Goal: Task Accomplishment & Management: Manage account settings

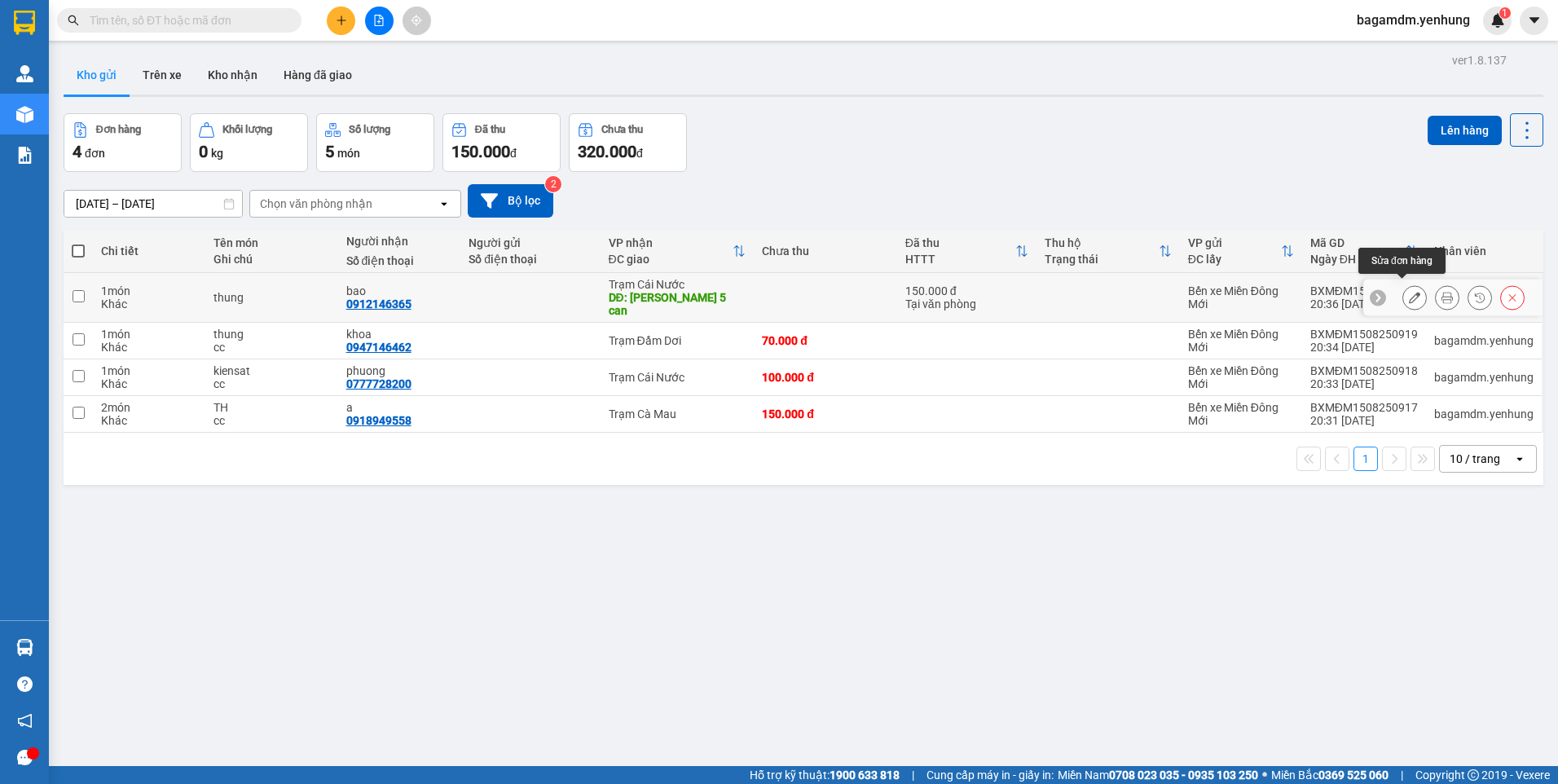
click at [1410, 296] on icon at bounding box center [1415, 297] width 12 height 12
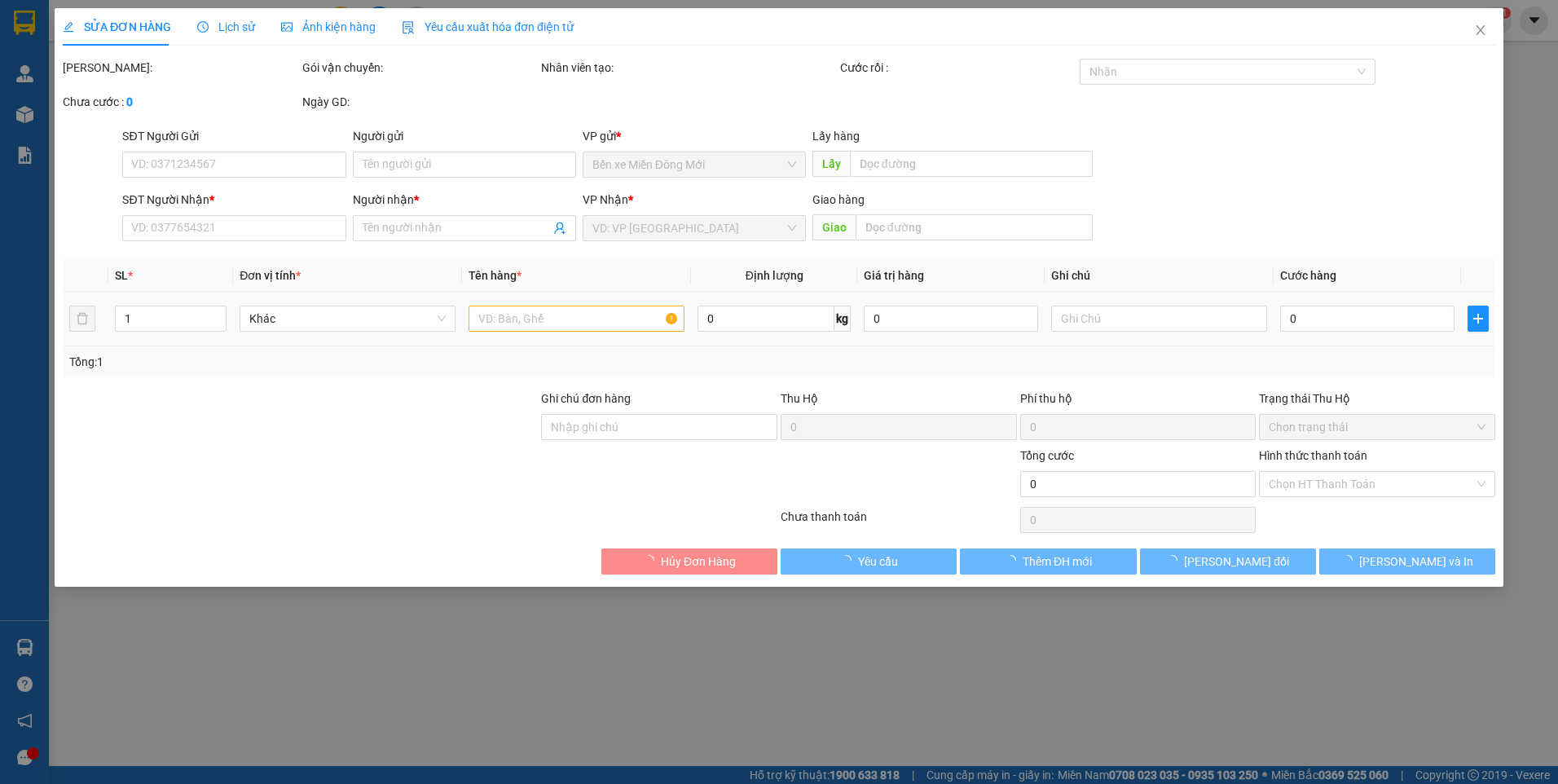
type input "0912146365"
type input "bao"
type input "giao gan 5 can"
type input "150.000"
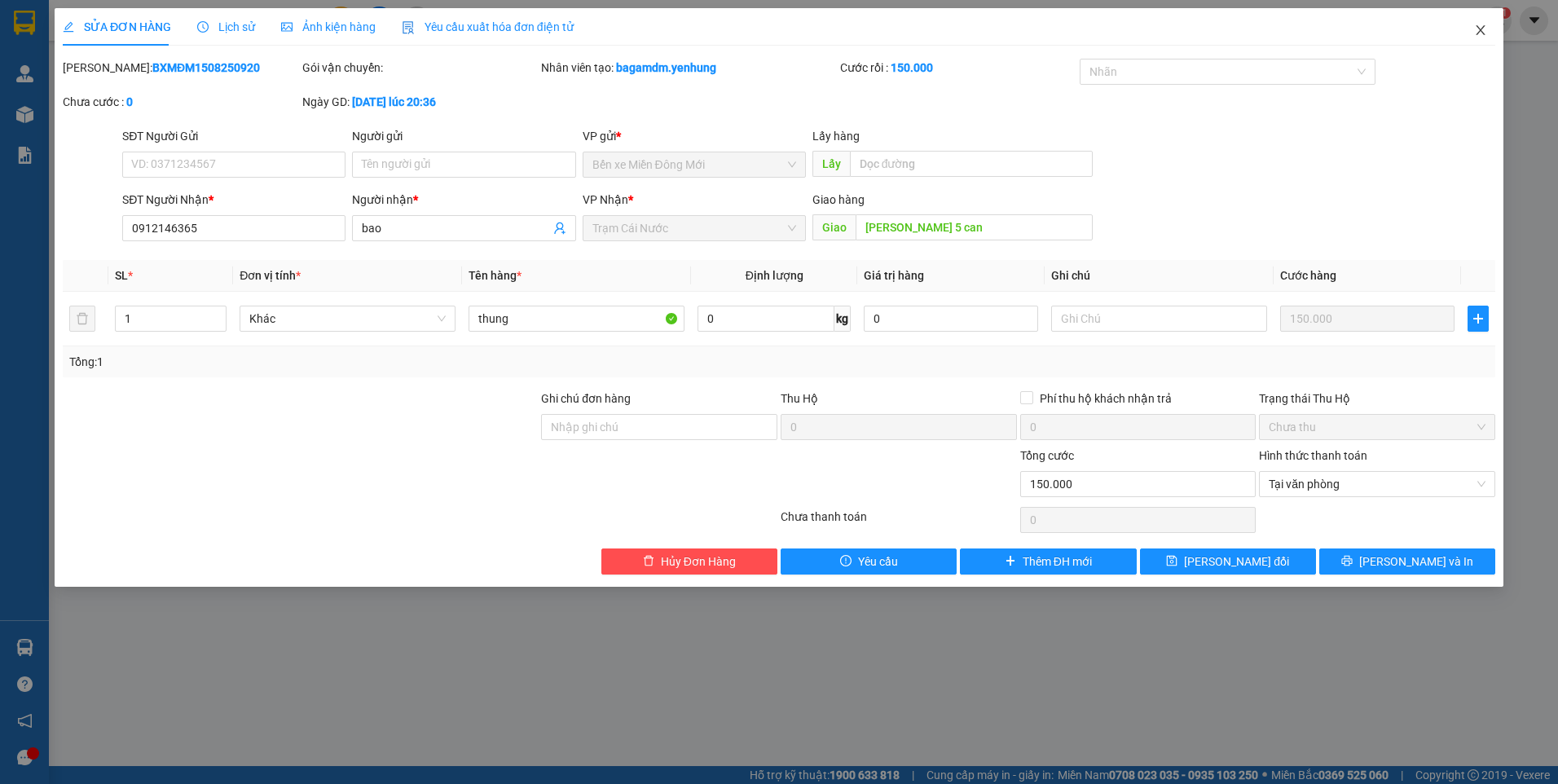
click at [1473, 32] on span "Close" at bounding box center [1480, 30] width 46 height 46
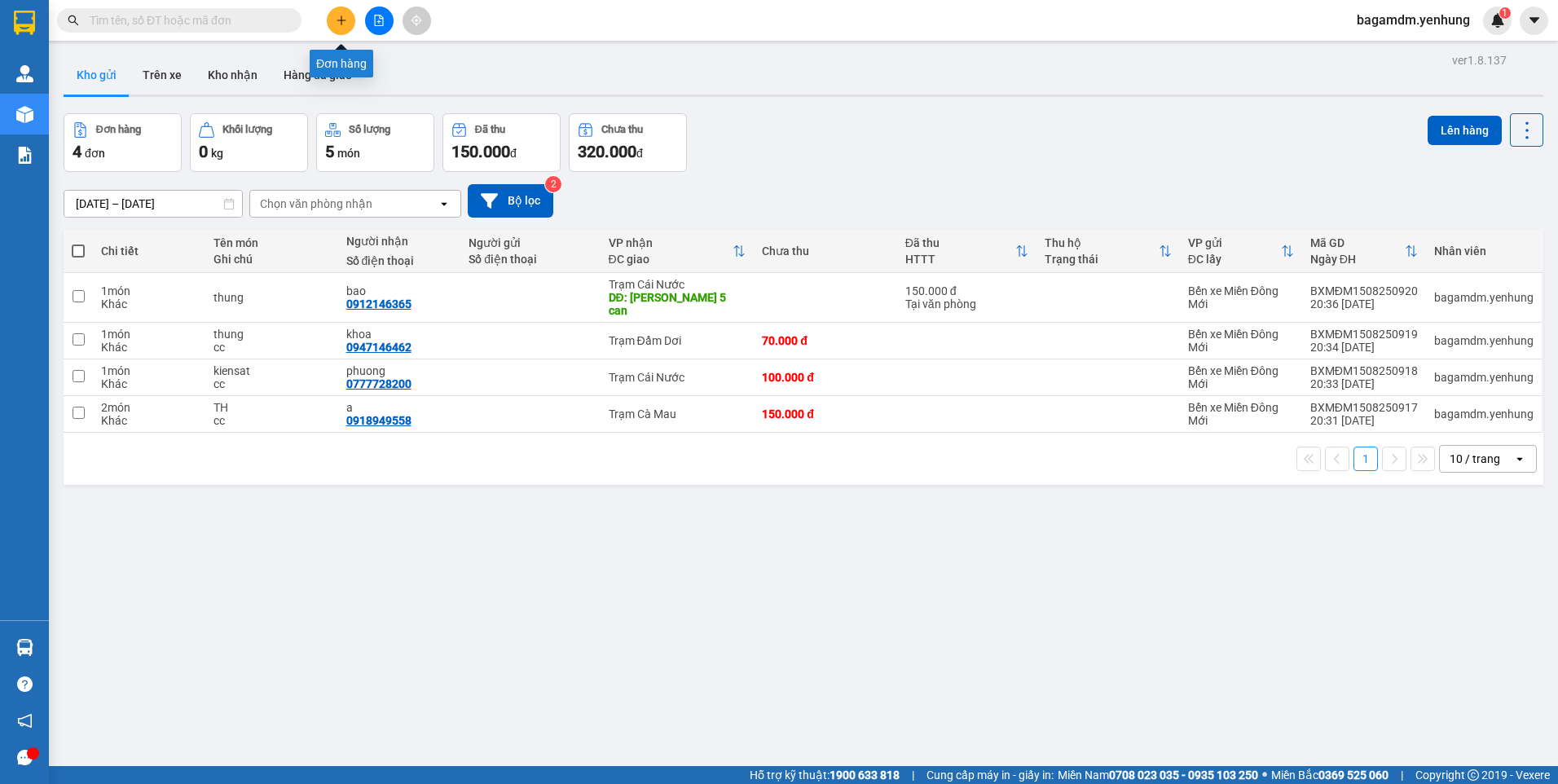
drag, startPoint x: 343, startPoint y: 11, endPoint x: 350, endPoint y: 16, distance: 8.6
click at [350, 16] on button at bounding box center [341, 21] width 29 height 29
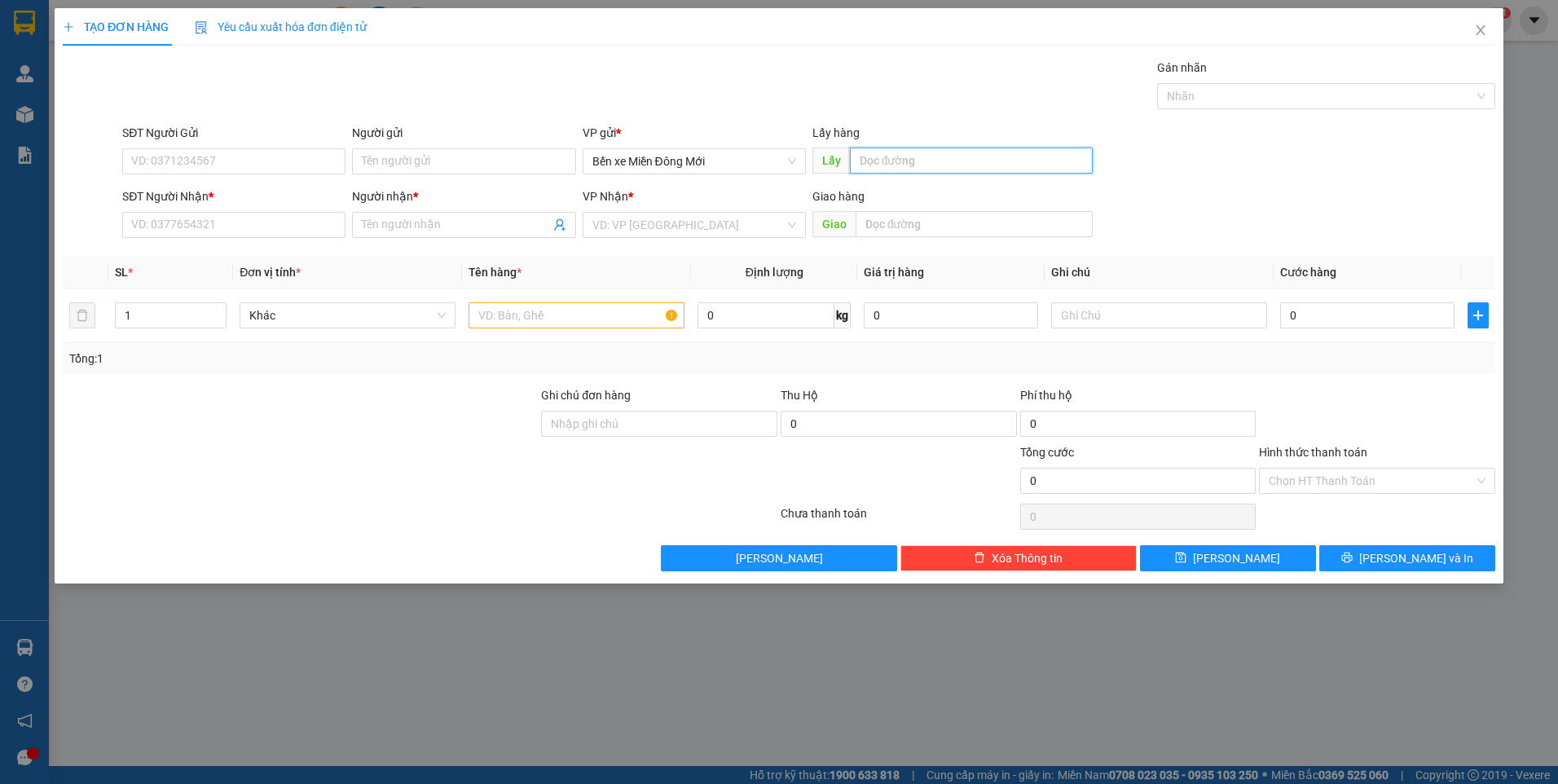
drag, startPoint x: 918, startPoint y: 161, endPoint x: 910, endPoint y: 148, distance: 15.3
click at [919, 155] on input "text" at bounding box center [971, 160] width 243 height 26
type input "25c"
type input "0364118725"
type input "BG"
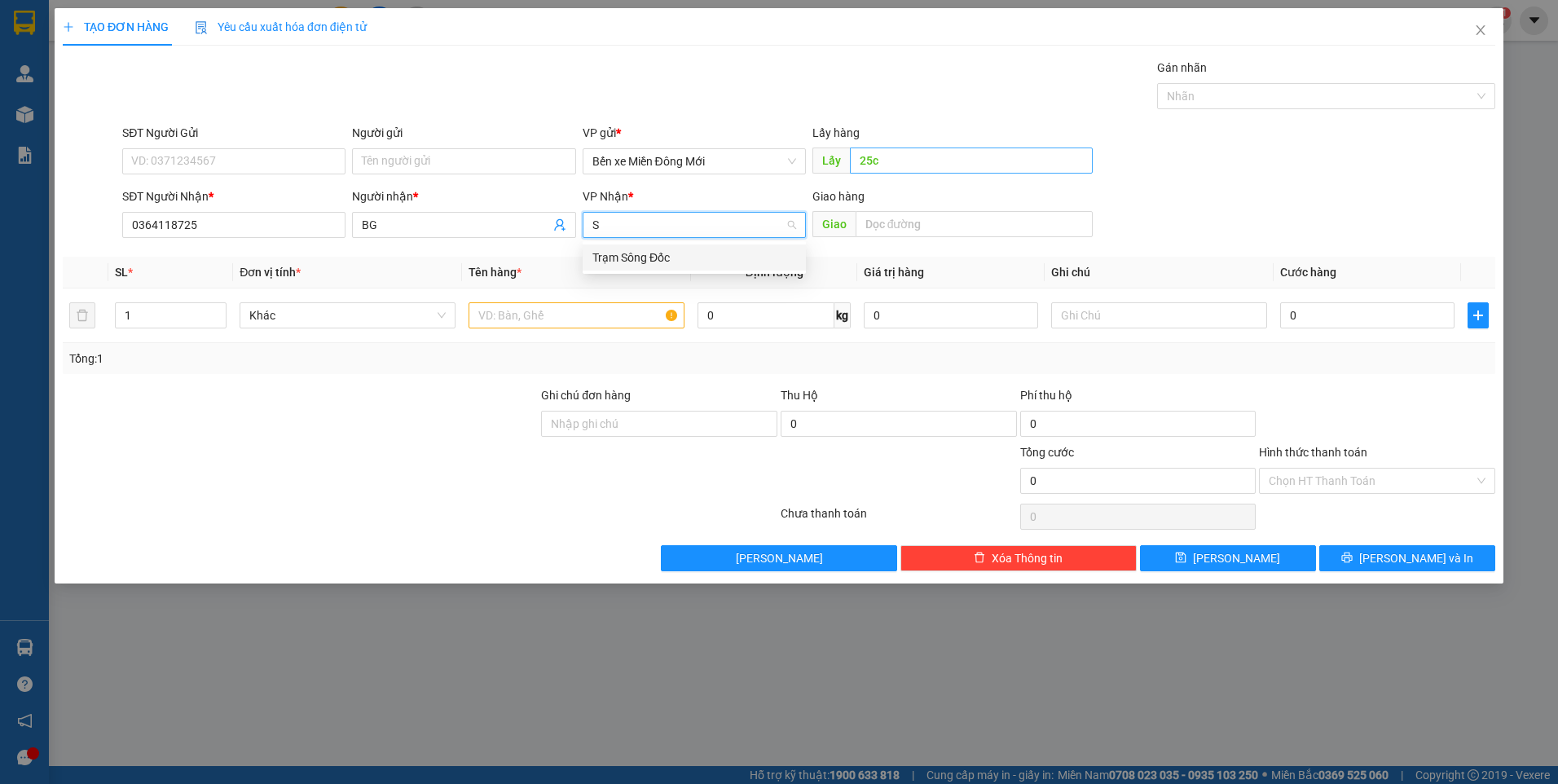
type input "SD"
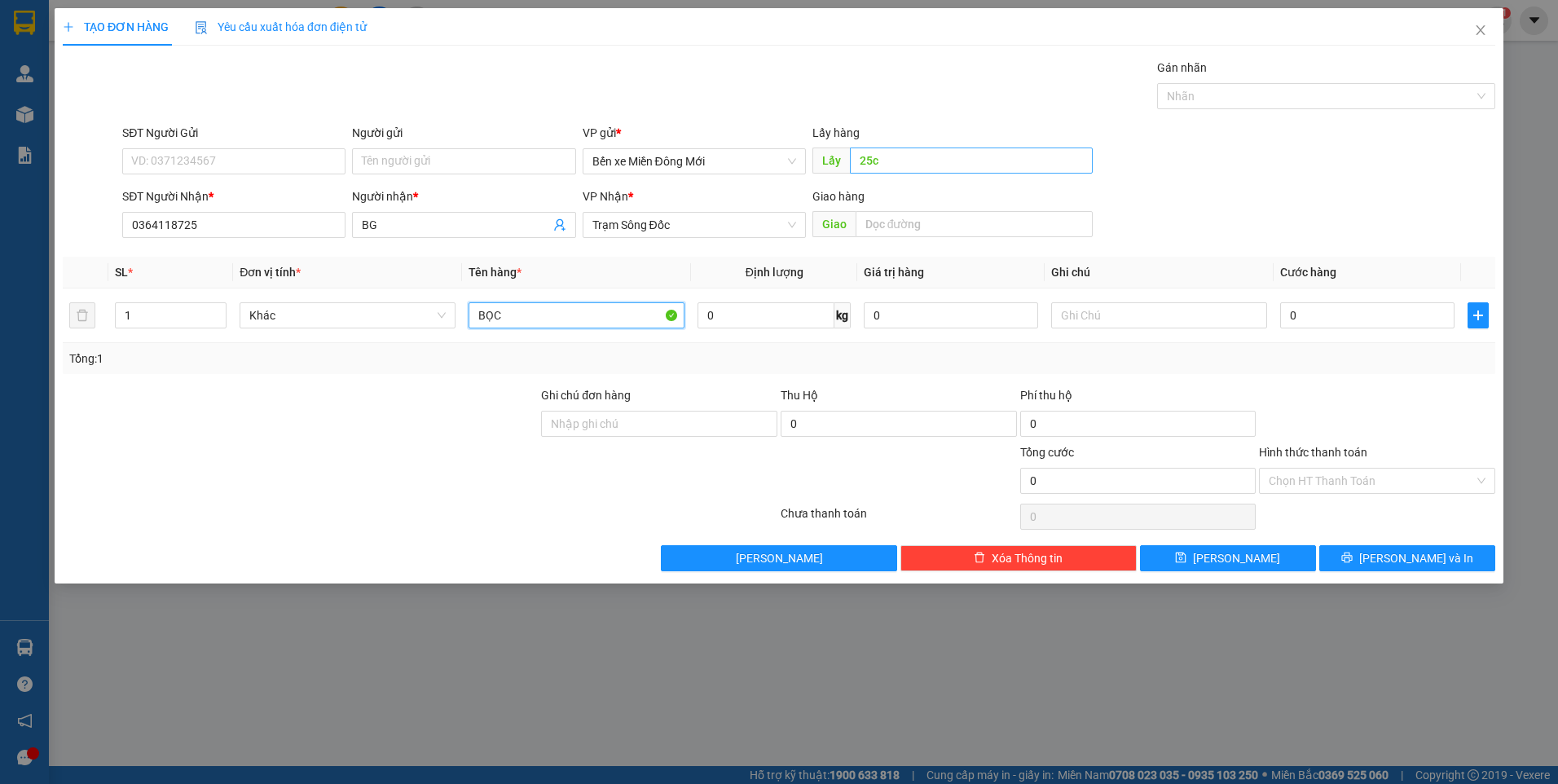
type input "BỌC"
type input "XE 30"
type input "7"
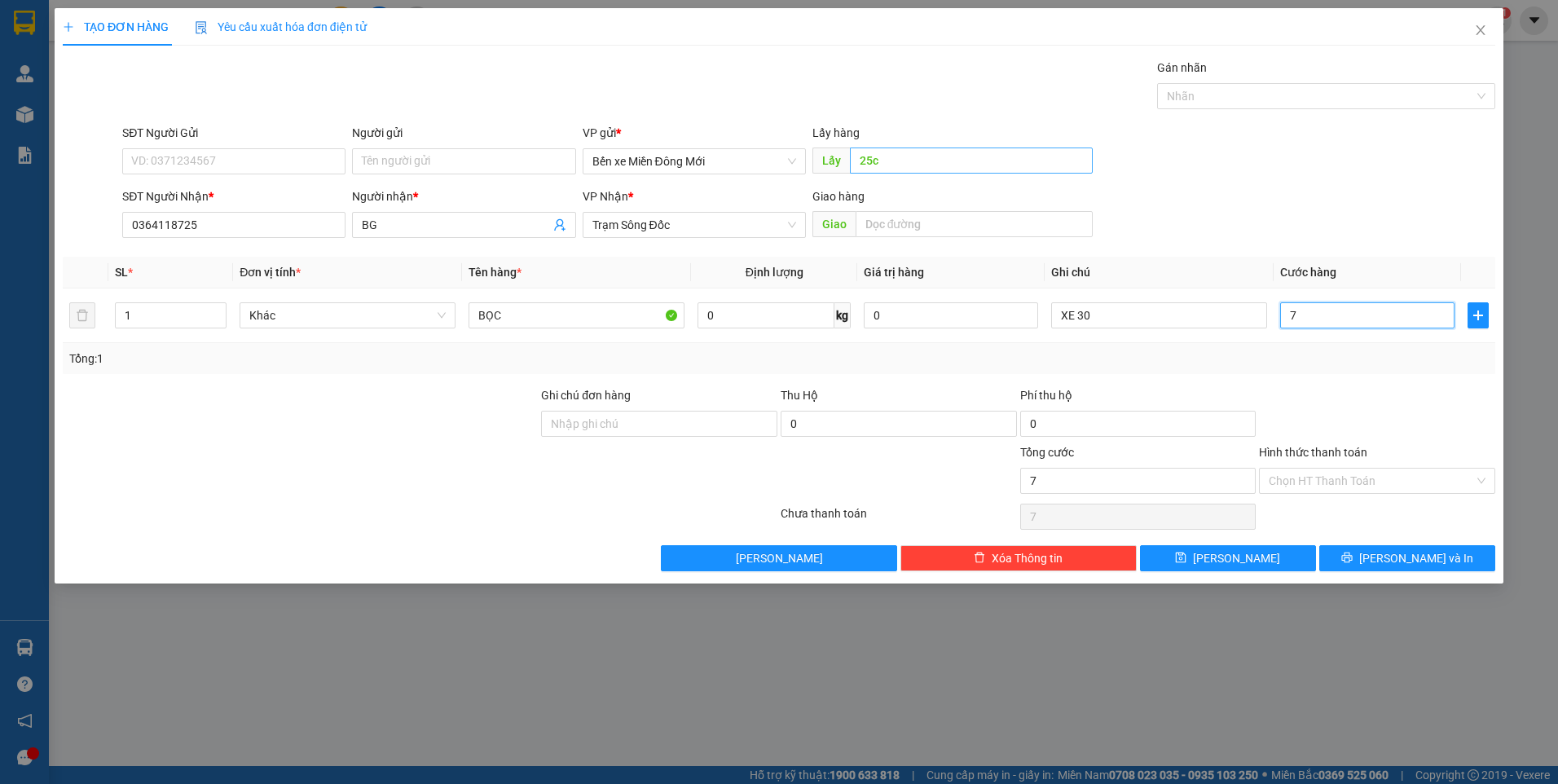
type input "70"
click at [1317, 315] on input "70" at bounding box center [1367, 315] width 174 height 26
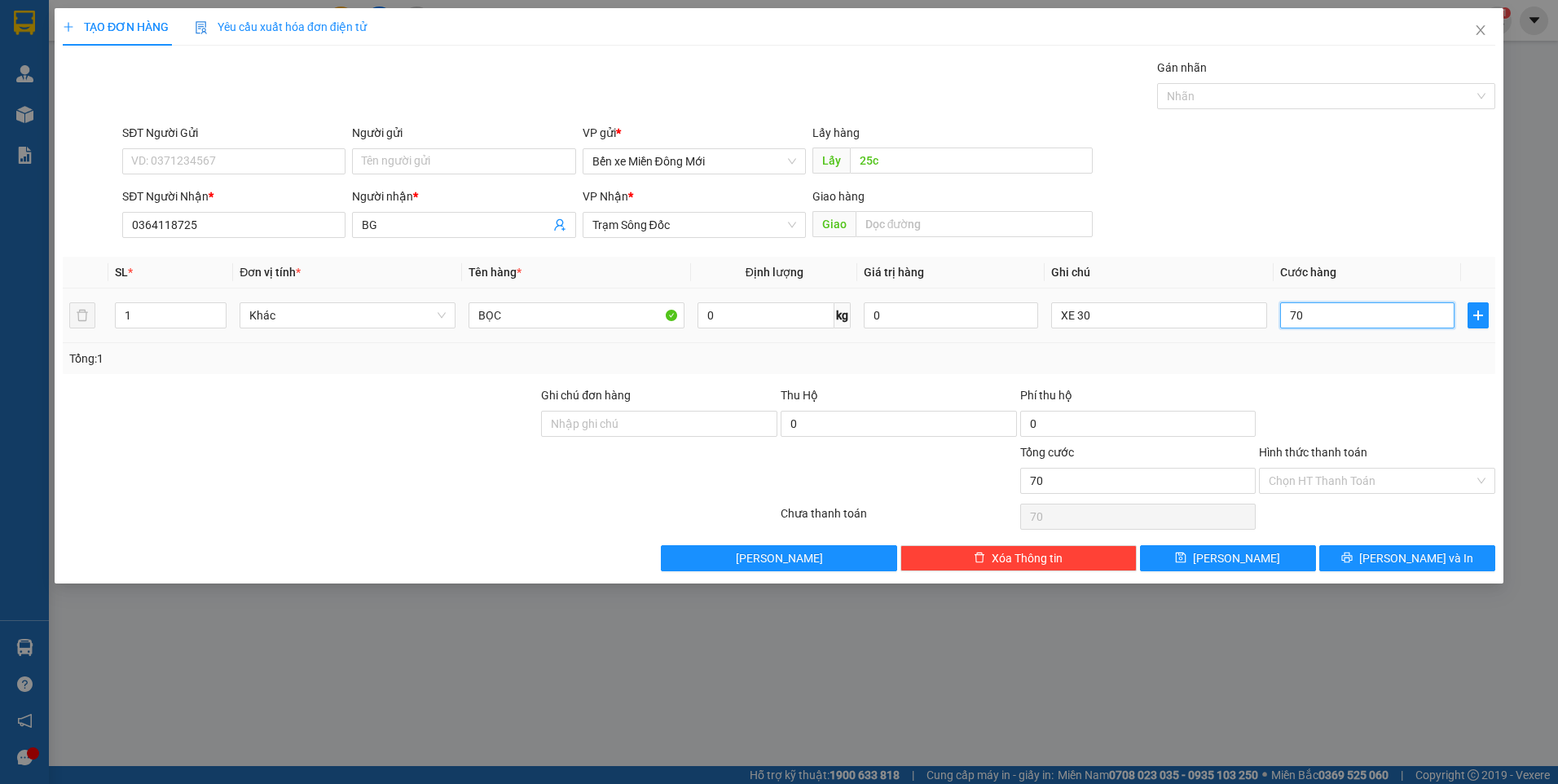
click at [1317, 315] on input "70" at bounding box center [1367, 315] width 174 height 26
type input "70.000"
click at [1291, 559] on button "Lưu" at bounding box center [1228, 558] width 176 height 26
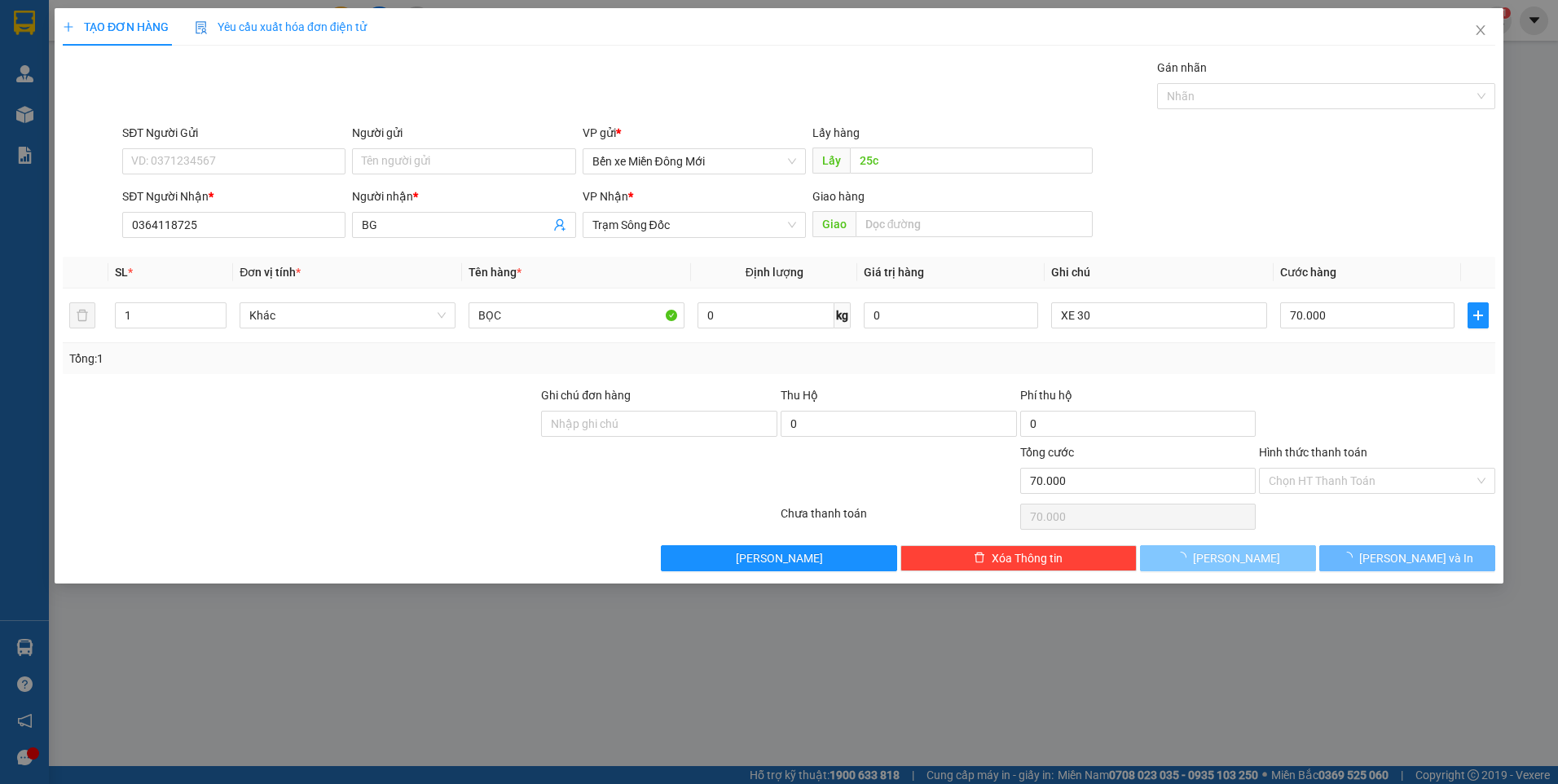
type input "0"
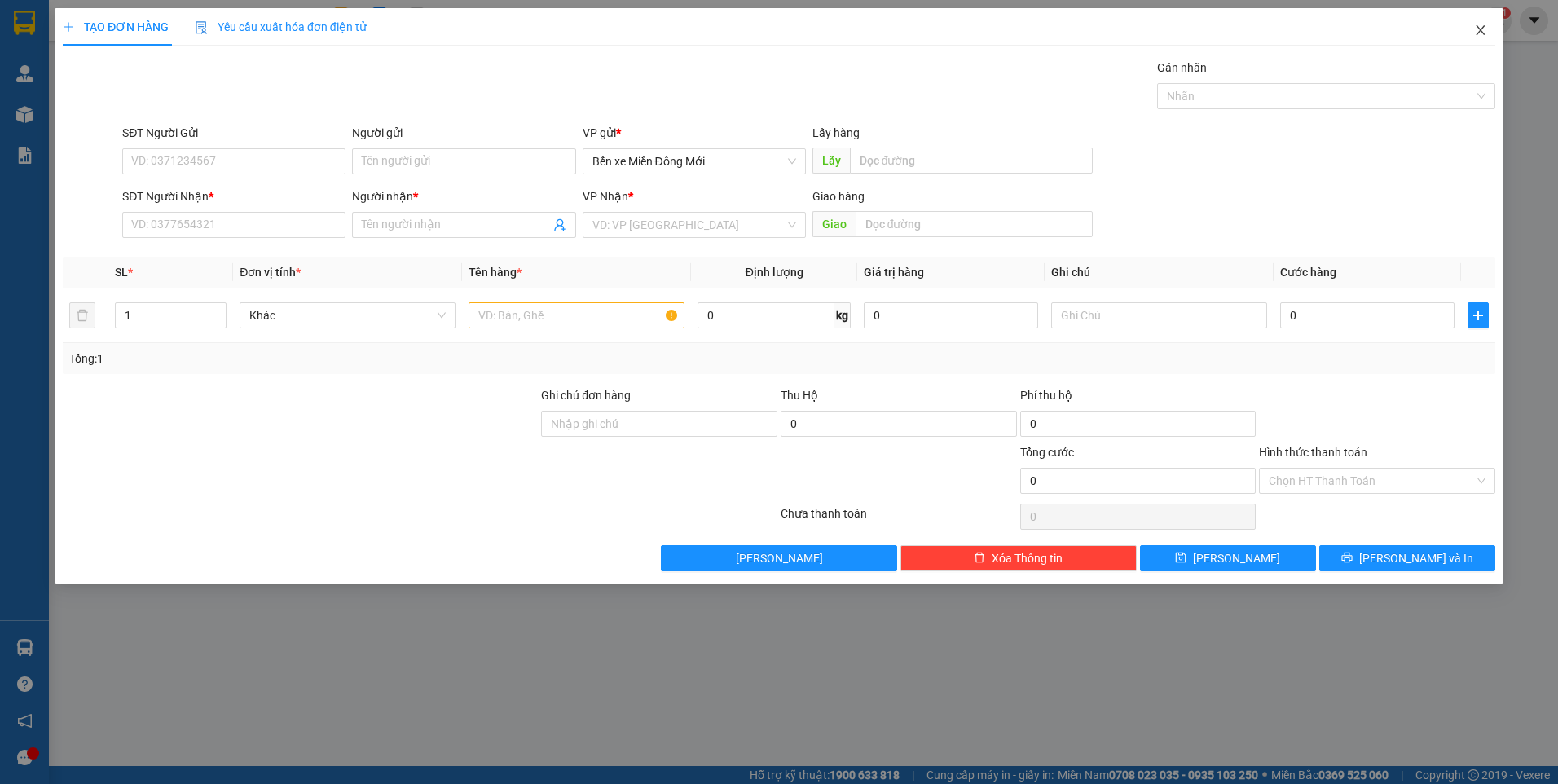
click at [1481, 31] on icon "close" at bounding box center [1480, 30] width 9 height 10
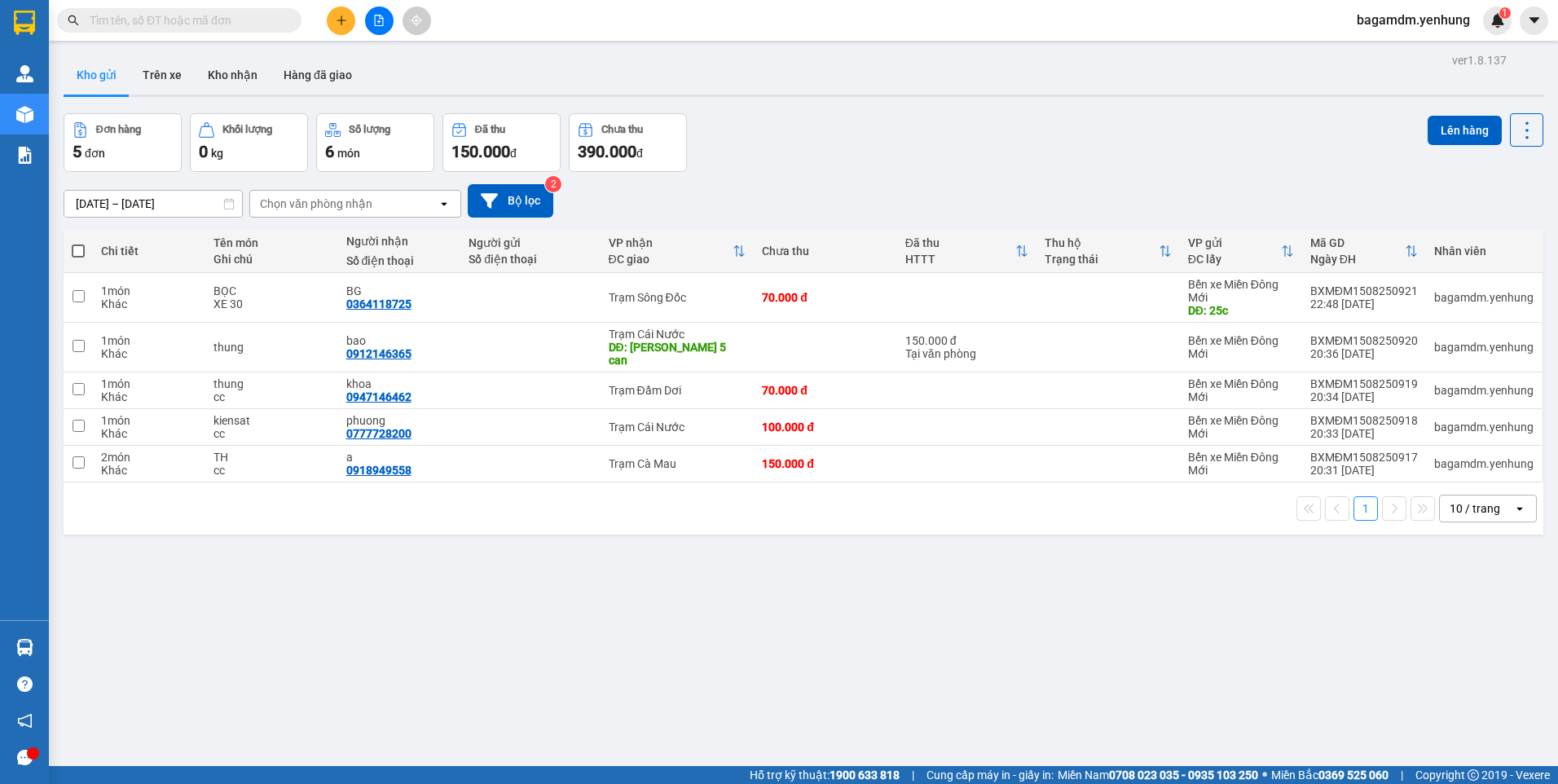
click at [78, 250] on span at bounding box center [78, 250] width 13 height 13
click at [78, 243] on input "checkbox" at bounding box center [78, 243] width 0 height 0
checkbox input "true"
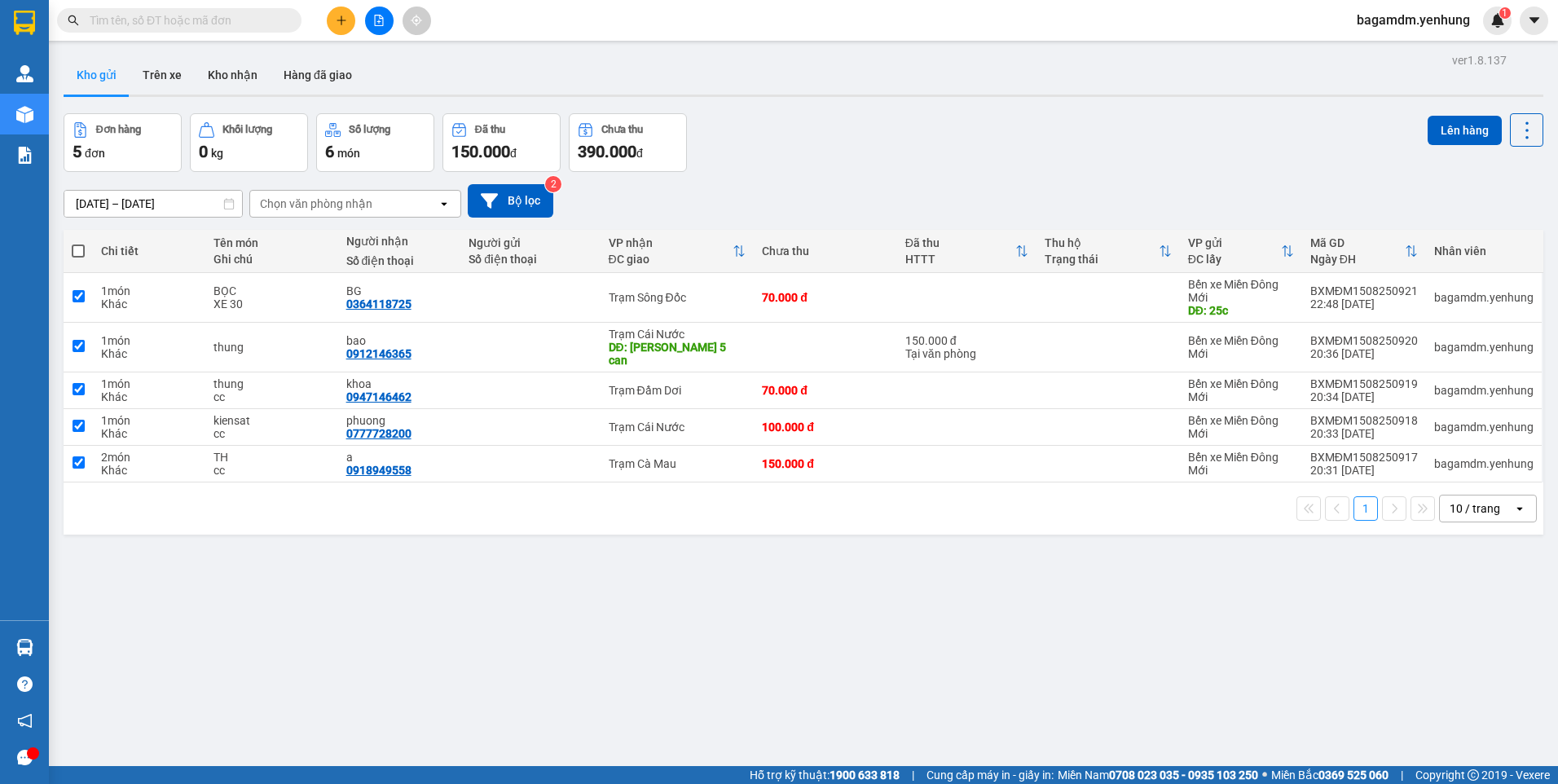
checkbox input "true"
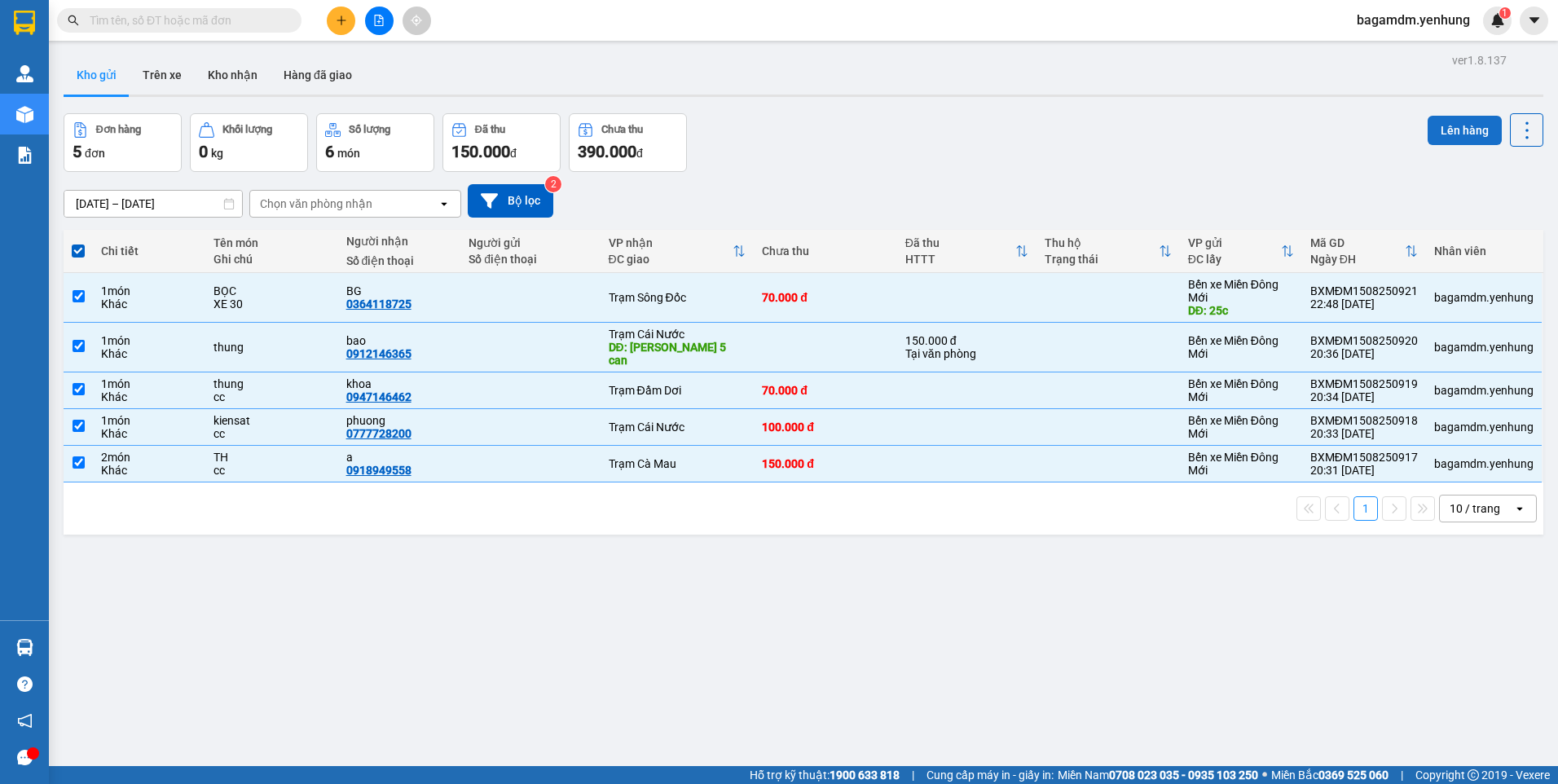
click at [1458, 132] on button "Lên hàng" at bounding box center [1465, 130] width 74 height 30
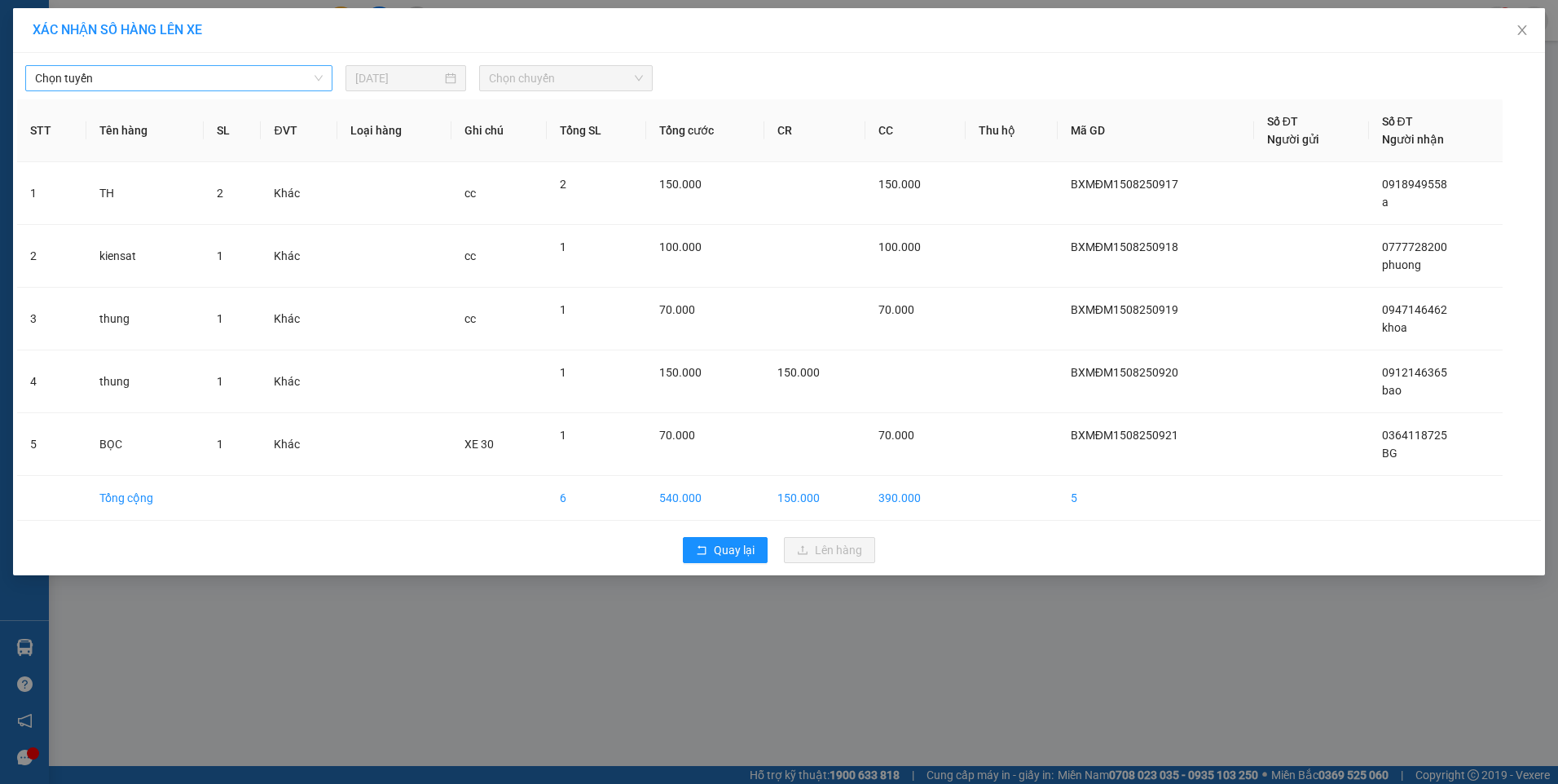
click at [205, 72] on span "Chọn tuyến" at bounding box center [179, 78] width 288 height 24
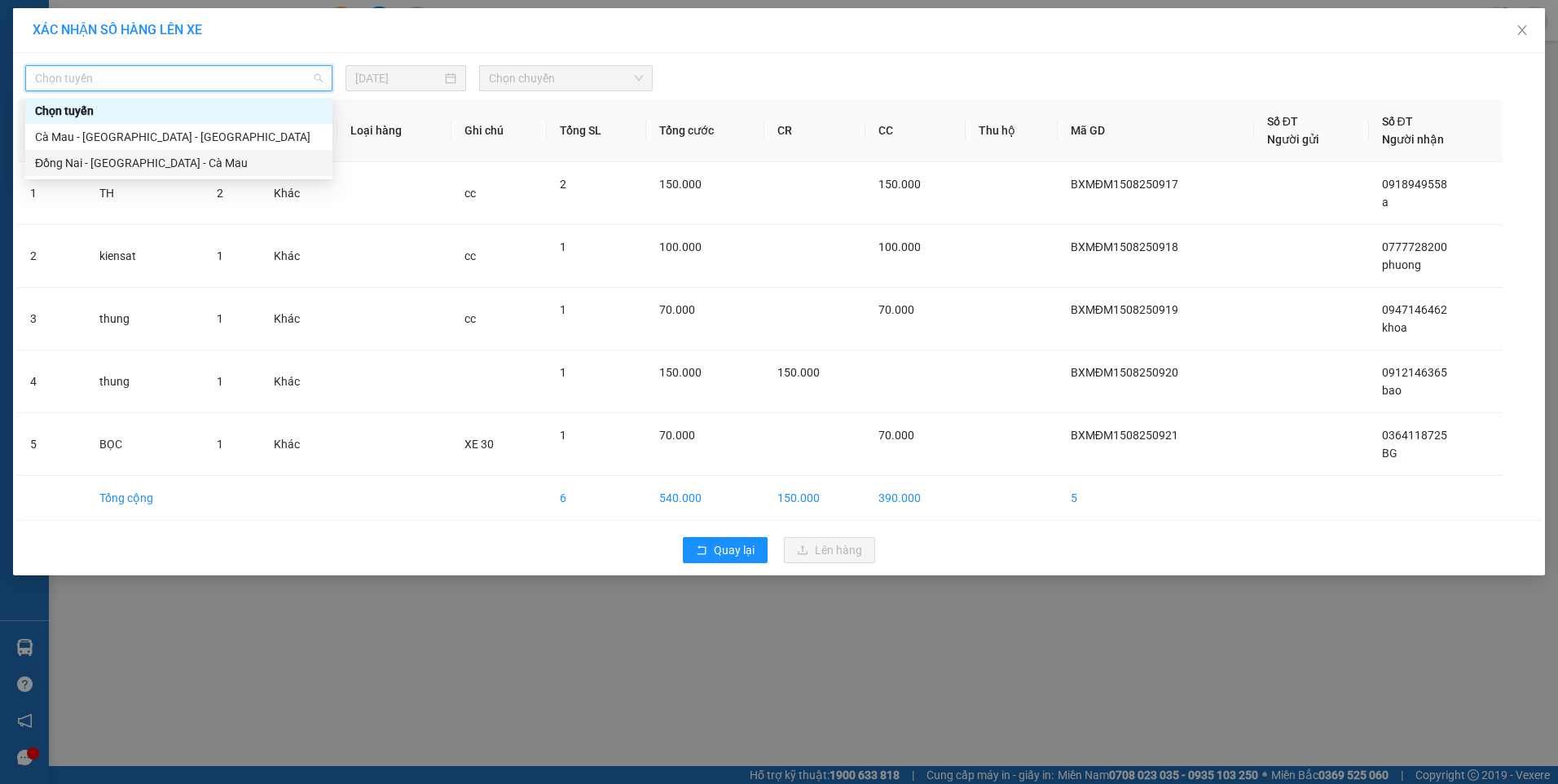
drag, startPoint x: 132, startPoint y: 170, endPoint x: 150, endPoint y: 158, distance: 21.6
click at [136, 166] on div "Đồng Nai - Sài Gòn - Cà Mau" at bounding box center [179, 163] width 288 height 18
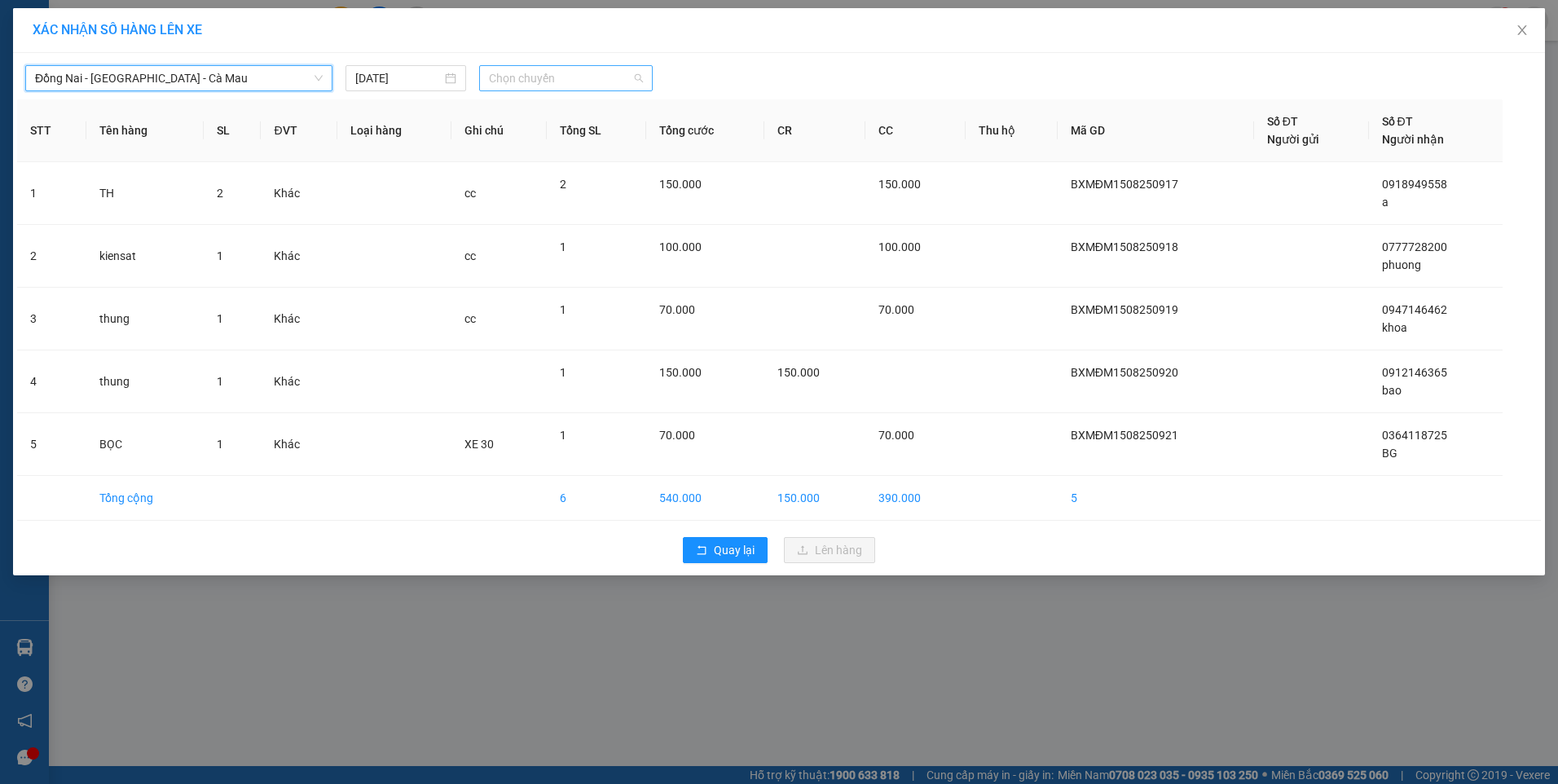
click at [537, 79] on span "Chọn chuyến" at bounding box center [566, 78] width 154 height 24
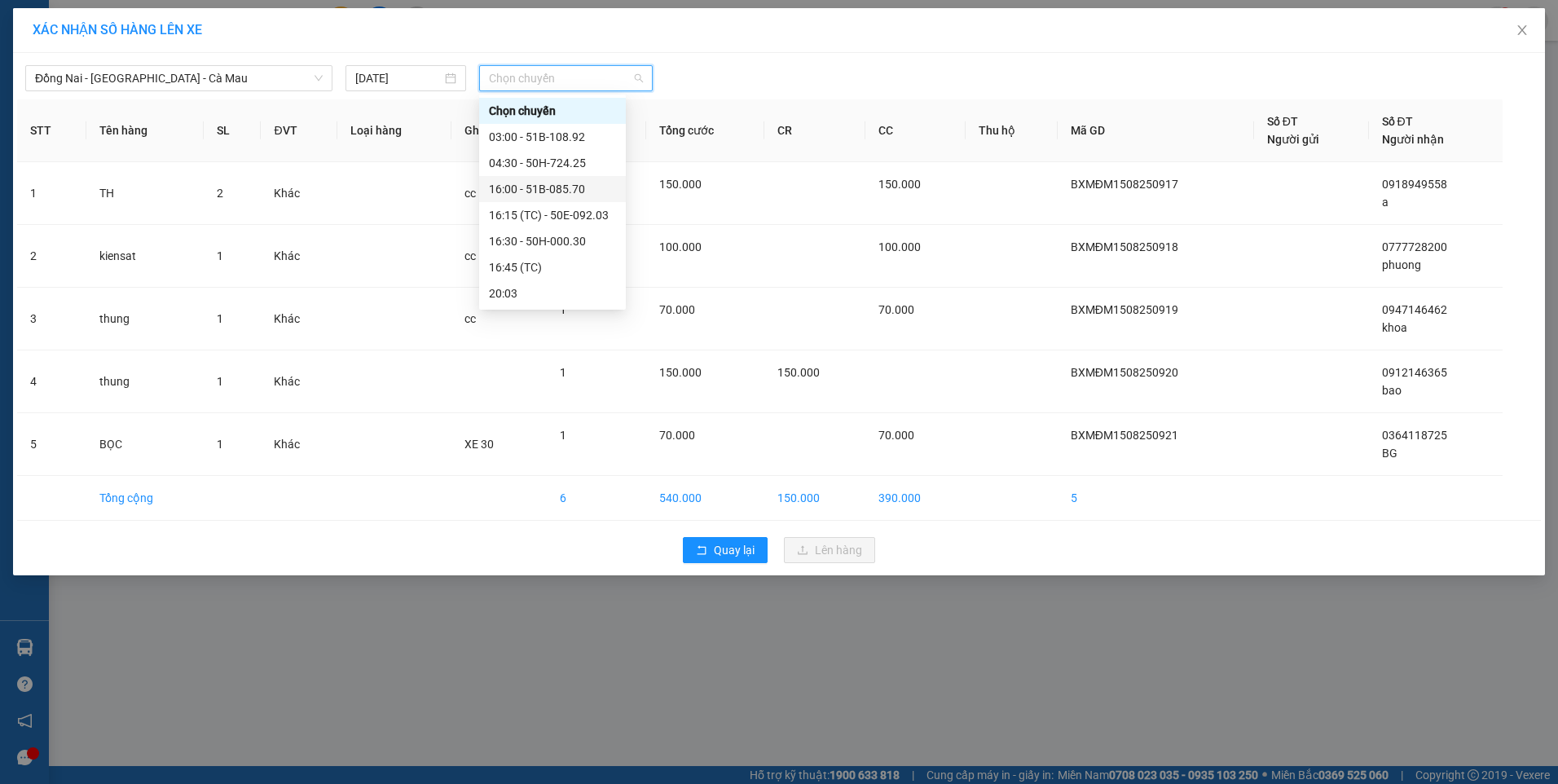
click at [518, 187] on div "16:00 - 51B-085.70" at bounding box center [553, 189] width 127 height 18
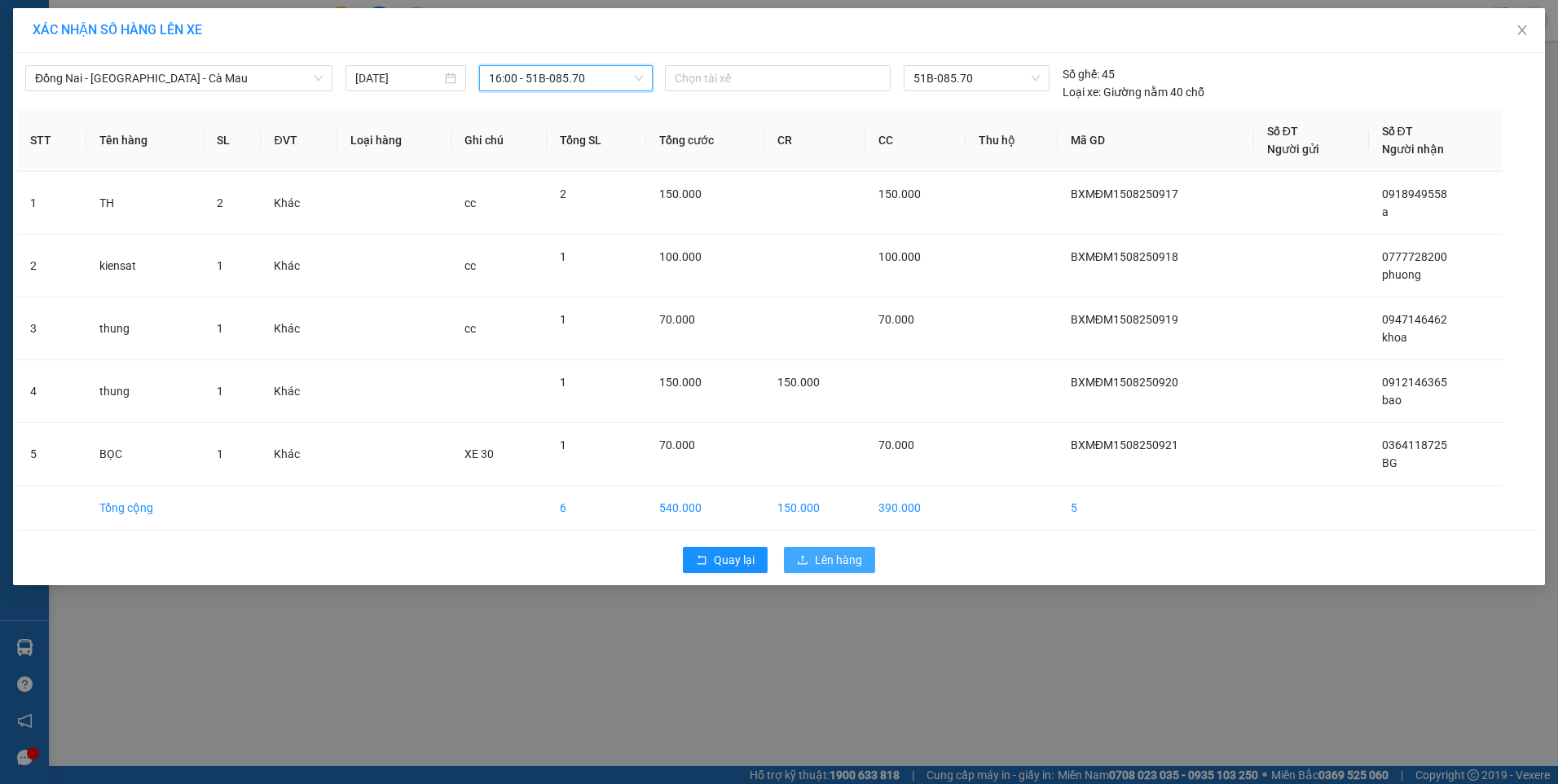
click at [826, 570] on button "Lên hàng" at bounding box center [830, 559] width 91 height 26
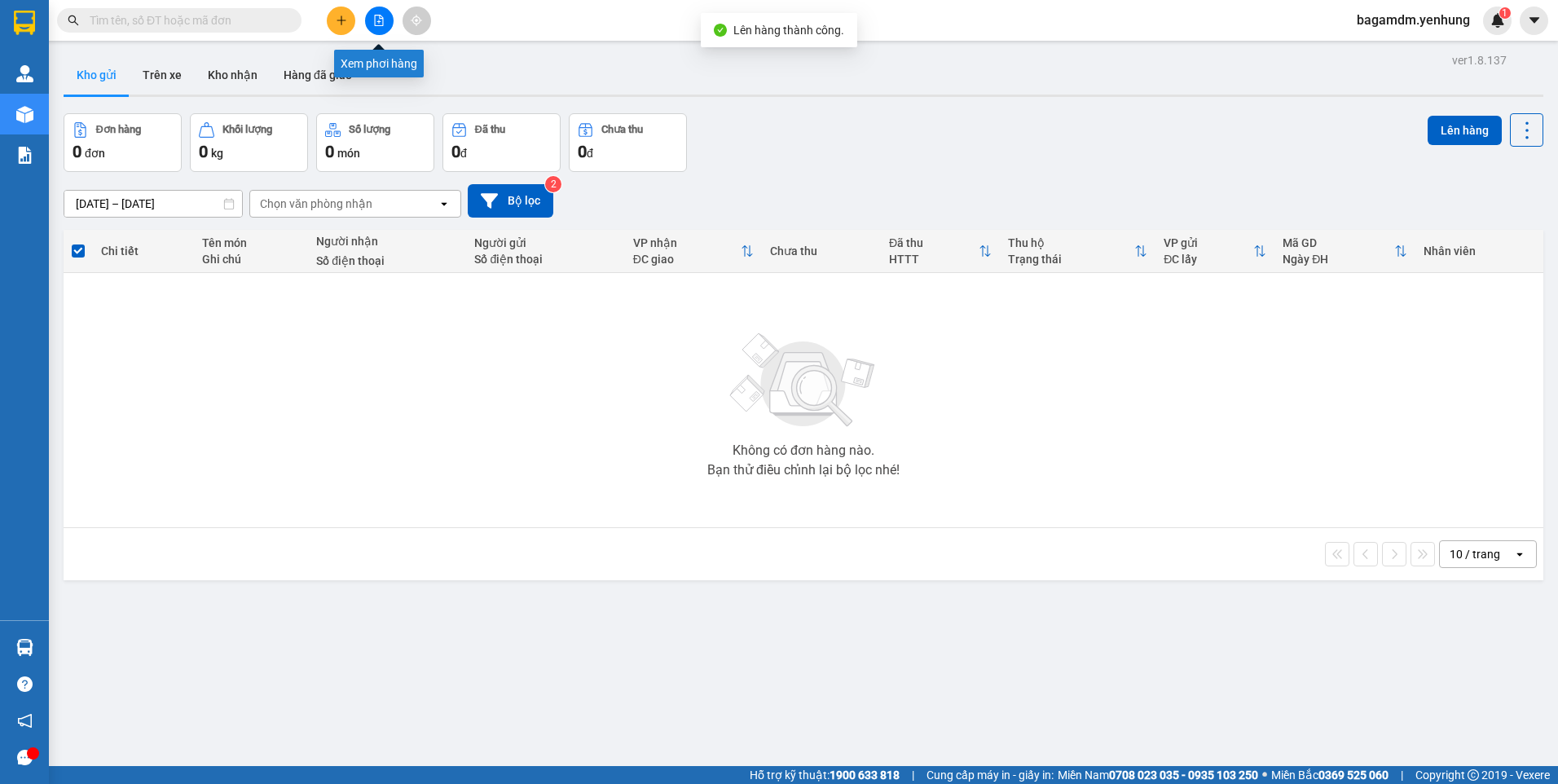
click at [382, 22] on icon "file-add" at bounding box center [378, 20] width 12 height 12
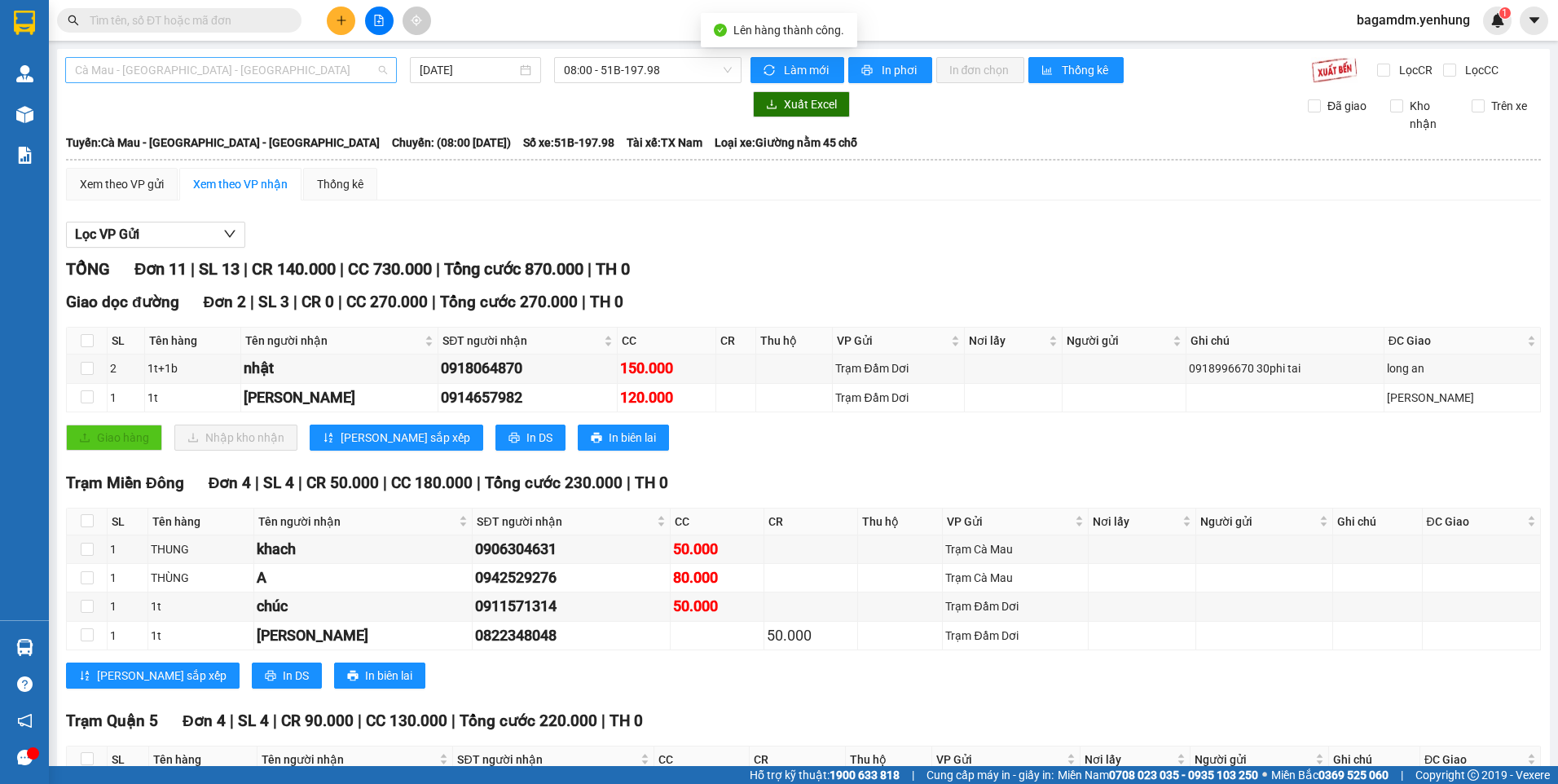
click at [194, 75] on span "Cà Mau - Sài Gòn - Đồng Nai" at bounding box center [231, 70] width 312 height 24
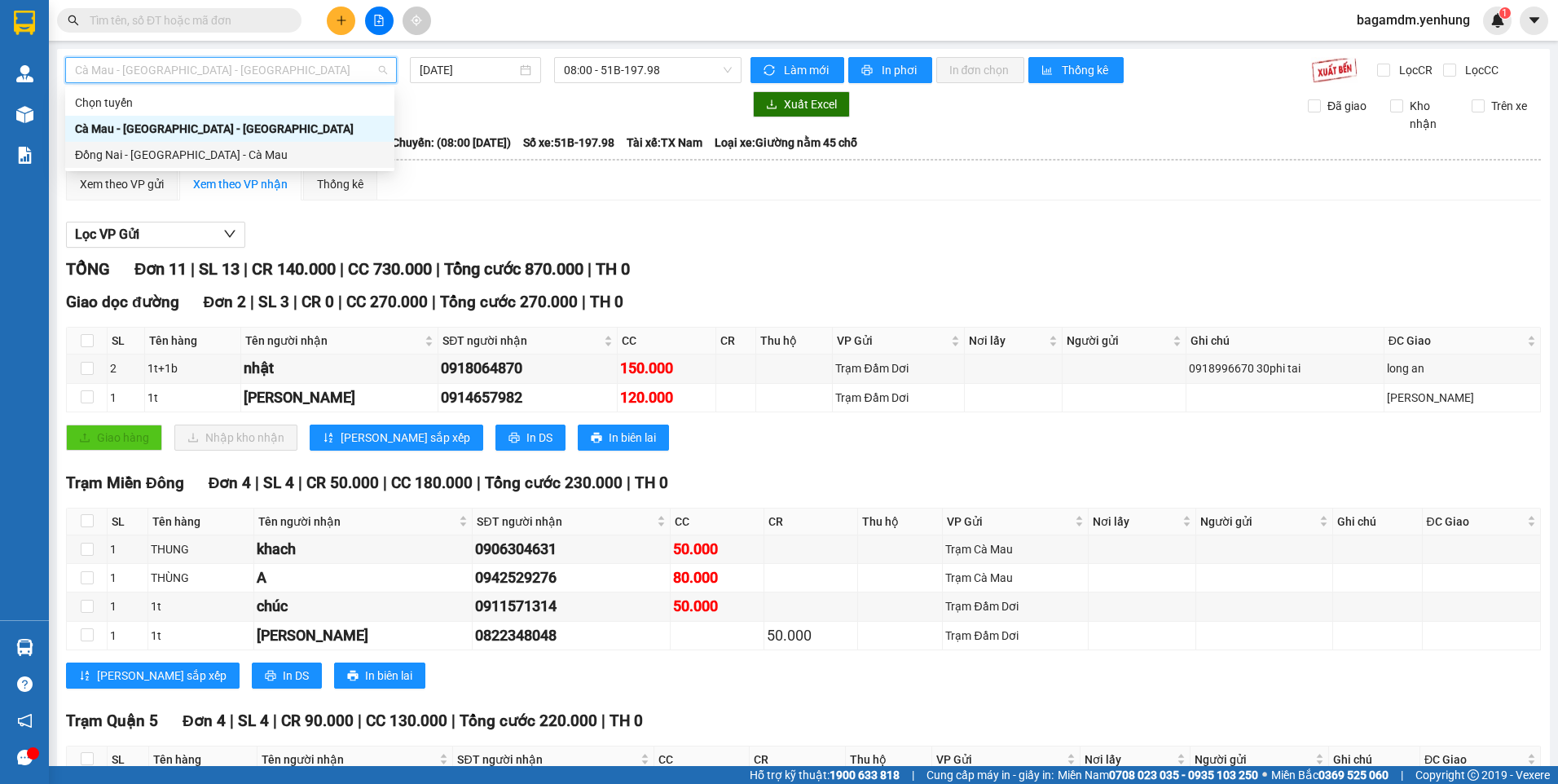
click at [160, 142] on div "Đồng Nai - Sài Gòn - Cà Mau" at bounding box center [230, 155] width 329 height 26
type input "15/08/2025"
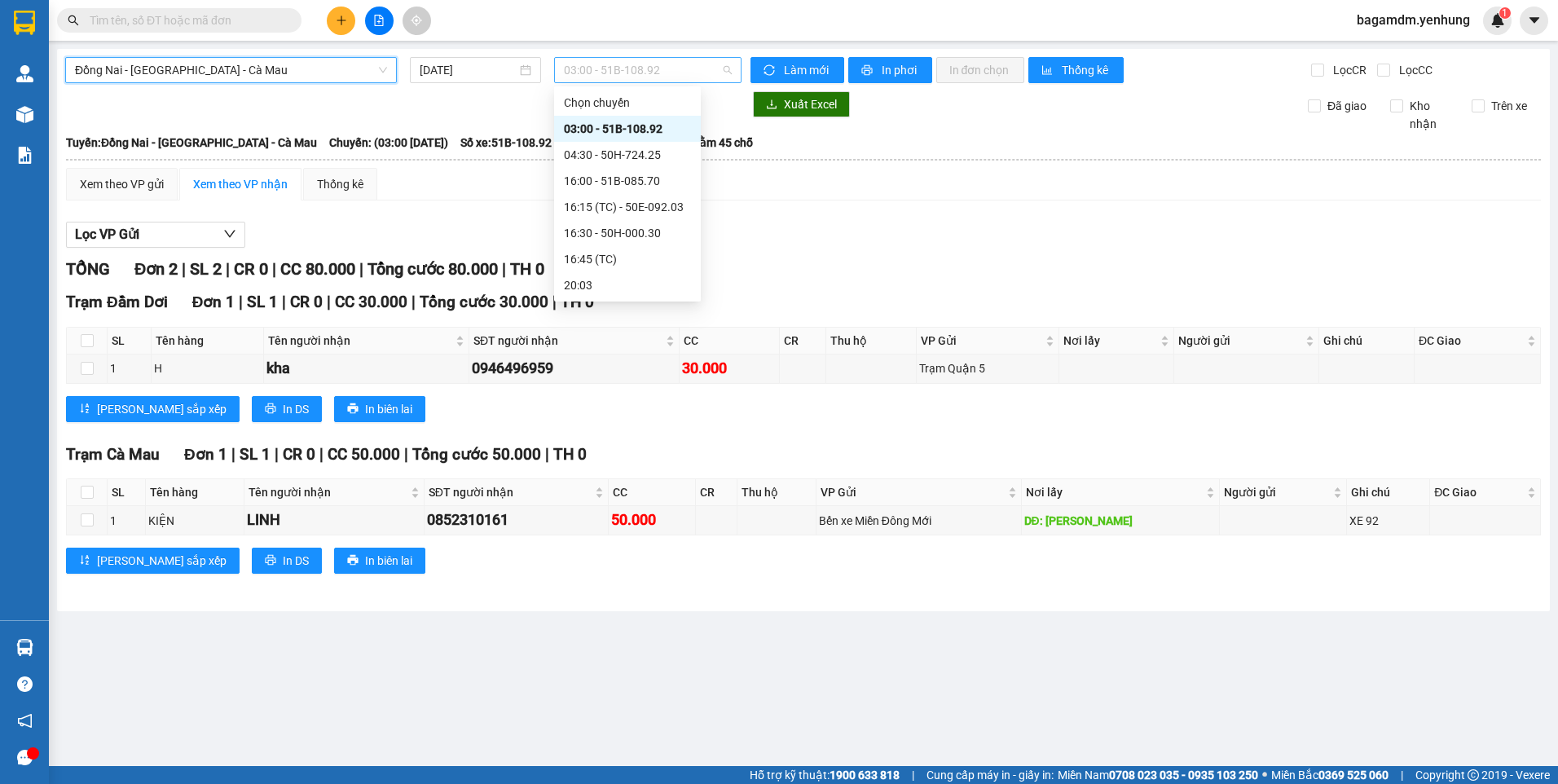
click at [618, 81] on span "03:00 - 51B-108.92" at bounding box center [648, 70] width 169 height 24
click at [593, 175] on div "16:00 - 51B-085.70" at bounding box center [628, 181] width 127 height 18
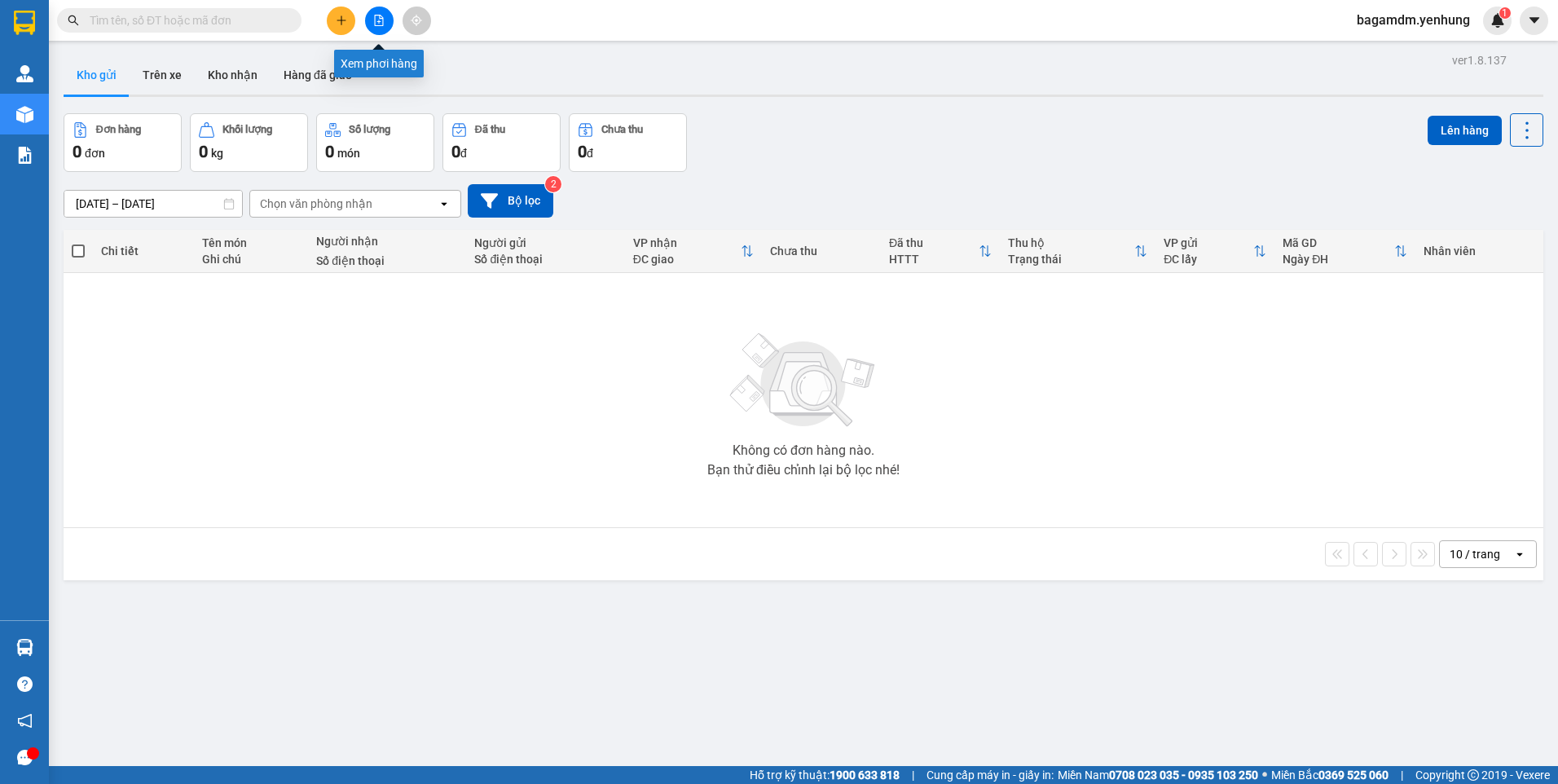
click at [373, 29] on button at bounding box center [379, 21] width 29 height 29
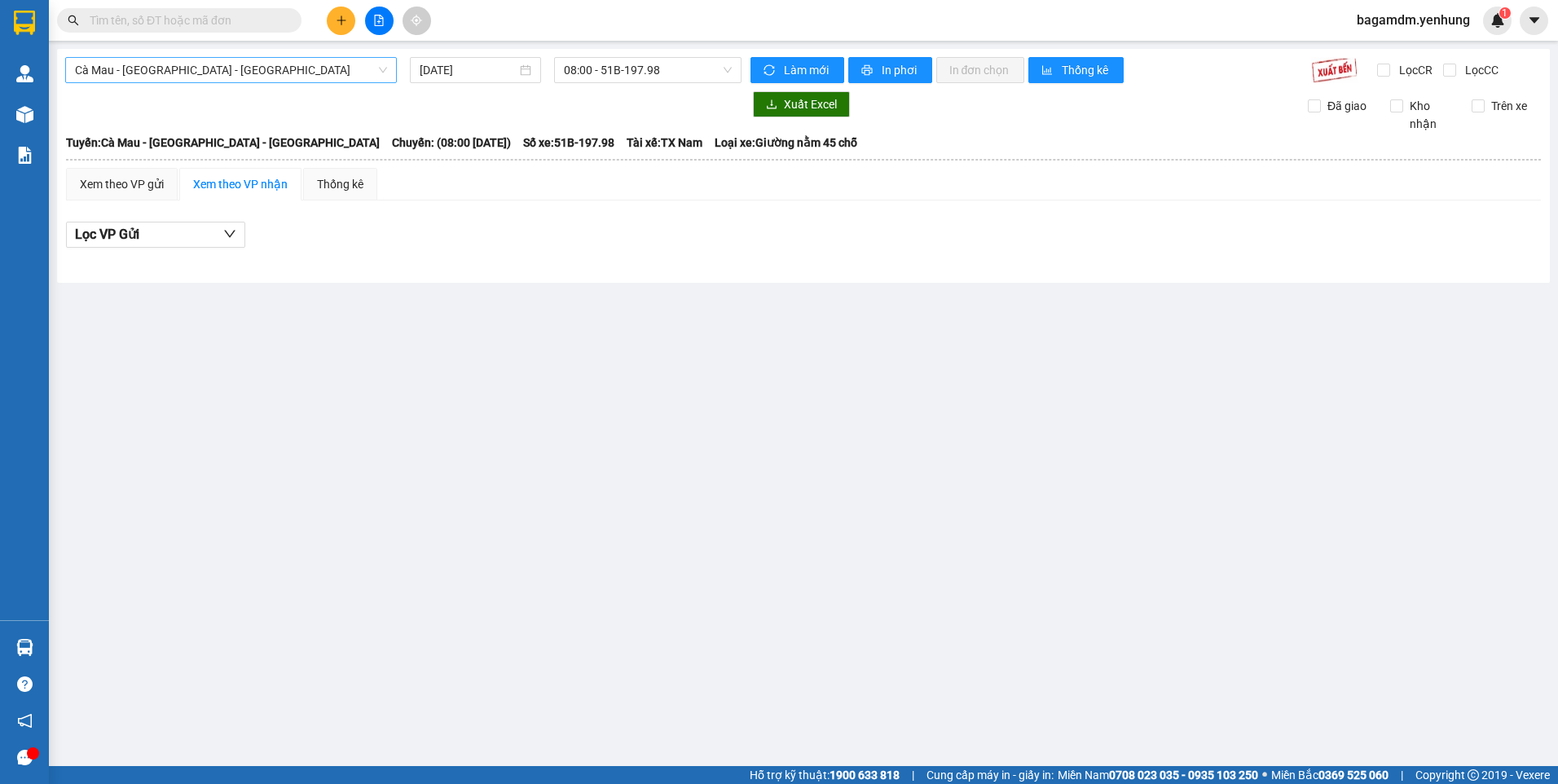
click at [368, 75] on span "Cà Mau - Sài Gòn - Đồng Nai" at bounding box center [231, 70] width 312 height 24
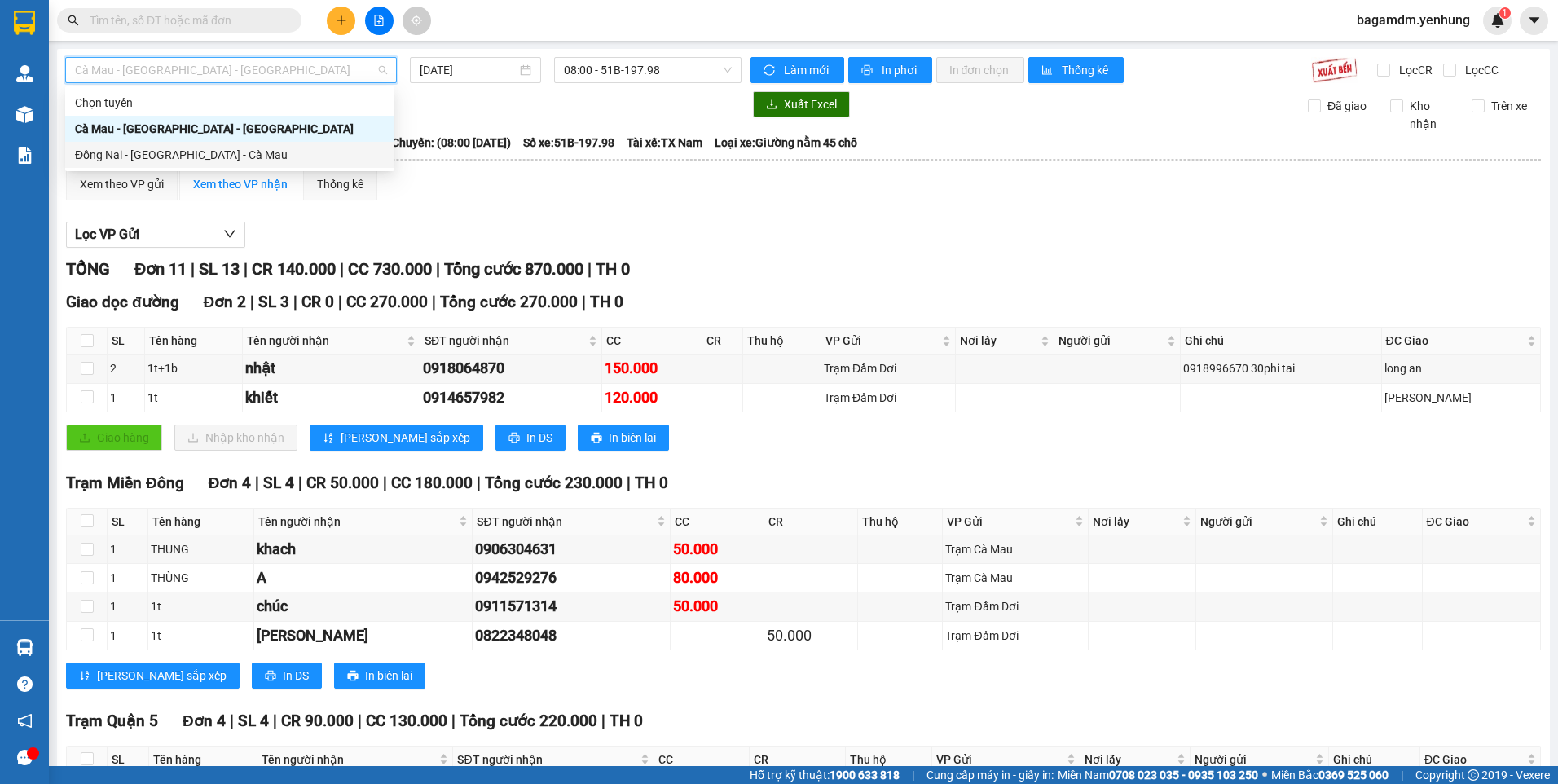
click at [170, 144] on div "Đồng Nai - Sài Gòn - Cà Mau" at bounding box center [230, 155] width 329 height 26
type input "15/08/2025"
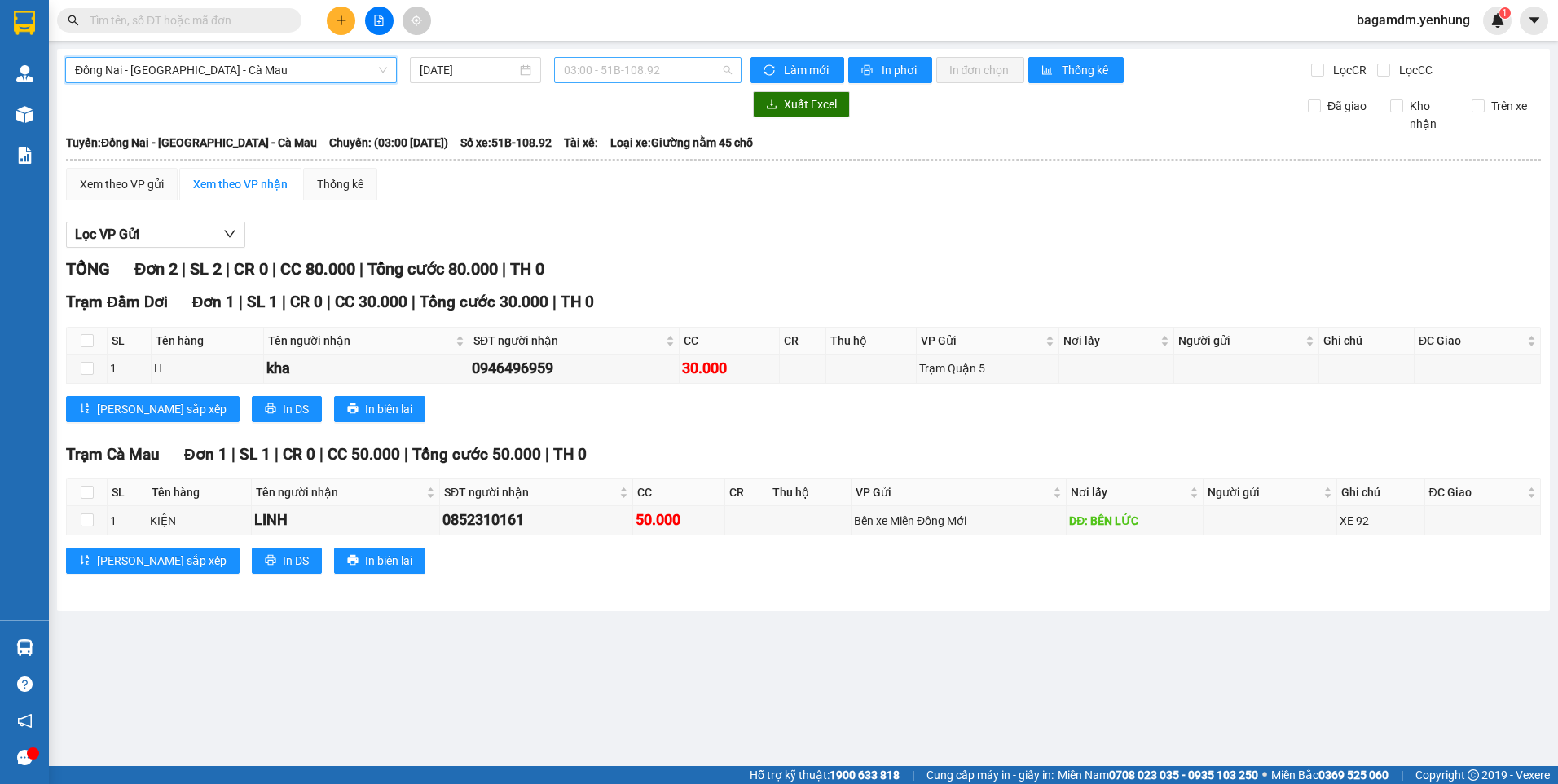
click at [589, 79] on span "03:00 - 51B-108.92" at bounding box center [648, 70] width 169 height 24
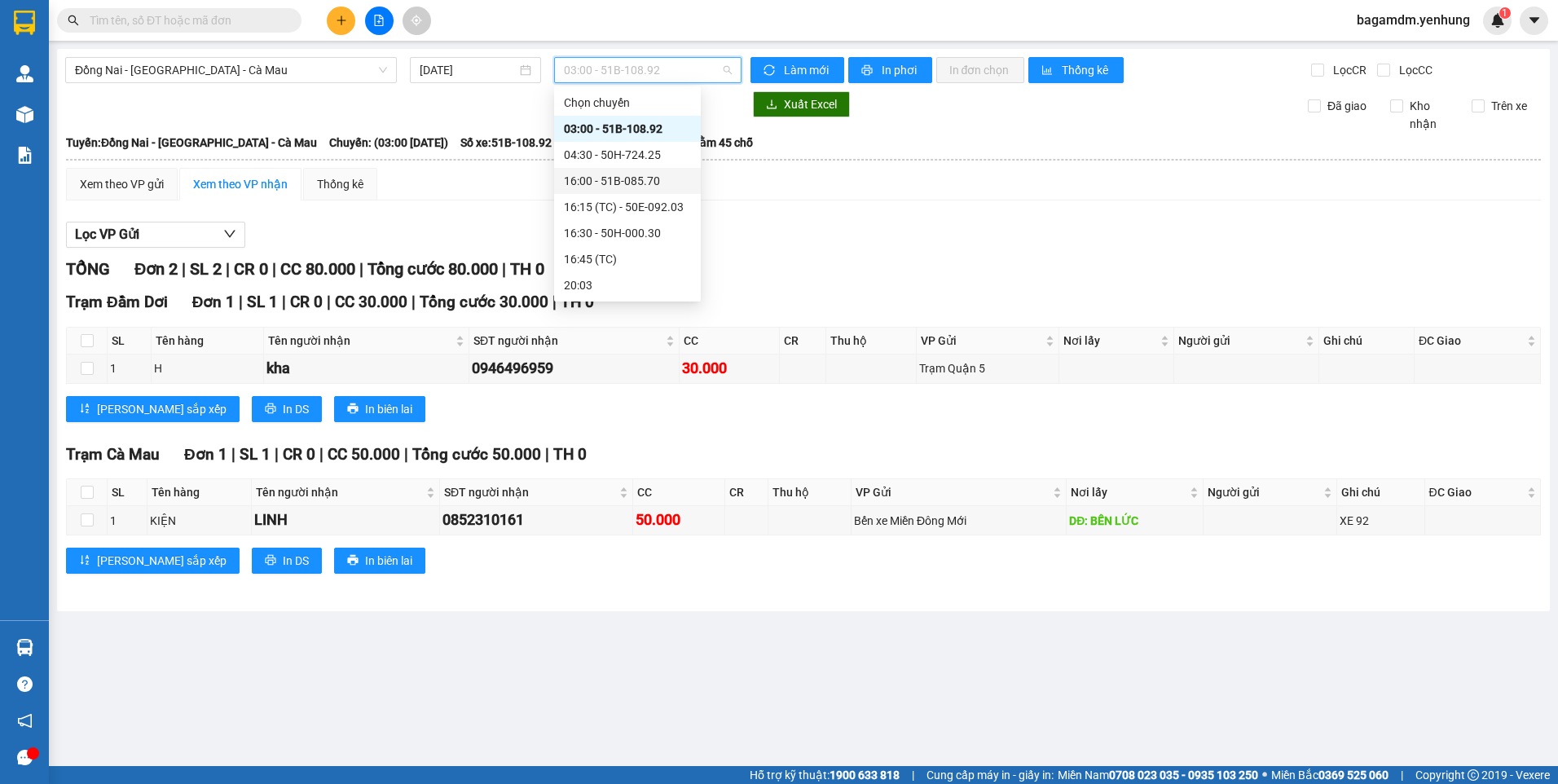
click at [588, 177] on div "16:00 - 51B-085.70" at bounding box center [628, 181] width 127 height 18
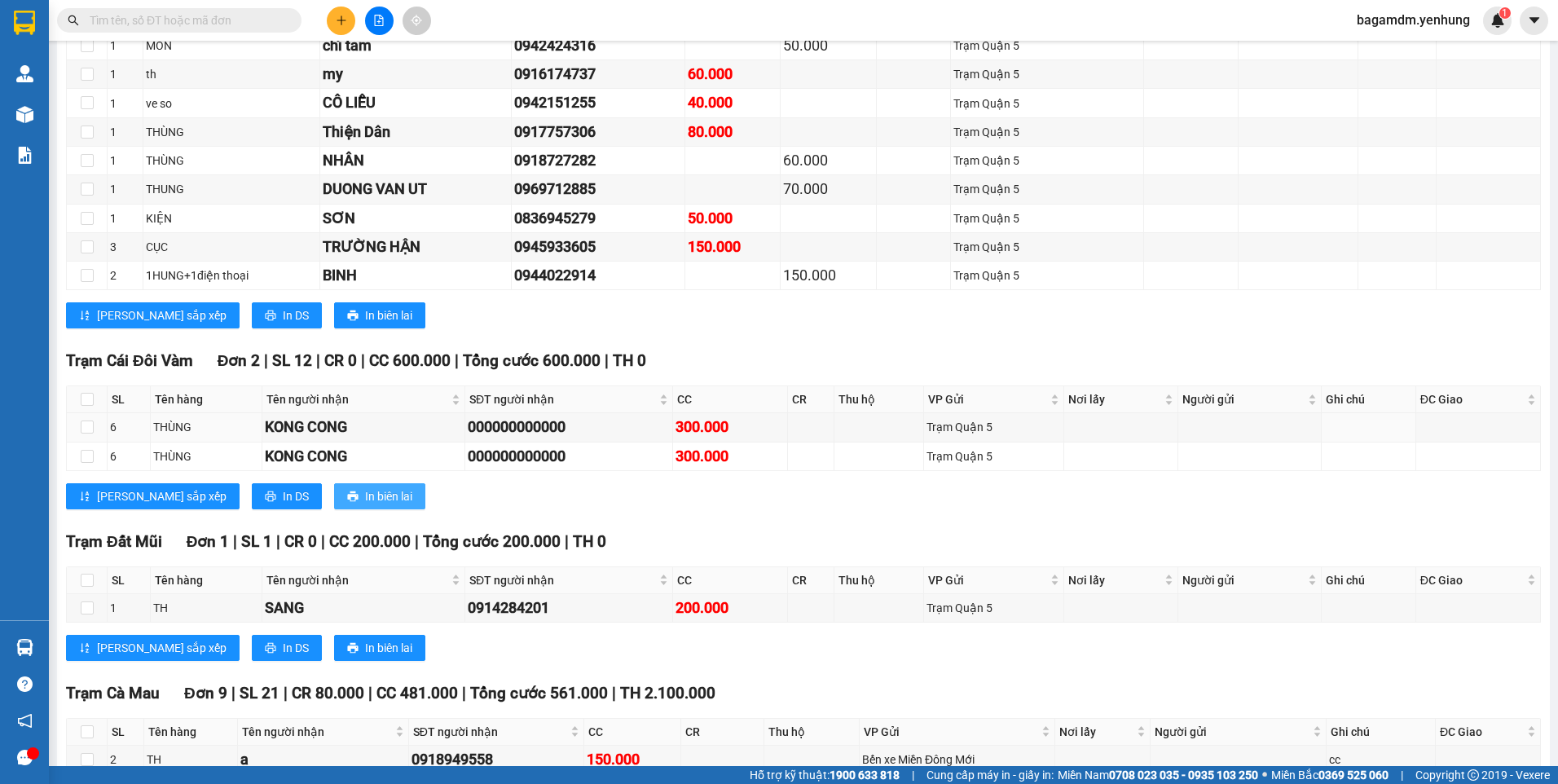
scroll to position [896, 0]
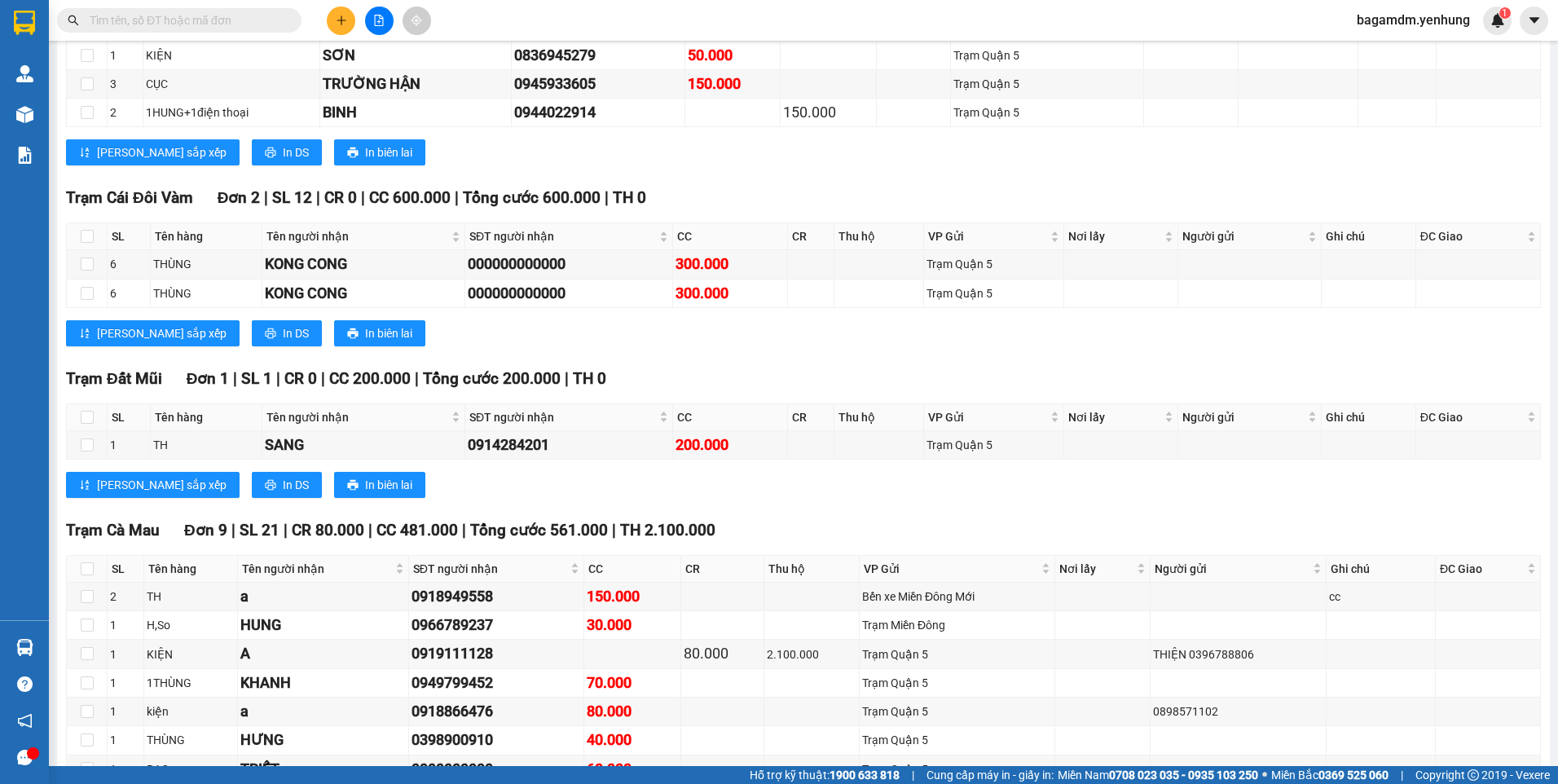
click at [207, 314] on div "Trạm Cái Đôi Vàm Đơn 2 | SL 12 | CR 0 | CC 600.000 | Tổng cước 600.000 | TH 0 S…" at bounding box center [803, 272] width 1475 height 172
click at [252, 335] on button "In DS" at bounding box center [287, 333] width 70 height 26
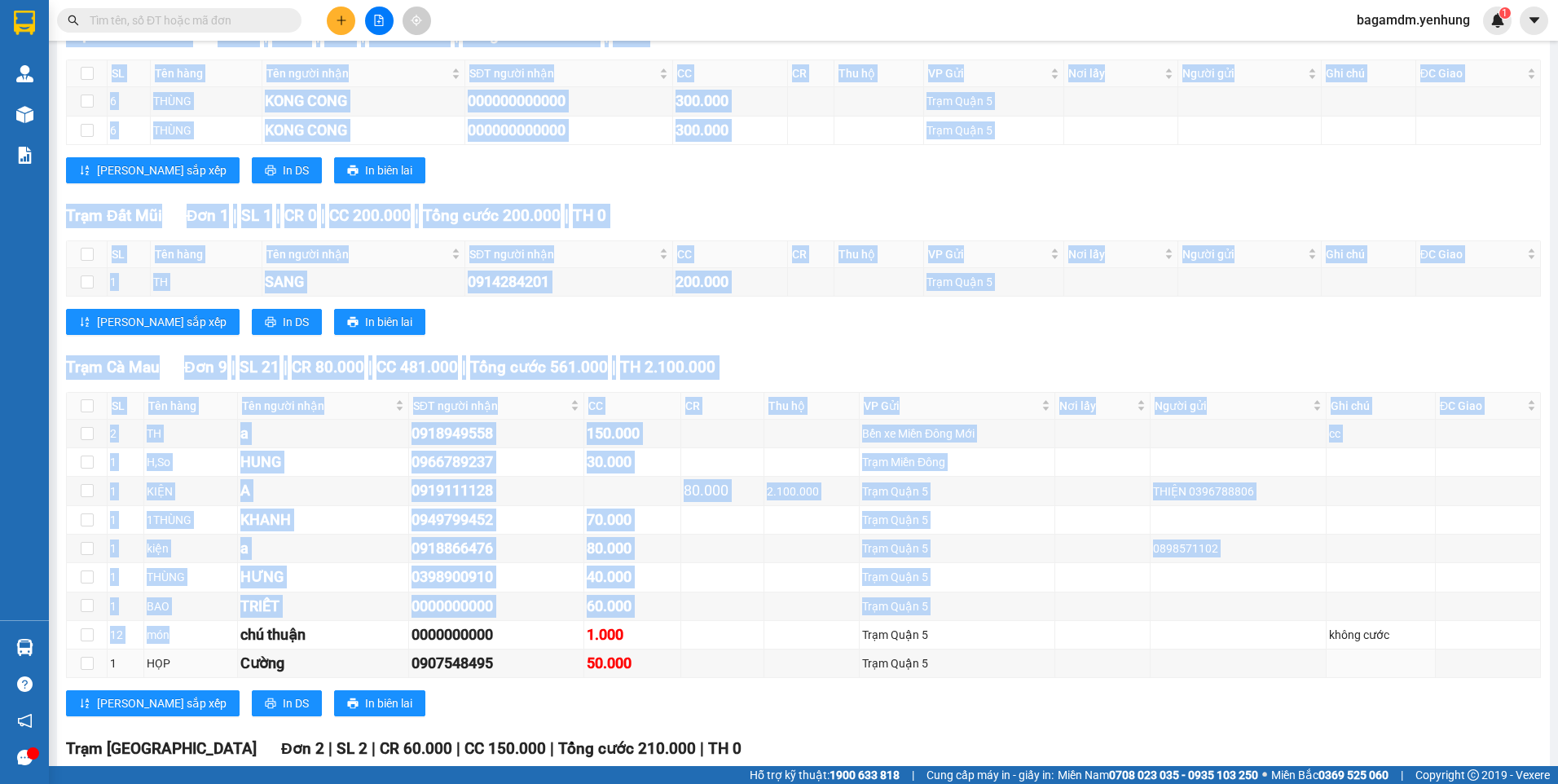
drag, startPoint x: 189, startPoint y: 636, endPoint x: 59, endPoint y: 653, distance: 131.1
click at [59, 653] on div "Đồng Nai - Sài Gòn - Cà Mau 15/08/2025 16:00 - 51B-085.70 Làm mới In phơi In đơ…" at bounding box center [803, 190] width 1493 height 2399
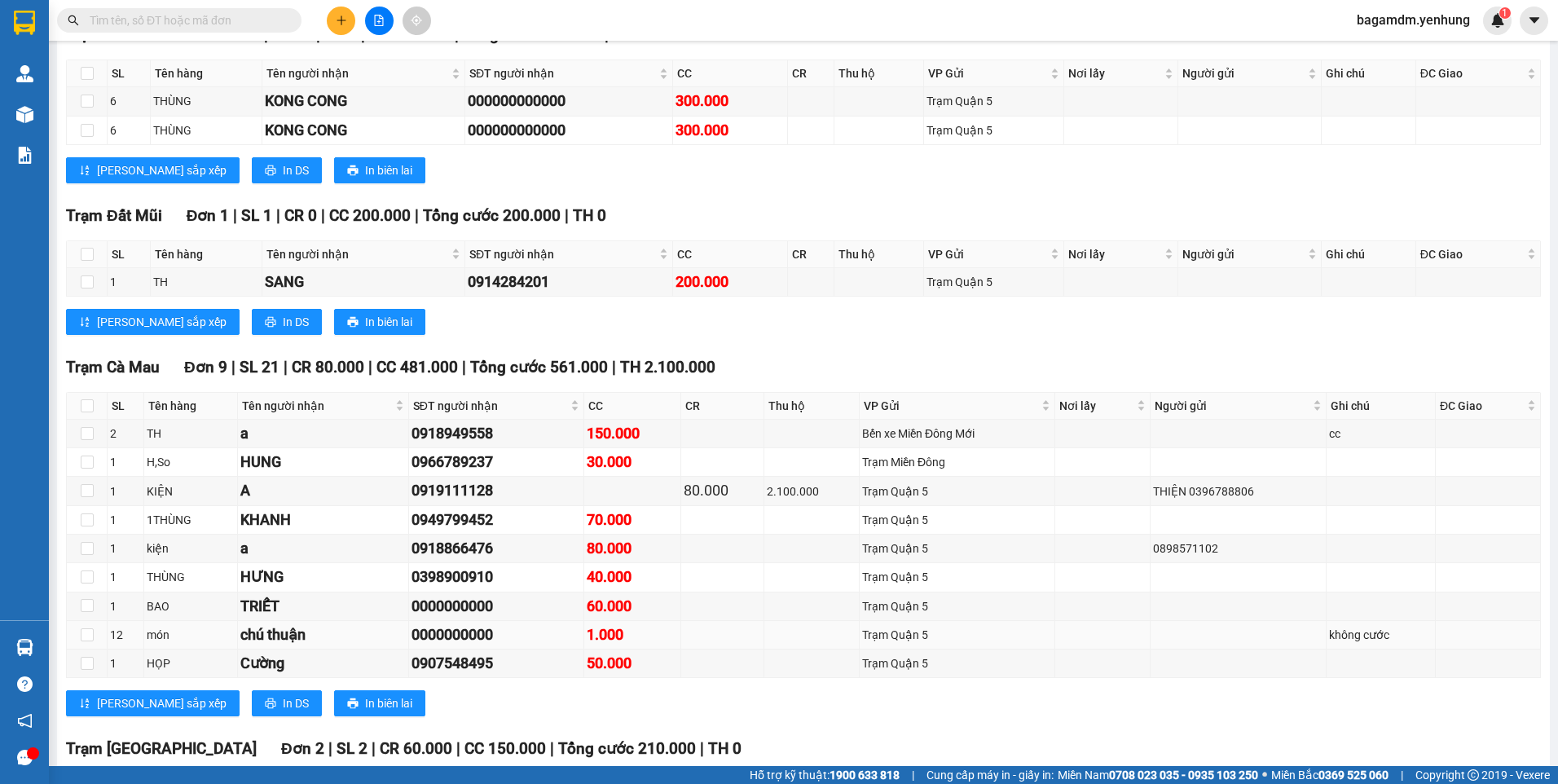
drag, startPoint x: 59, startPoint y: 653, endPoint x: 240, endPoint y: 631, distance: 182.3
click at [241, 631] on div "chú thuận" at bounding box center [323, 635] width 165 height 23
drag, startPoint x: 124, startPoint y: 629, endPoint x: 108, endPoint y: 635, distance: 17.1
click at [108, 635] on td "12" at bounding box center [125, 635] width 37 height 29
drag, startPoint x: 250, startPoint y: 636, endPoint x: 783, endPoint y: 341, distance: 609.2
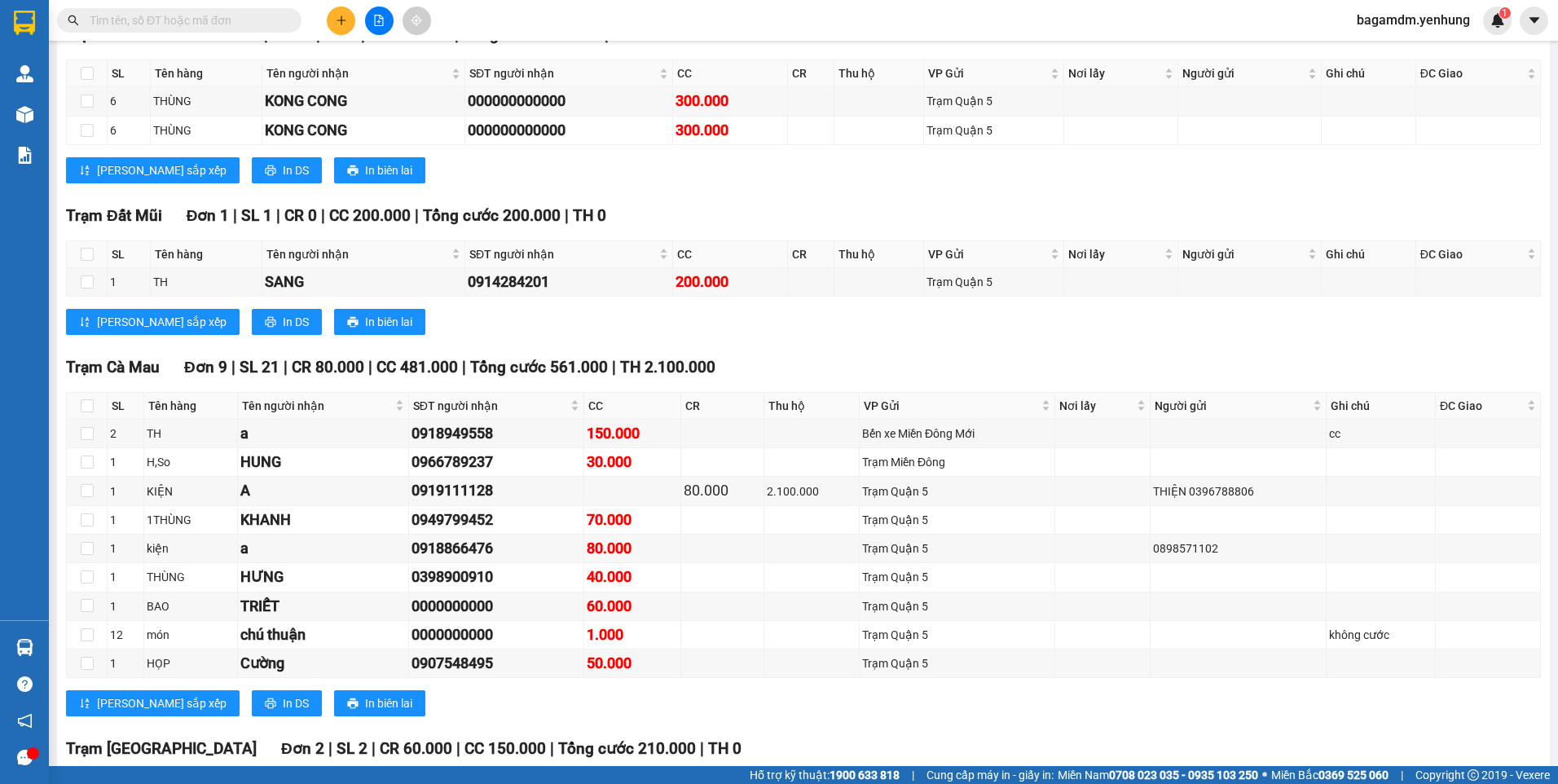
click at [783, 341] on div "Trạm Đất Mũi Đơn 1 | SL 1 | CR 0 | CC 200.000 | Tổng cước 200.000 | TH 0 SL Tên…" at bounding box center [803, 275] width 1475 height 143
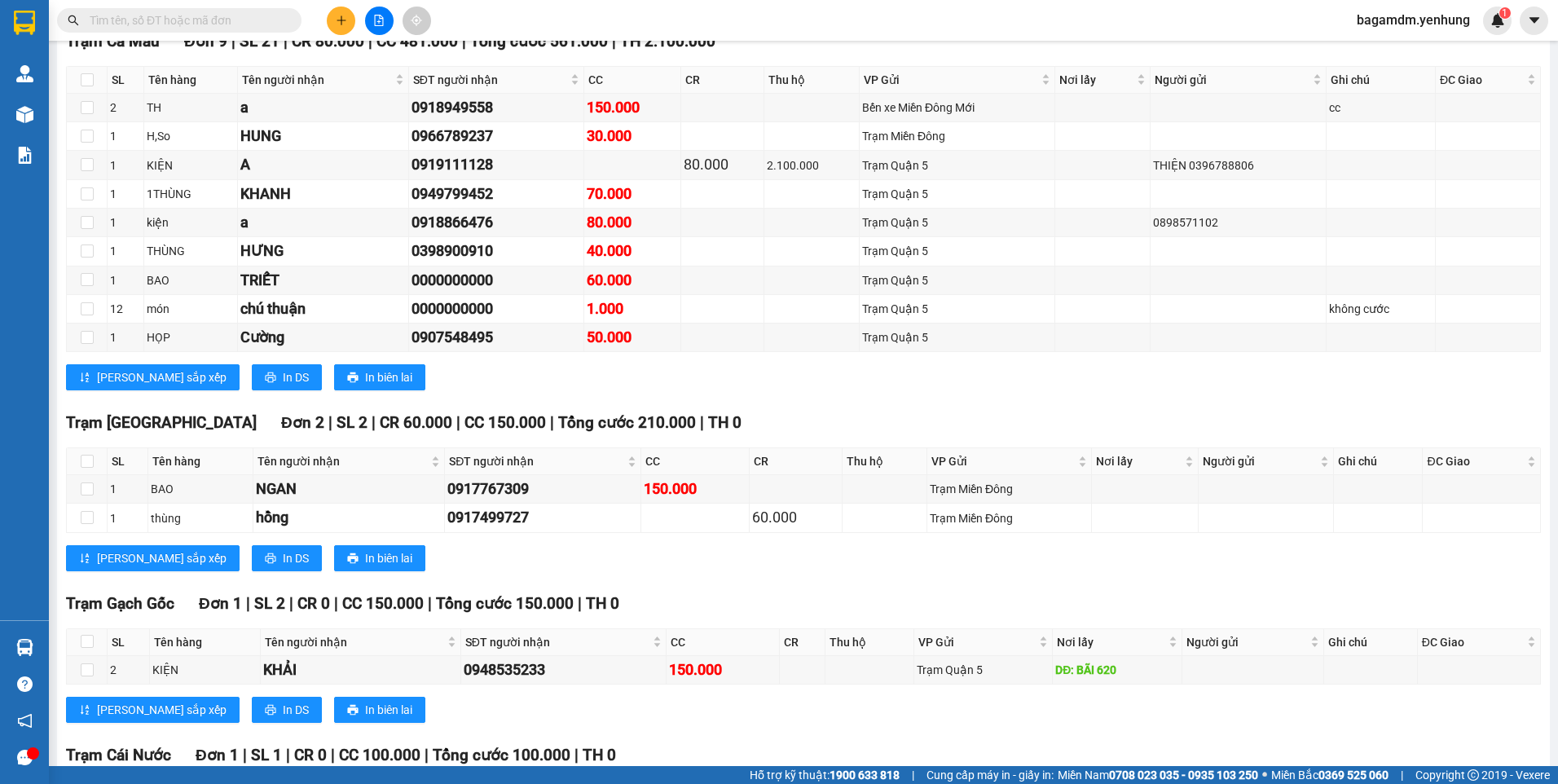
click at [219, 575] on div "Trạm Phú Tân Đơn 2 | SL 2 | CR 60.000 | CC 150.000 | Tổng cước 210.000 | TH 0 S…" at bounding box center [803, 496] width 1475 height 172
click at [283, 566] on span "In DS" at bounding box center [295, 558] width 26 height 18
click at [283, 709] on span "In DS" at bounding box center [295, 710] width 26 height 18
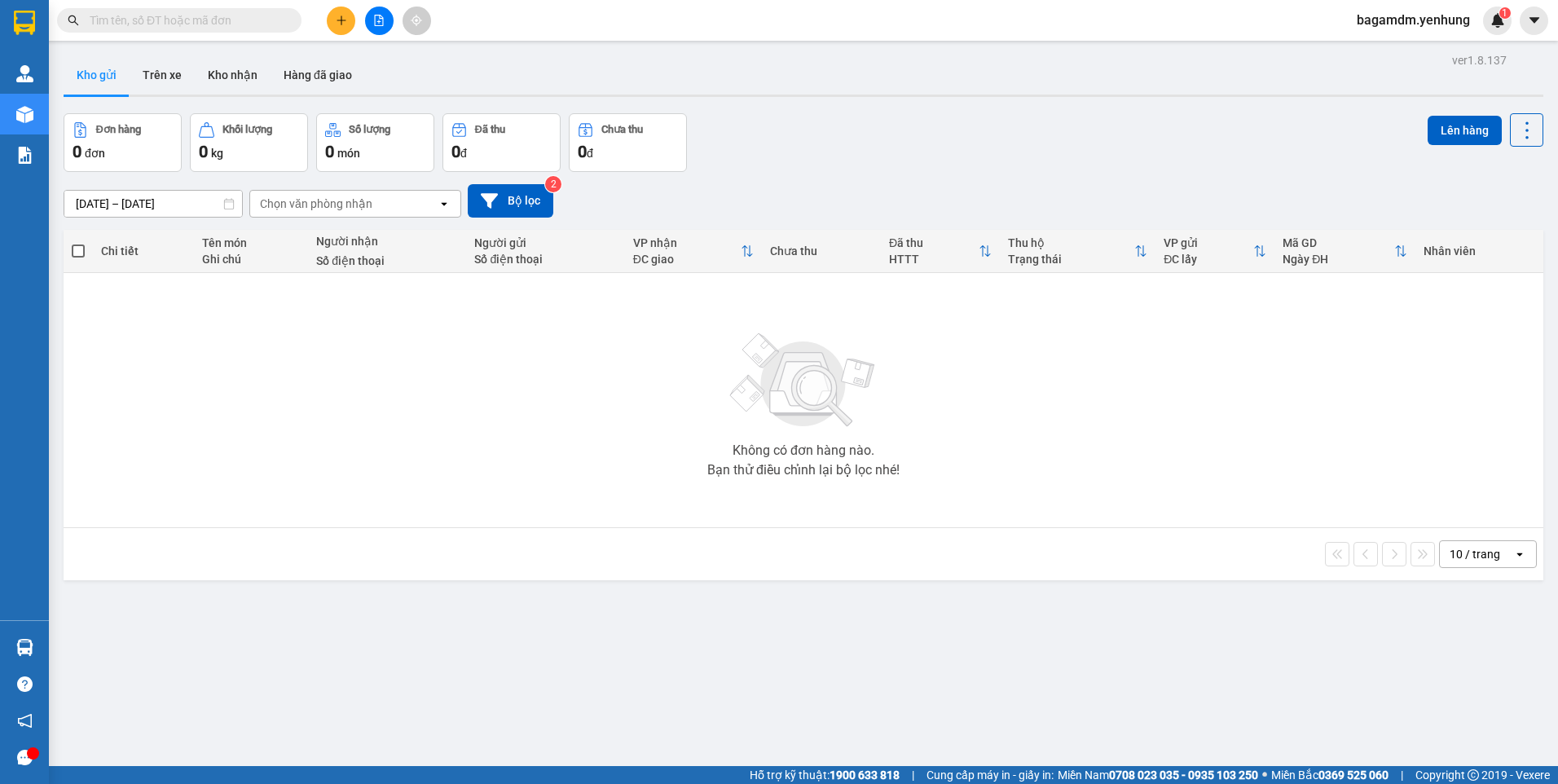
drag, startPoint x: 1426, startPoint y: 22, endPoint x: 1427, endPoint y: 30, distance: 8.1
click at [1425, 23] on span "bagamdm.yenhung" at bounding box center [1414, 20] width 140 height 21
drag, startPoint x: 1427, startPoint y: 30, endPoint x: 1428, endPoint y: 42, distance: 12.0
click at [1428, 42] on span "Đăng xuất" at bounding box center [1421, 50] width 106 height 18
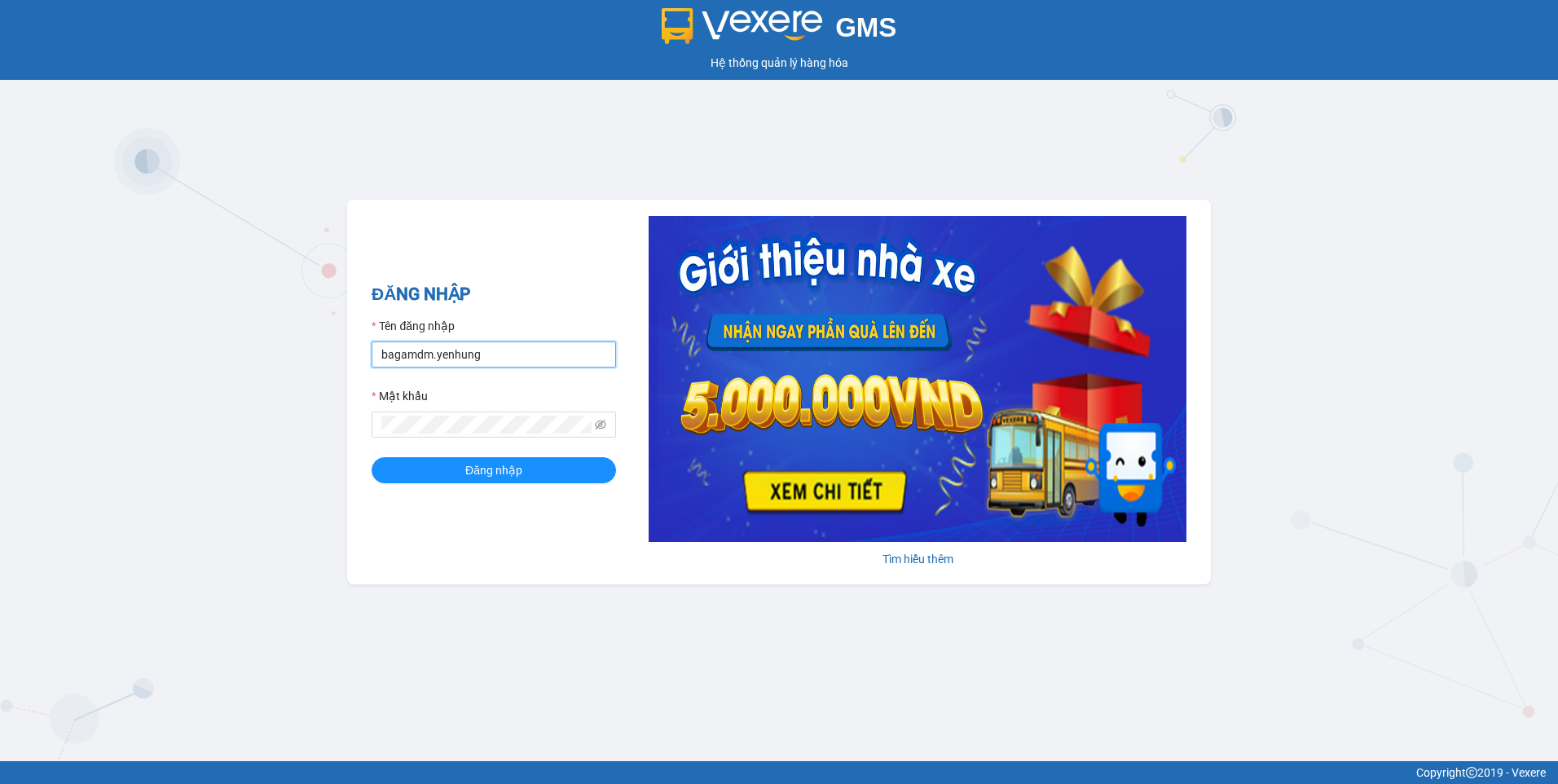
click at [387, 363] on input "bagamdm.yenhung" at bounding box center [494, 354] width 244 height 26
type input "bagaquan5.yenhung"
click at [429, 463] on button "Đăng nhập" at bounding box center [494, 469] width 244 height 26
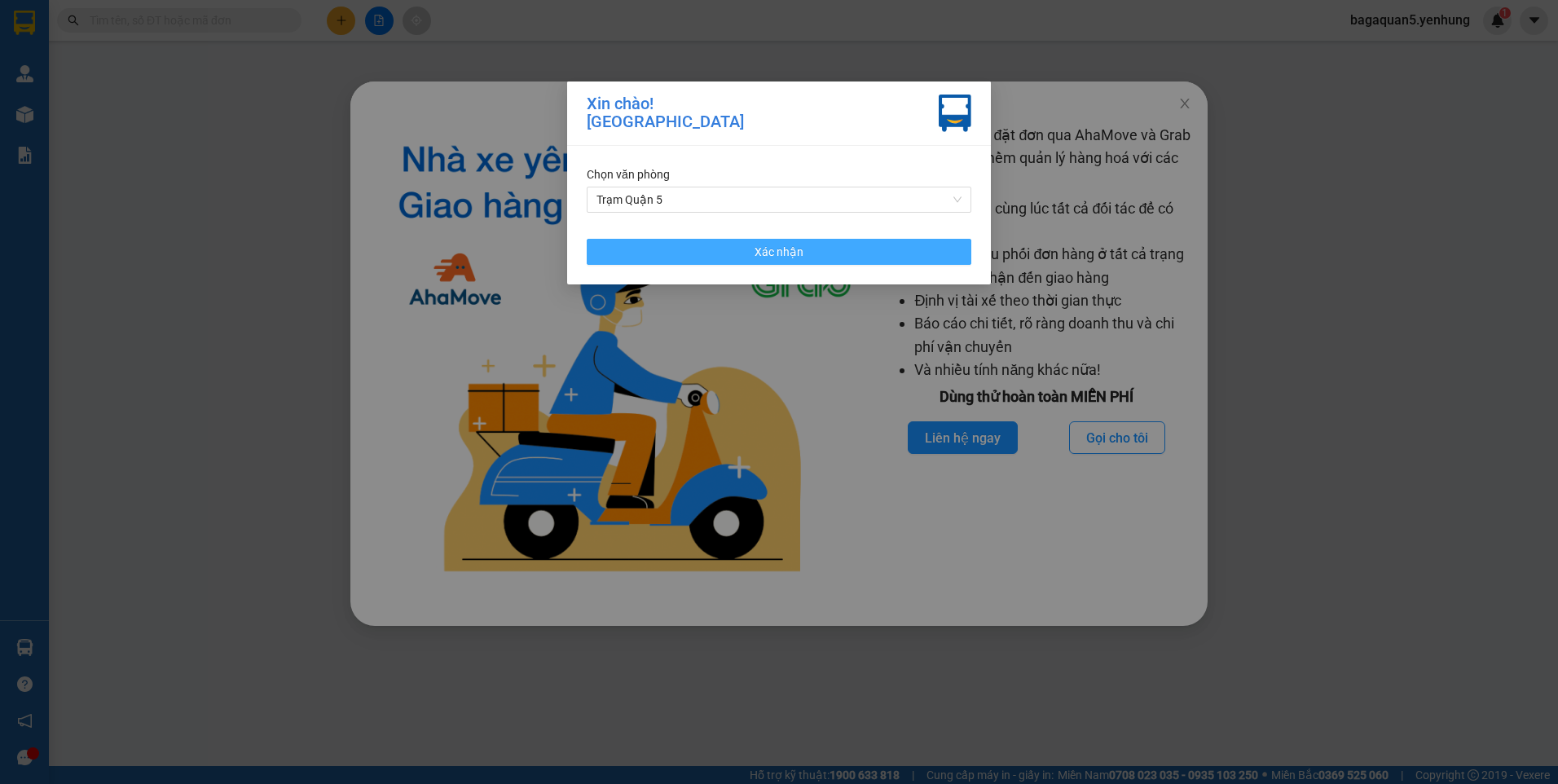
click at [771, 243] on span "Xác nhận" at bounding box center [779, 252] width 49 height 18
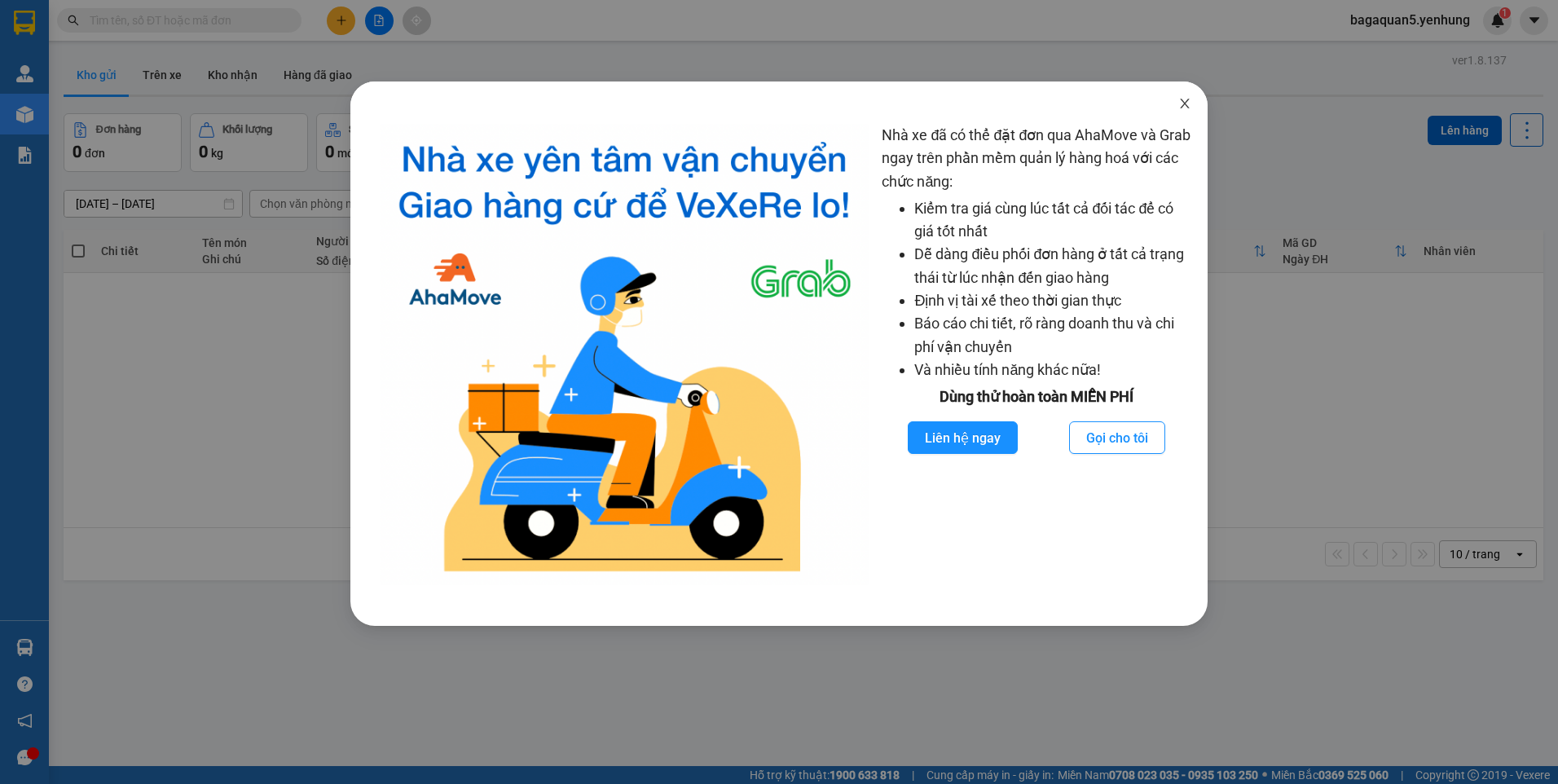
click at [1184, 111] on span "Close" at bounding box center [1184, 104] width 46 height 46
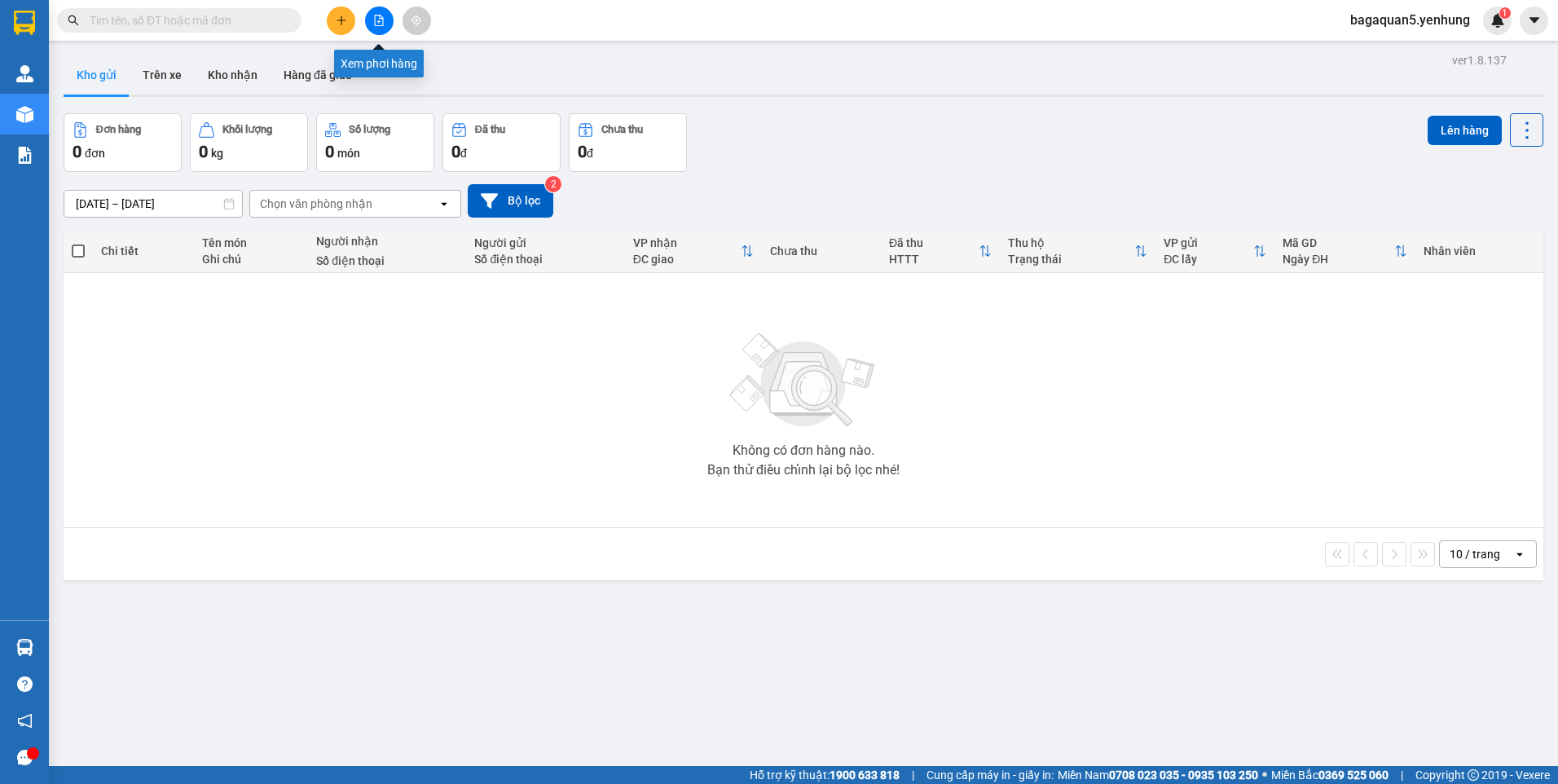
click at [385, 24] on button at bounding box center [379, 21] width 29 height 29
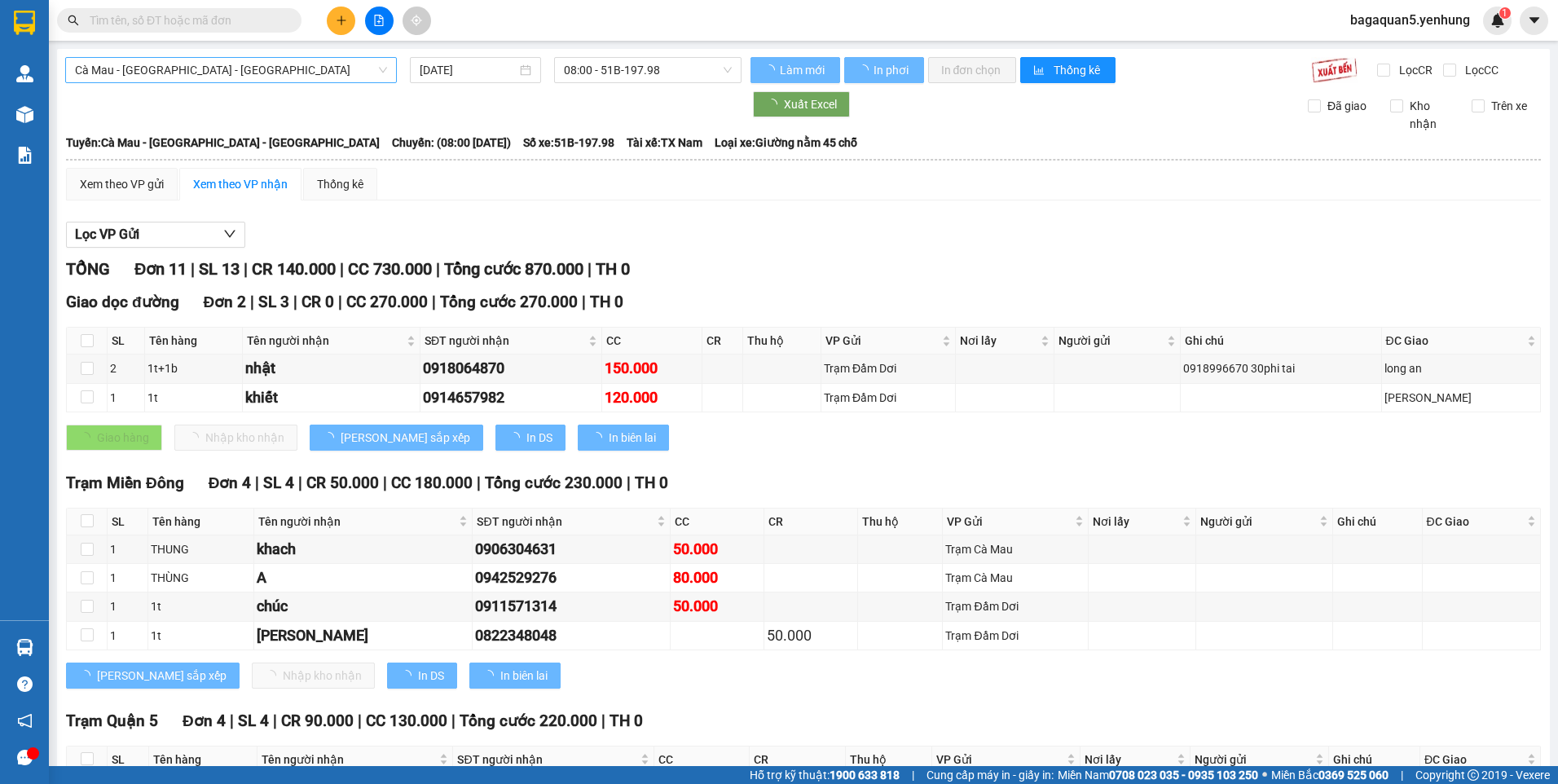
click at [203, 63] on span "Cà Mau - Sài Gòn - Đồng Nai" at bounding box center [231, 70] width 312 height 24
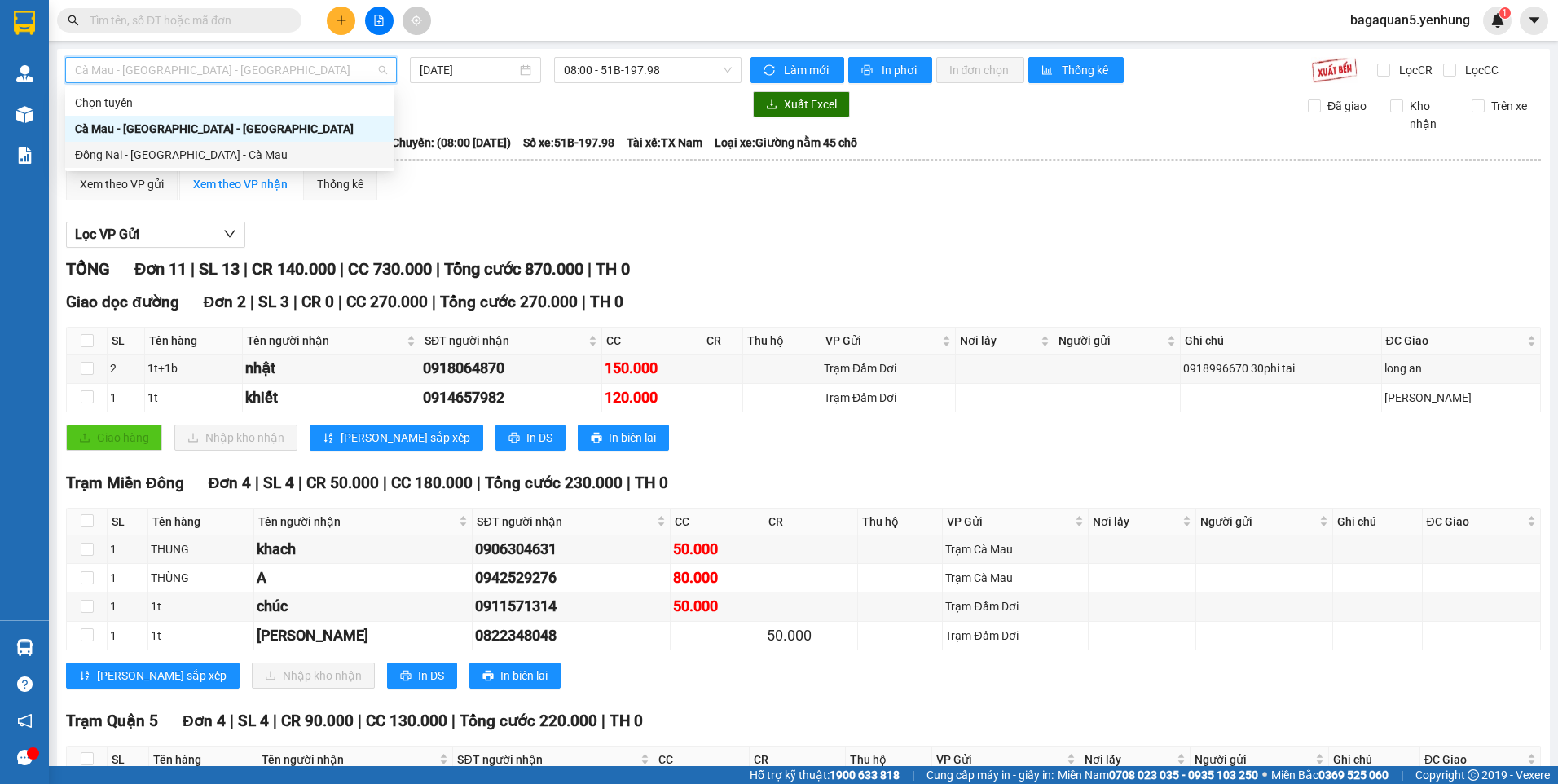
click at [144, 150] on div "Đồng Nai - Sài Gòn - Cà Mau" at bounding box center [230, 155] width 309 height 18
type input "15/08/2025"
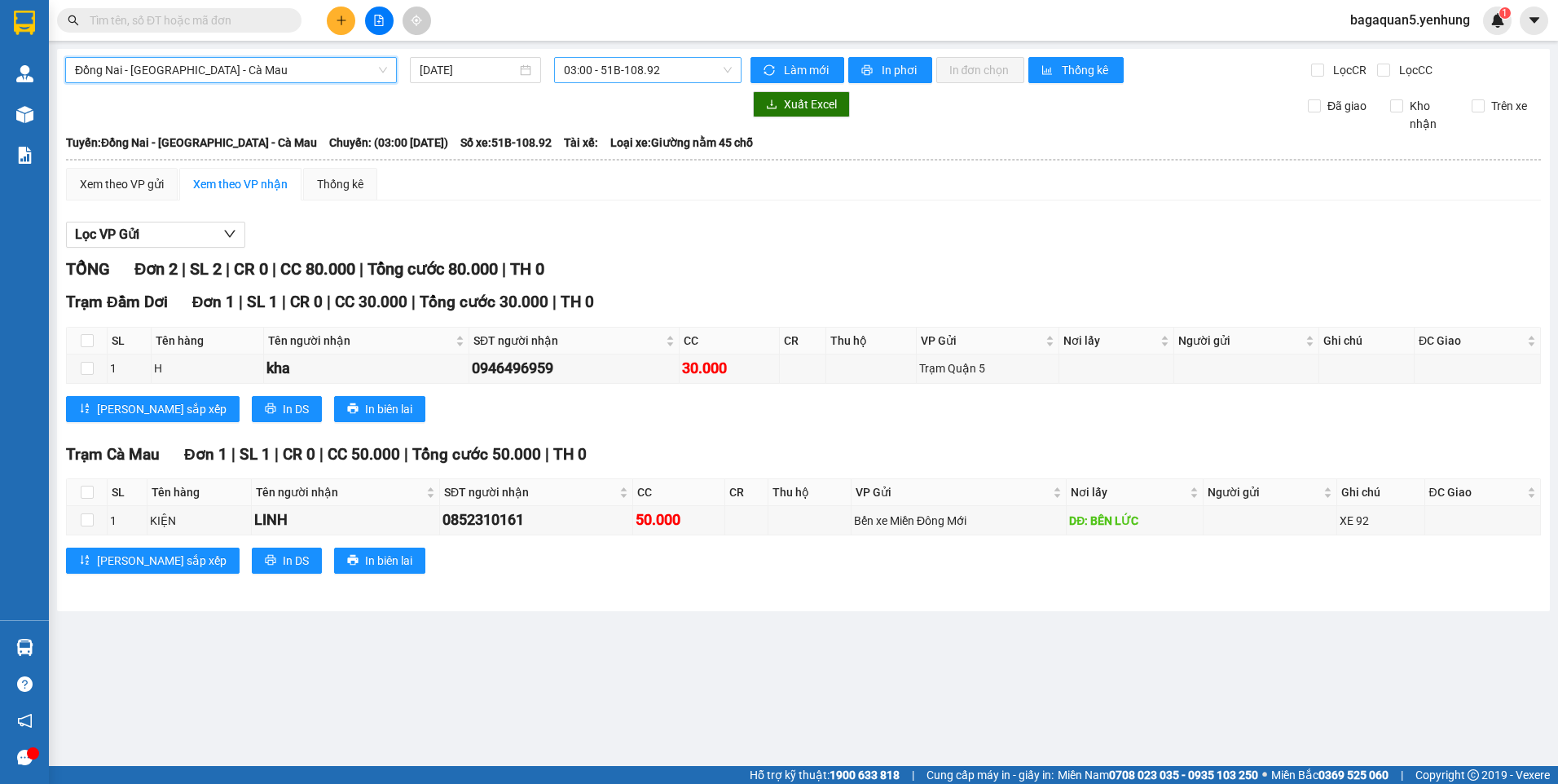
click at [644, 72] on span "03:00 - 51B-108.92" at bounding box center [648, 70] width 169 height 24
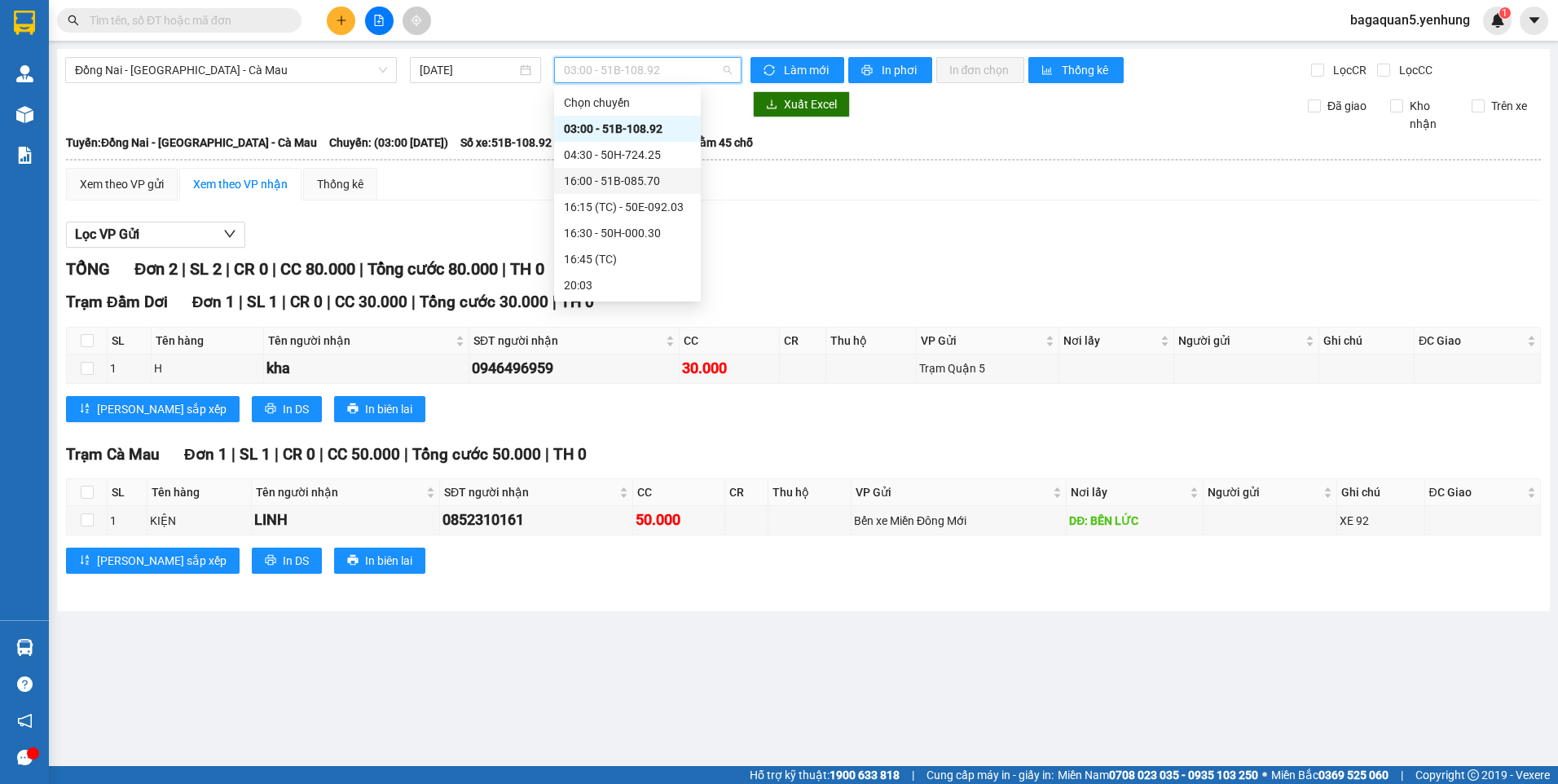
click at [594, 177] on div "16:00 - 51B-085.70" at bounding box center [628, 181] width 127 height 18
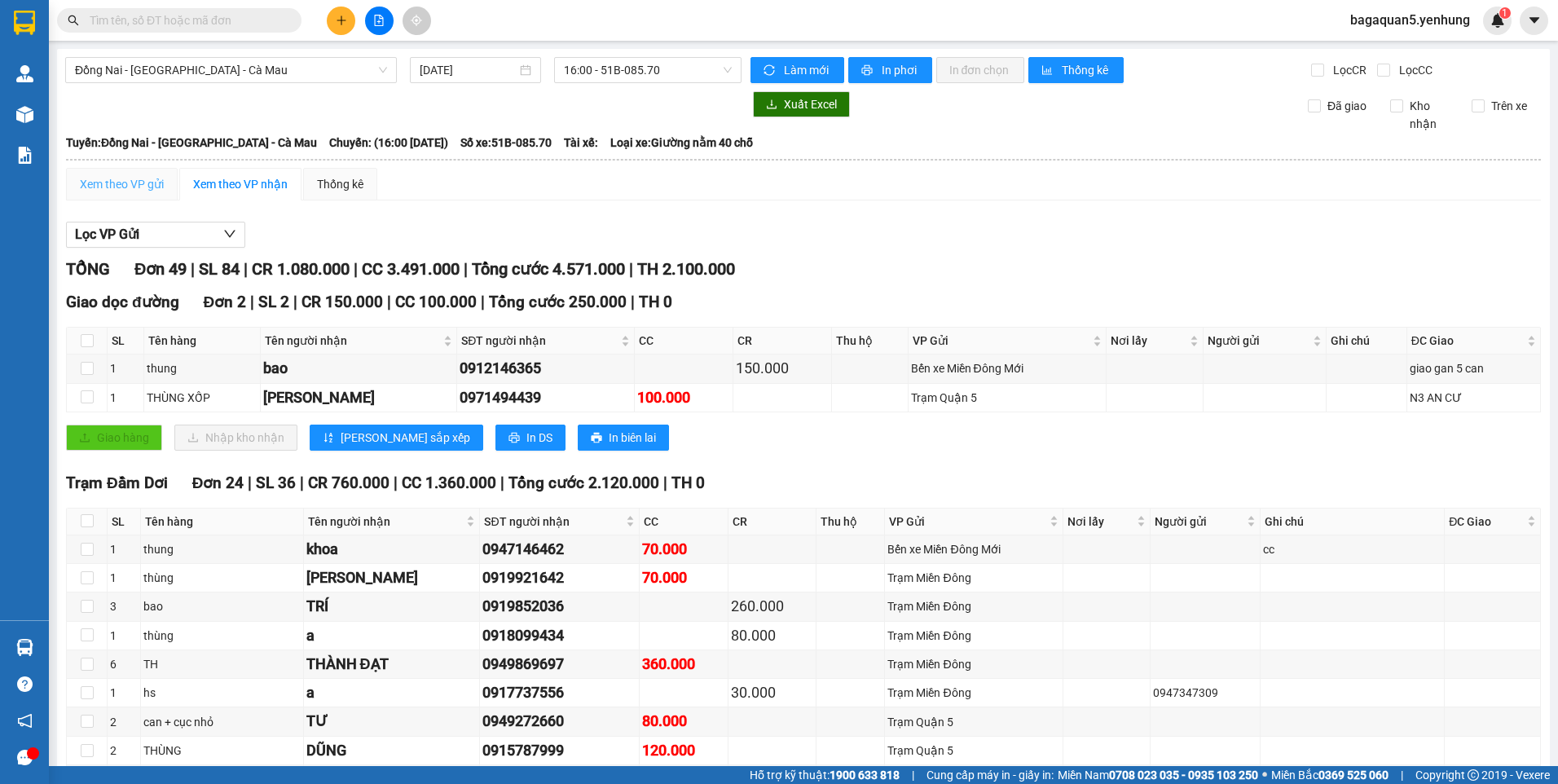
click at [140, 196] on div "Xem theo VP gửi" at bounding box center [122, 184] width 112 height 32
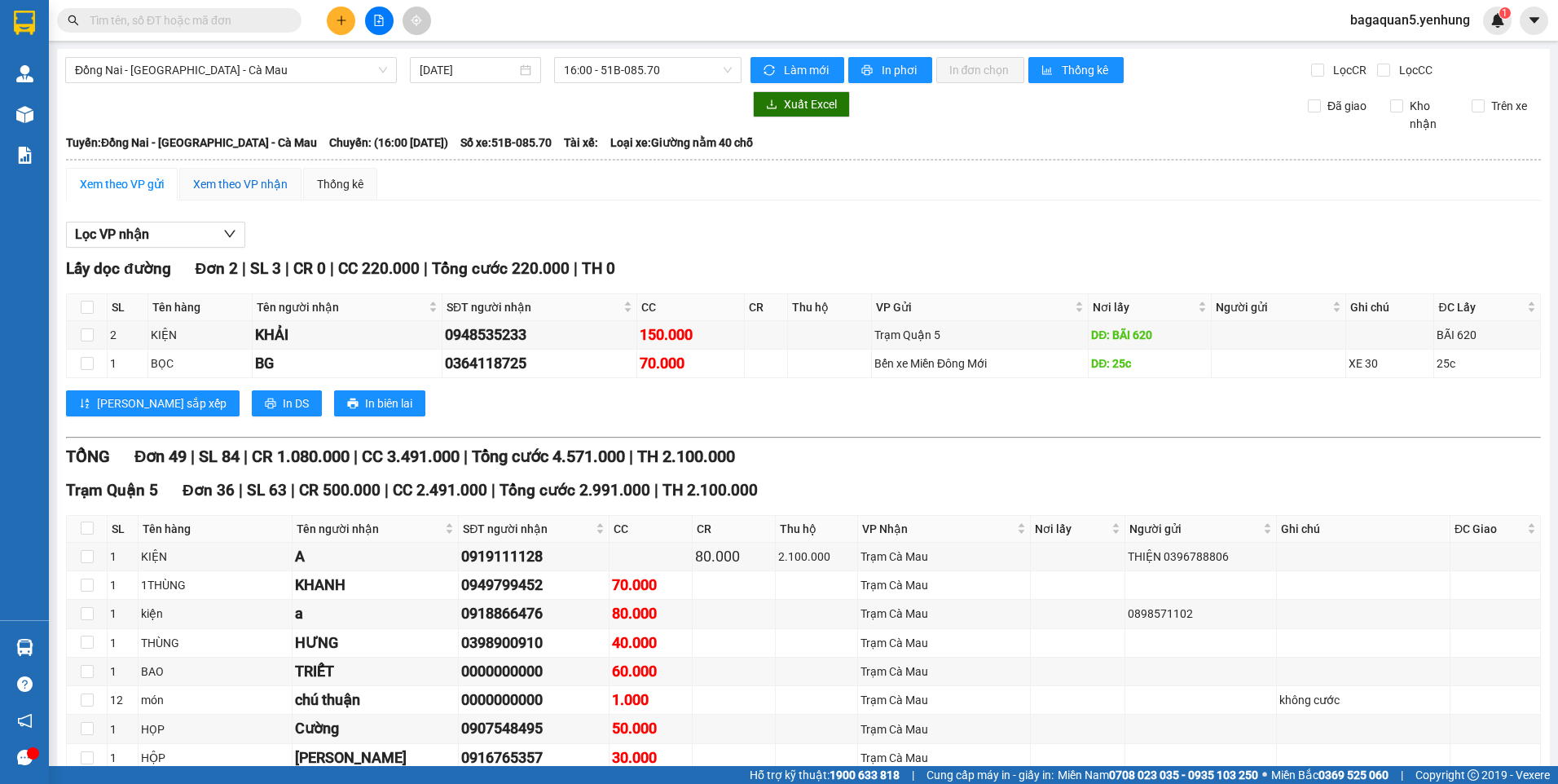
click at [252, 179] on div "Xem theo VP nhận" at bounding box center [241, 184] width 95 height 18
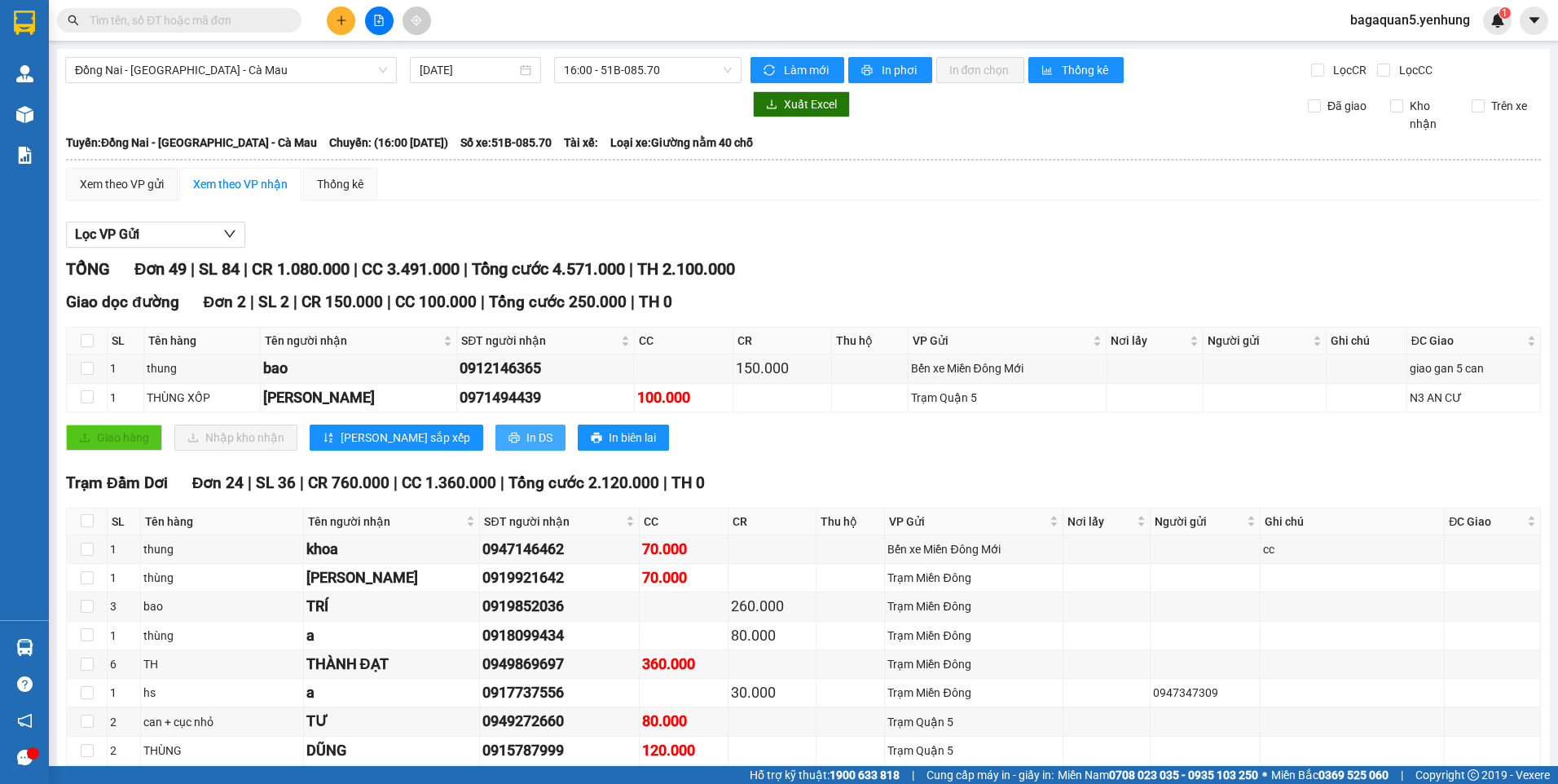
scroll to position [81, 0]
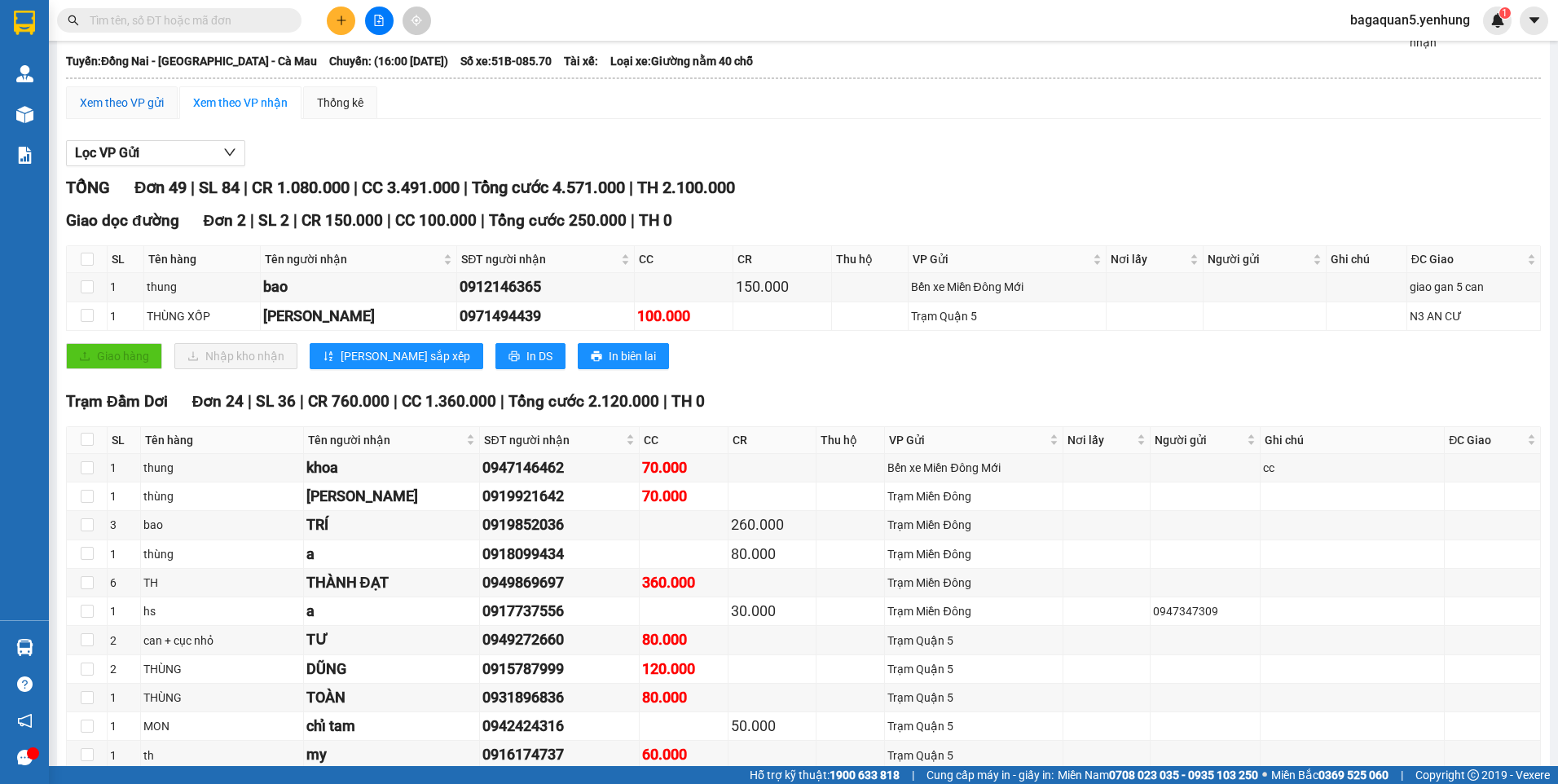
click at [85, 102] on div "Xem theo VP gửi" at bounding box center [122, 103] width 84 height 18
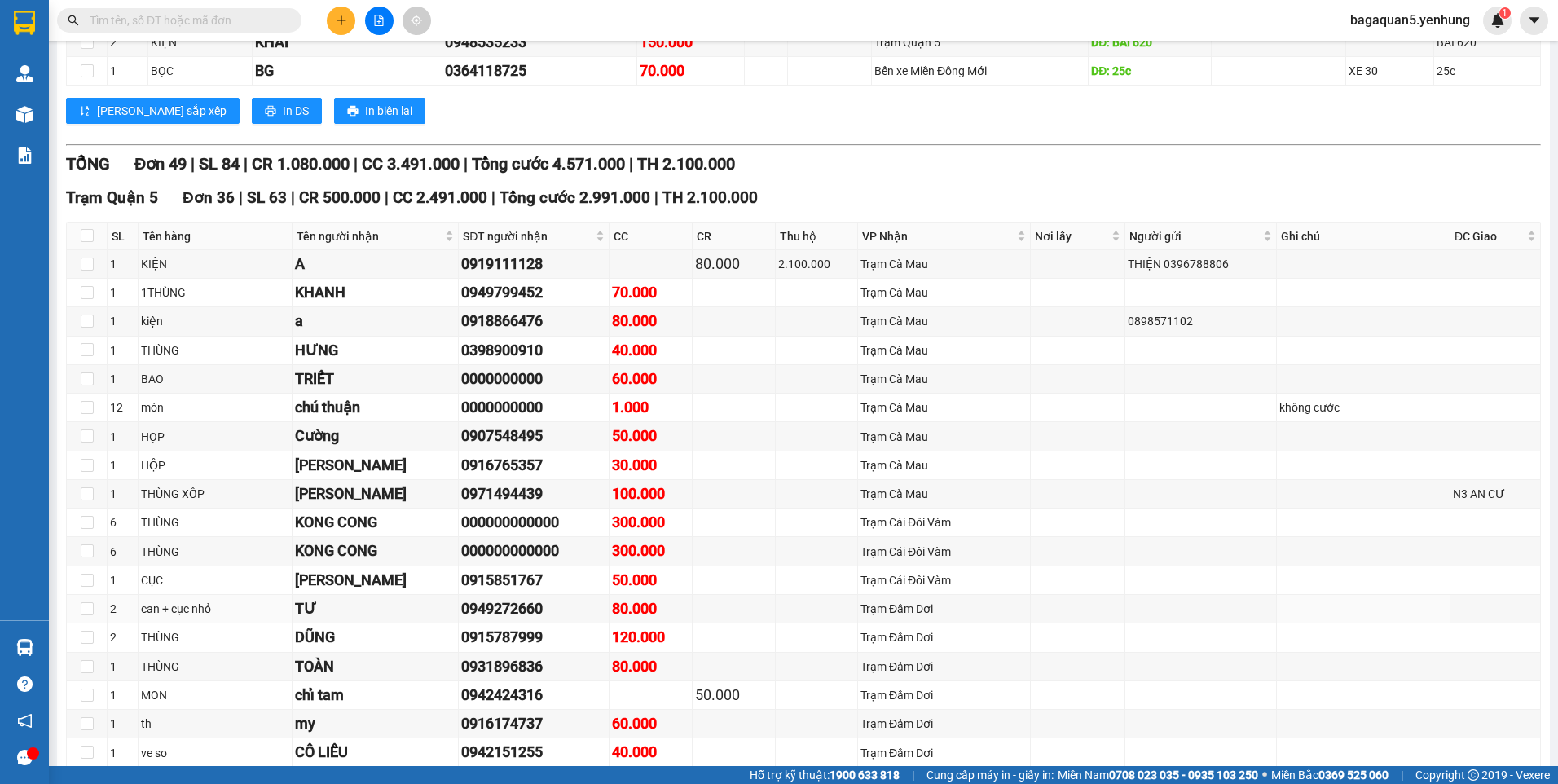
scroll to position [455, 0]
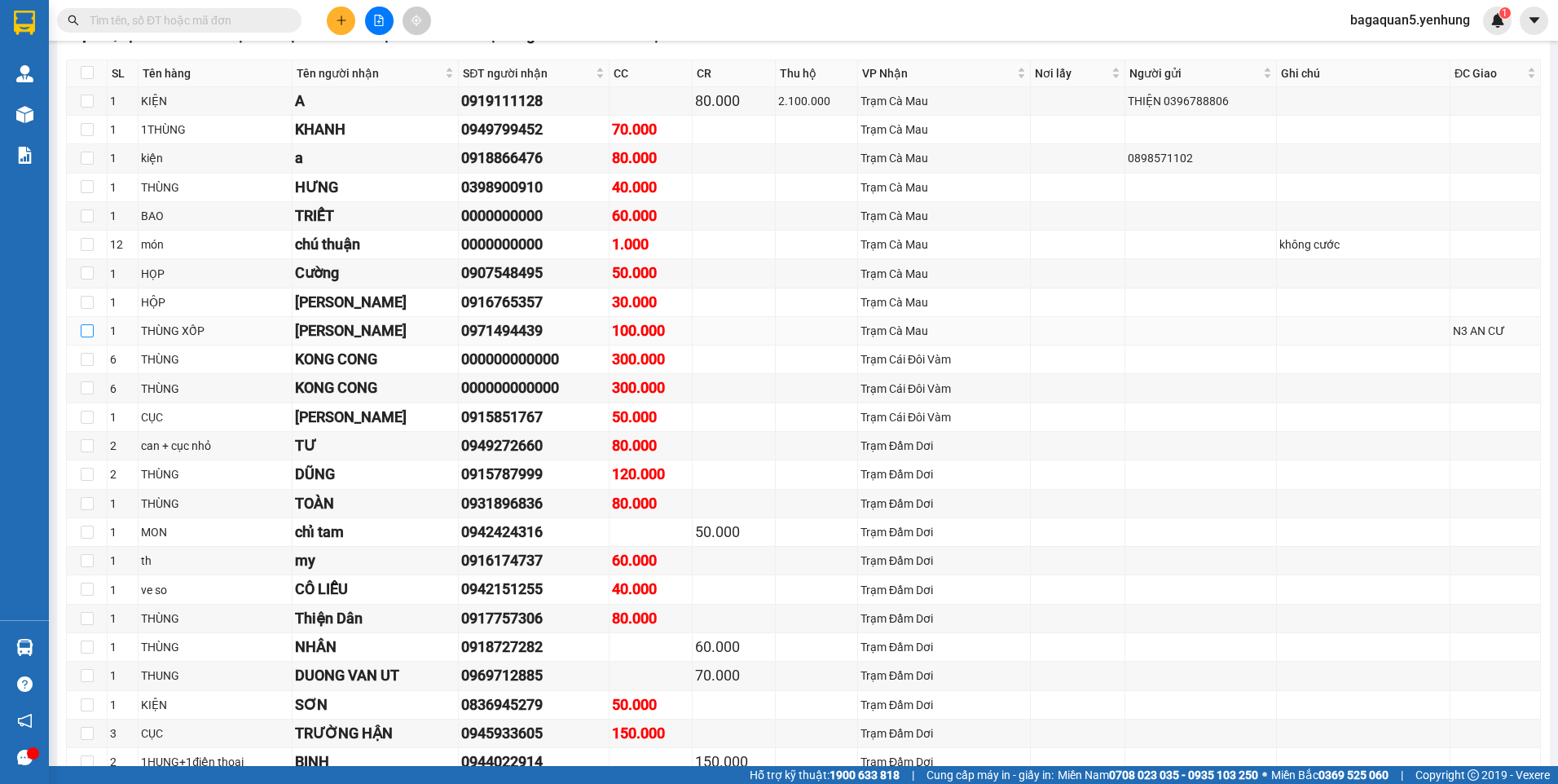
click at [81, 331] on input "checkbox" at bounding box center [87, 331] width 13 height 13
checkbox input "true"
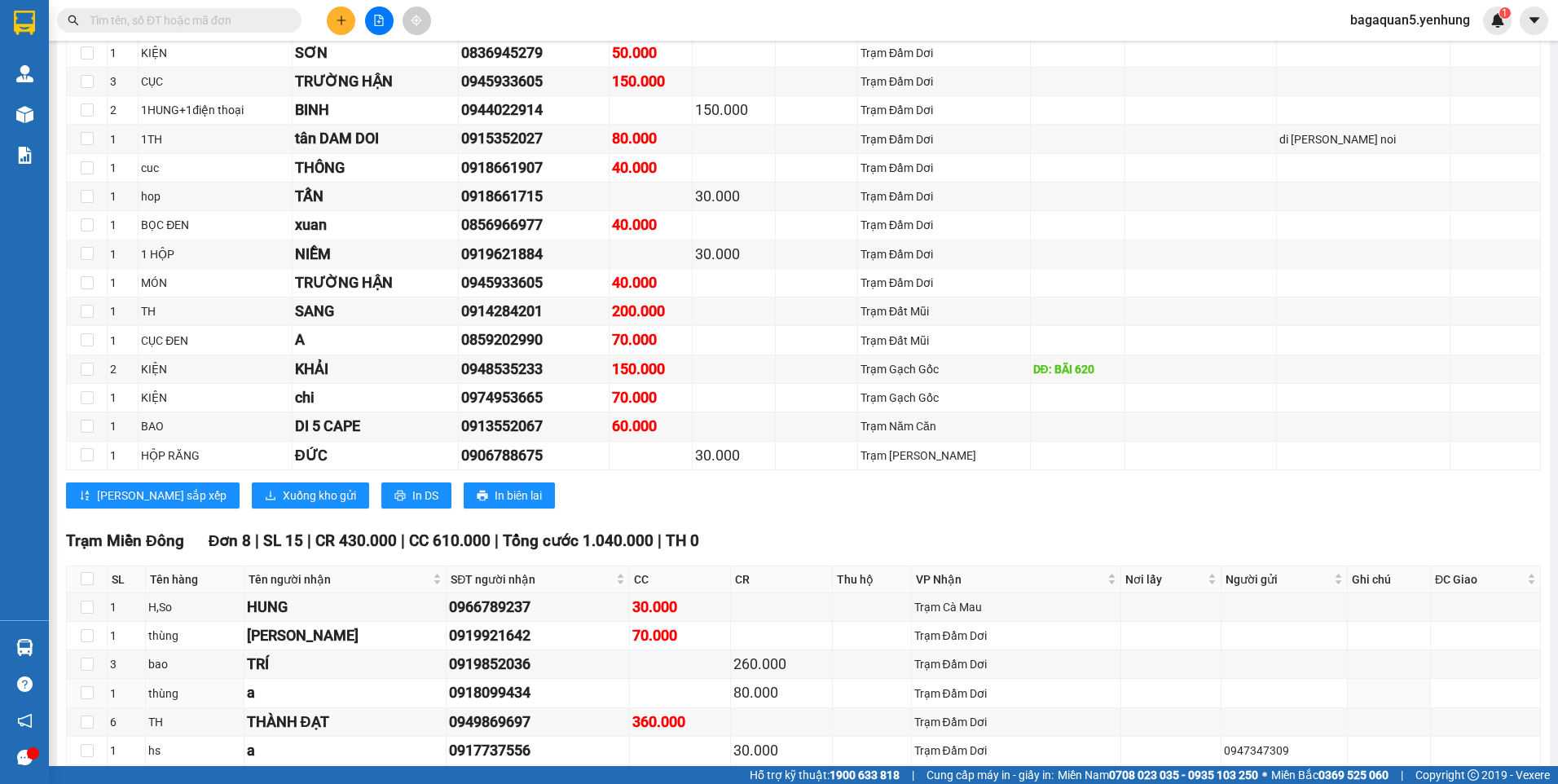
scroll to position [1352, 0]
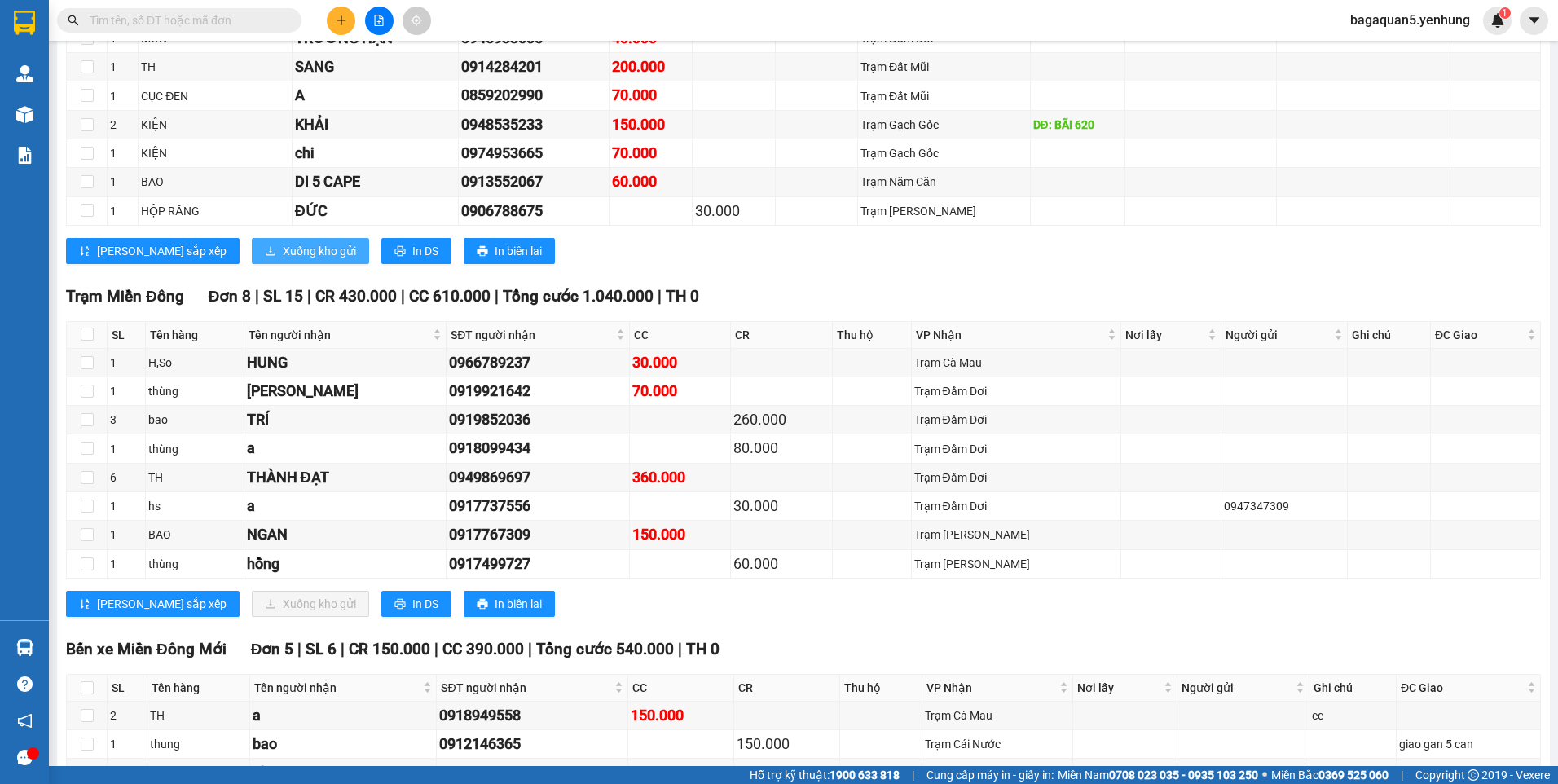
click at [252, 262] on button "Xuống kho gửi" at bounding box center [310, 250] width 117 height 26
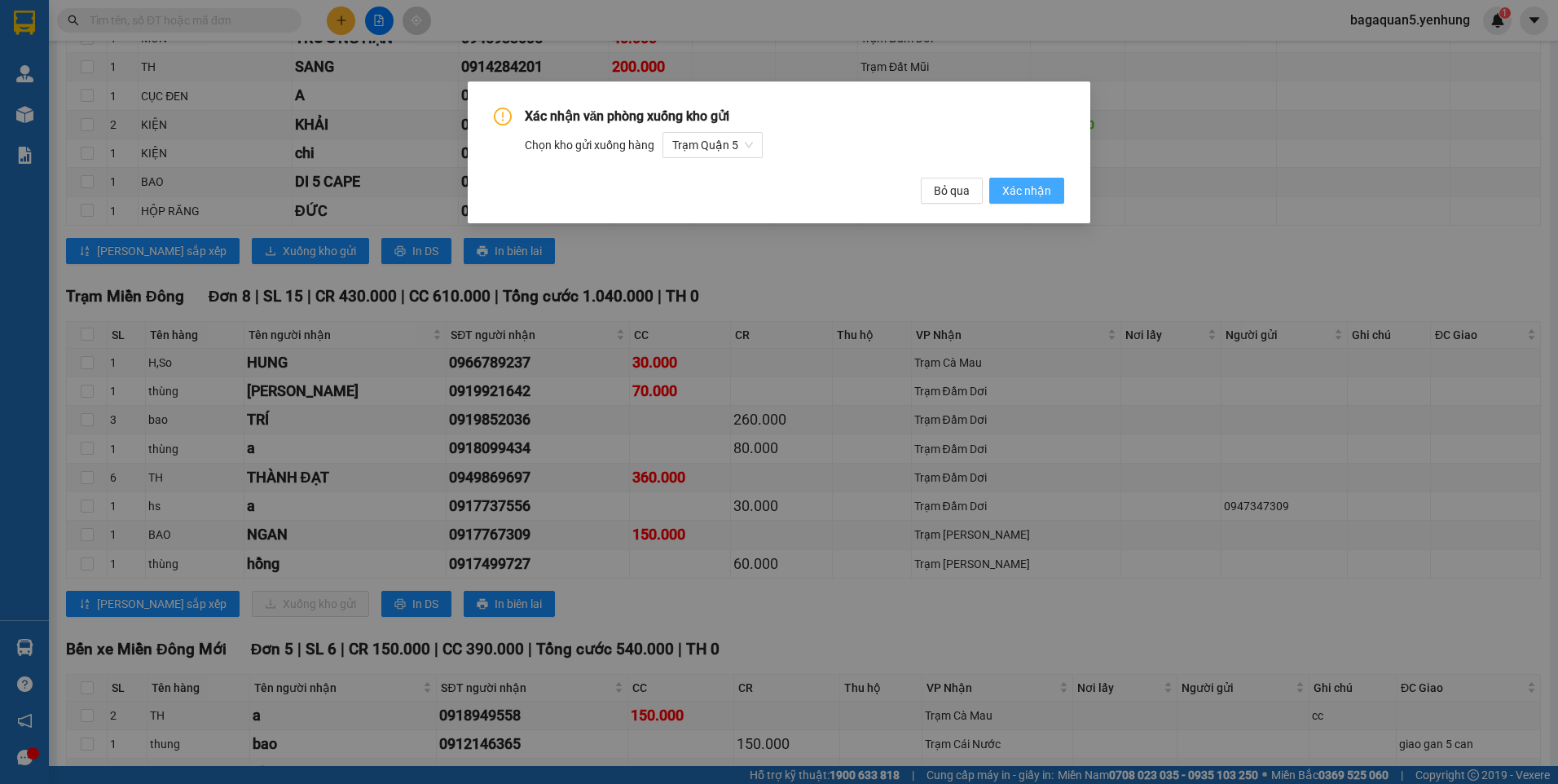
click at [1014, 189] on span "Xác nhận" at bounding box center [1027, 190] width 49 height 18
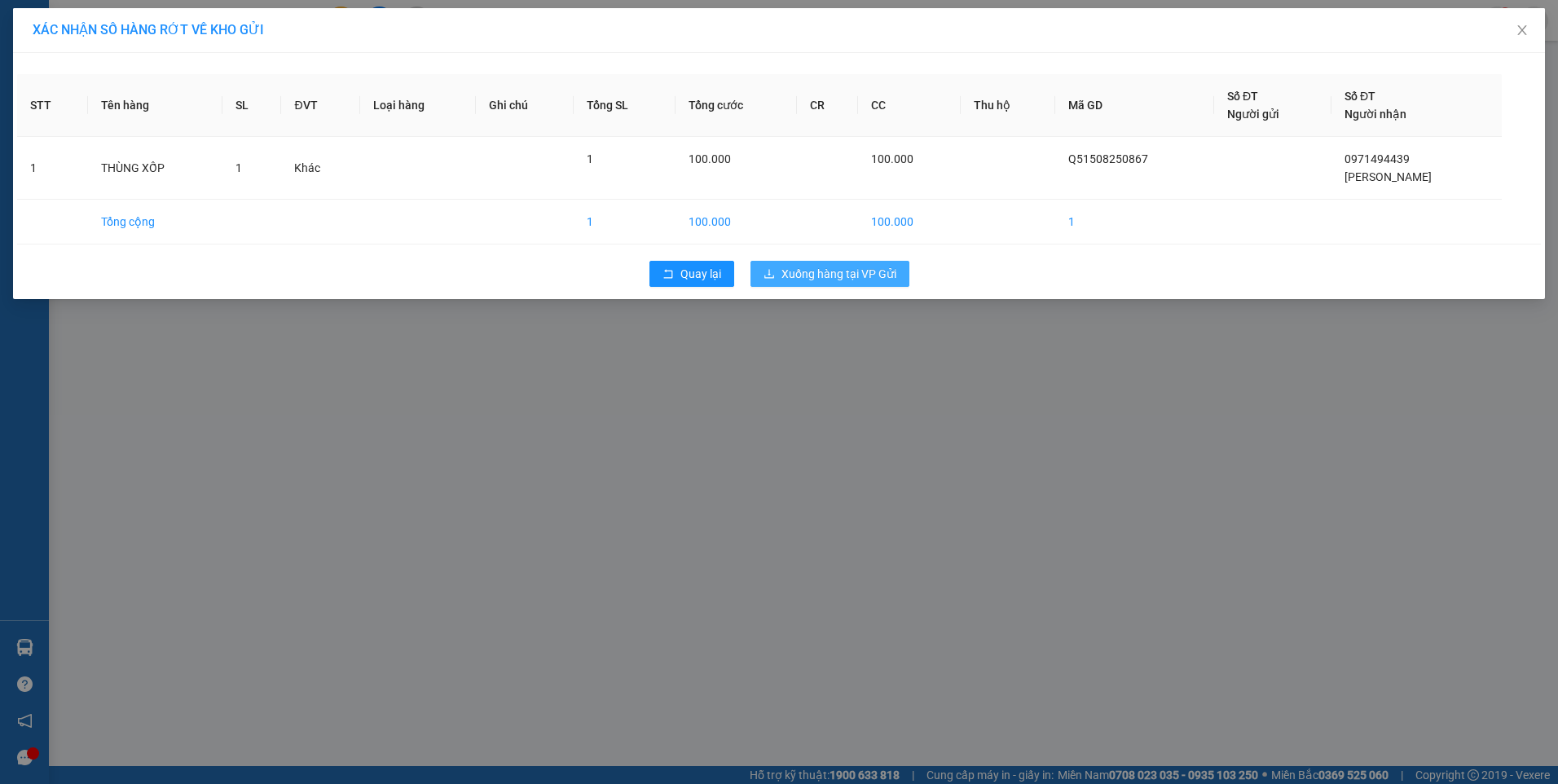
click at [802, 269] on span "Xuống hàng tại VP Gửi" at bounding box center [839, 274] width 114 height 18
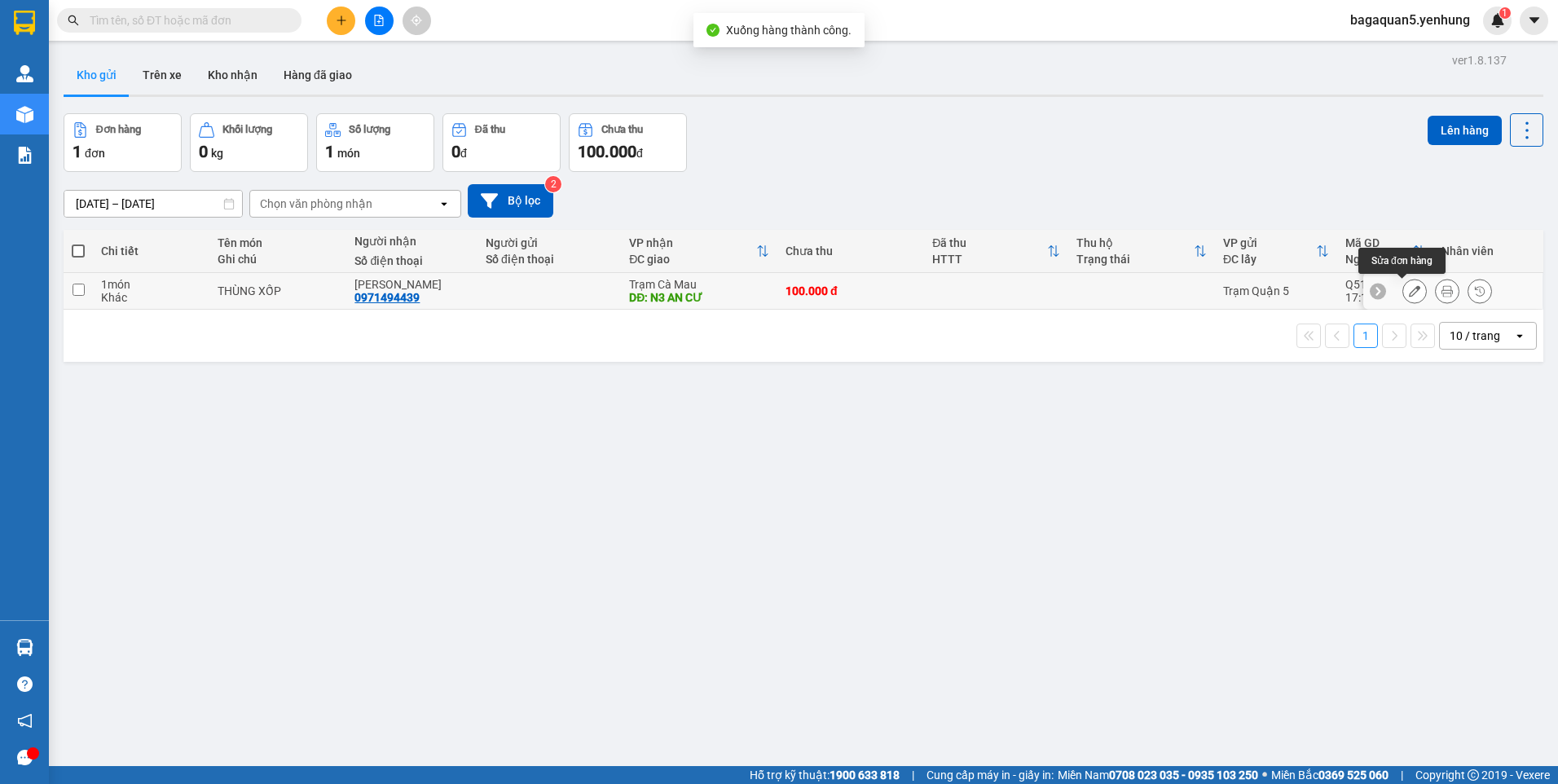
click at [1410, 289] on icon at bounding box center [1415, 291] width 12 height 12
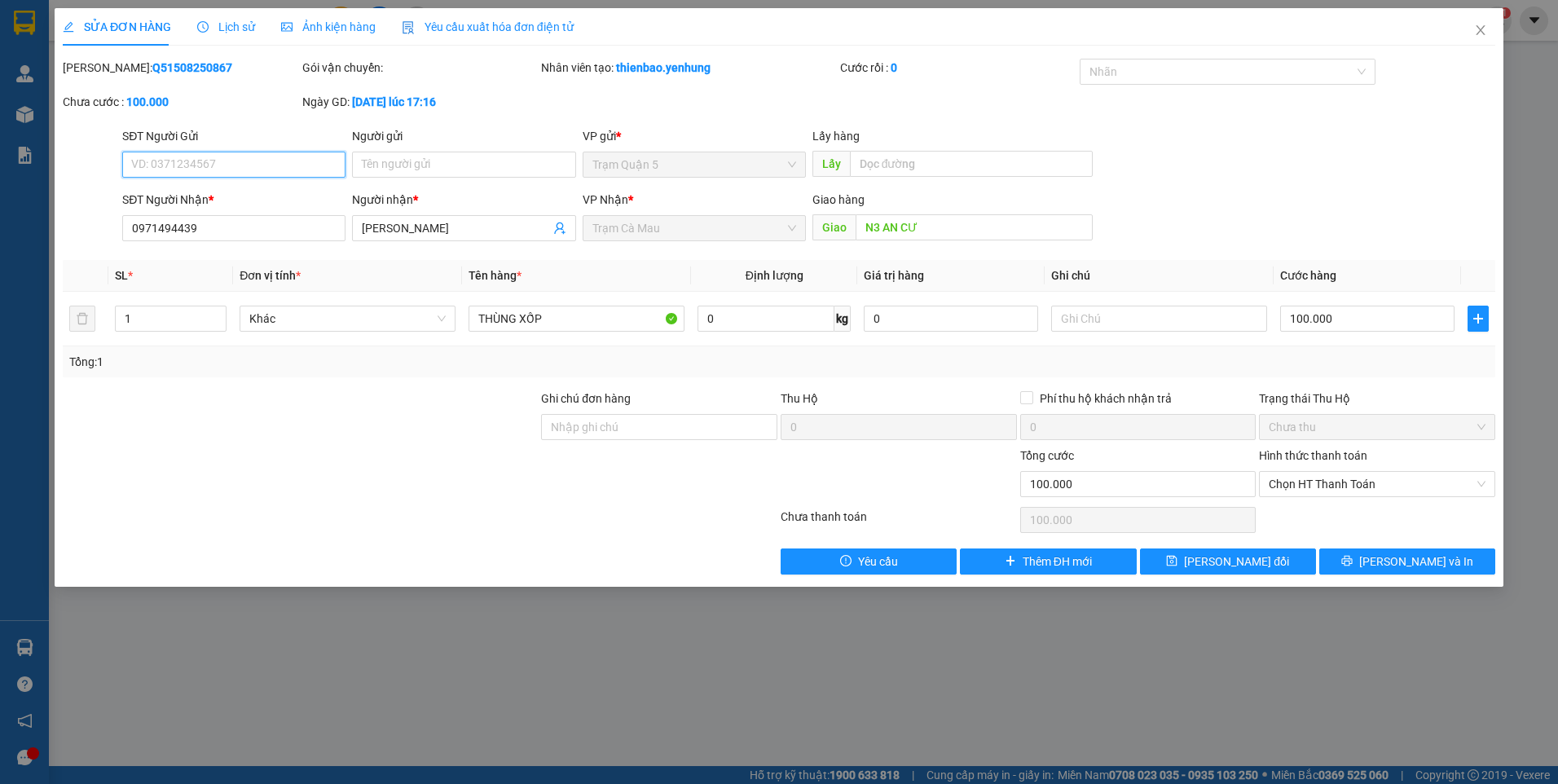
click at [693, 228] on span "Trạm Cà Mau" at bounding box center [694, 227] width 204 height 24
click at [1035, 563] on span "Thêm ĐH mới" at bounding box center [1057, 561] width 69 height 18
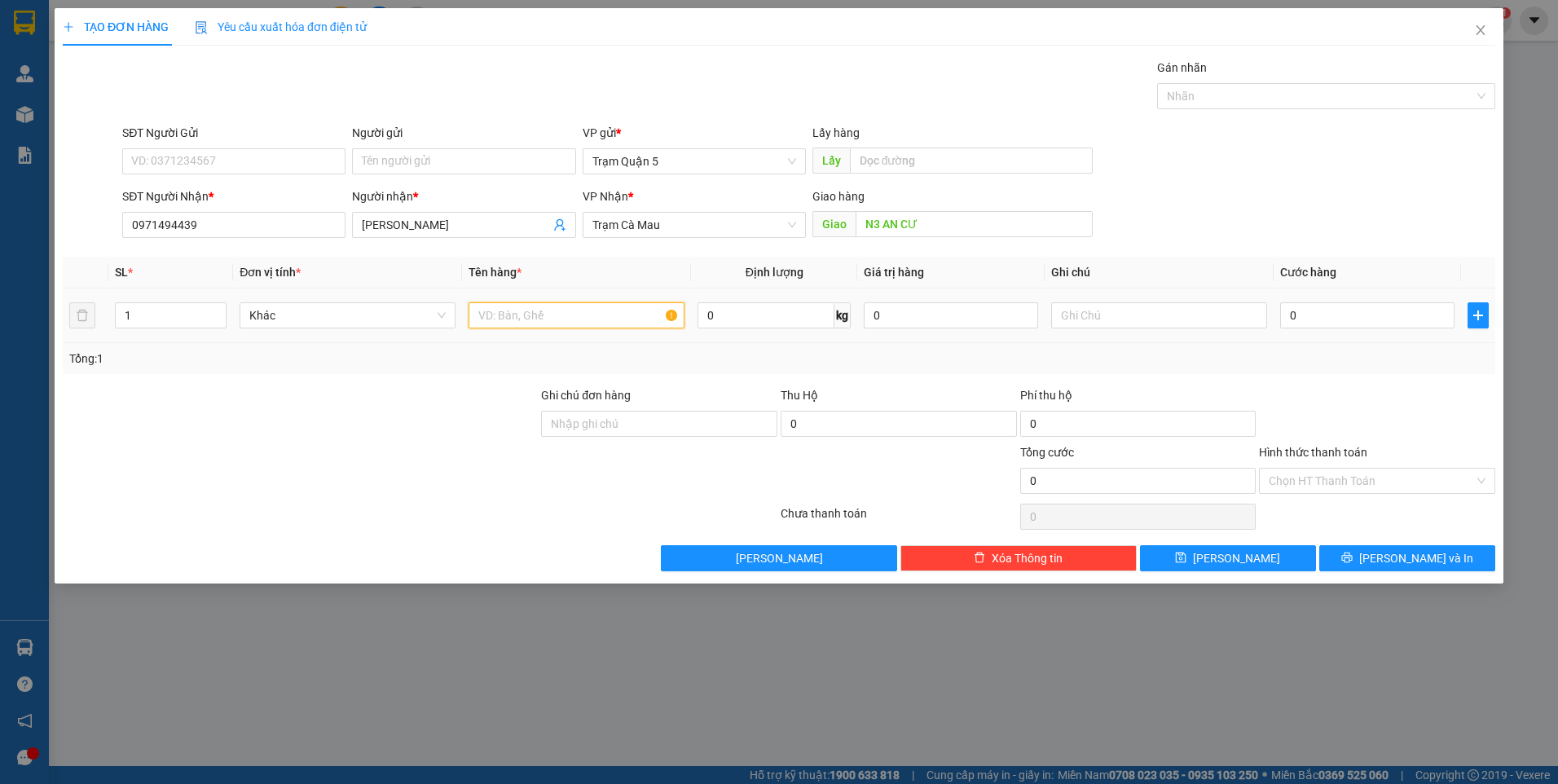
click at [505, 313] on input "text" at bounding box center [576, 315] width 216 height 26
type input "TH"
click at [714, 207] on div "VP Nhận *" at bounding box center [695, 199] width 224 height 24
click at [708, 220] on span "Trạm Cà Mau" at bounding box center [694, 224] width 204 height 24
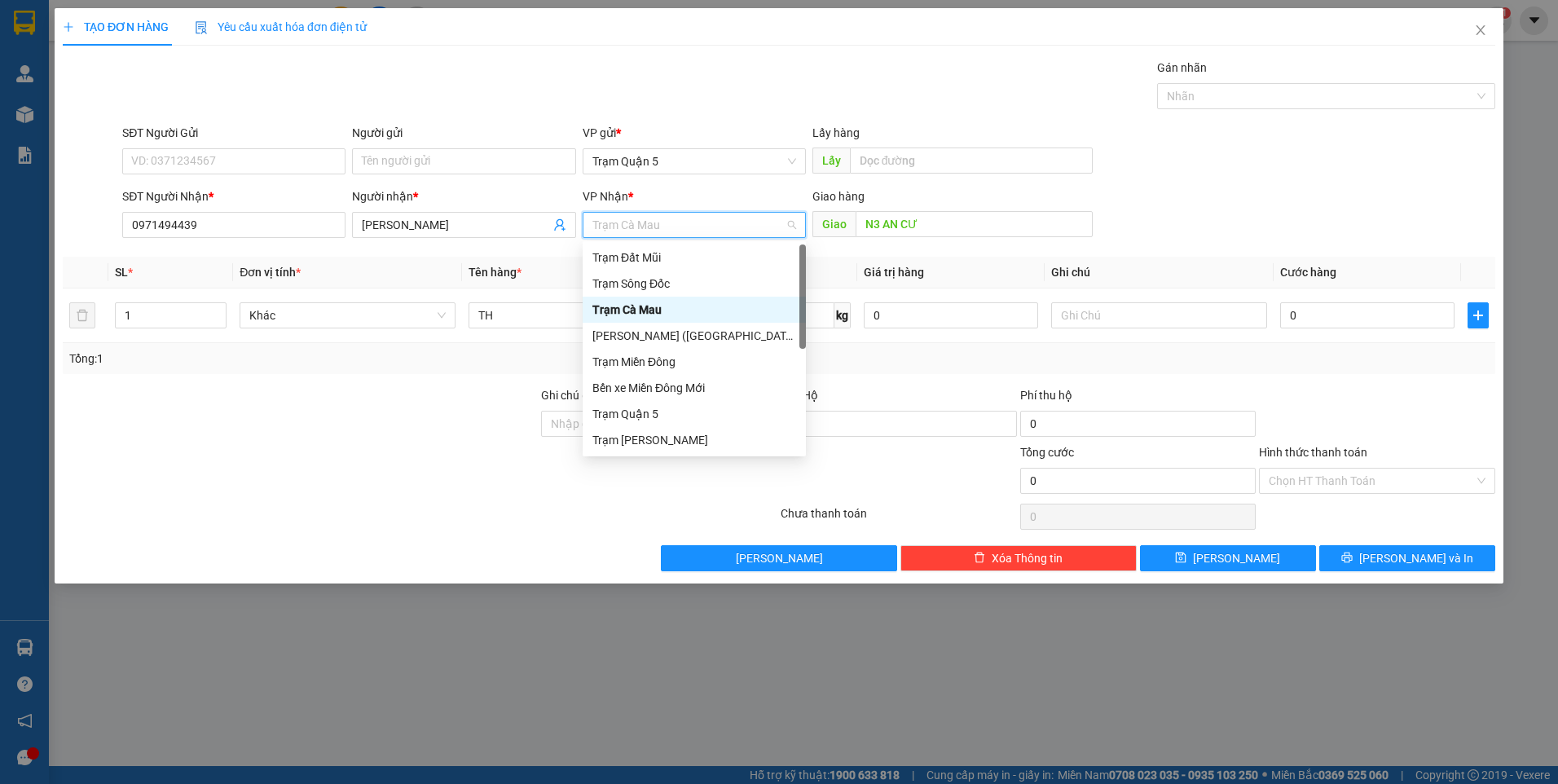
type input "D"
click at [701, 251] on div "Trạm Đất Mũi" at bounding box center [696, 257] width 207 height 18
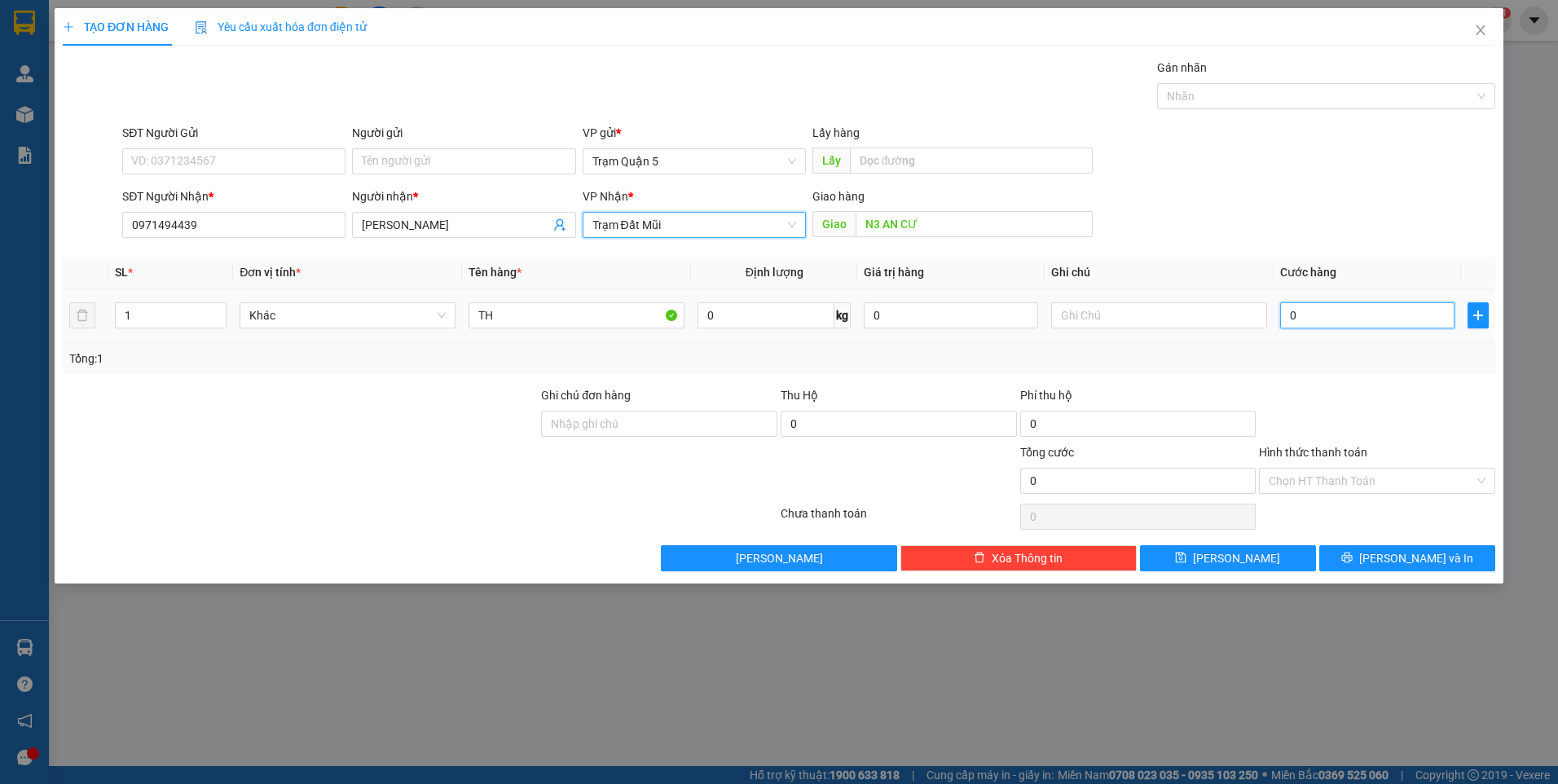
click at [1345, 314] on input "0" at bounding box center [1367, 315] width 174 height 26
type input "1"
type input "10"
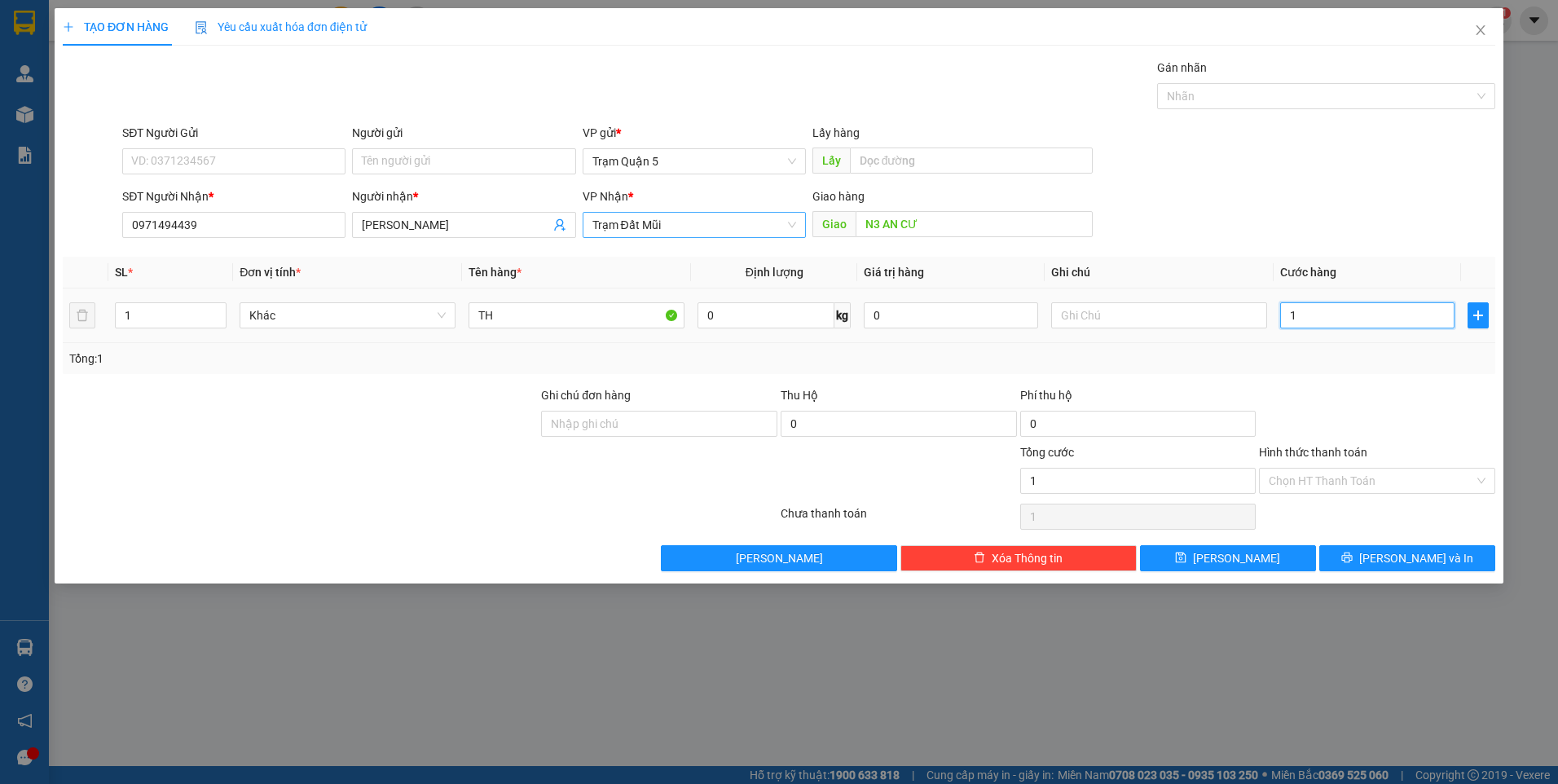
type input "10"
type input "100"
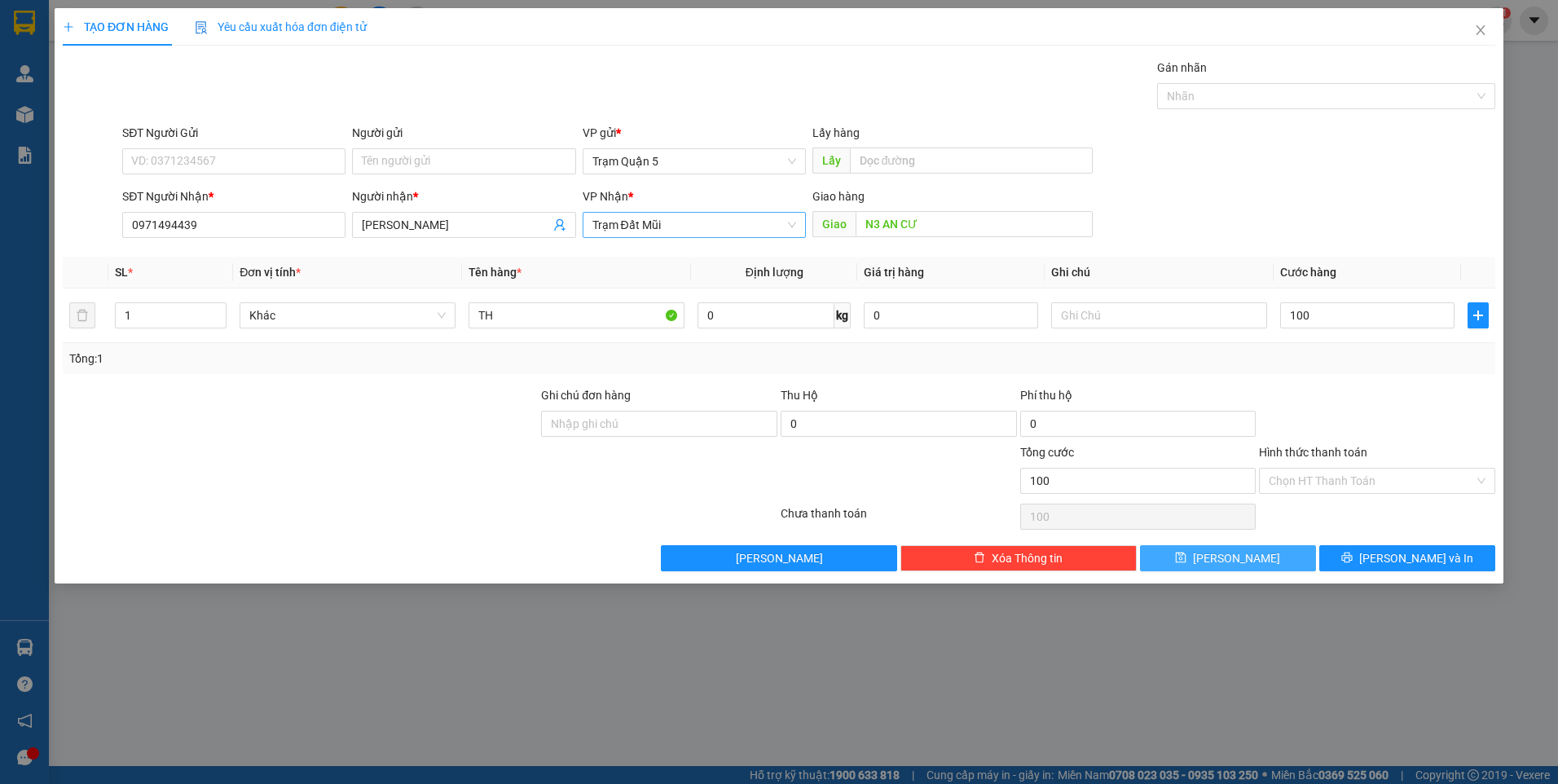
type input "100.000"
click at [1236, 554] on span "Lưu" at bounding box center [1237, 558] width 88 height 18
type input "0"
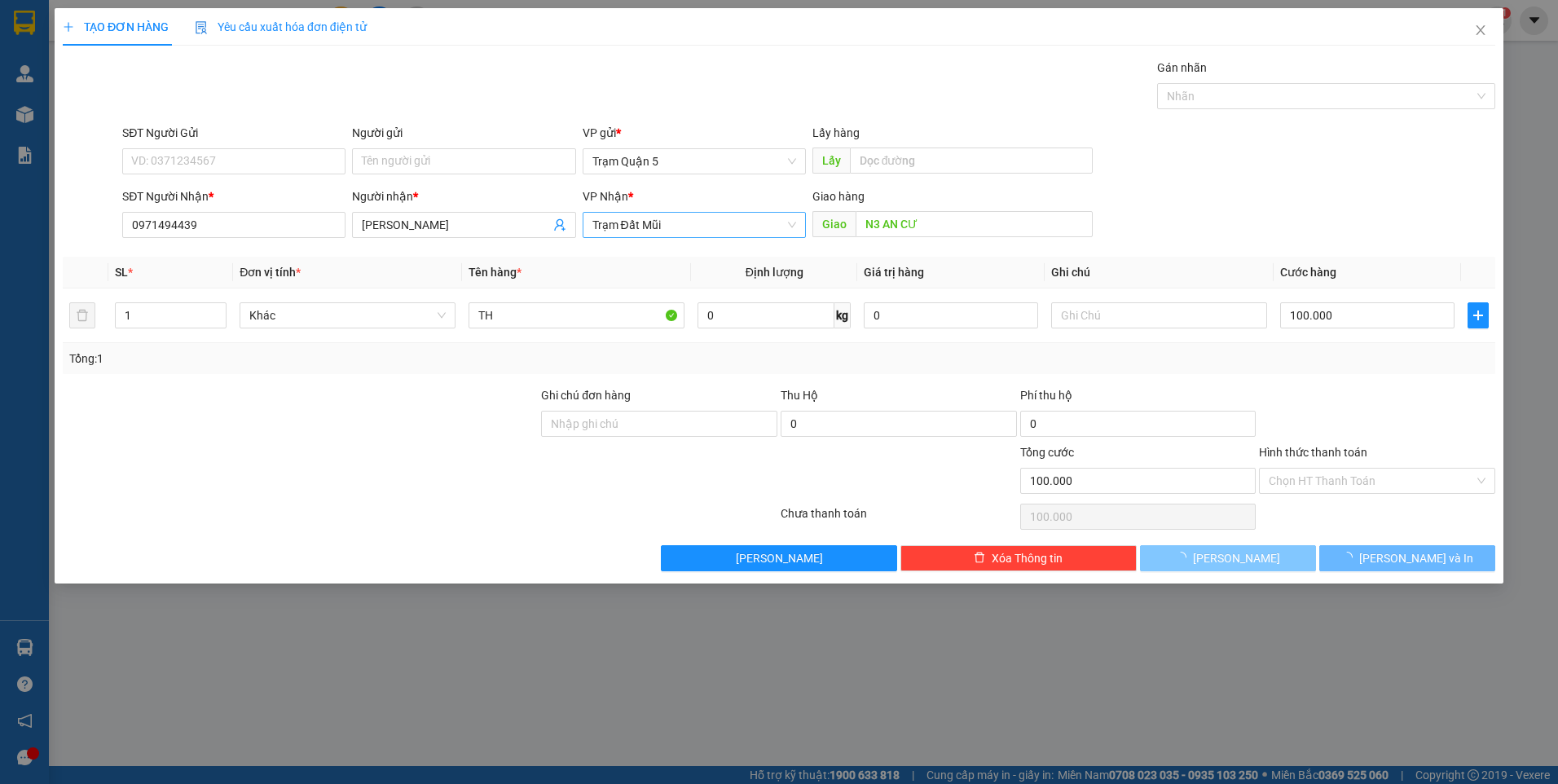
type input "0"
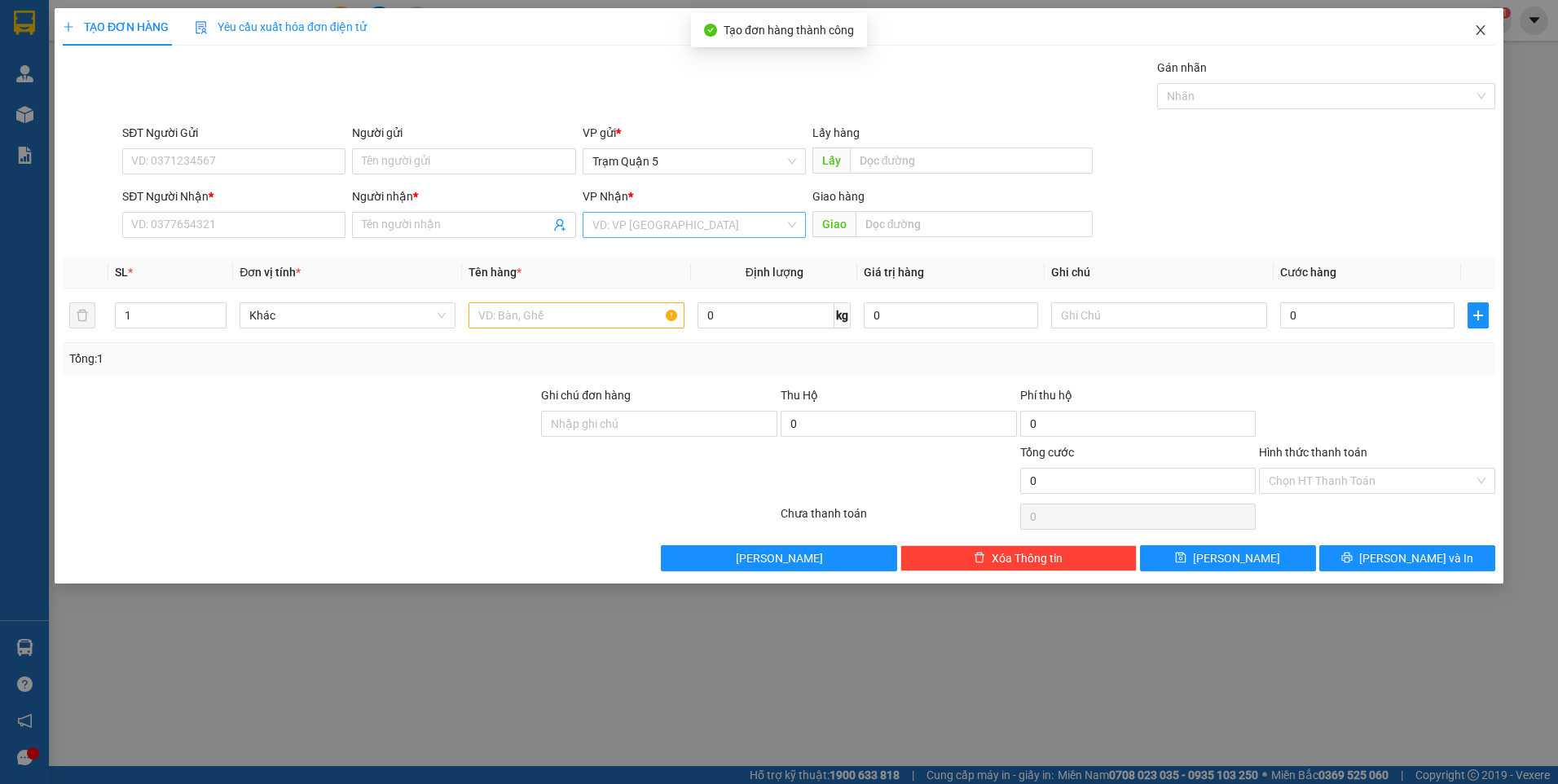
click at [1478, 34] on icon "close" at bounding box center [1480, 30] width 13 height 13
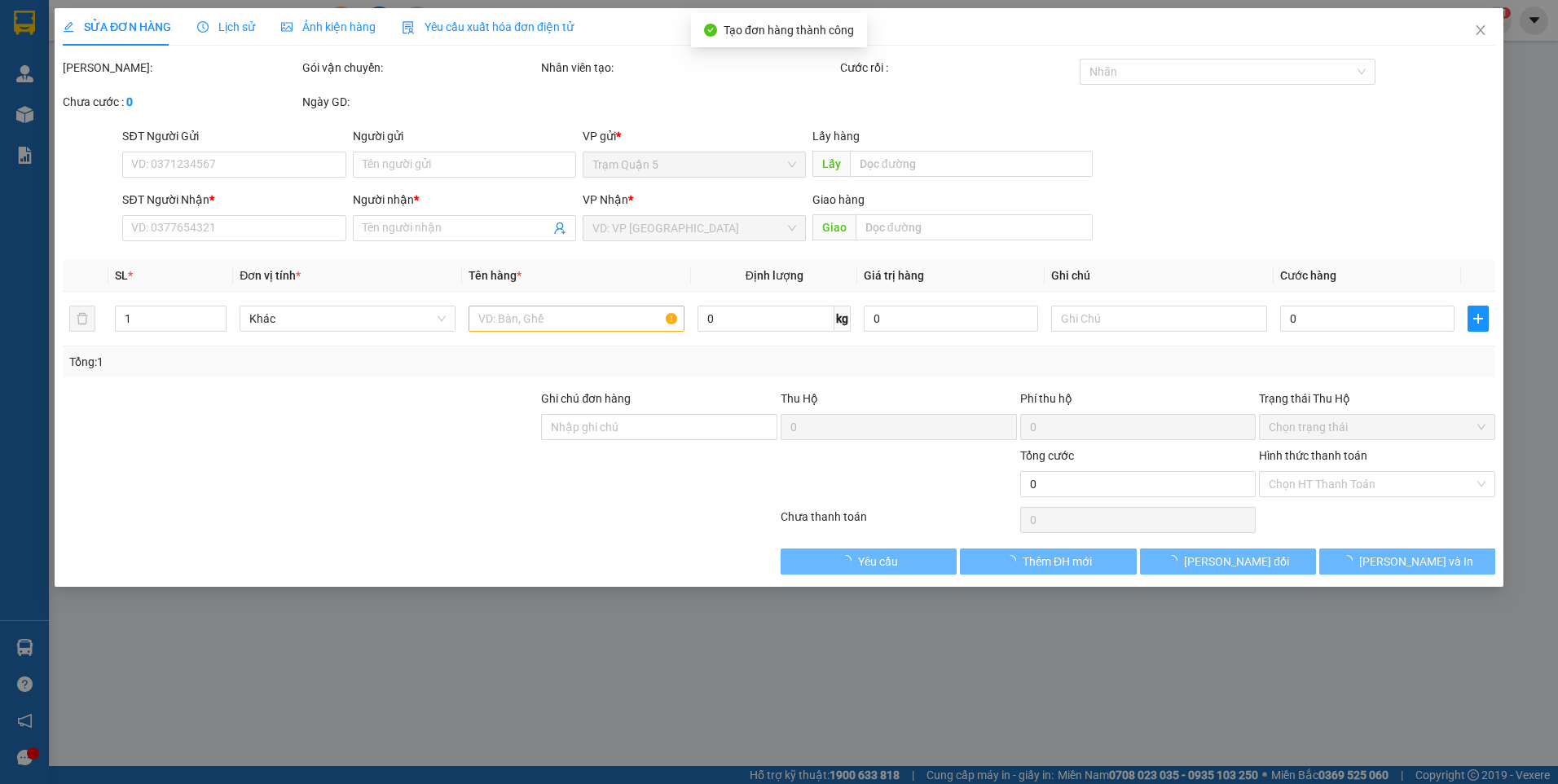
type input "0971494439"
type input "[PERSON_NAME]"
type input "N3 AN CƯ"
type input "100.000"
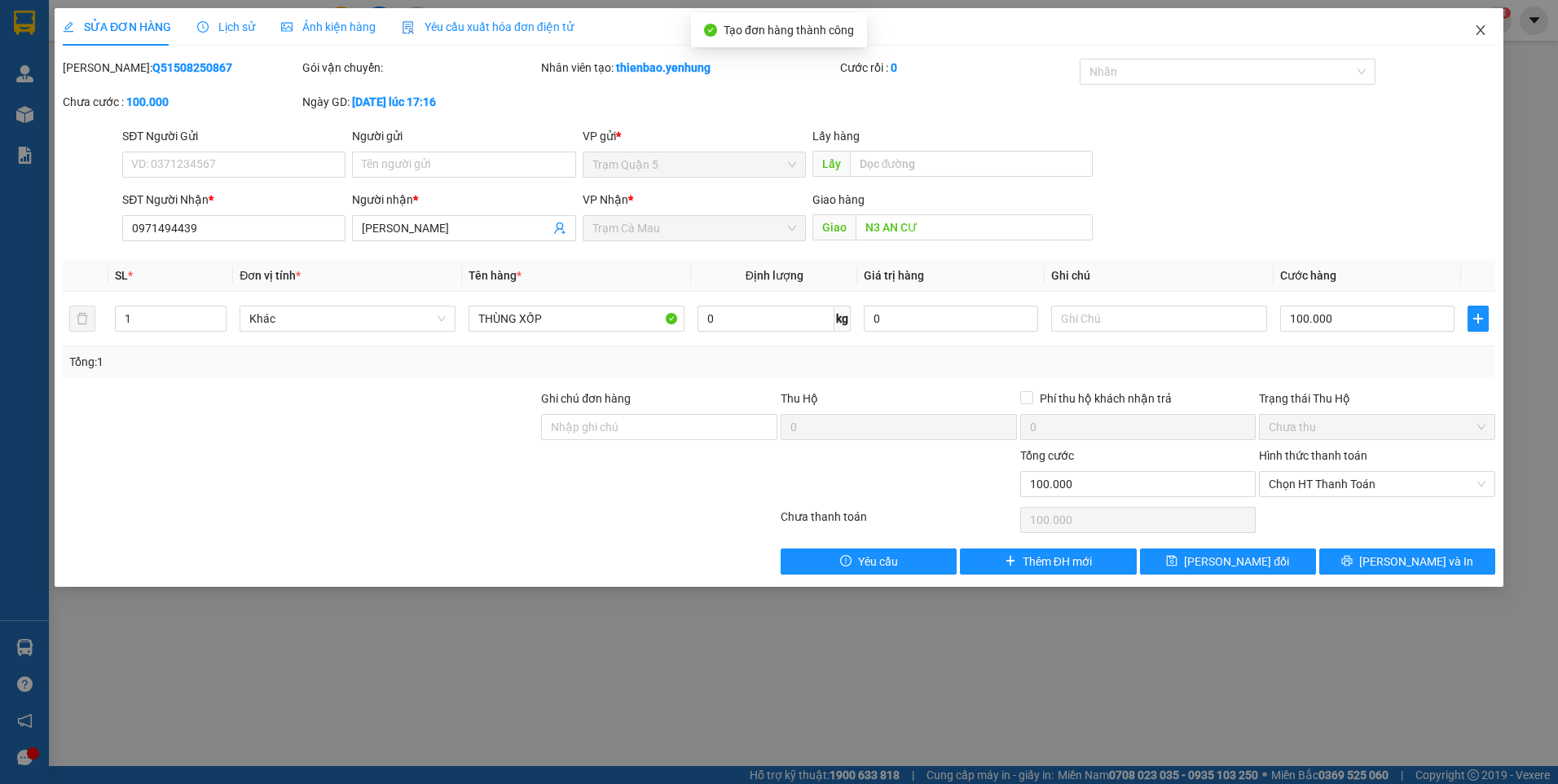
click at [1481, 23] on span "Close" at bounding box center [1480, 30] width 46 height 46
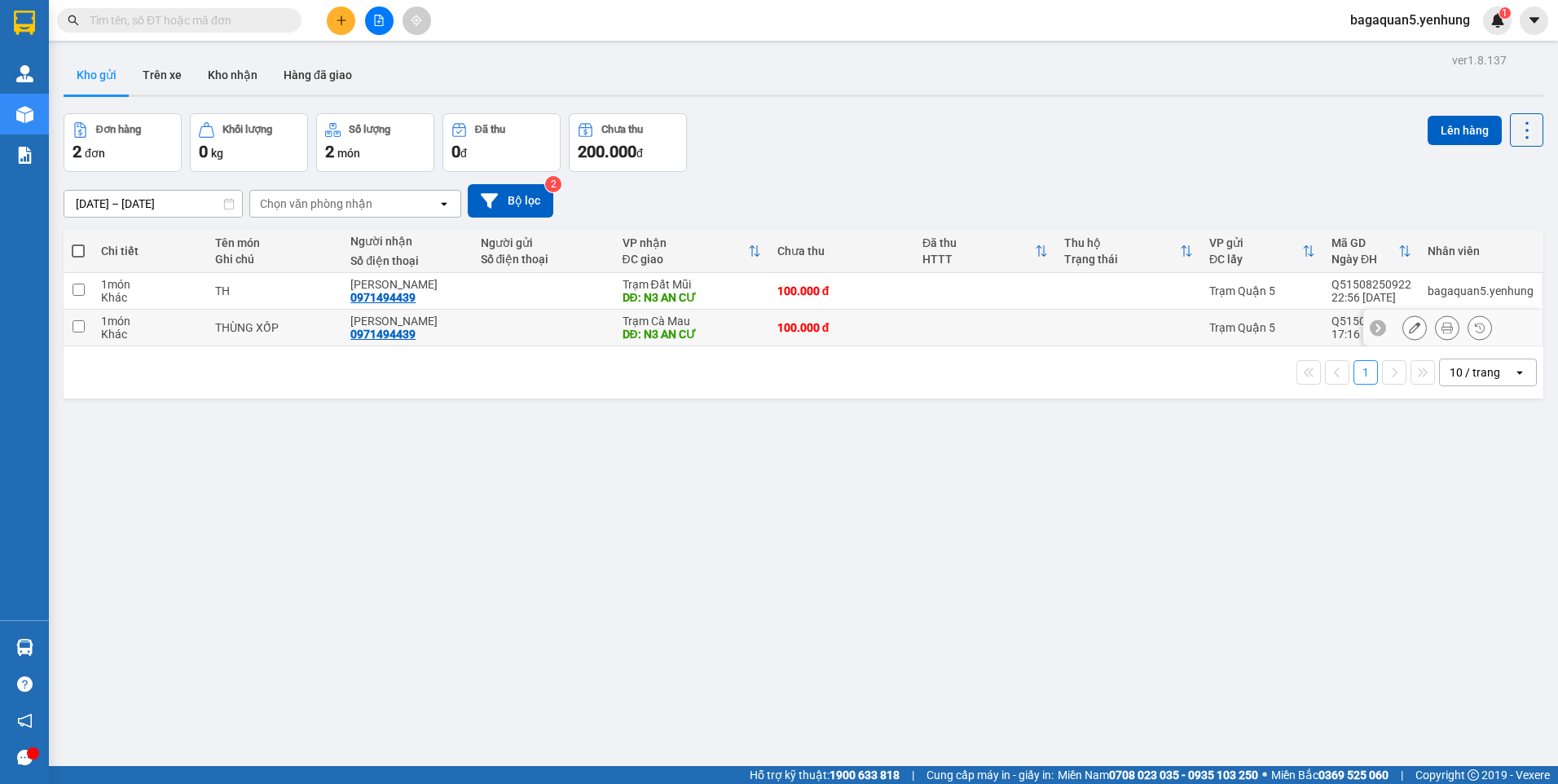
click at [79, 325] on input "checkbox" at bounding box center [79, 326] width 13 height 13
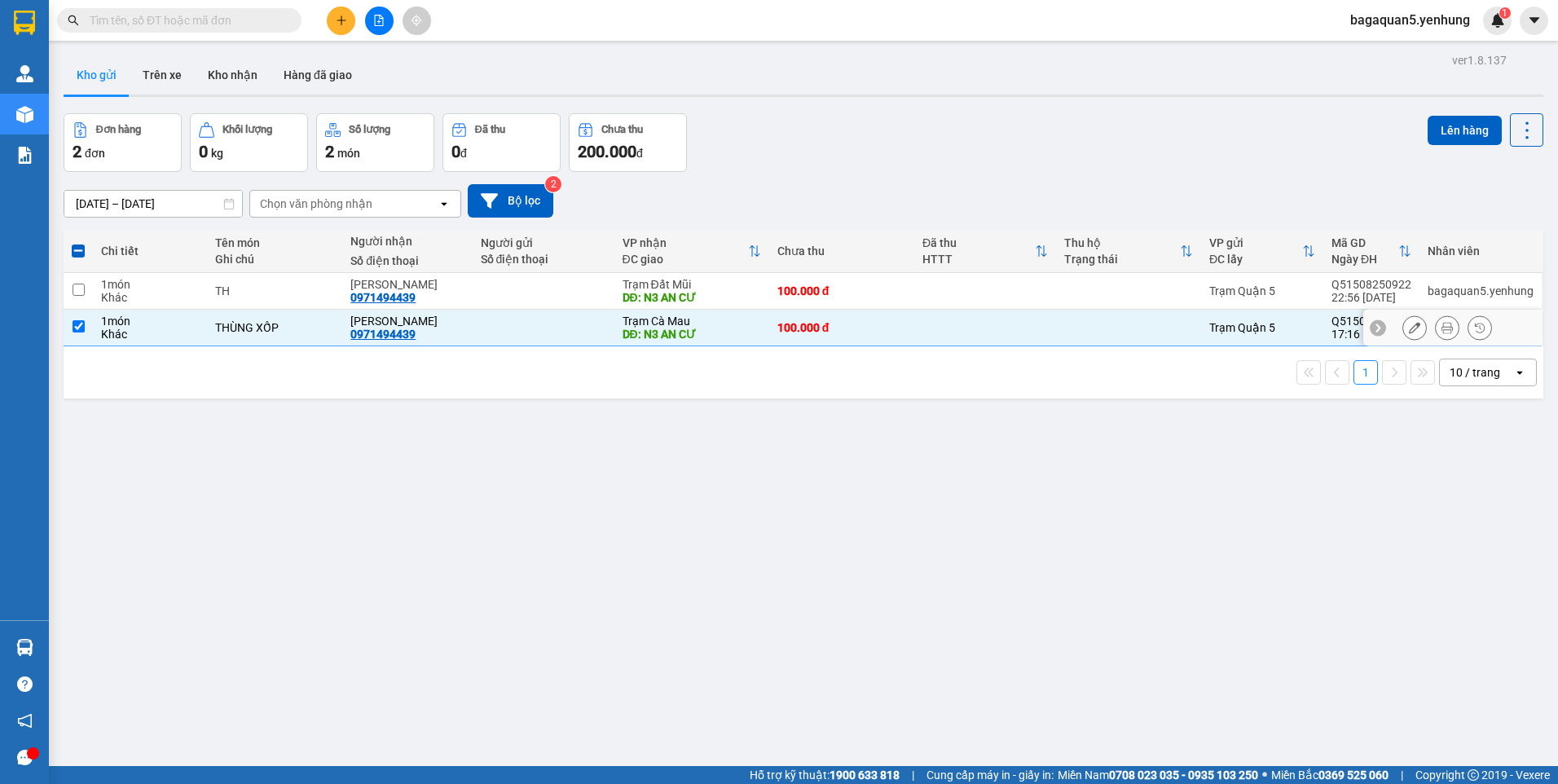
drag, startPoint x: 80, startPoint y: 329, endPoint x: 84, endPoint y: 301, distance: 28.3
click at [80, 328] on input "checkbox" at bounding box center [79, 326] width 13 height 13
checkbox input "false"
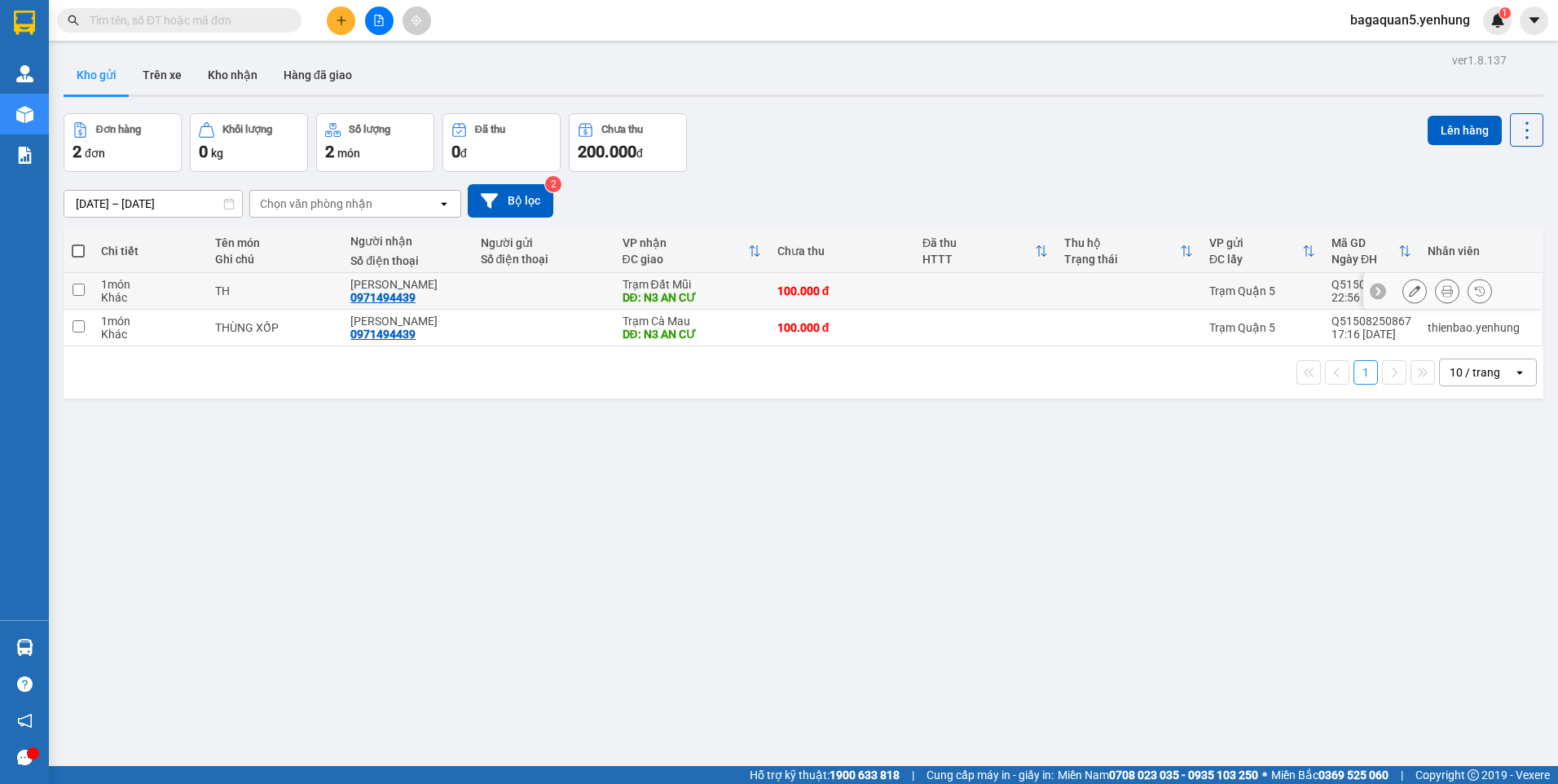
click at [83, 291] on input "checkbox" at bounding box center [79, 290] width 13 height 13
checkbox input "true"
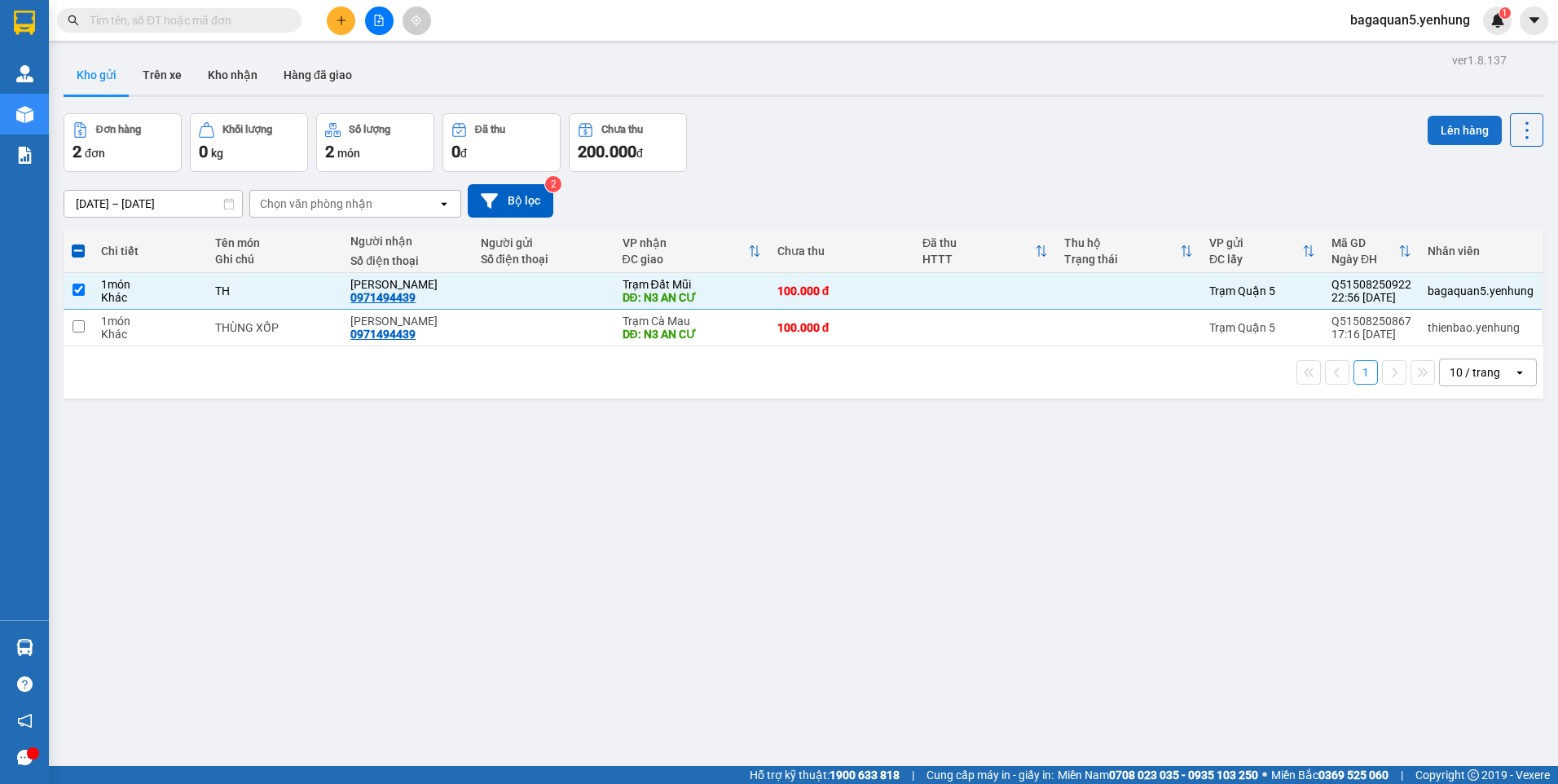
click at [1458, 124] on button "Lên hàng" at bounding box center [1465, 130] width 74 height 30
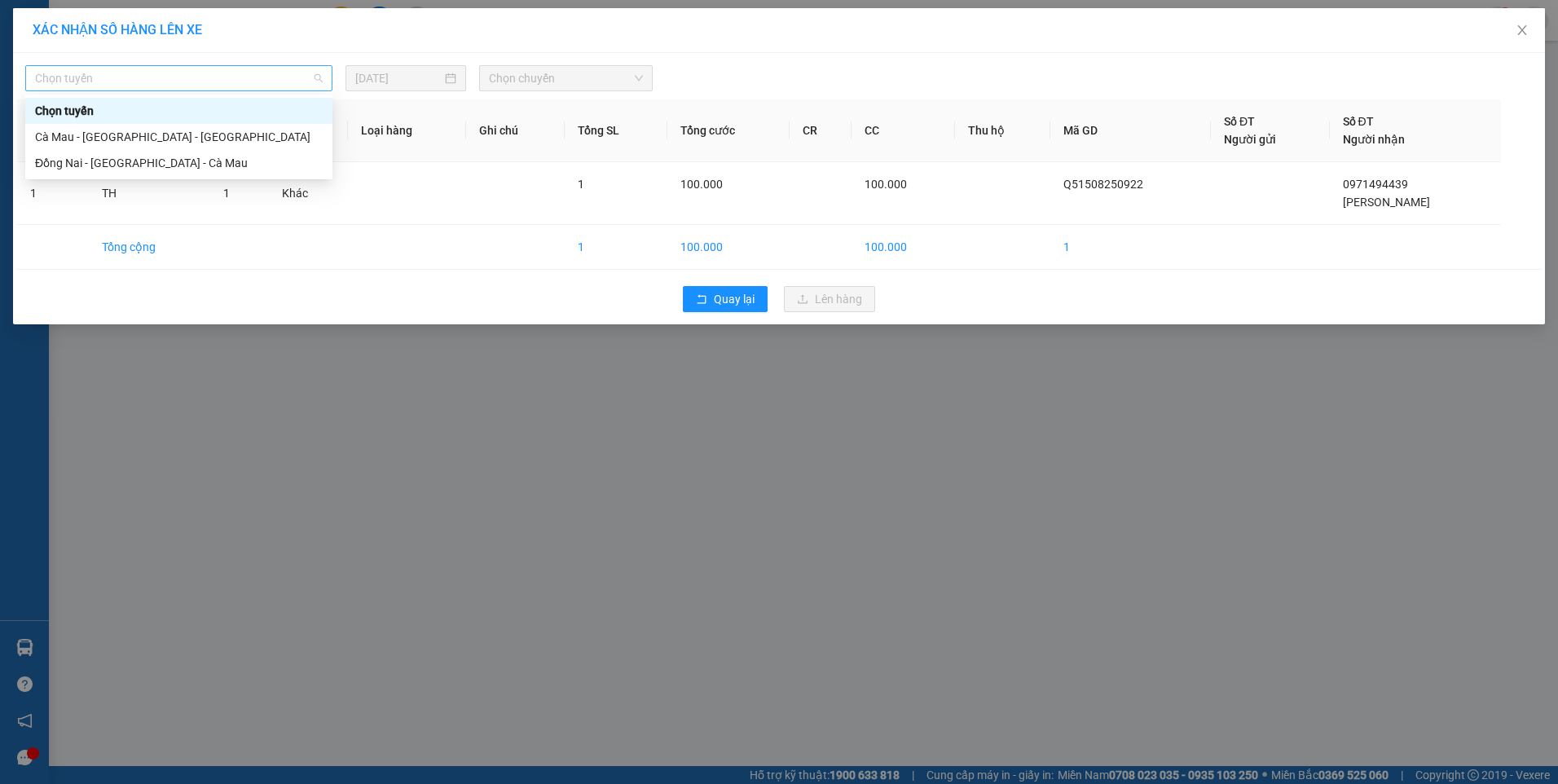
click at [290, 88] on span "Chọn tuyến" at bounding box center [179, 78] width 288 height 24
click at [171, 173] on div "Đồng Nai - [GEOGRAPHIC_DATA] - Cà Mau" at bounding box center [179, 163] width 308 height 26
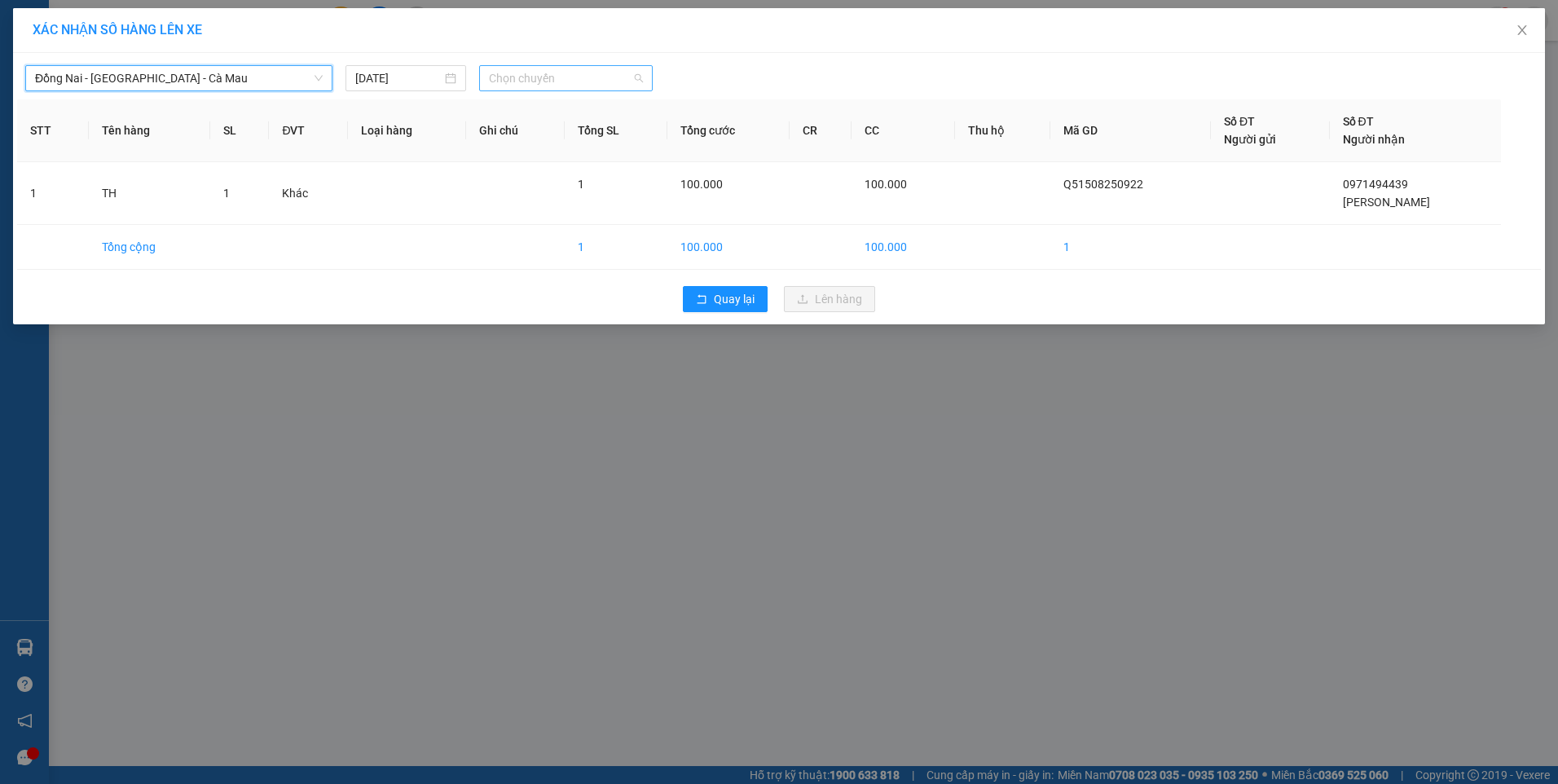
click at [546, 78] on span "Chọn chuyến" at bounding box center [566, 78] width 154 height 24
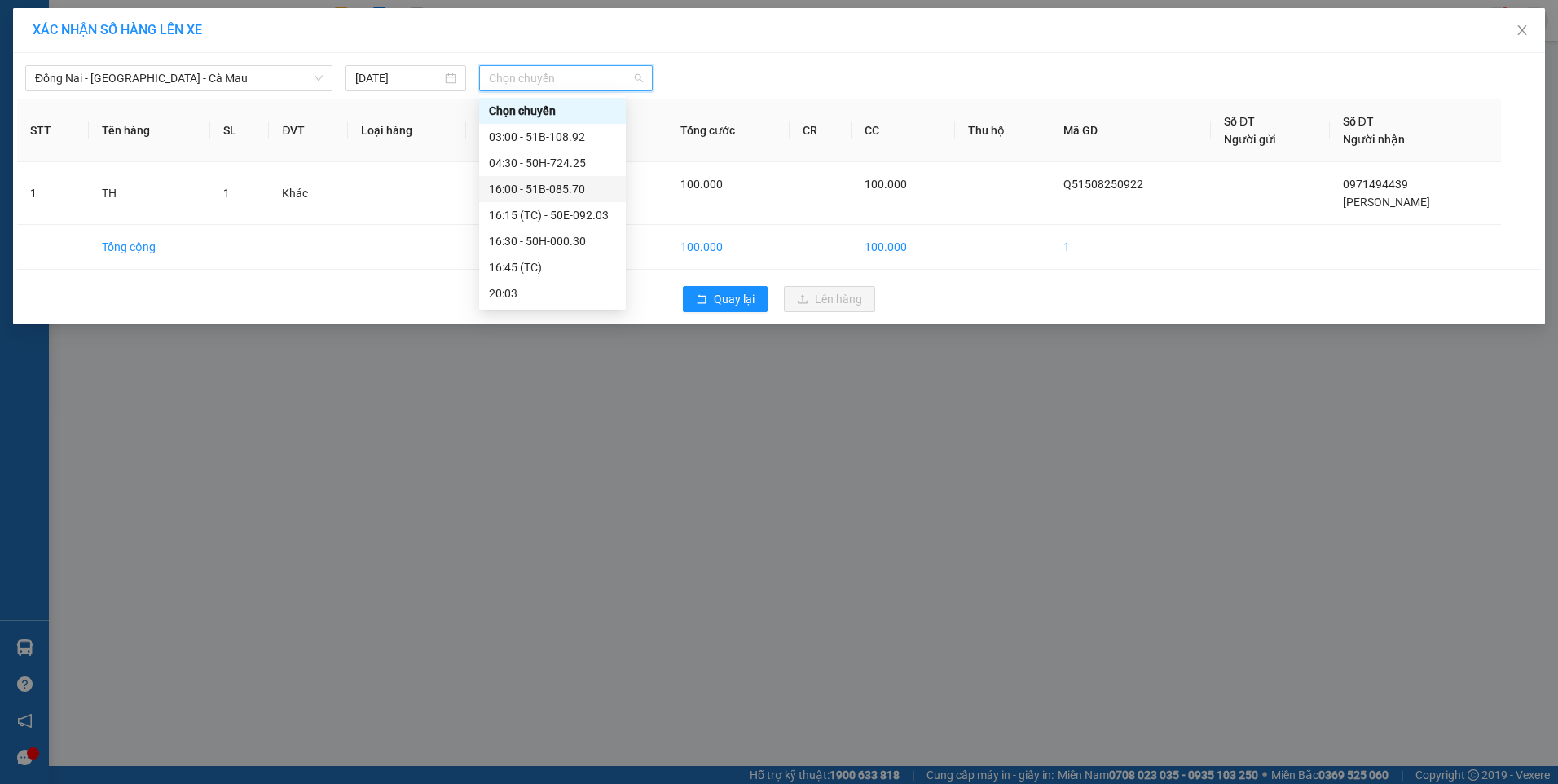
click at [521, 194] on div "16:00 - 51B-085.70" at bounding box center [553, 189] width 127 height 18
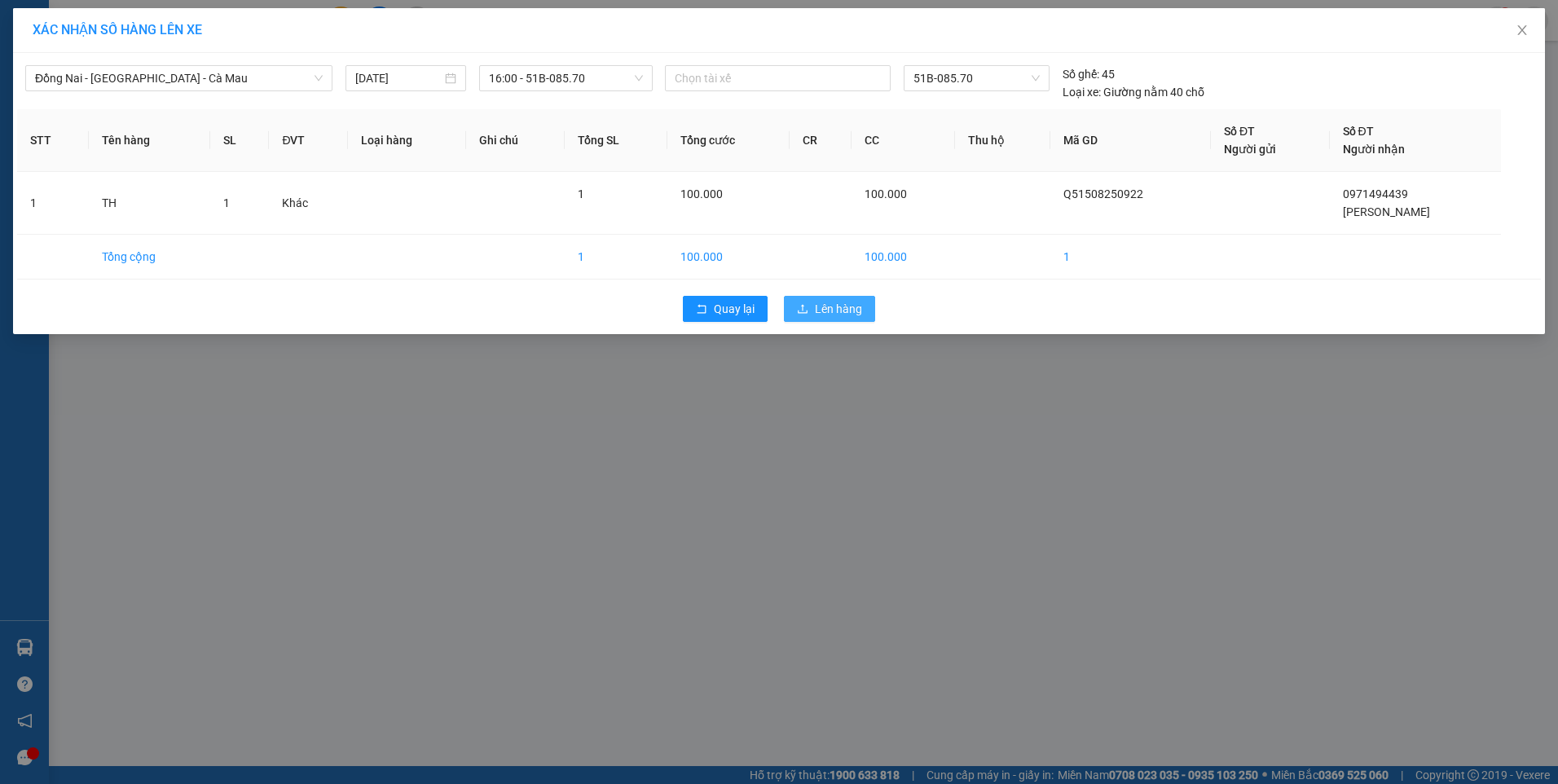
drag, startPoint x: 832, startPoint y: 309, endPoint x: 832, endPoint y: 294, distance: 15.0
click at [831, 310] on span "Lên hàng" at bounding box center [838, 308] width 47 height 18
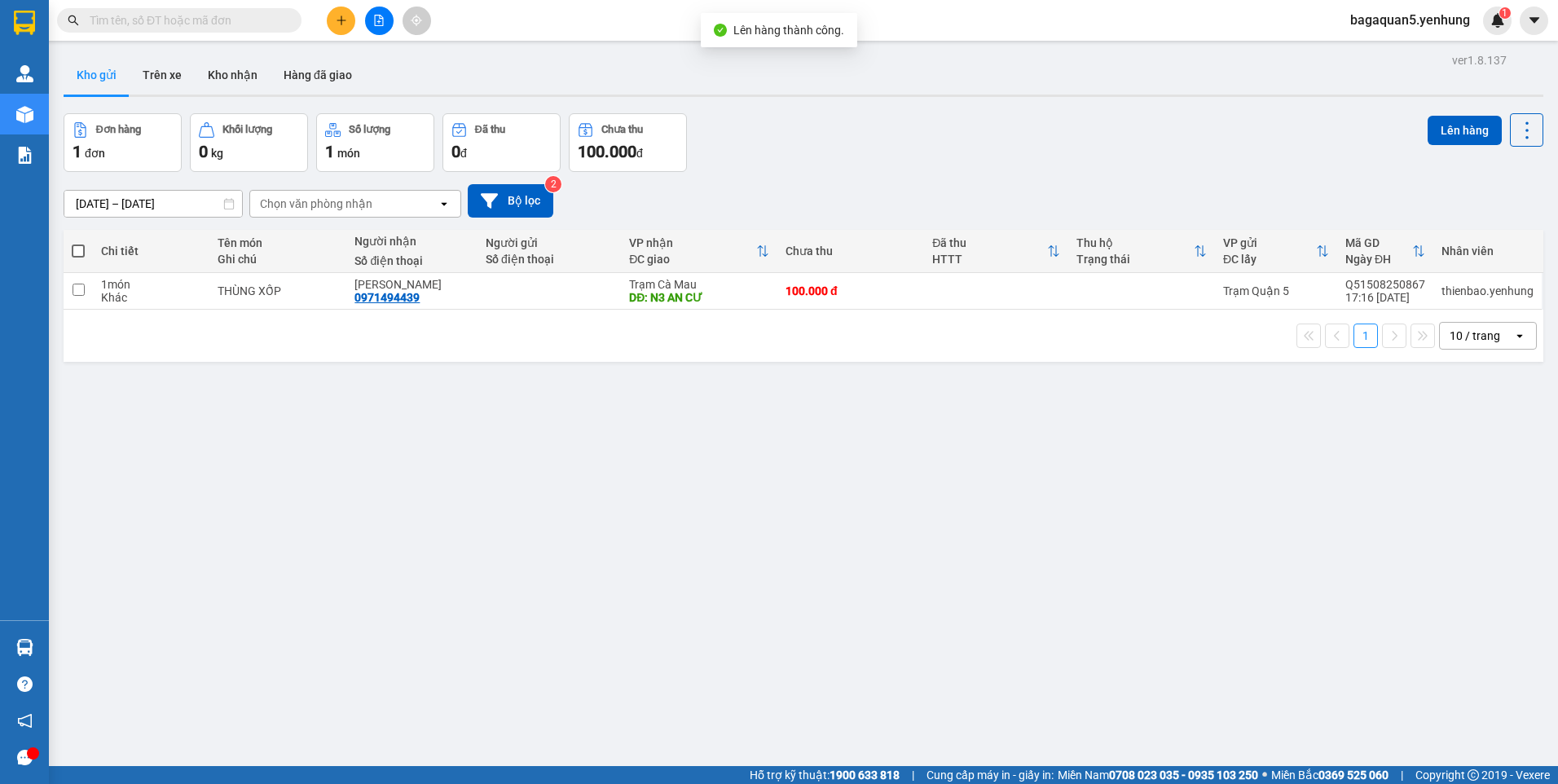
click at [1379, 22] on span "bagaquan5.yenhung" at bounding box center [1410, 20] width 146 height 21
click at [1384, 50] on span "Đăng xuất" at bounding box center [1418, 50] width 112 height 18
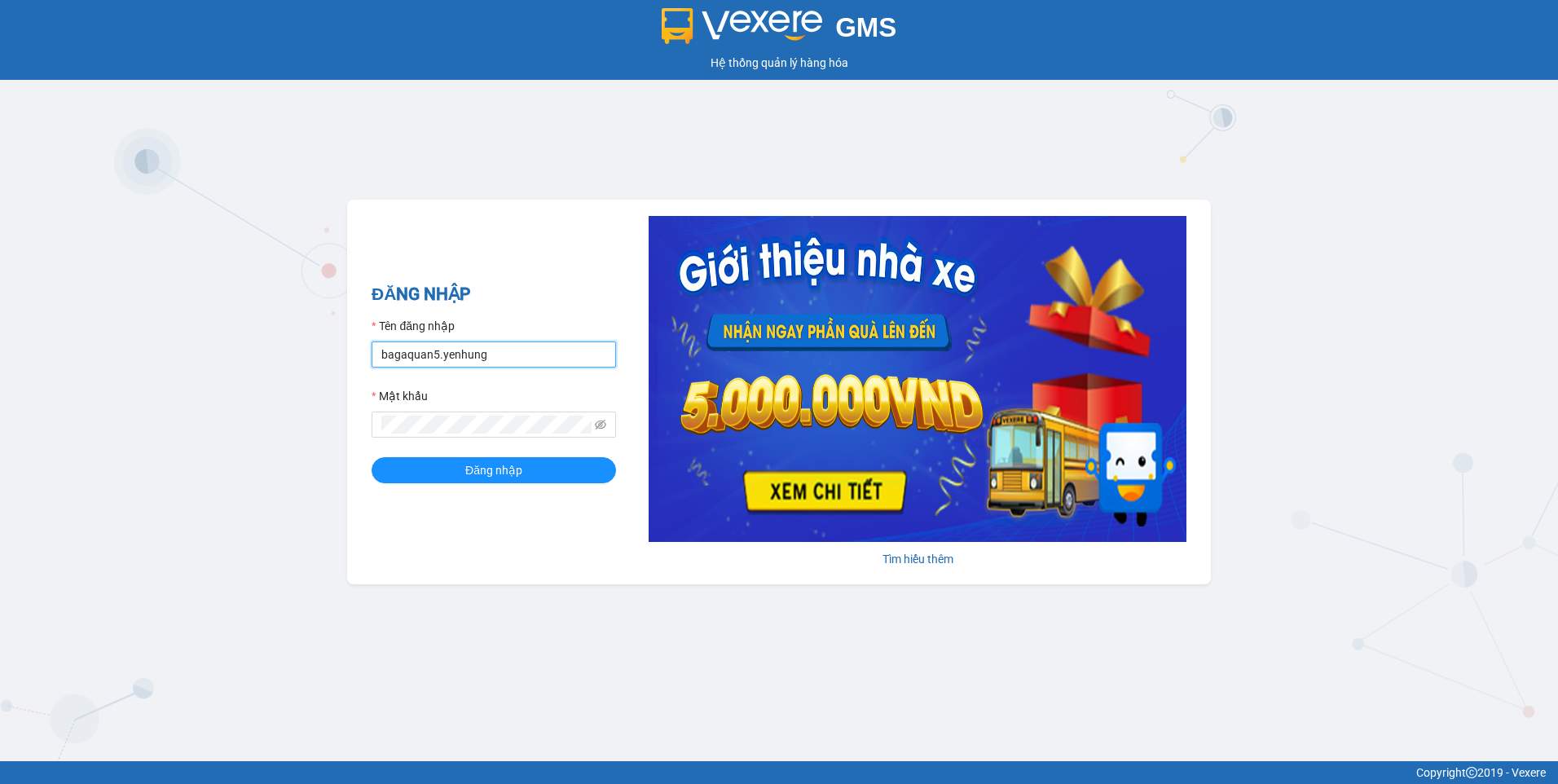
click at [478, 353] on input "bagaquan5.yenhung" at bounding box center [494, 354] width 244 height 26
type input "saigon1.yenhung"
click at [605, 429] on icon "eye-invisible" at bounding box center [600, 424] width 12 height 12
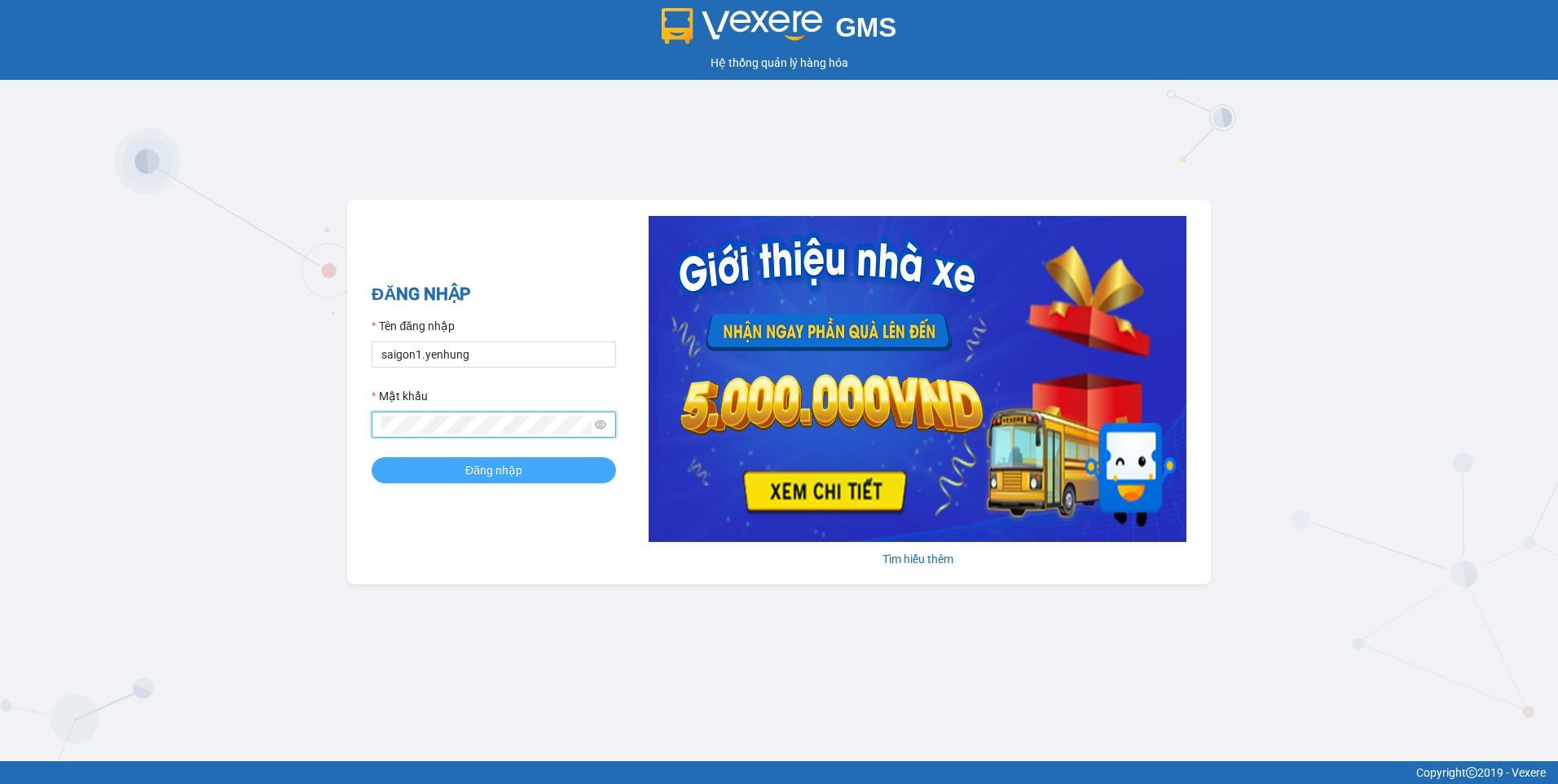
click at [523, 470] on button "Đăng nhập" at bounding box center [494, 469] width 244 height 26
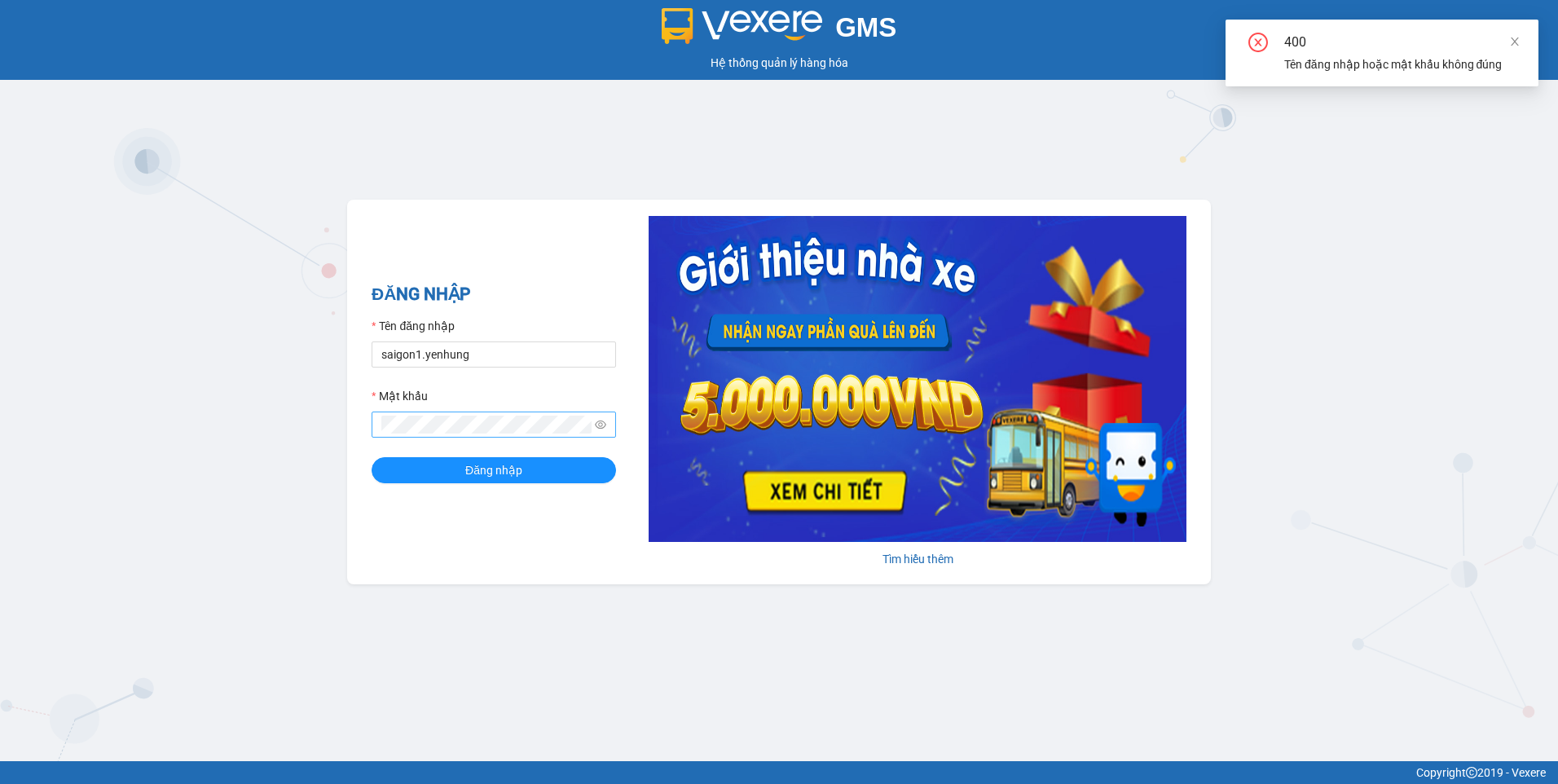
click at [476, 417] on span at bounding box center [494, 424] width 244 height 26
drag, startPoint x: 482, startPoint y: 414, endPoint x: 193, endPoint y: 424, distance: 289.2
click at [196, 426] on div "GMS Hệ thống quản lý hàng hóa ĐĂNG NHẬP Tên đăng nhập saigon1.yenhung Mật khẩu …" at bounding box center [779, 380] width 1558 height 761
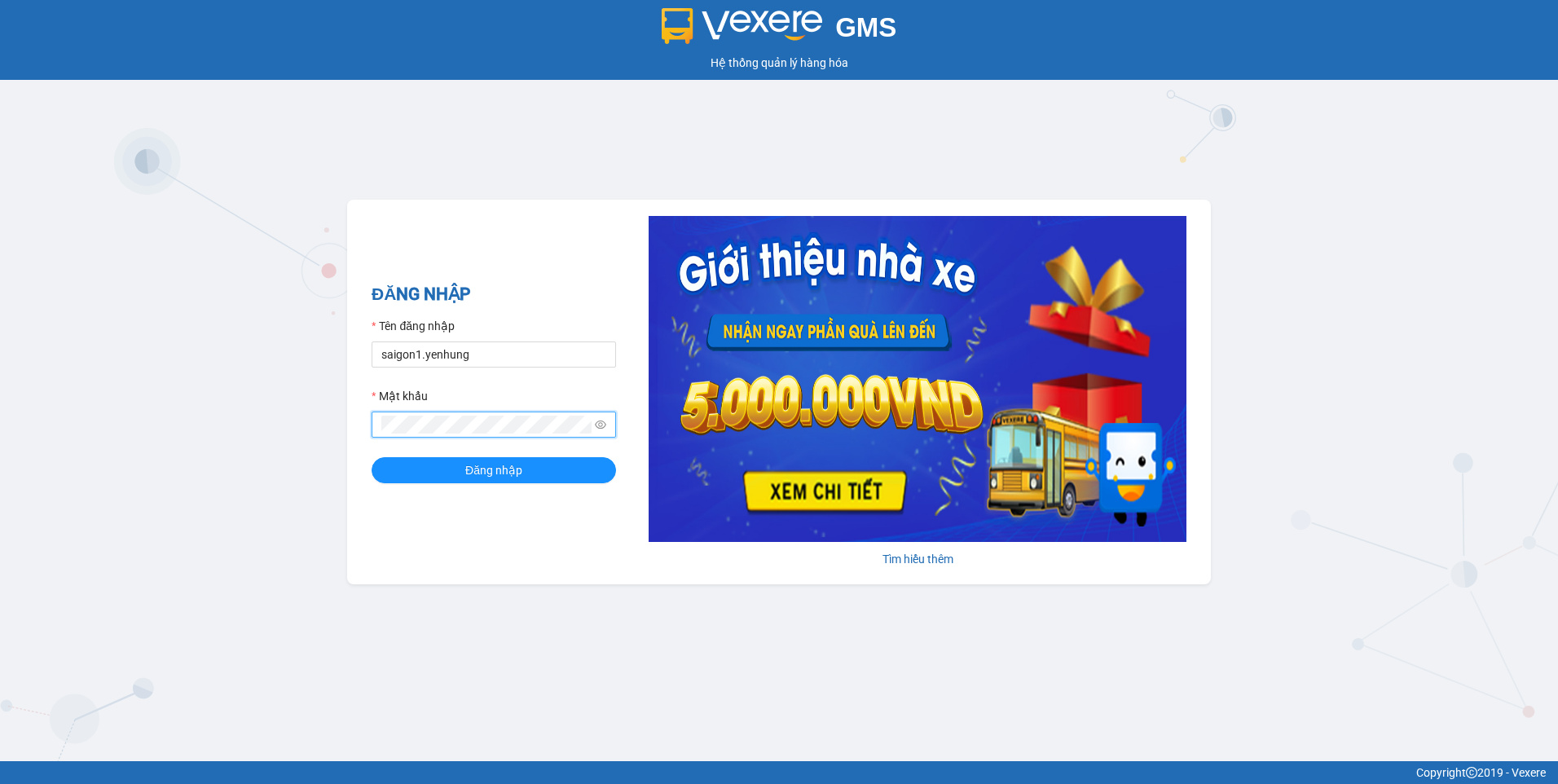
click at [372, 457] on button "Đăng nhập" at bounding box center [494, 469] width 244 height 26
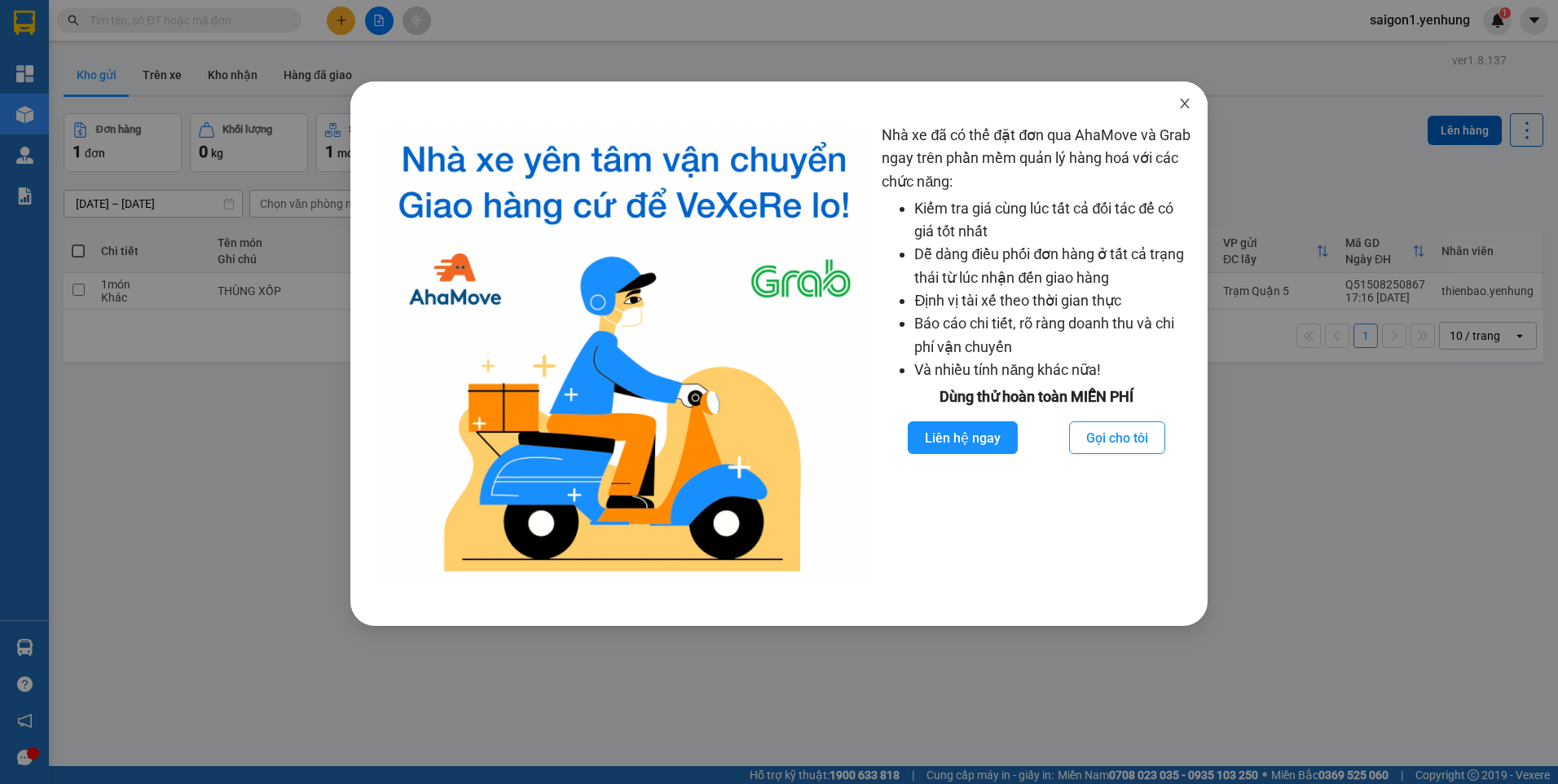
click at [1189, 98] on icon "close" at bounding box center [1185, 103] width 13 height 13
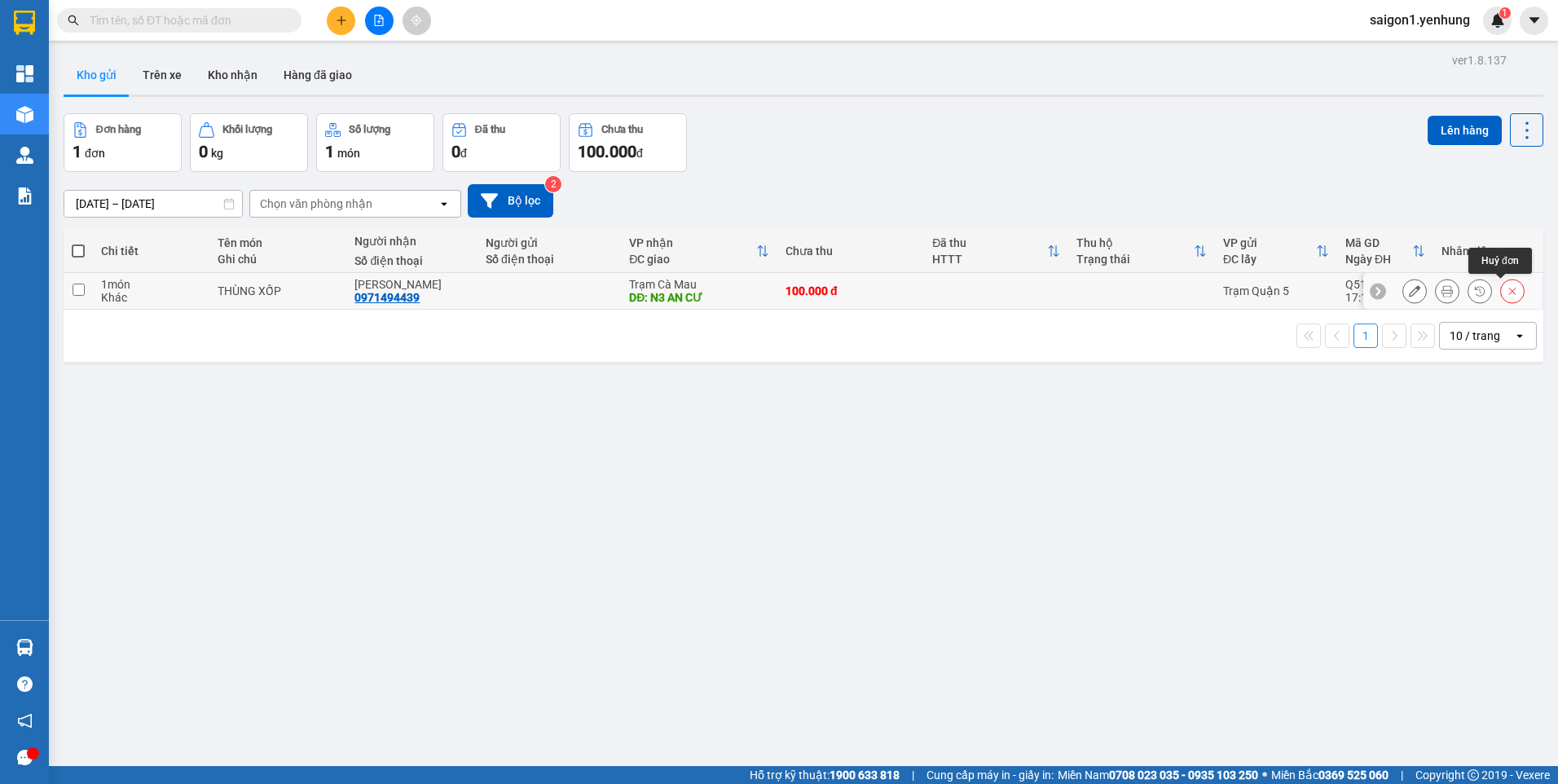
click at [1507, 294] on icon at bounding box center [1512, 291] width 12 height 12
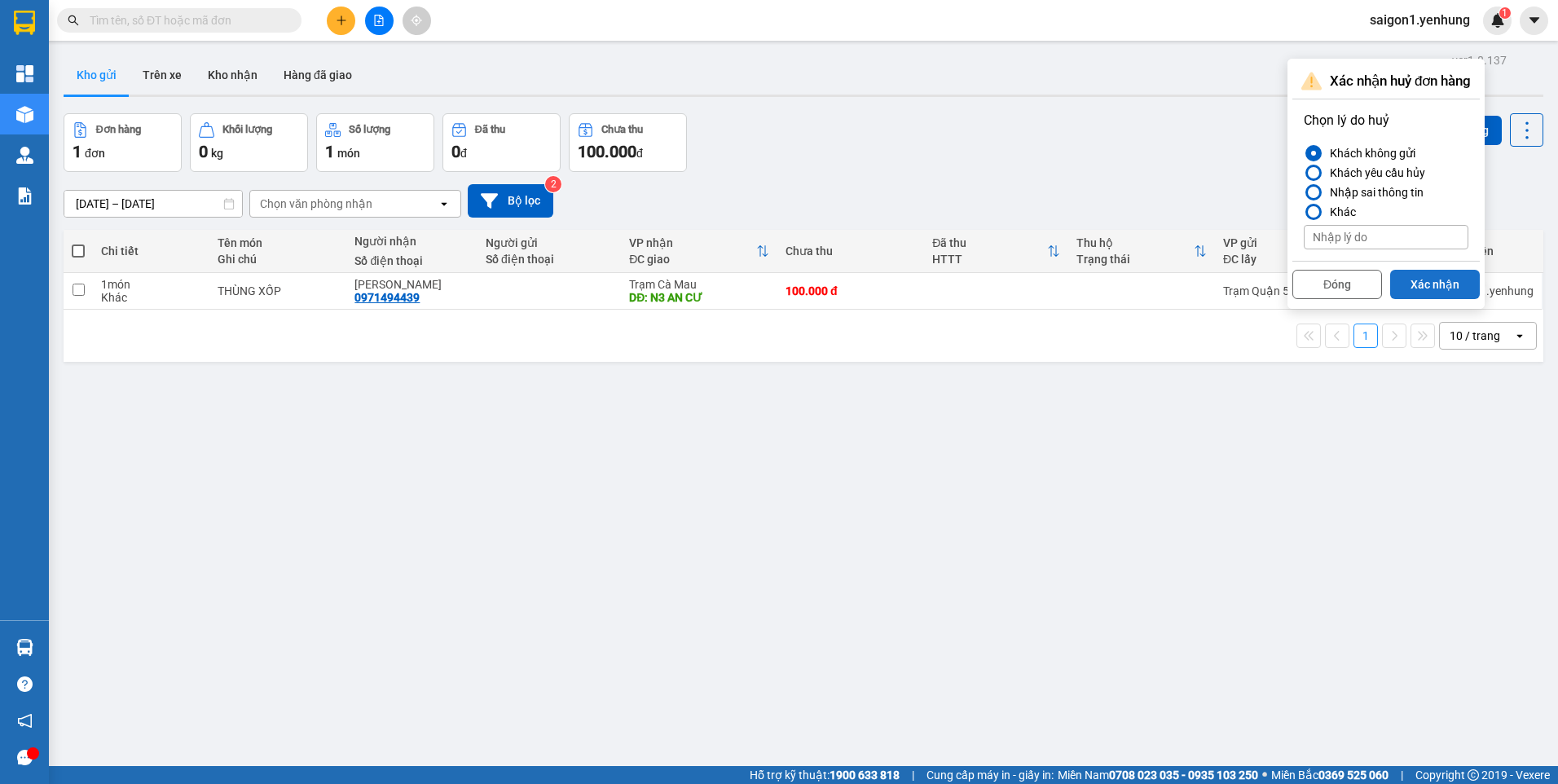
click at [1424, 276] on button "Xác nhận" at bounding box center [1435, 284] width 89 height 30
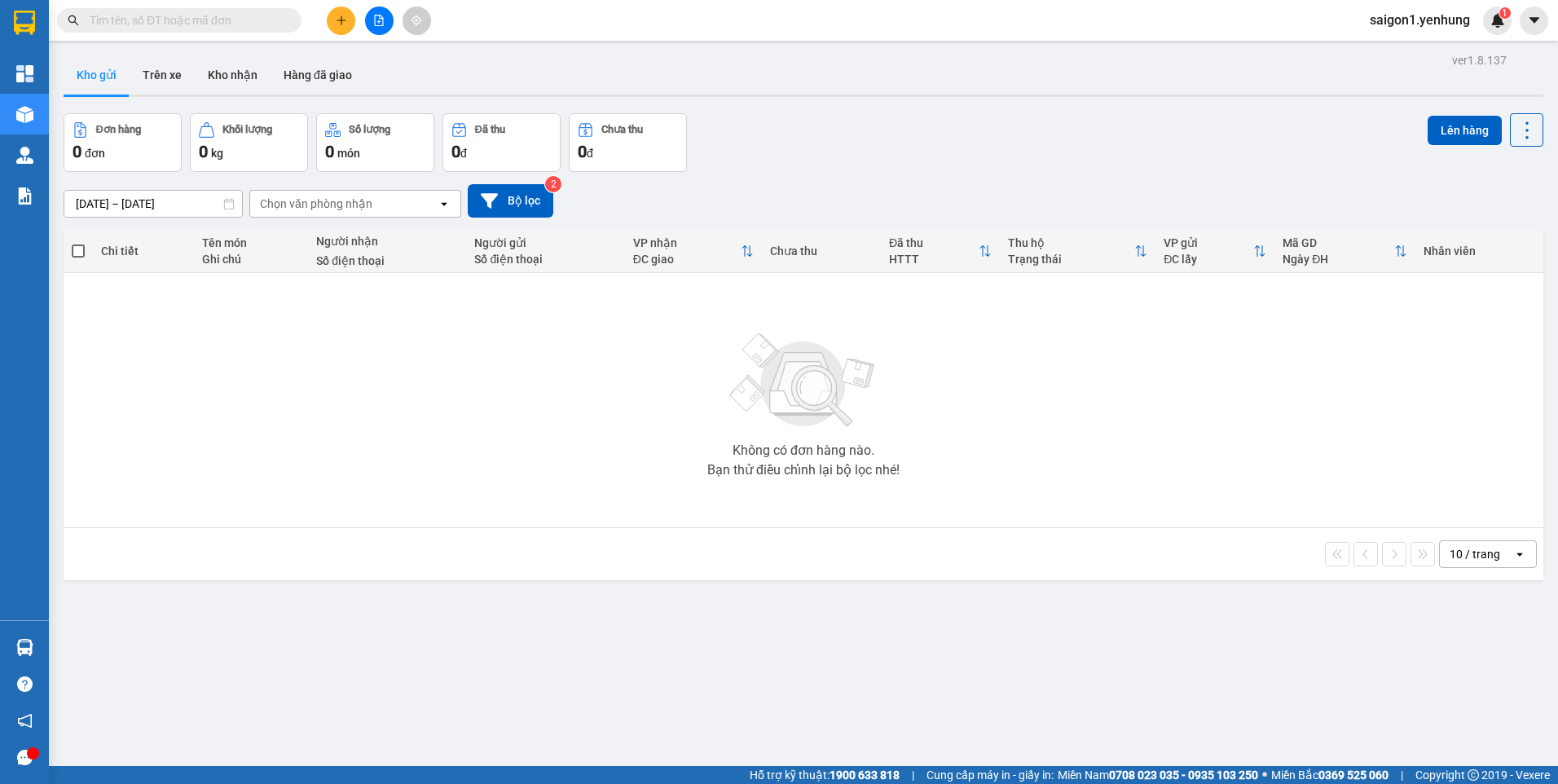
click at [1399, 28] on span "saigon1.yenhung" at bounding box center [1419, 20] width 126 height 21
click at [1419, 23] on span "saigon1.yenhung" at bounding box center [1419, 20] width 126 height 21
click at [1412, 43] on span "Đăng xuất" at bounding box center [1427, 50] width 91 height 18
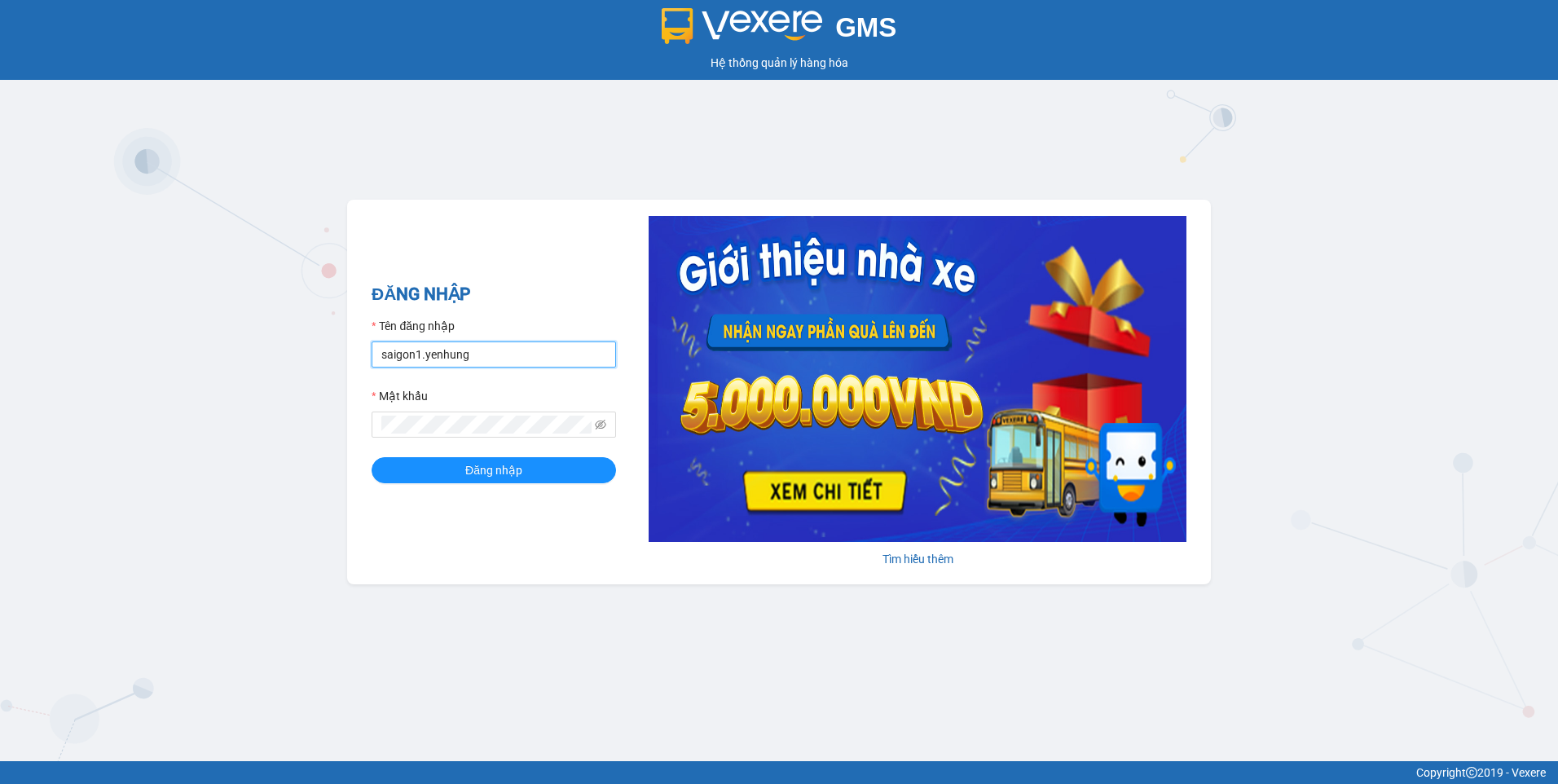
click at [495, 341] on input "saigon1.yenhung" at bounding box center [494, 354] width 244 height 26
type input "bagamdm.yenhung"
click at [476, 471] on span "Đăng nhập" at bounding box center [494, 470] width 57 height 18
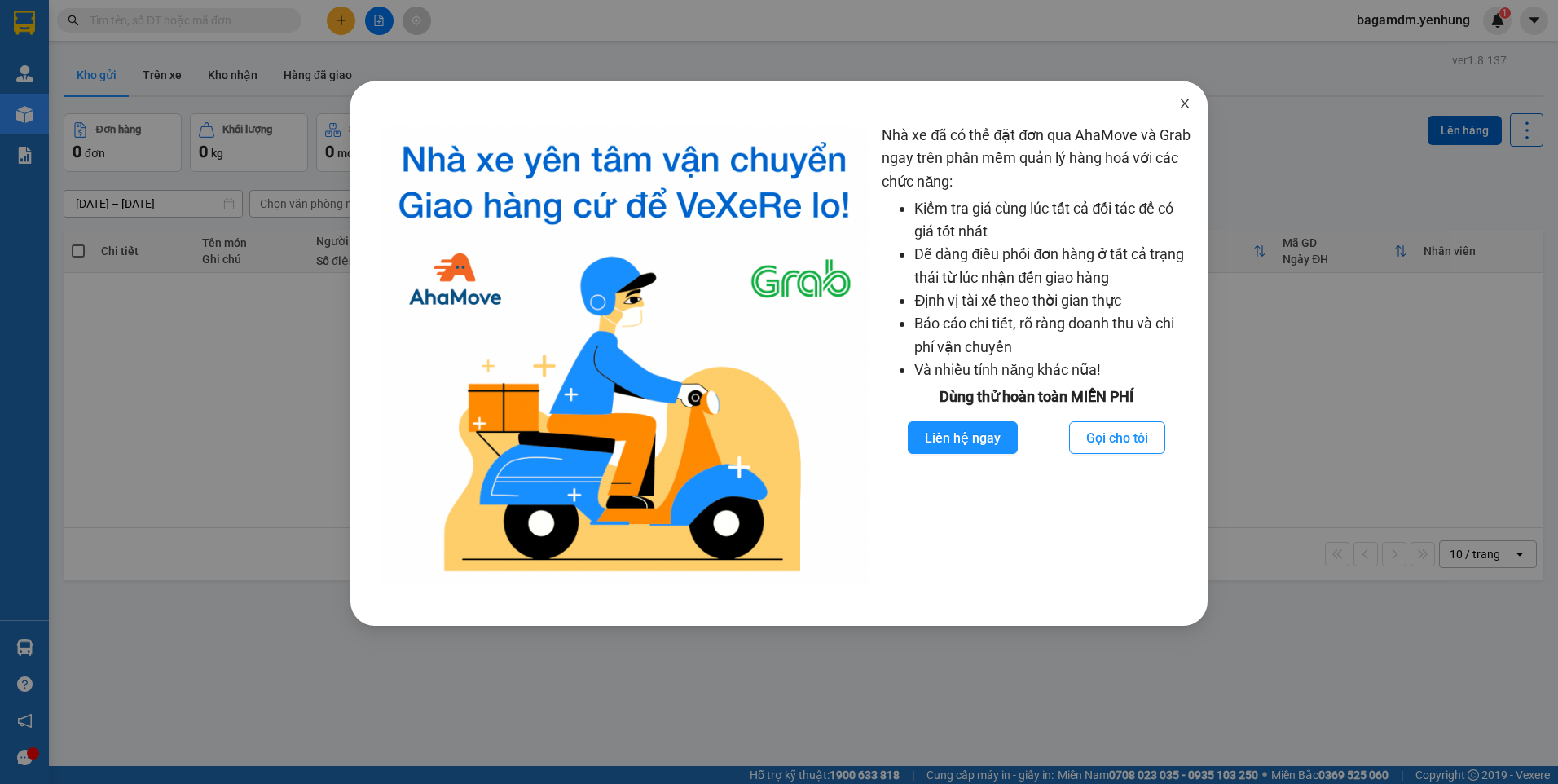
click at [1175, 94] on span "Close" at bounding box center [1184, 104] width 46 height 46
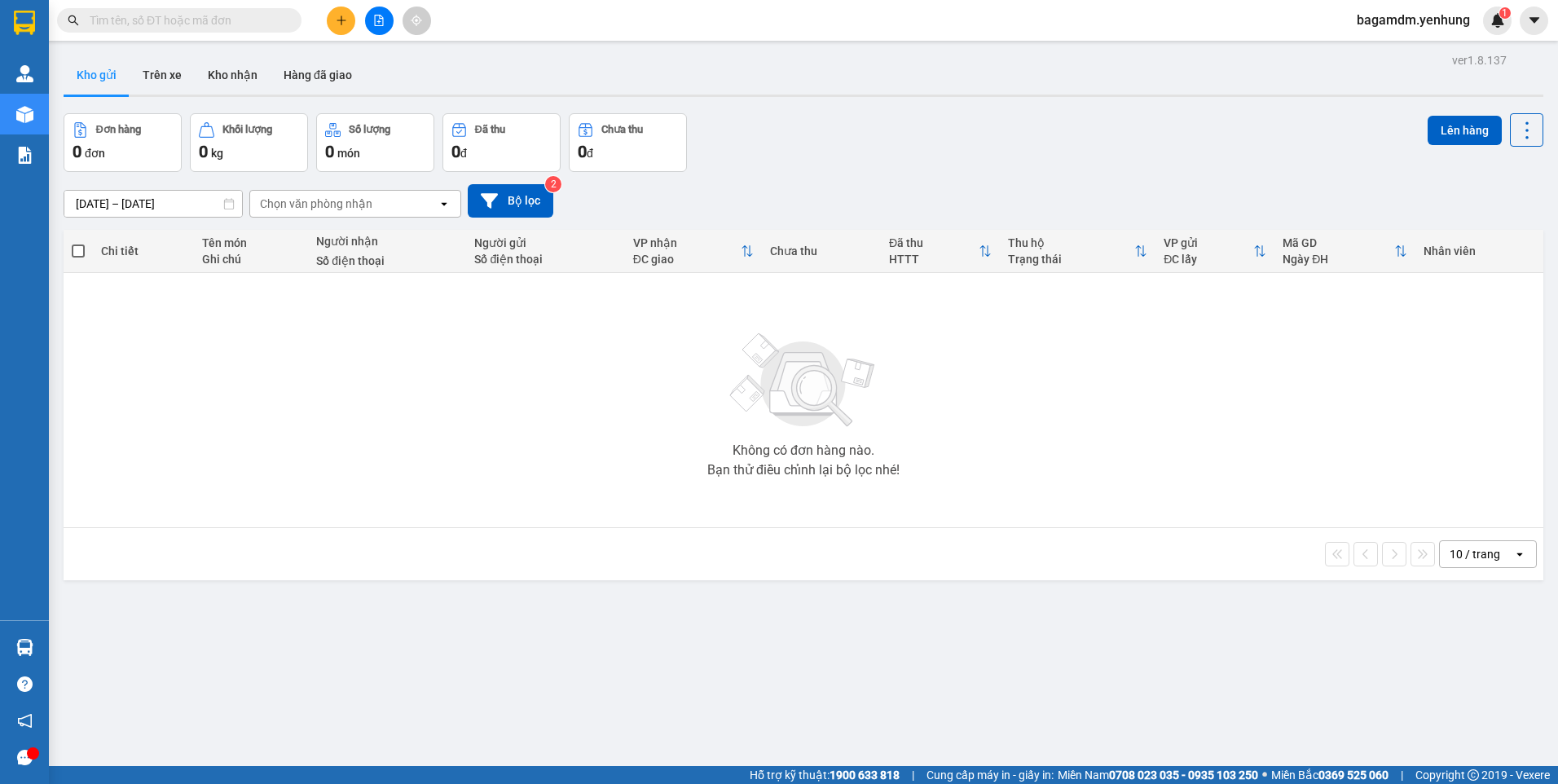
drag, startPoint x: 385, startPoint y: 35, endPoint x: 381, endPoint y: 24, distance: 11.7
click at [382, 31] on div "Kết quả tìm kiếm ( 0 ) Bộ lọc No Data bagamdm.yenhung 1" at bounding box center [779, 21] width 1558 height 41
click at [381, 23] on icon "file-add" at bounding box center [378, 20] width 12 height 12
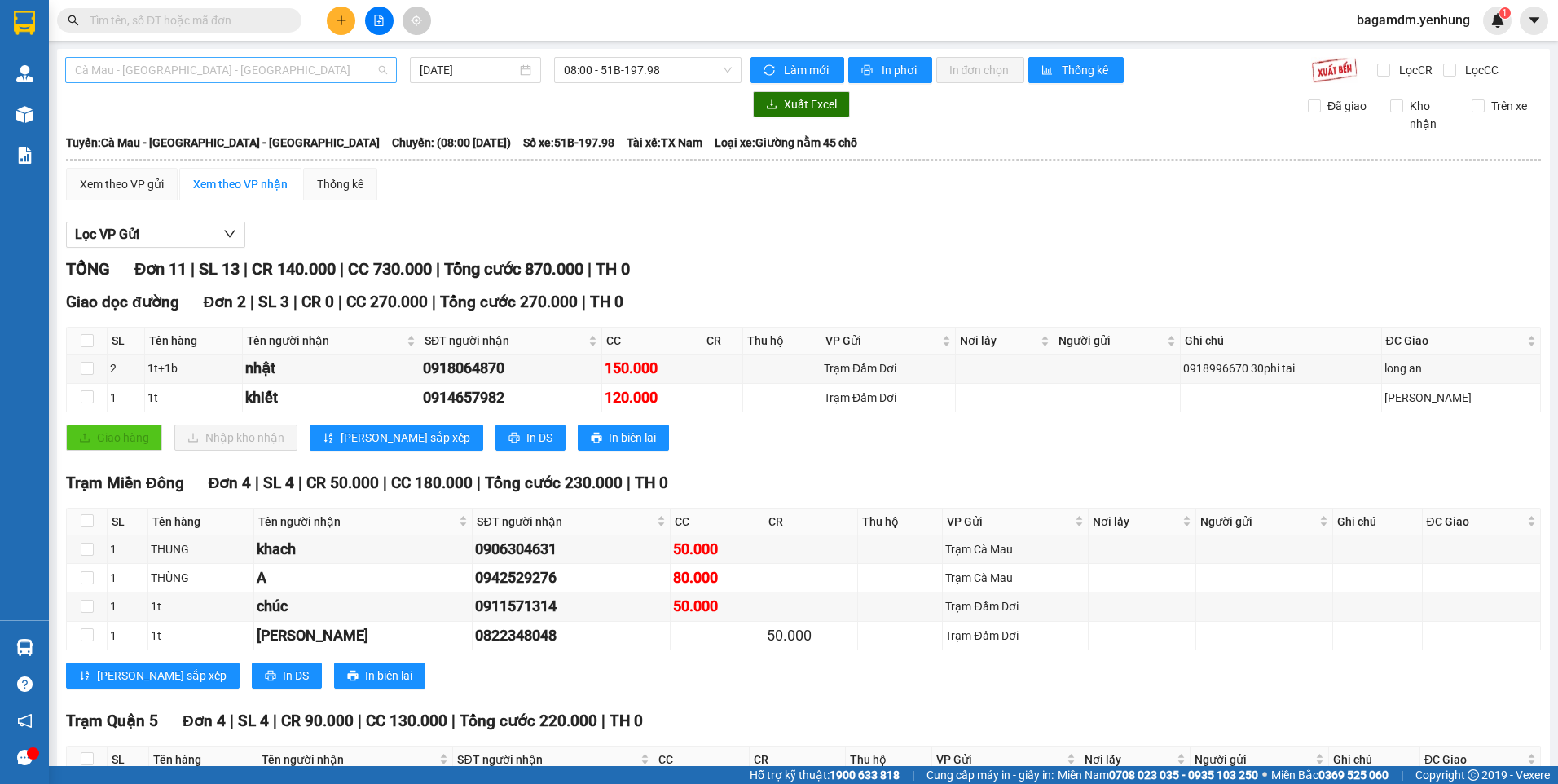
drag, startPoint x: 241, startPoint y: 71, endPoint x: 174, endPoint y: 133, distance: 91.3
click at [236, 75] on span "Cà Mau - [GEOGRAPHIC_DATA] - [GEOGRAPHIC_DATA]" at bounding box center [231, 70] width 312 height 24
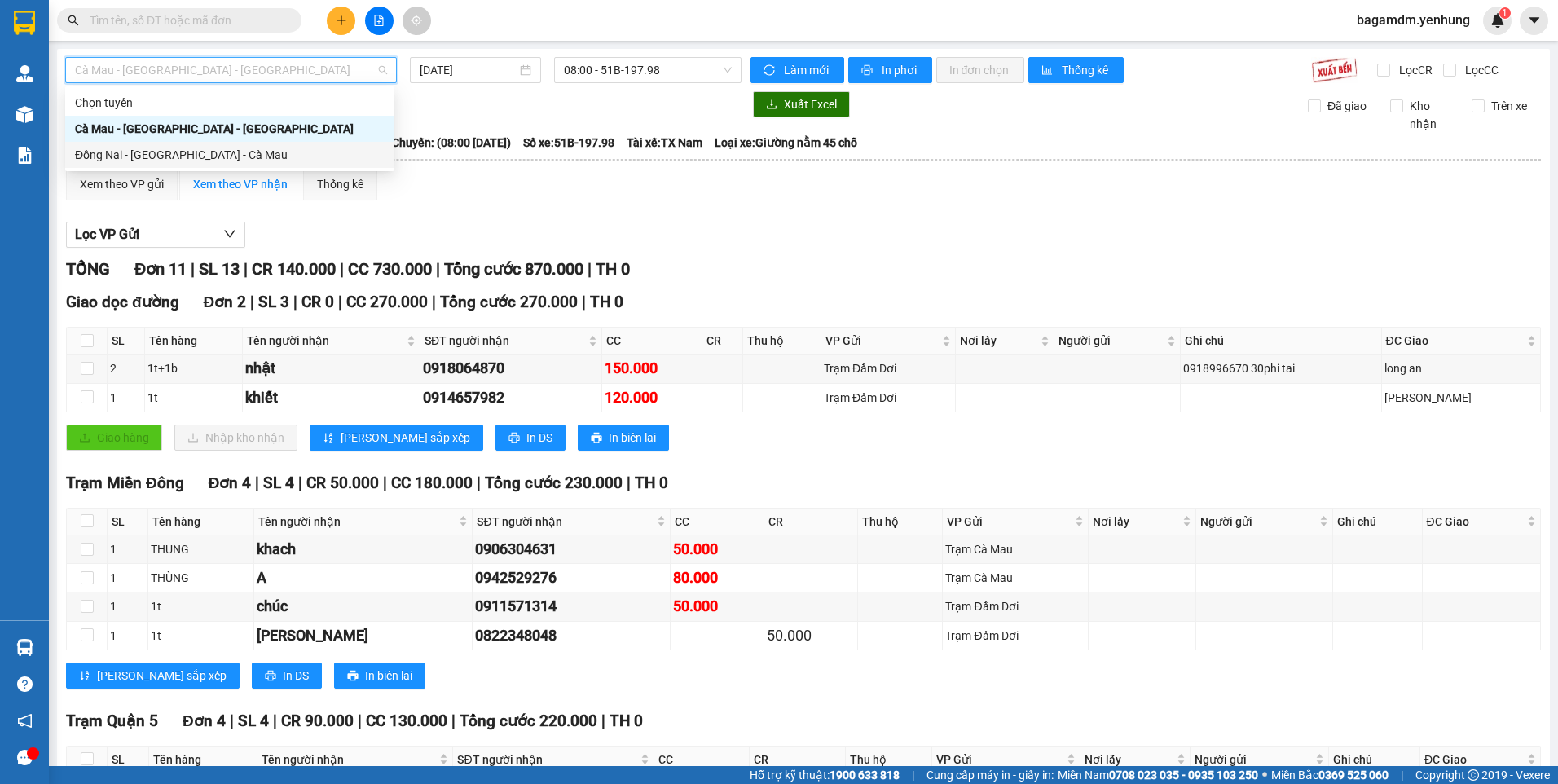
click at [128, 157] on div "Đồng Nai - [GEOGRAPHIC_DATA] - Cà Mau" at bounding box center [230, 155] width 309 height 18
type input "[DATE]"
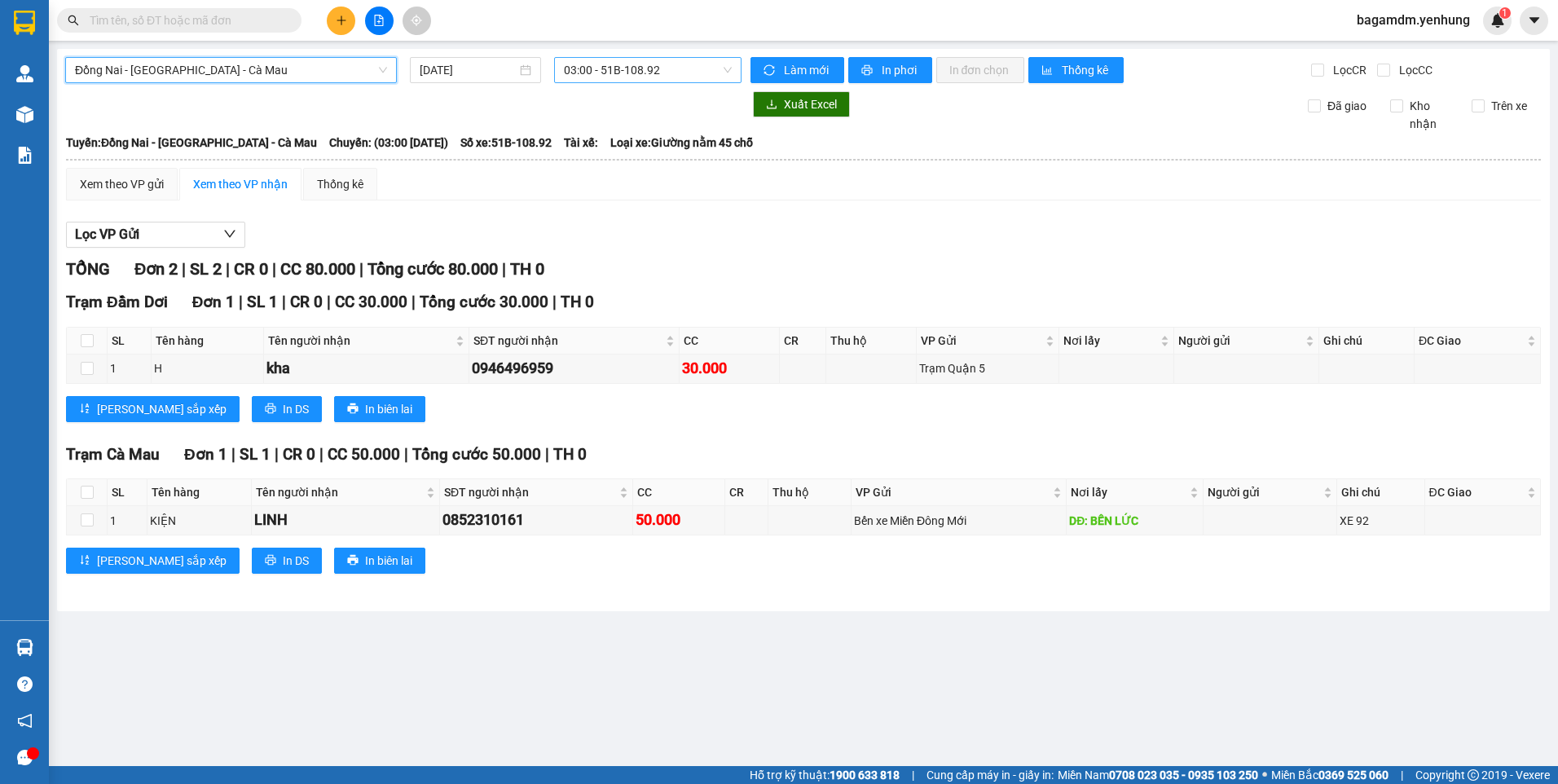
click at [624, 77] on span "03:00 - 51B-108.92" at bounding box center [648, 70] width 169 height 24
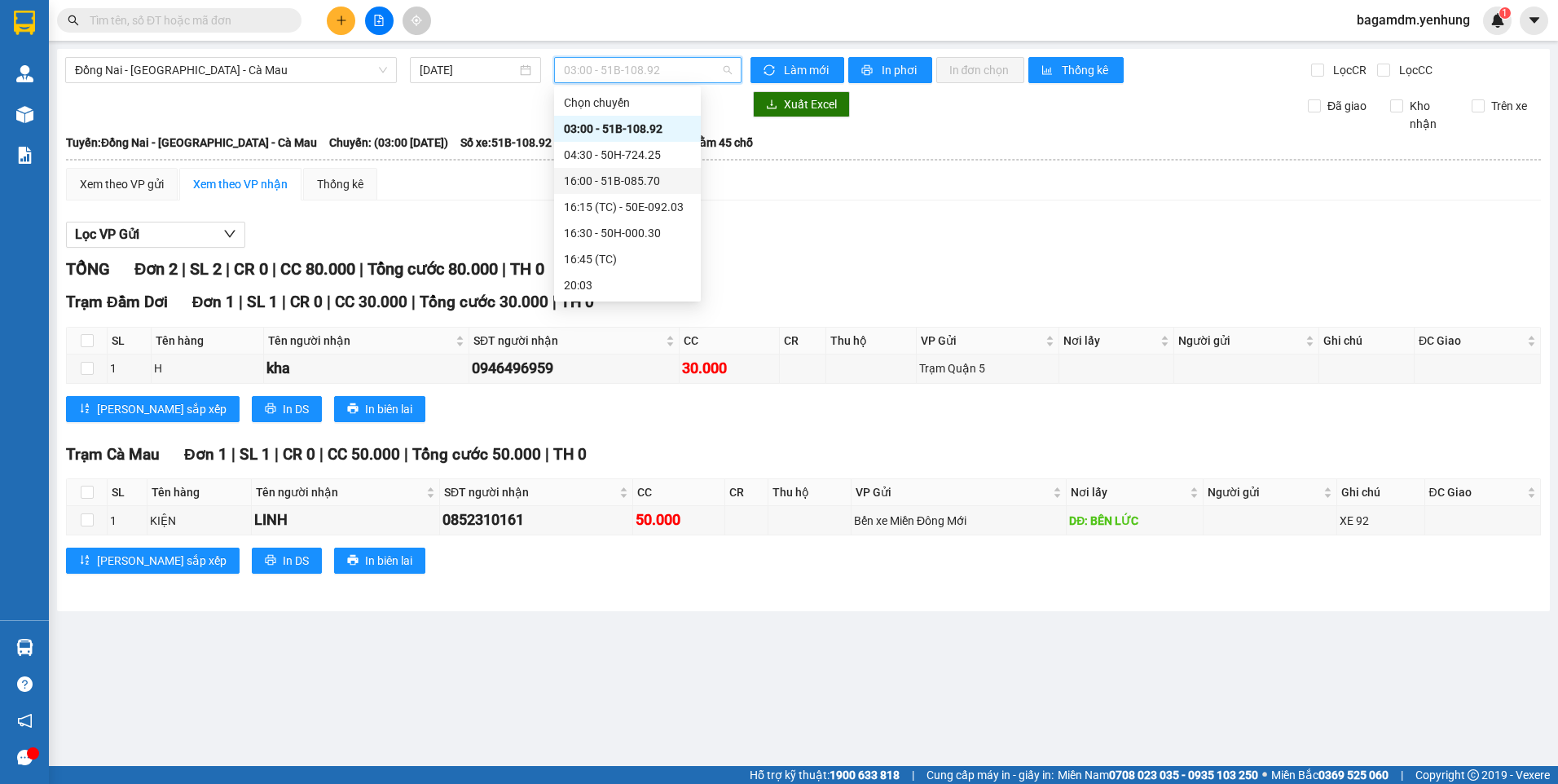
click at [596, 181] on div "16:00 - 51B-085.70" at bounding box center [628, 181] width 127 height 18
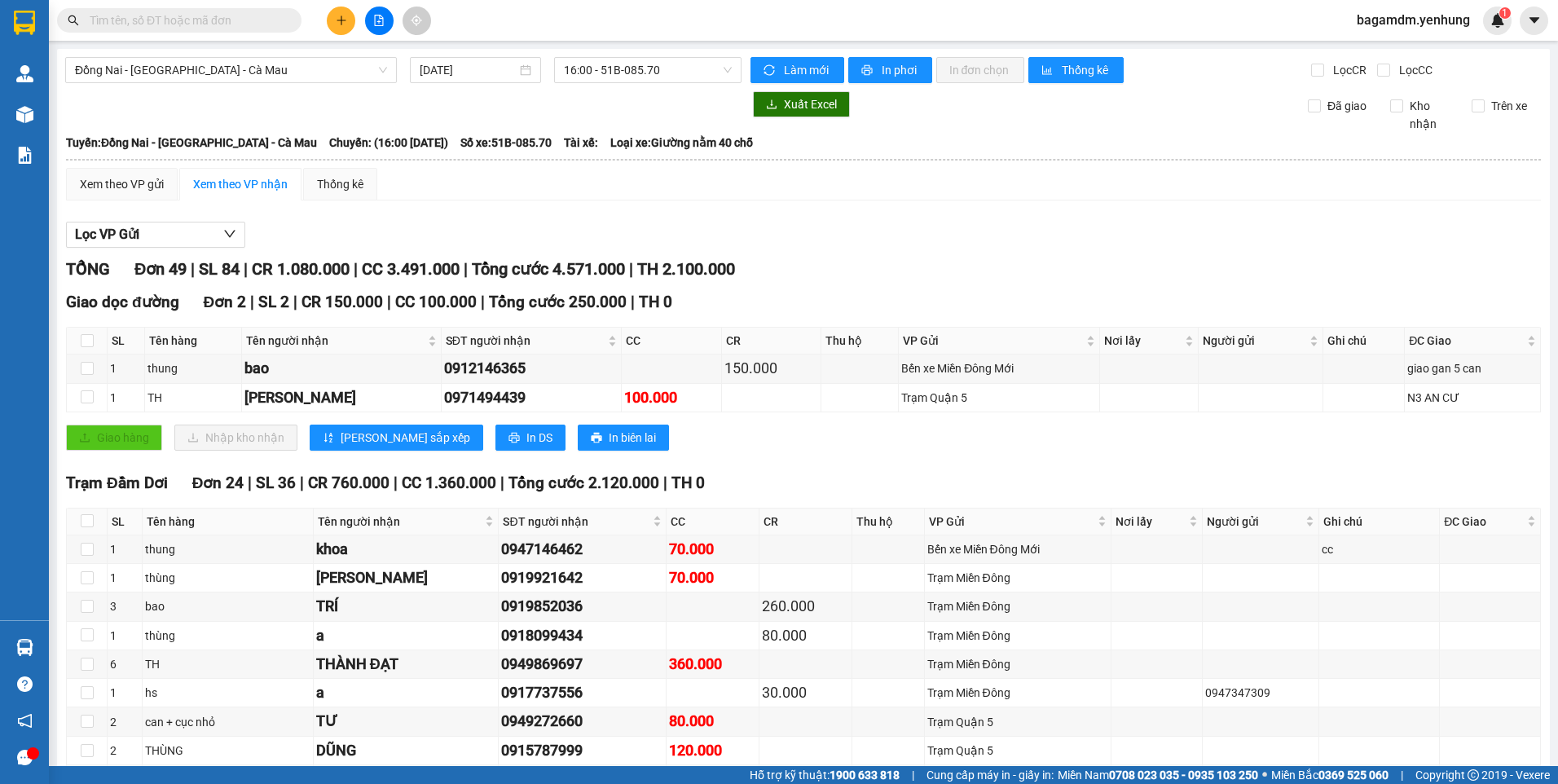
click at [1376, 23] on span "bagamdm.yenhung" at bounding box center [1414, 20] width 140 height 21
click at [1380, 39] on li "Đăng xuất" at bounding box center [1413, 50] width 141 height 26
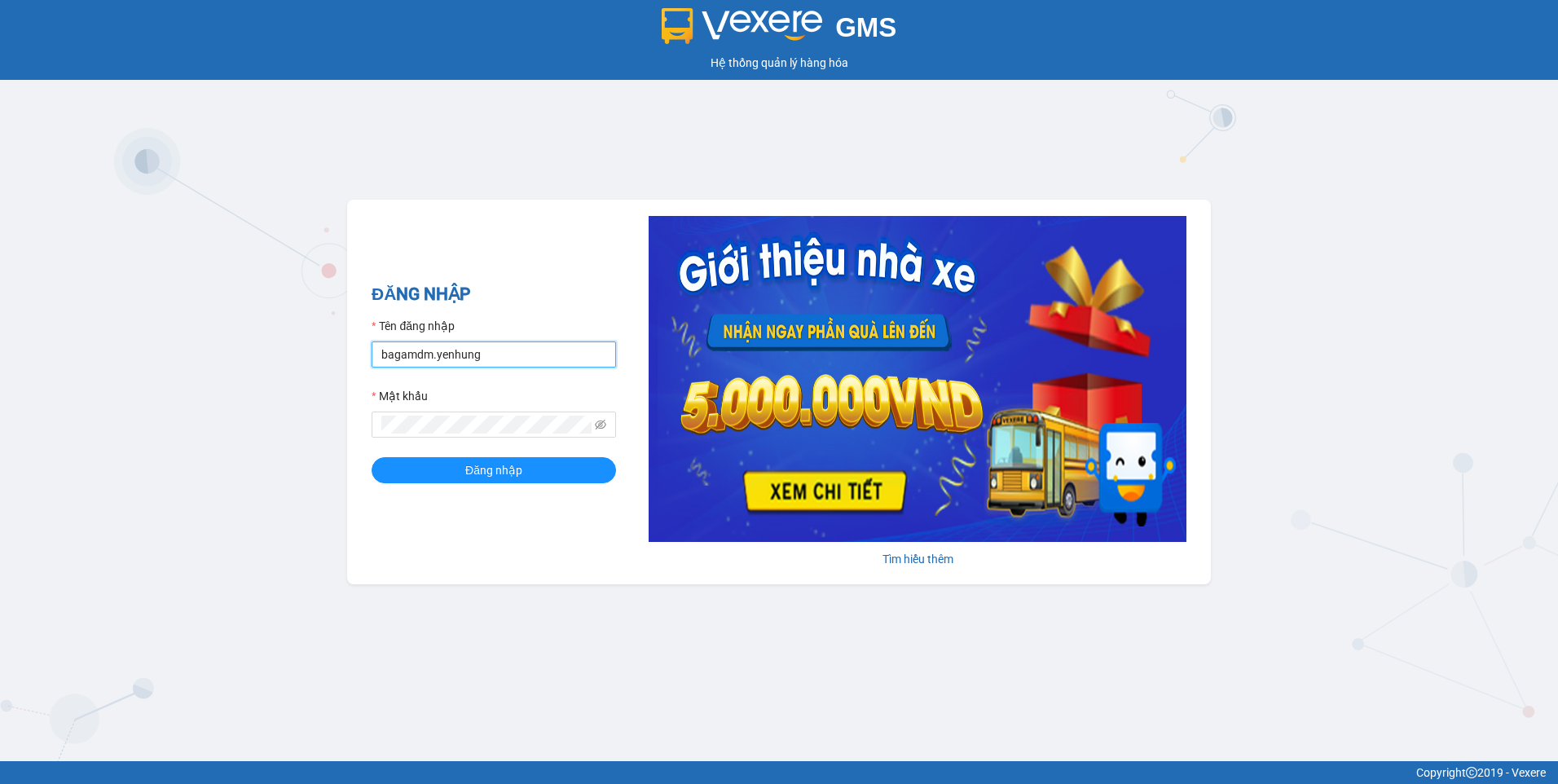
click at [463, 360] on input "bagamdm.yenhung" at bounding box center [494, 354] width 244 height 26
type input "bagaquan5.yenhung"
click at [464, 476] on button "Đăng nhập" at bounding box center [494, 469] width 244 height 26
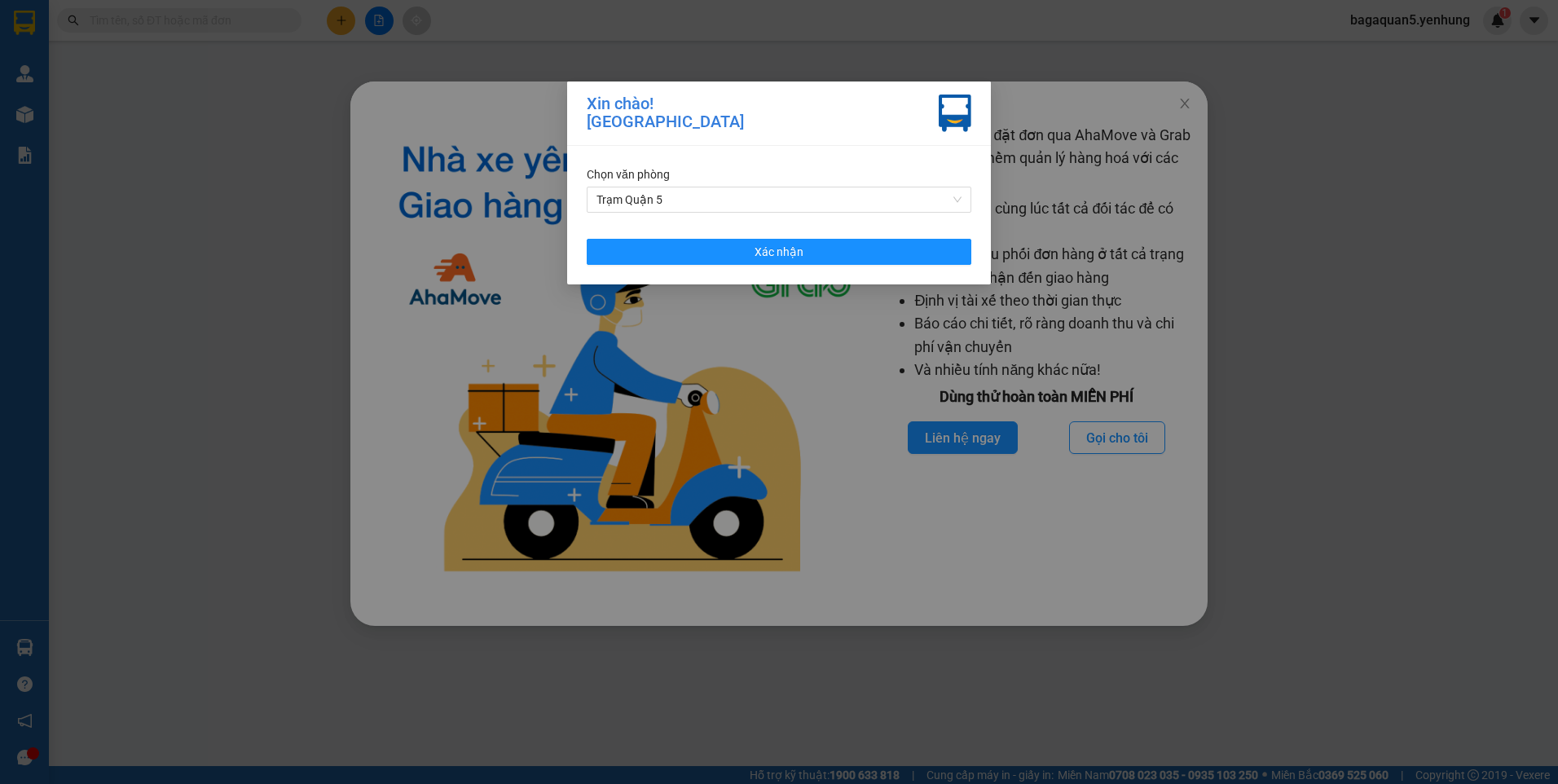
click at [831, 237] on div "Chọn văn phòng Trạm Quận 5 Xác nhận" at bounding box center [779, 215] width 424 height 139
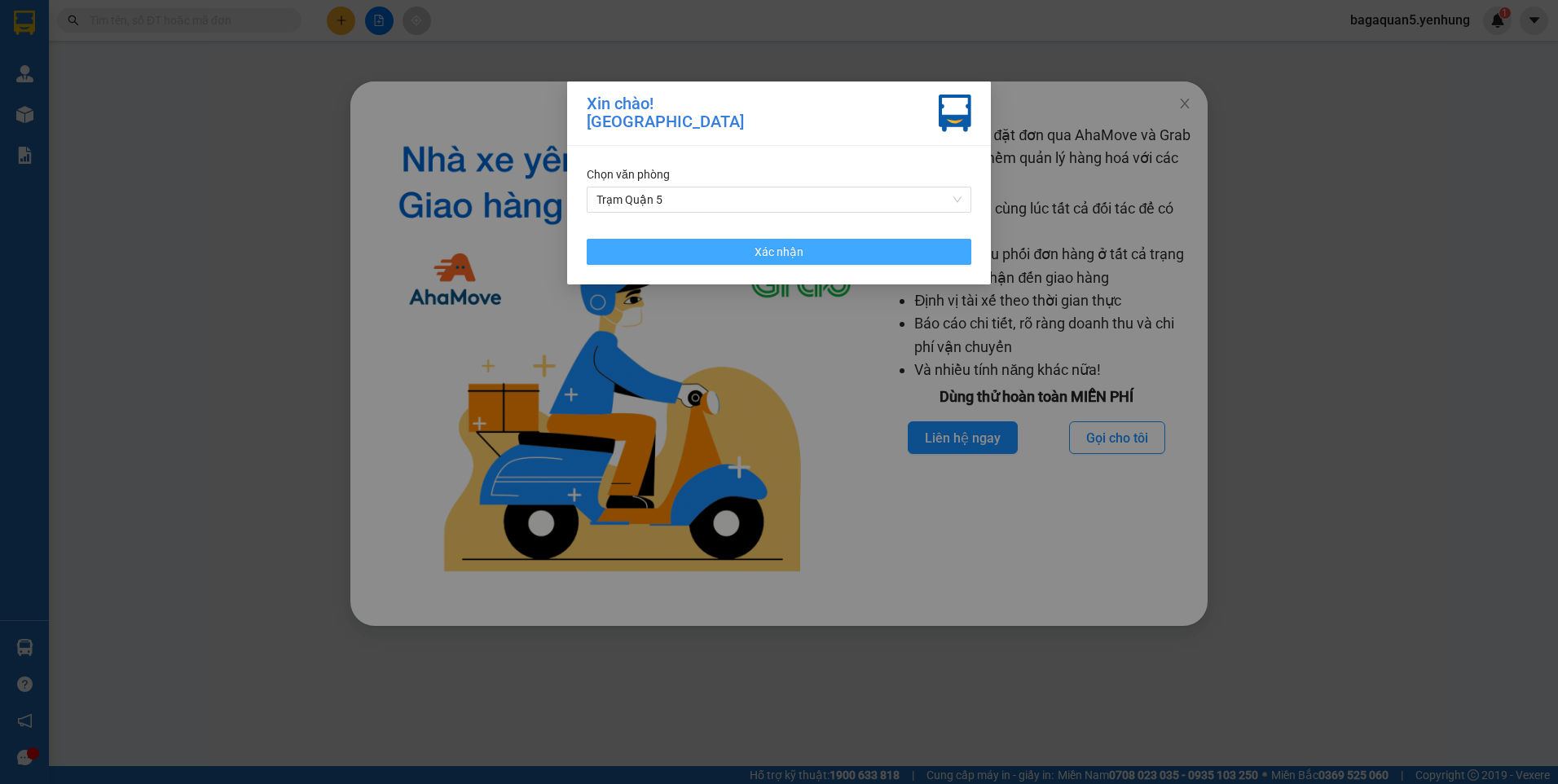
drag, startPoint x: 836, startPoint y: 247, endPoint x: 1150, endPoint y: 124, distance: 337.2
click at [843, 242] on button "Xác nhận" at bounding box center [779, 251] width 385 height 26
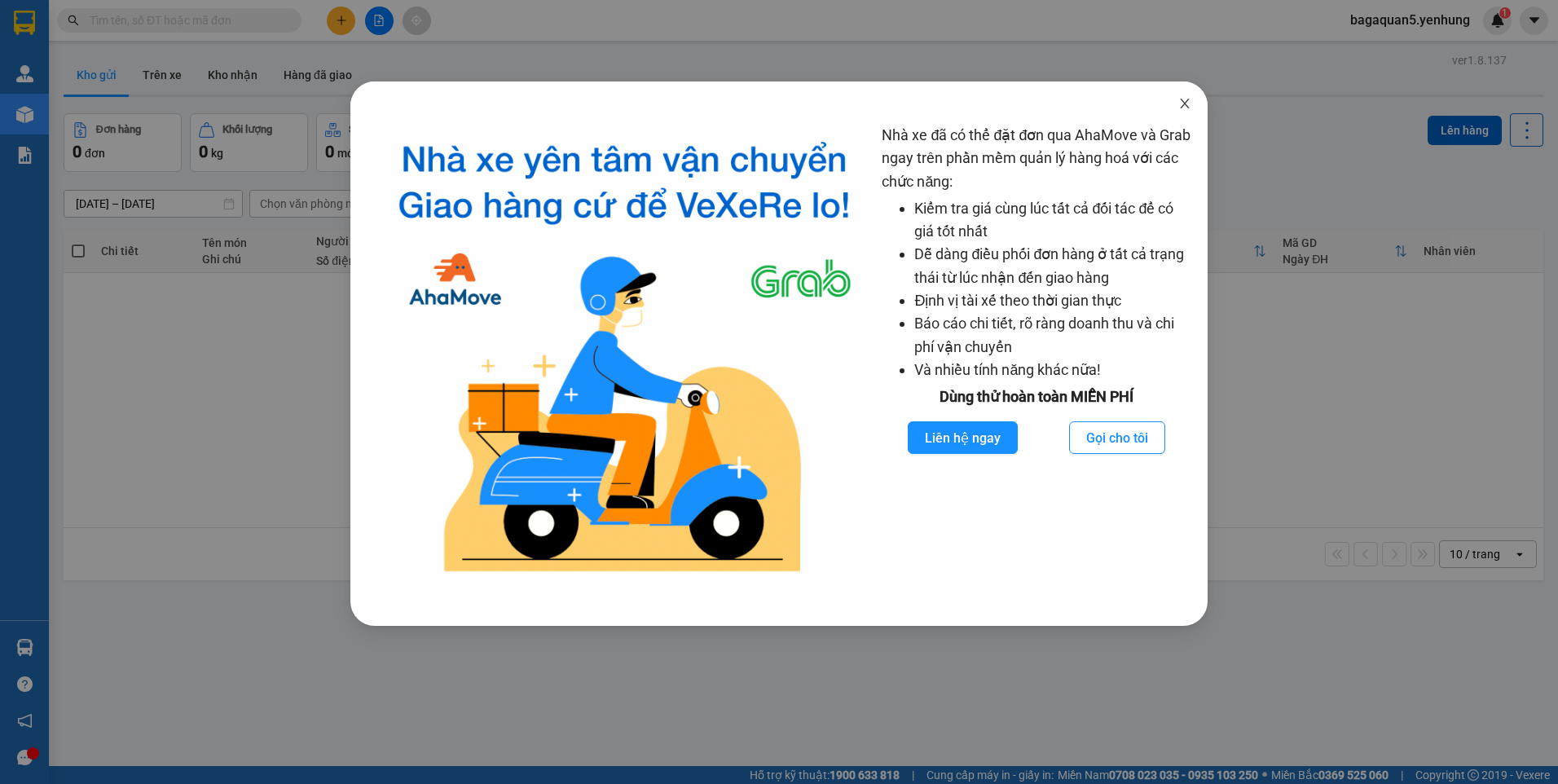
drag, startPoint x: 1181, startPoint y: 104, endPoint x: 844, endPoint y: 127, distance: 337.8
click at [1177, 103] on span "Close" at bounding box center [1184, 104] width 46 height 46
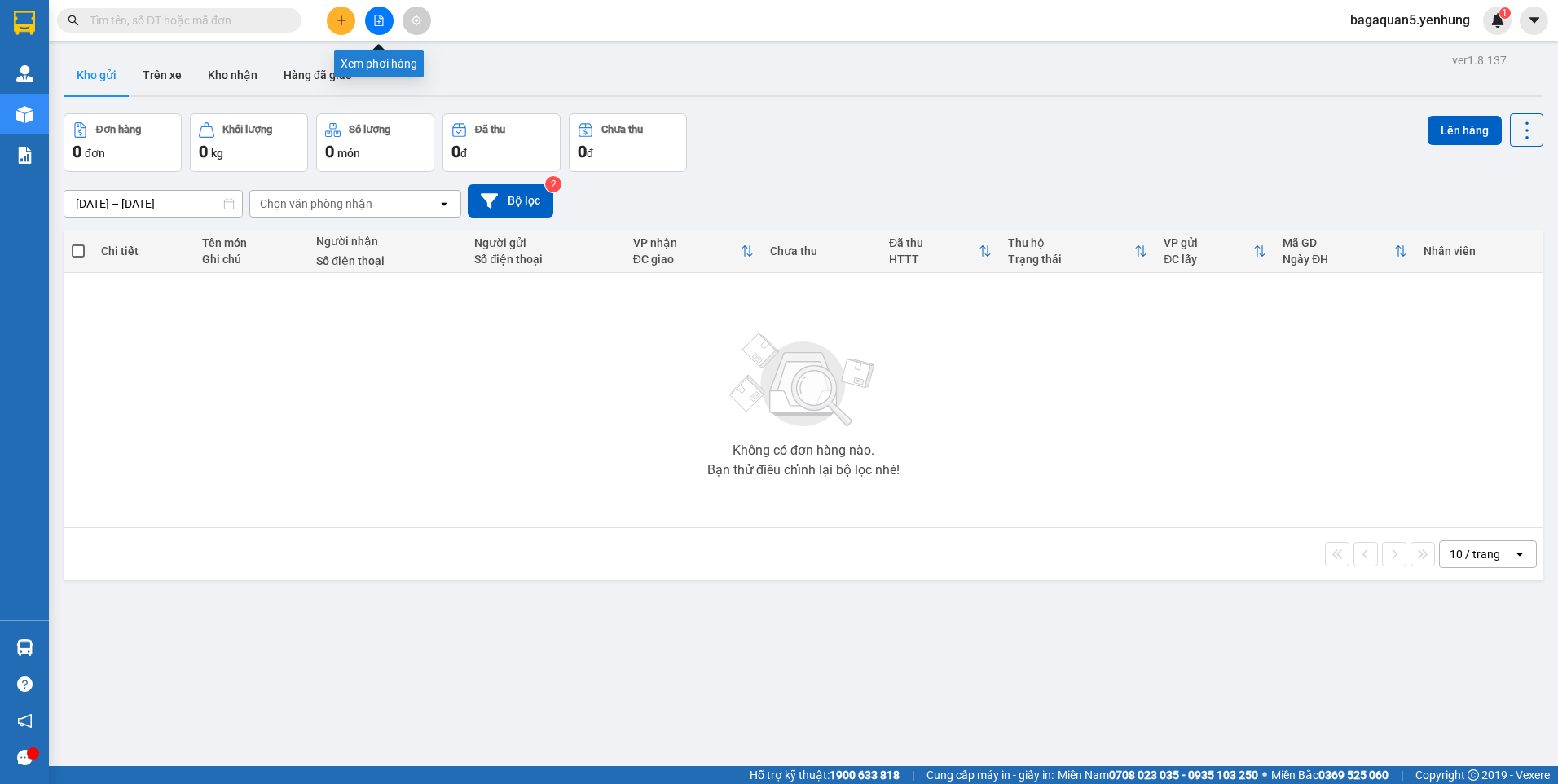
click at [384, 15] on icon "file-add" at bounding box center [378, 20] width 12 height 12
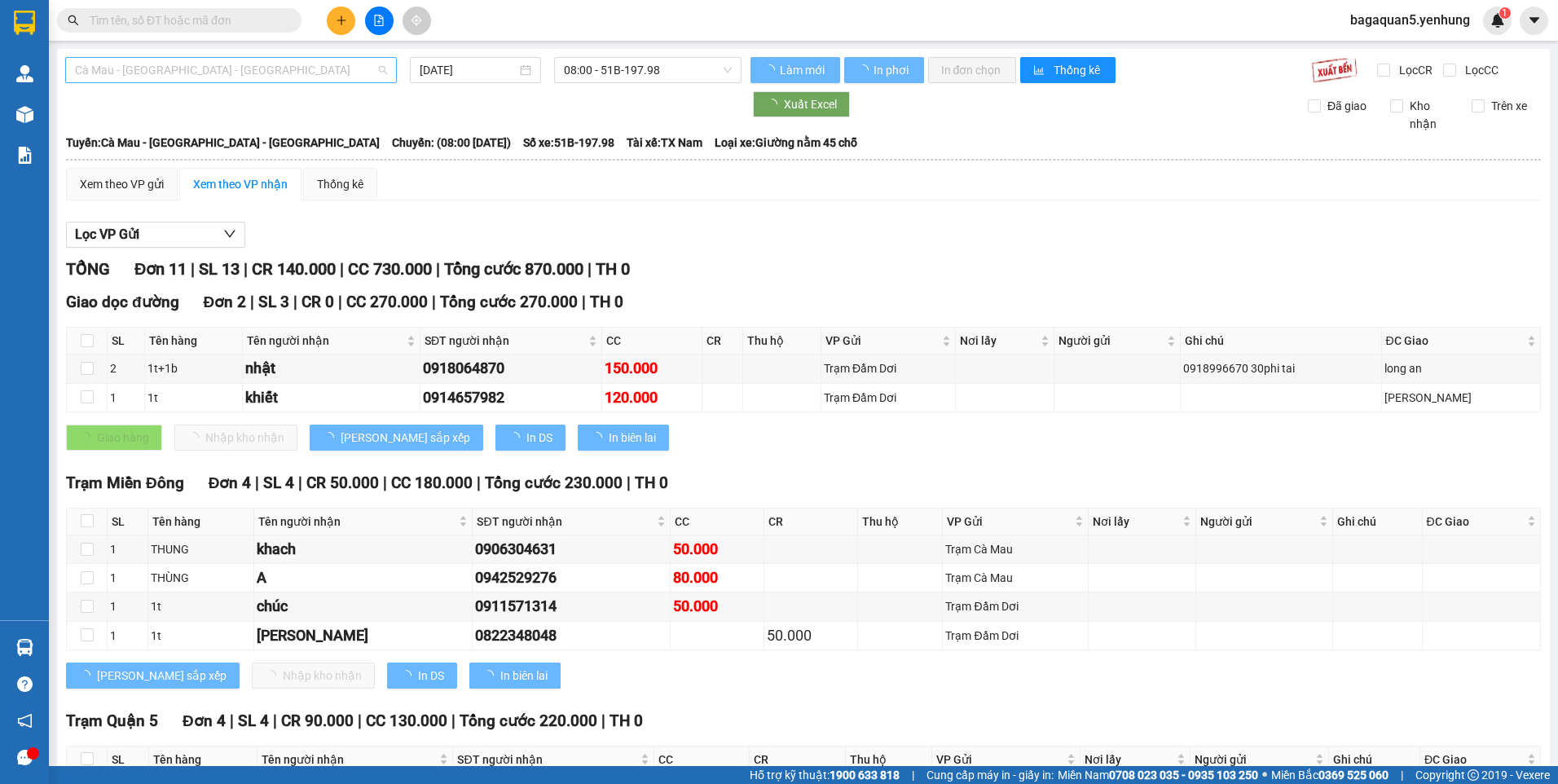
click at [151, 66] on span "Cà Mau - [GEOGRAPHIC_DATA] - [GEOGRAPHIC_DATA]" at bounding box center [231, 70] width 312 height 24
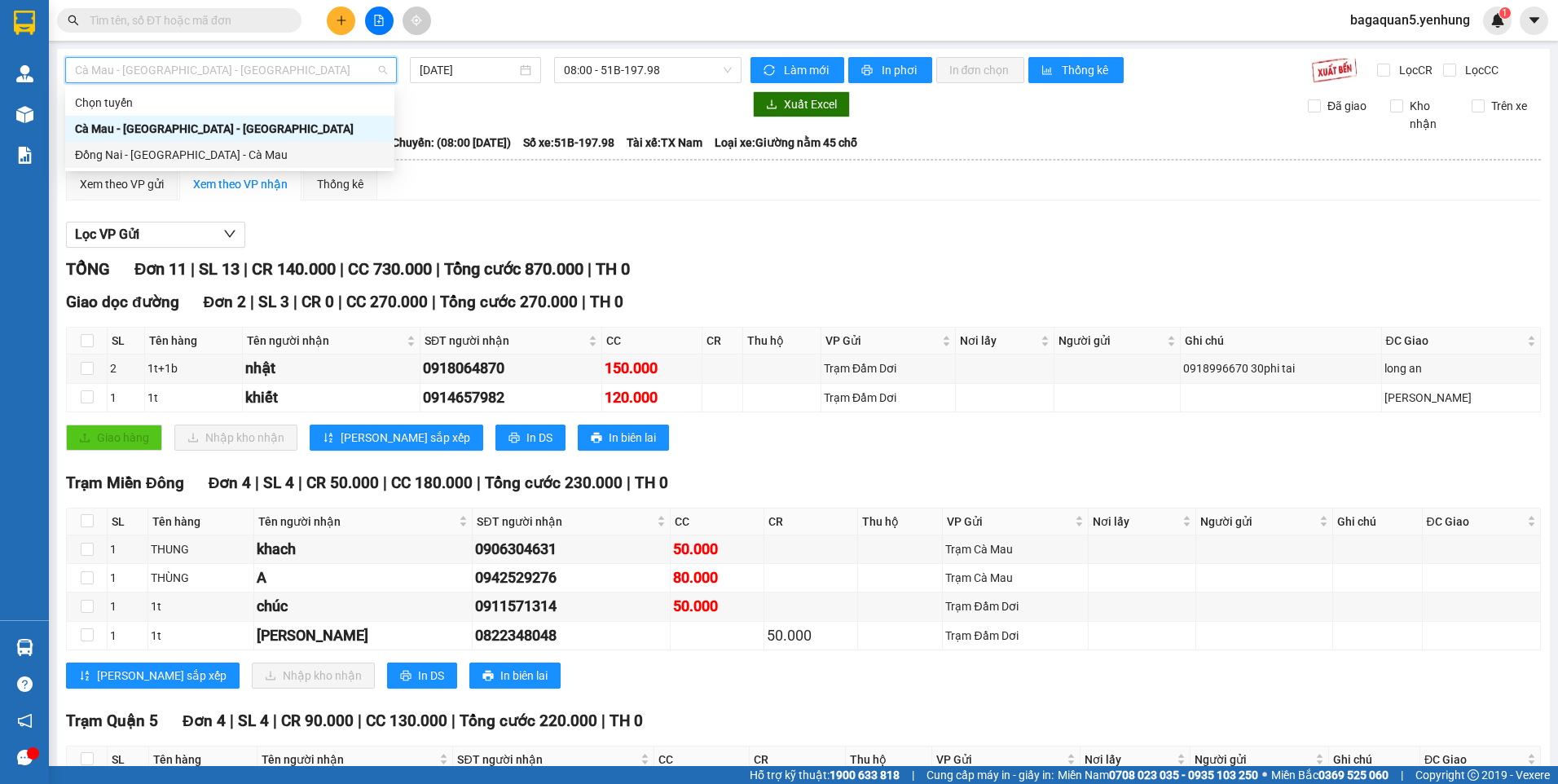
click at [91, 149] on div "Đồng Nai - [GEOGRAPHIC_DATA] - Cà Mau" at bounding box center [230, 155] width 309 height 18
type input "[DATE]"
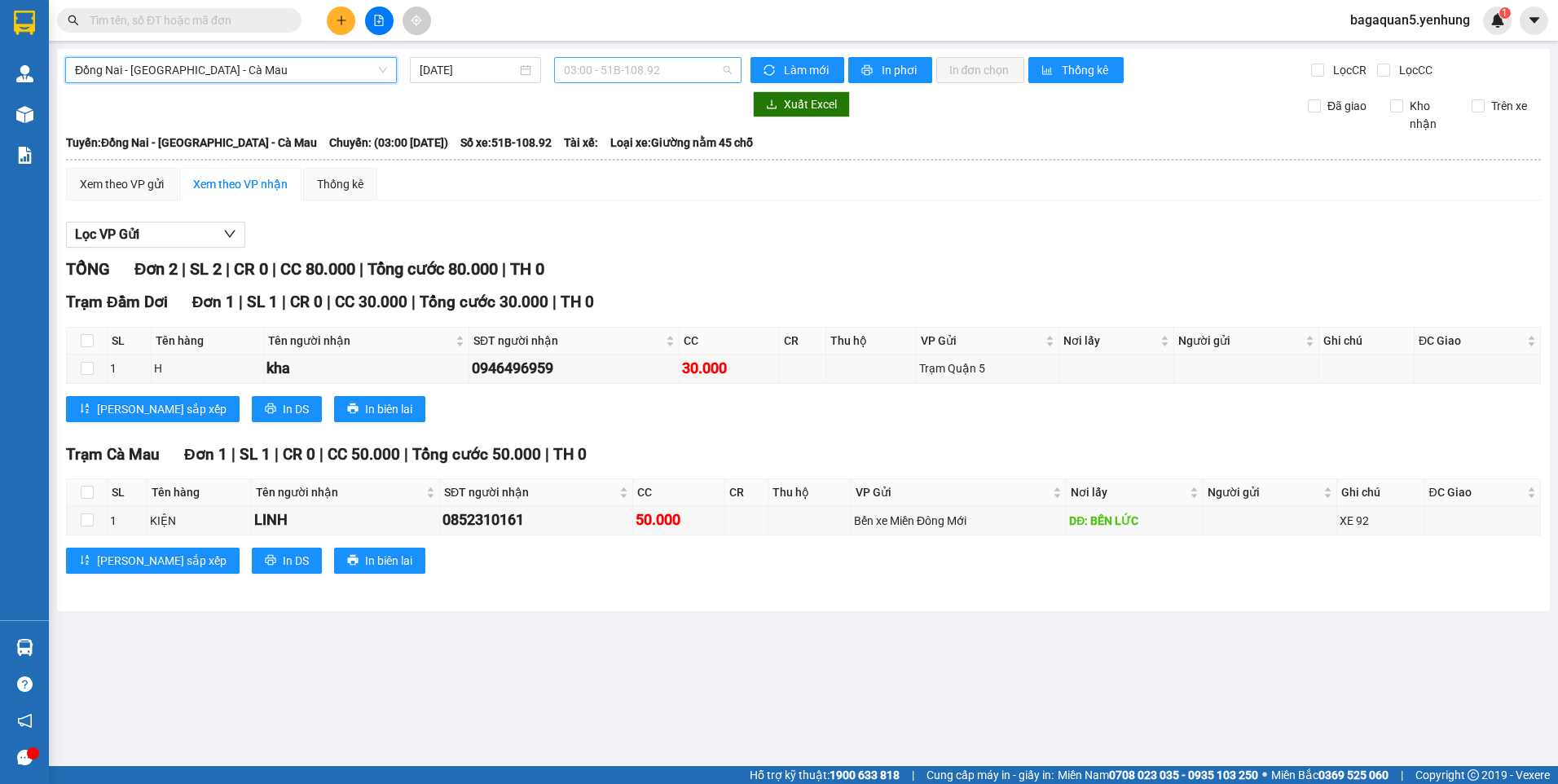
click at [609, 67] on span "03:00 - 51B-108.92" at bounding box center [648, 70] width 169 height 24
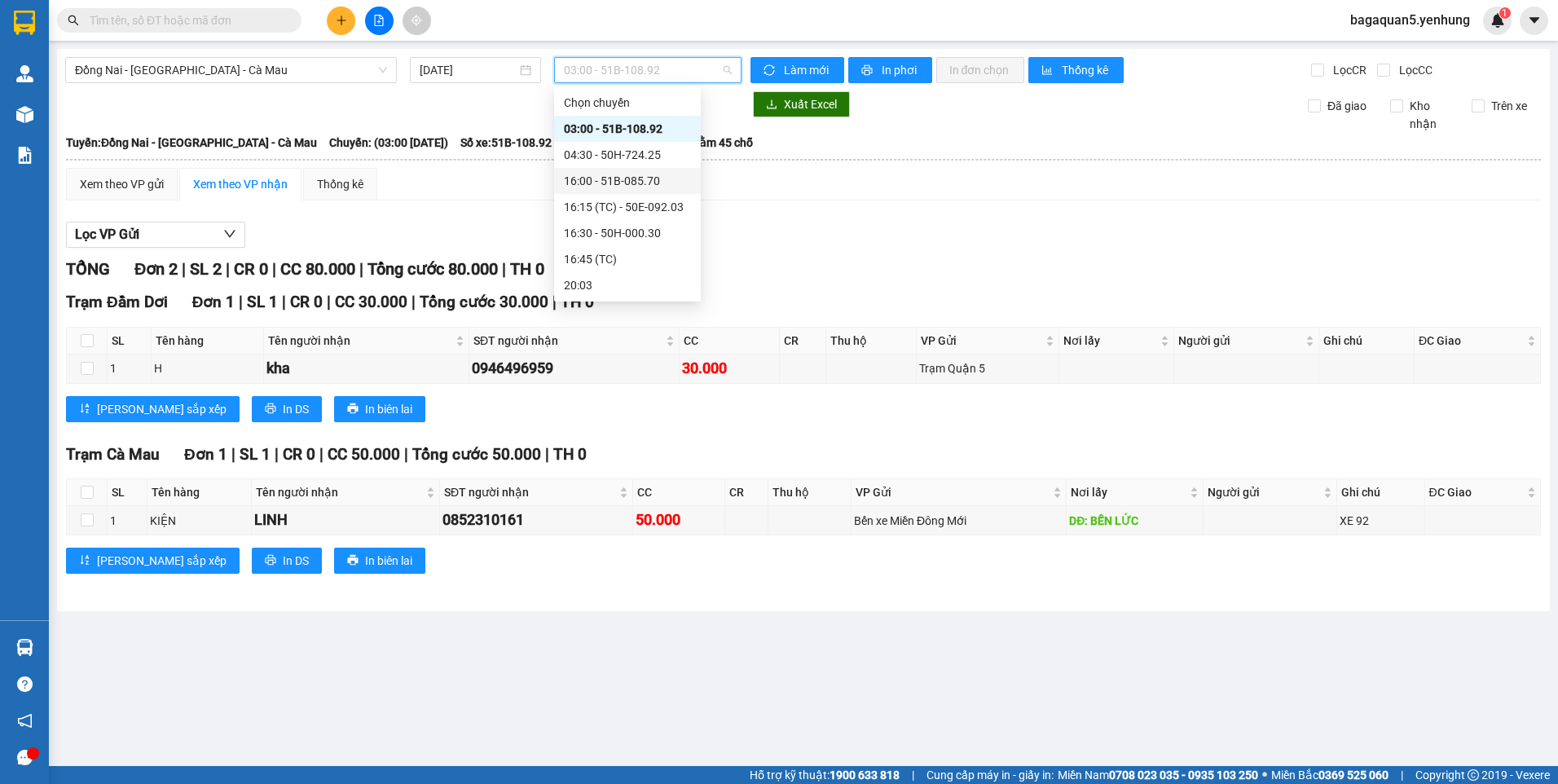
click at [597, 171] on div "16:00 - 51B-085.70" at bounding box center [628, 181] width 147 height 26
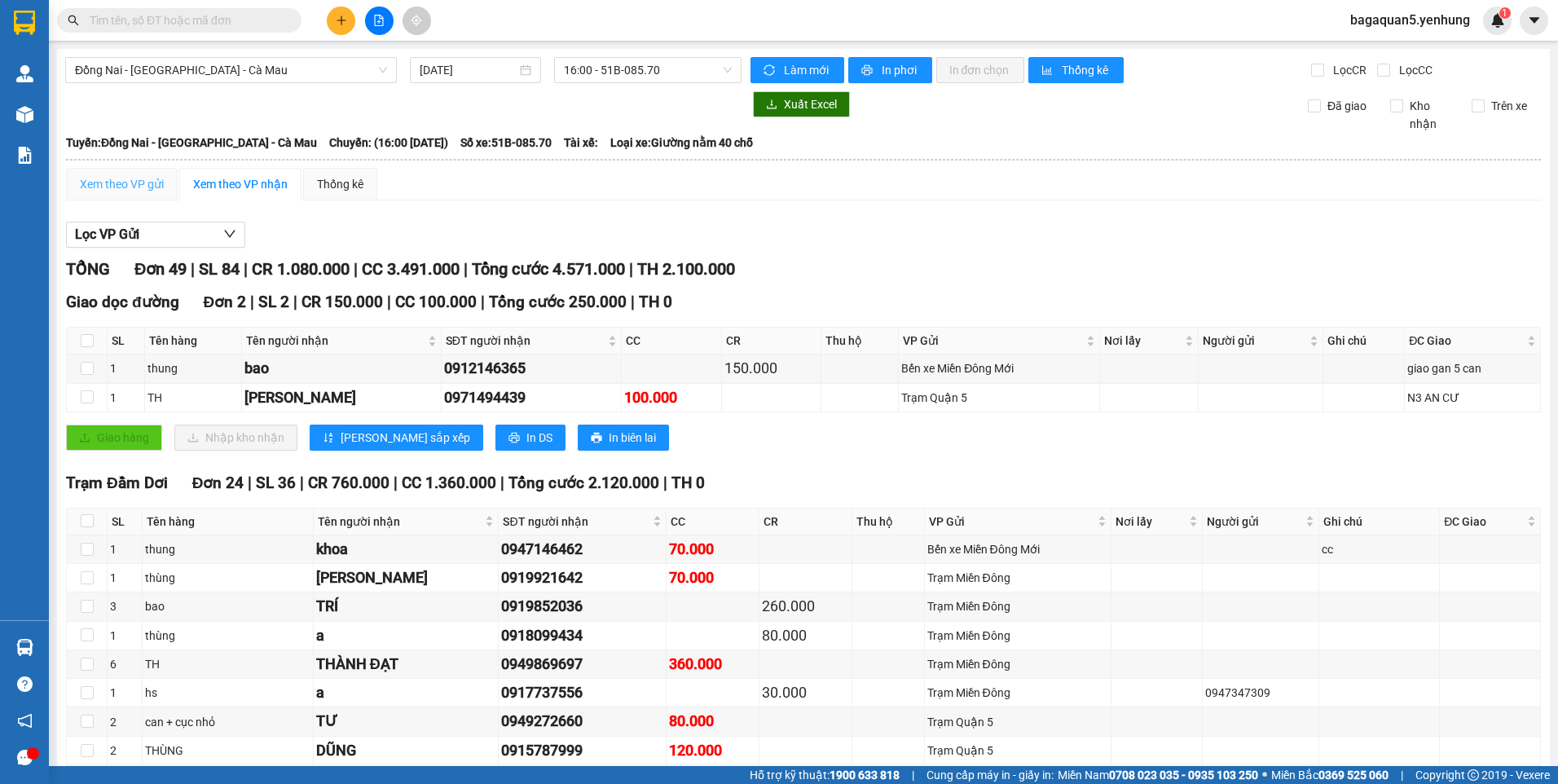
click at [124, 173] on div "Xem theo VP gửi" at bounding box center [122, 184] width 112 height 32
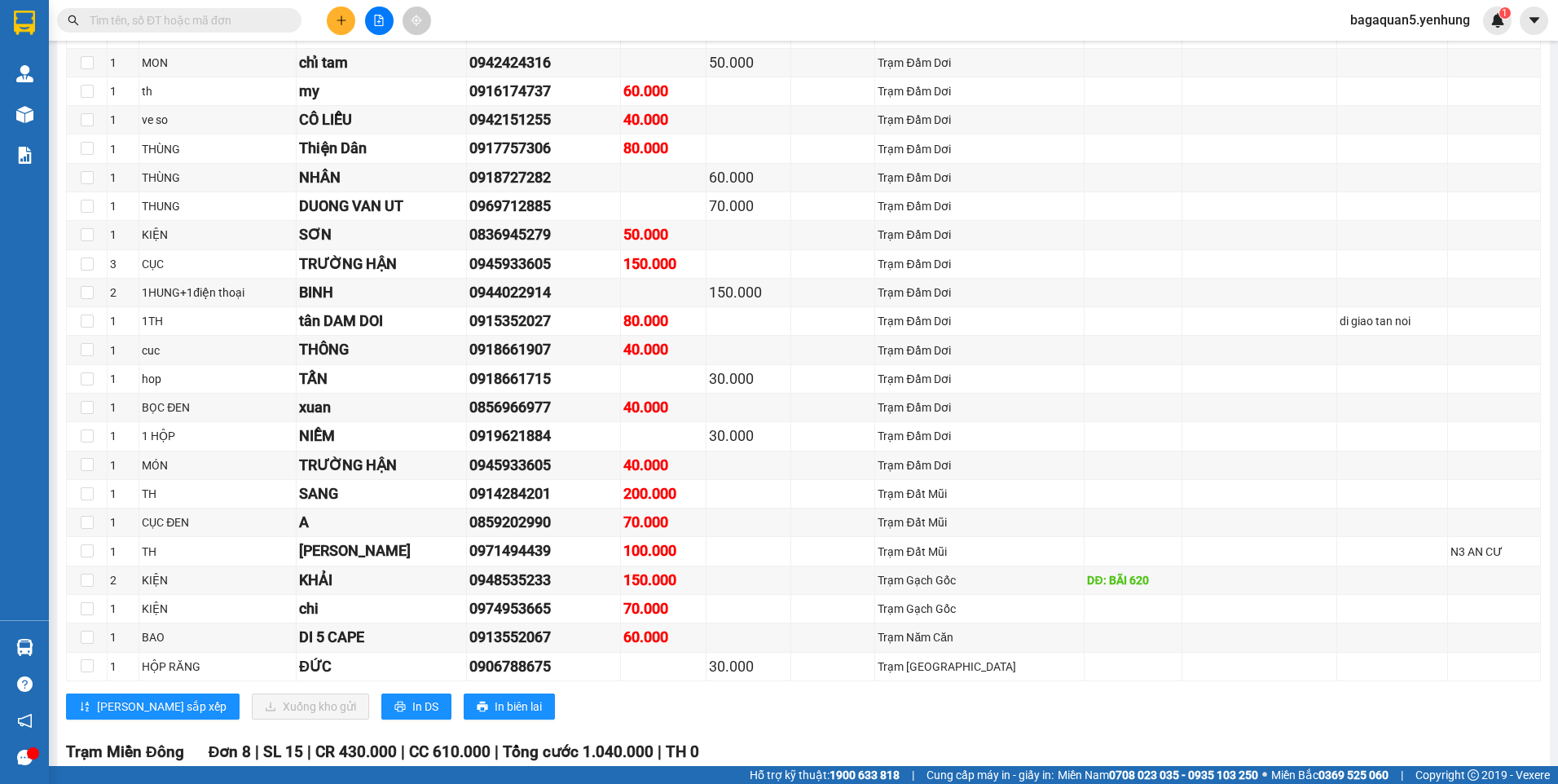
scroll to position [978, 0]
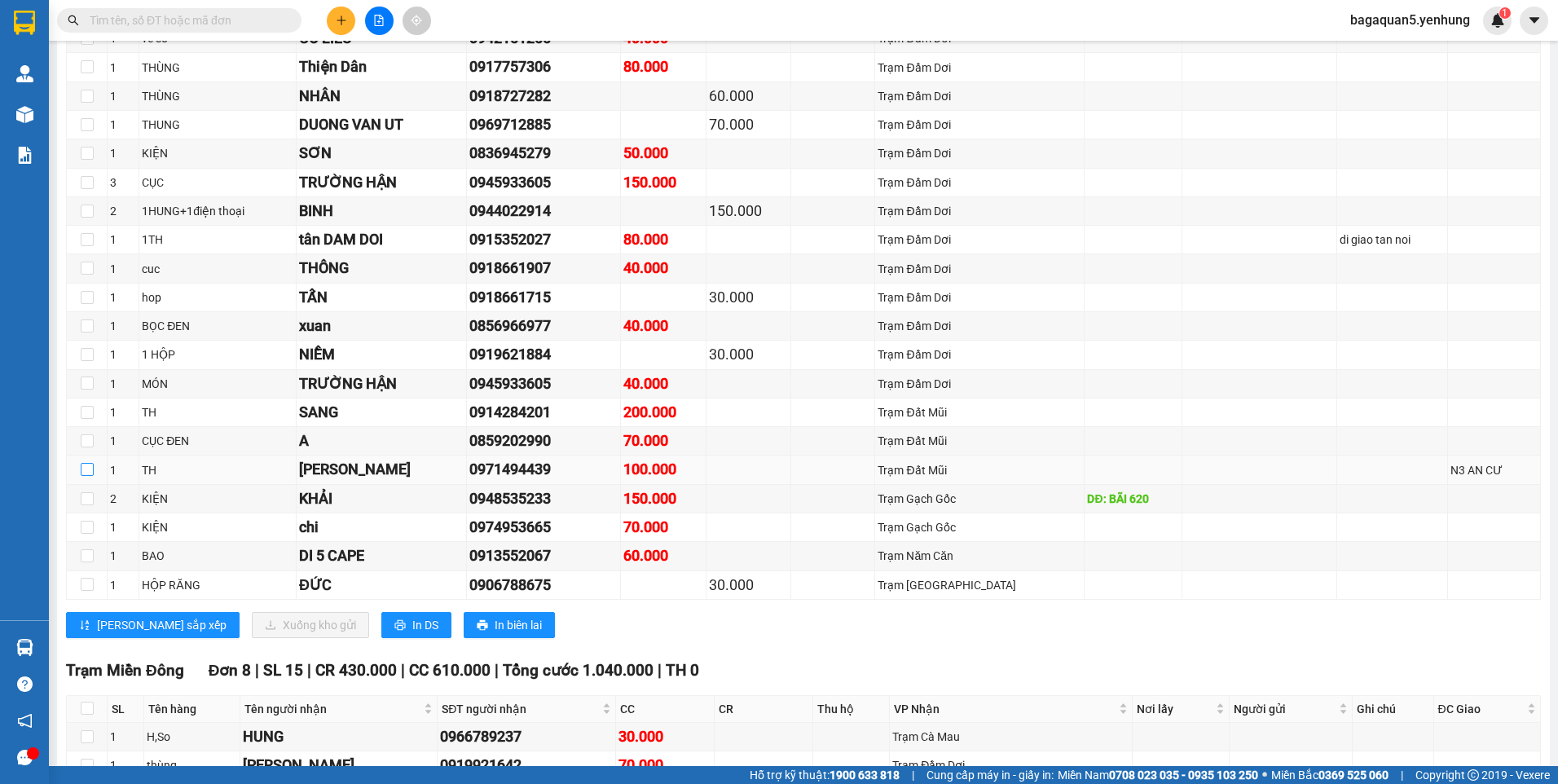
click at [83, 465] on input "checkbox" at bounding box center [87, 469] width 13 height 13
checkbox input "true"
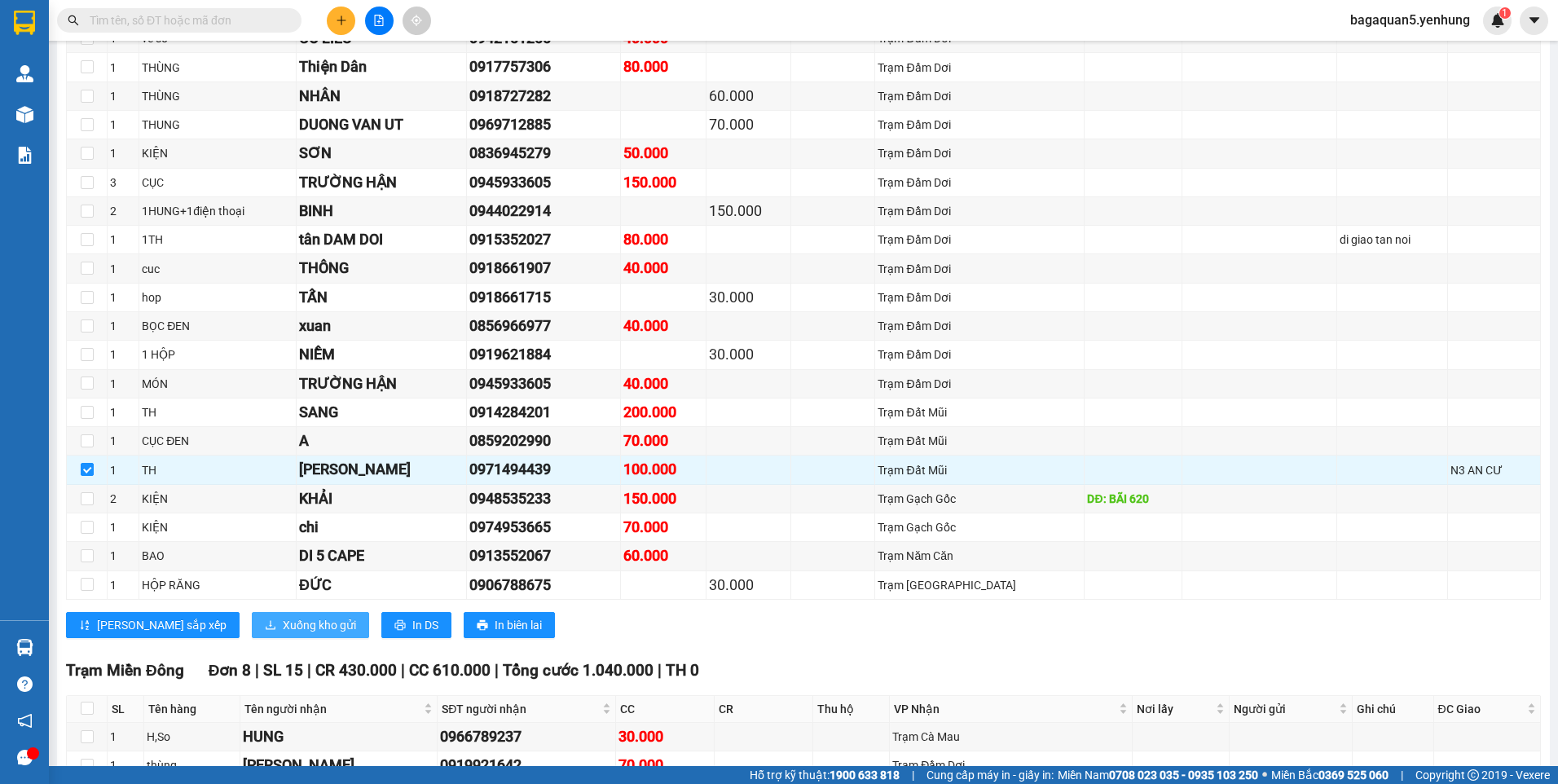
click at [283, 629] on span "Xuống kho gửi" at bounding box center [319, 625] width 73 height 18
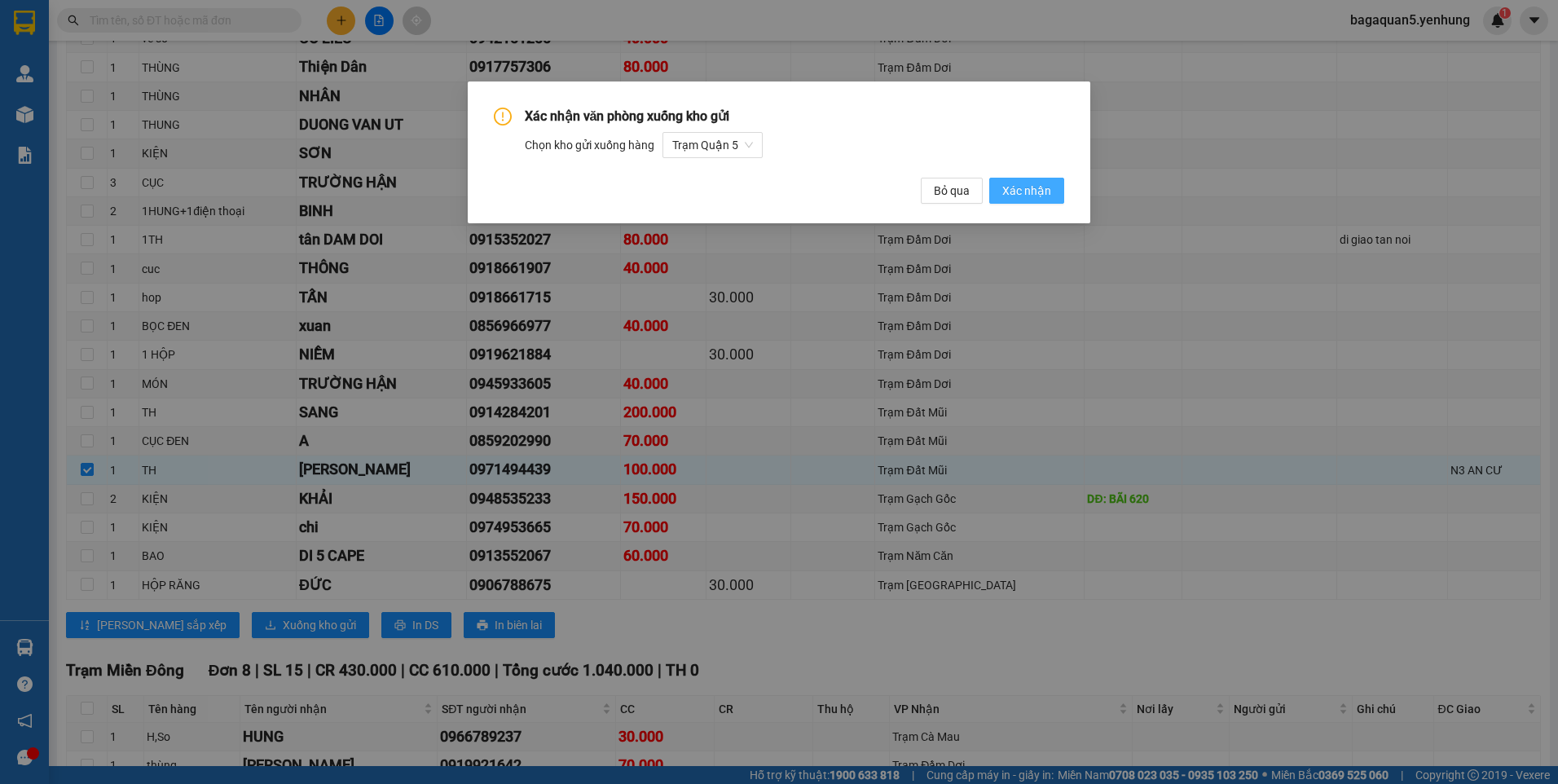
click at [1055, 190] on button "Xác nhận" at bounding box center [1027, 190] width 75 height 26
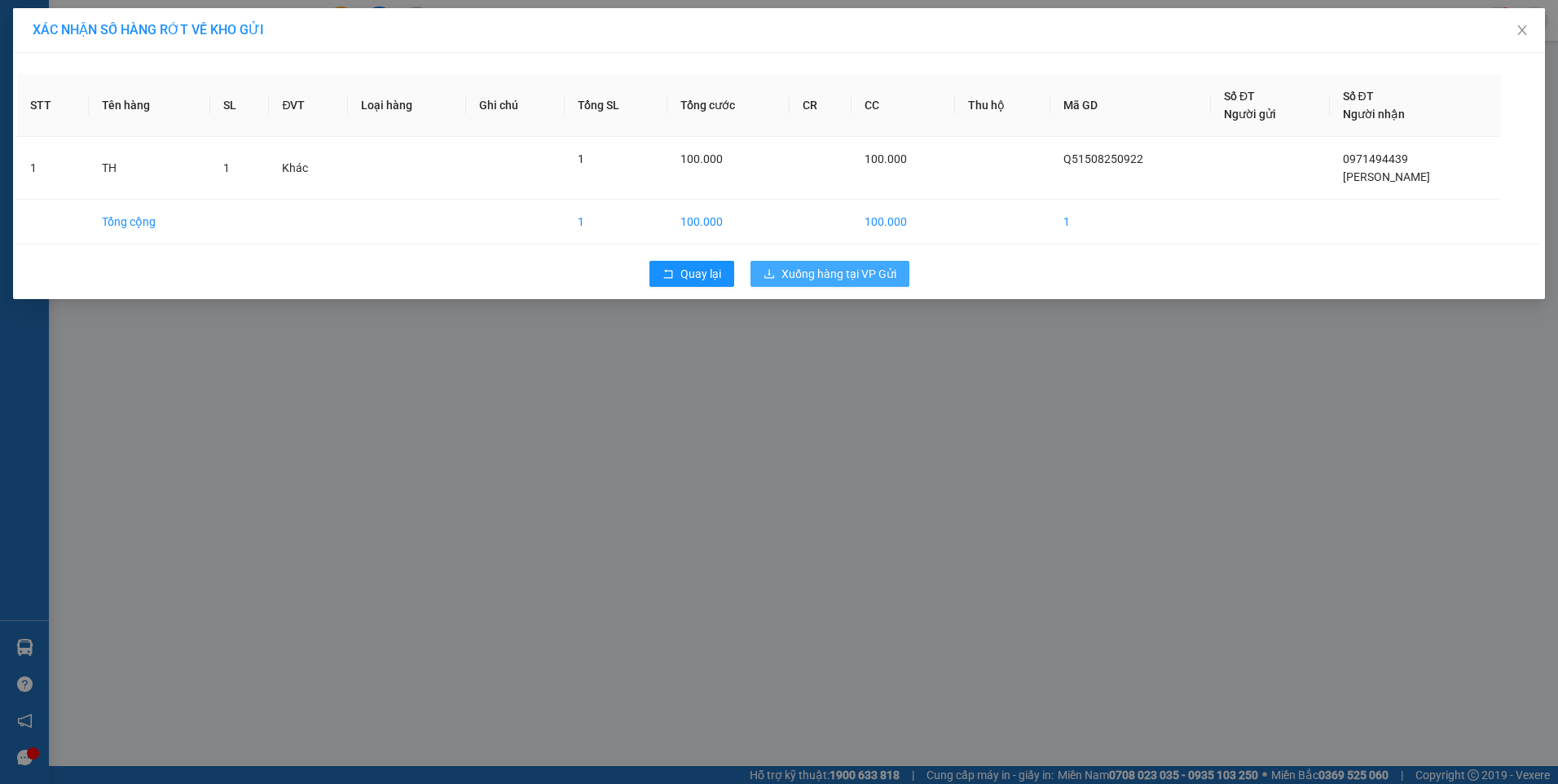
click at [802, 265] on span "Xuống hàng tại VP Gửi" at bounding box center [839, 274] width 114 height 18
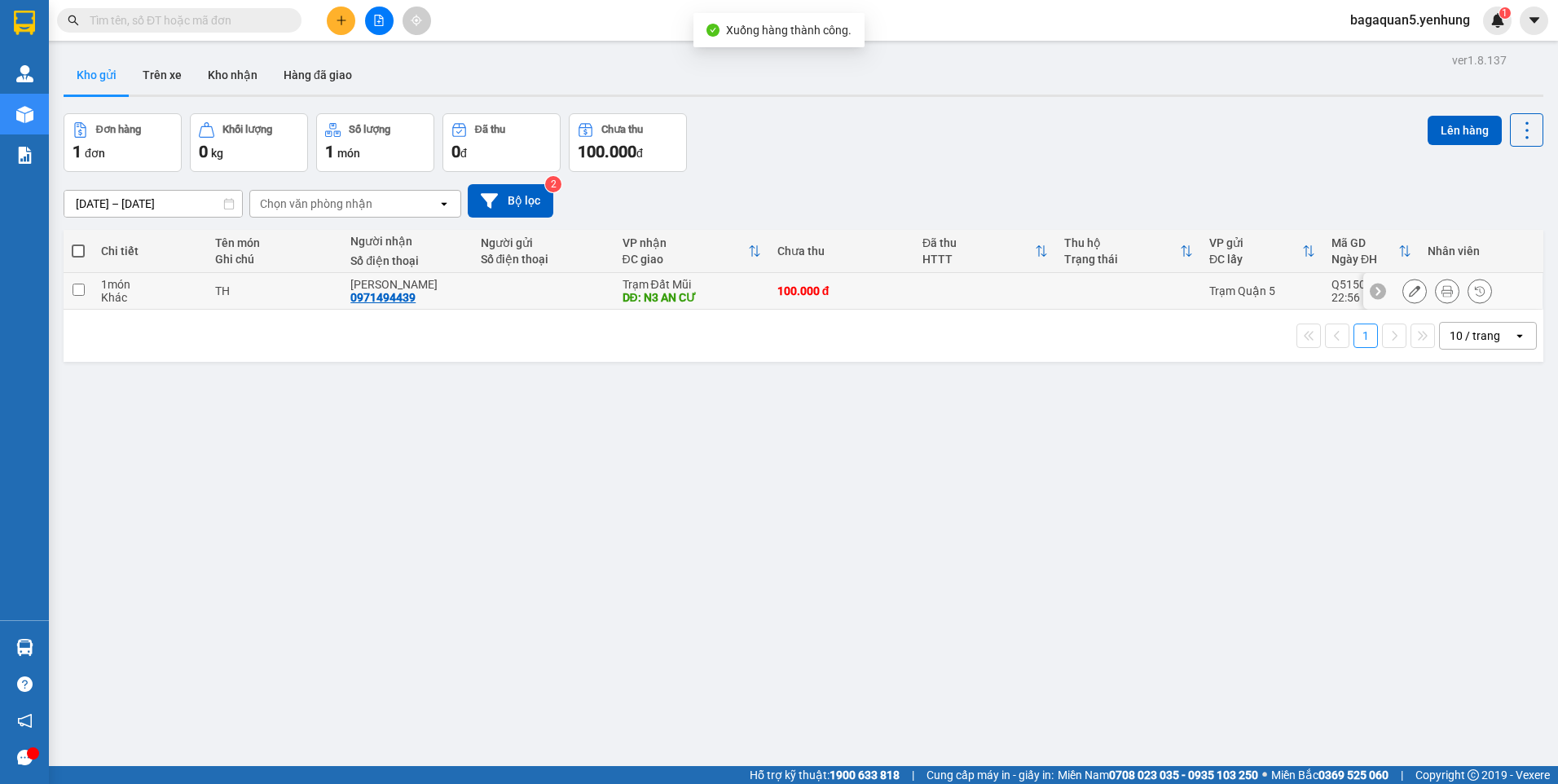
click at [1412, 294] on div at bounding box center [1414, 291] width 24 height 24
click at [1409, 287] on button at bounding box center [1415, 291] width 23 height 29
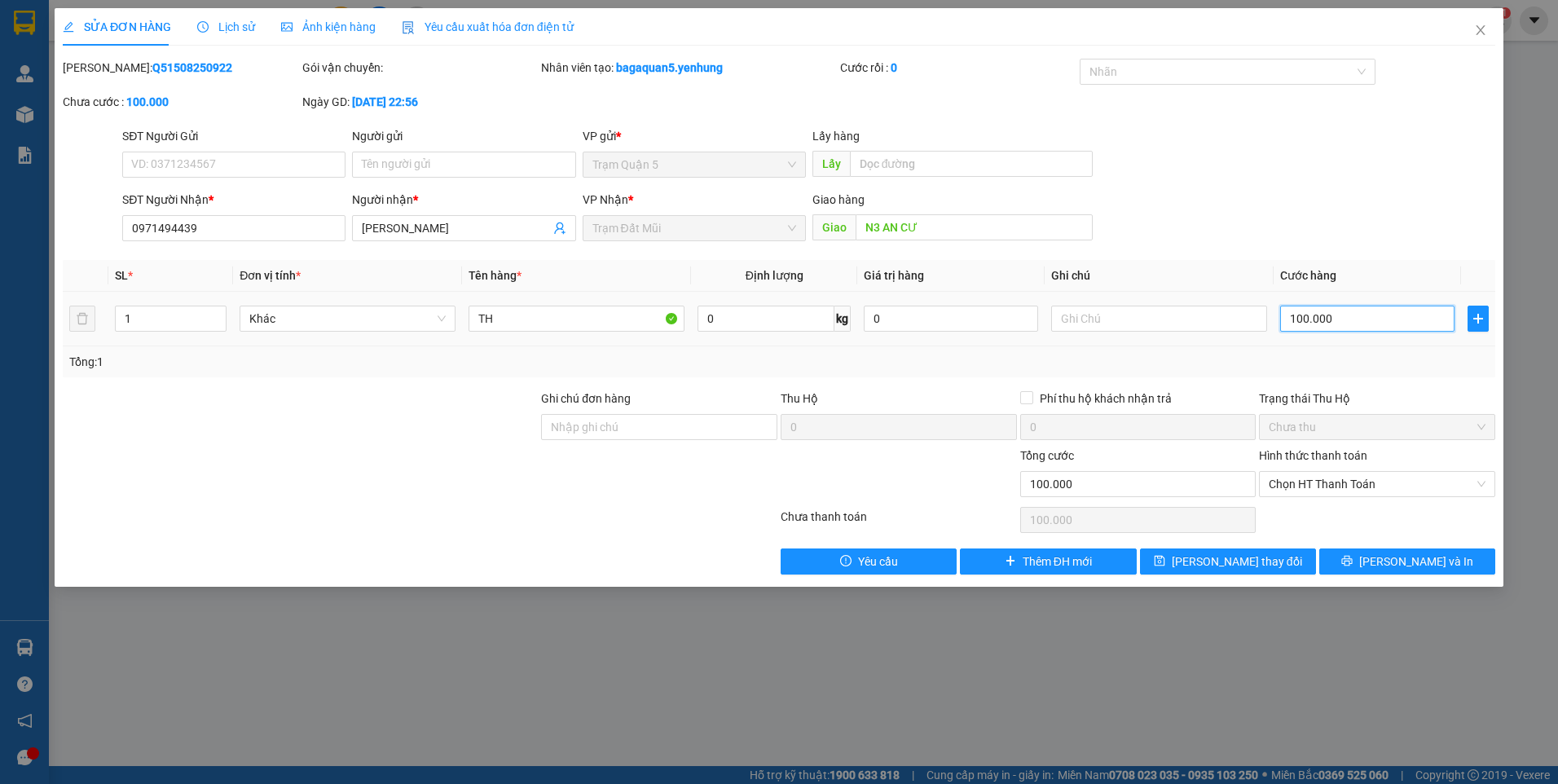
click at [1357, 316] on input "100.000" at bounding box center [1367, 318] width 174 height 26
click at [996, 221] on input "N3 AN CƯ" at bounding box center [975, 227] width 238 height 26
click at [1088, 316] on input "text" at bounding box center [1159, 318] width 216 height 26
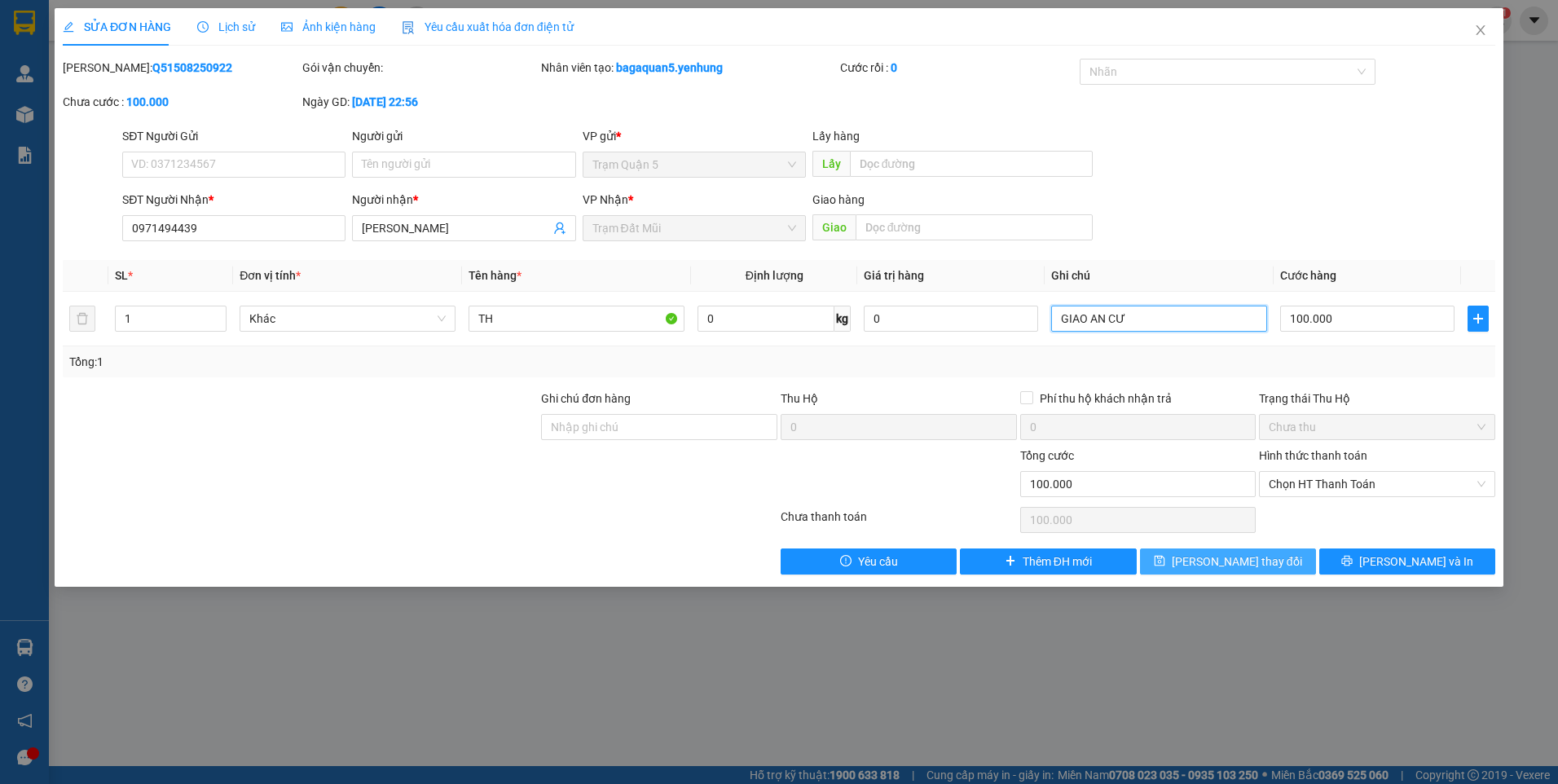
type input "GIAO AN CƯ"
click at [1236, 557] on span "[PERSON_NAME] thay đổi" at bounding box center [1237, 561] width 131 height 18
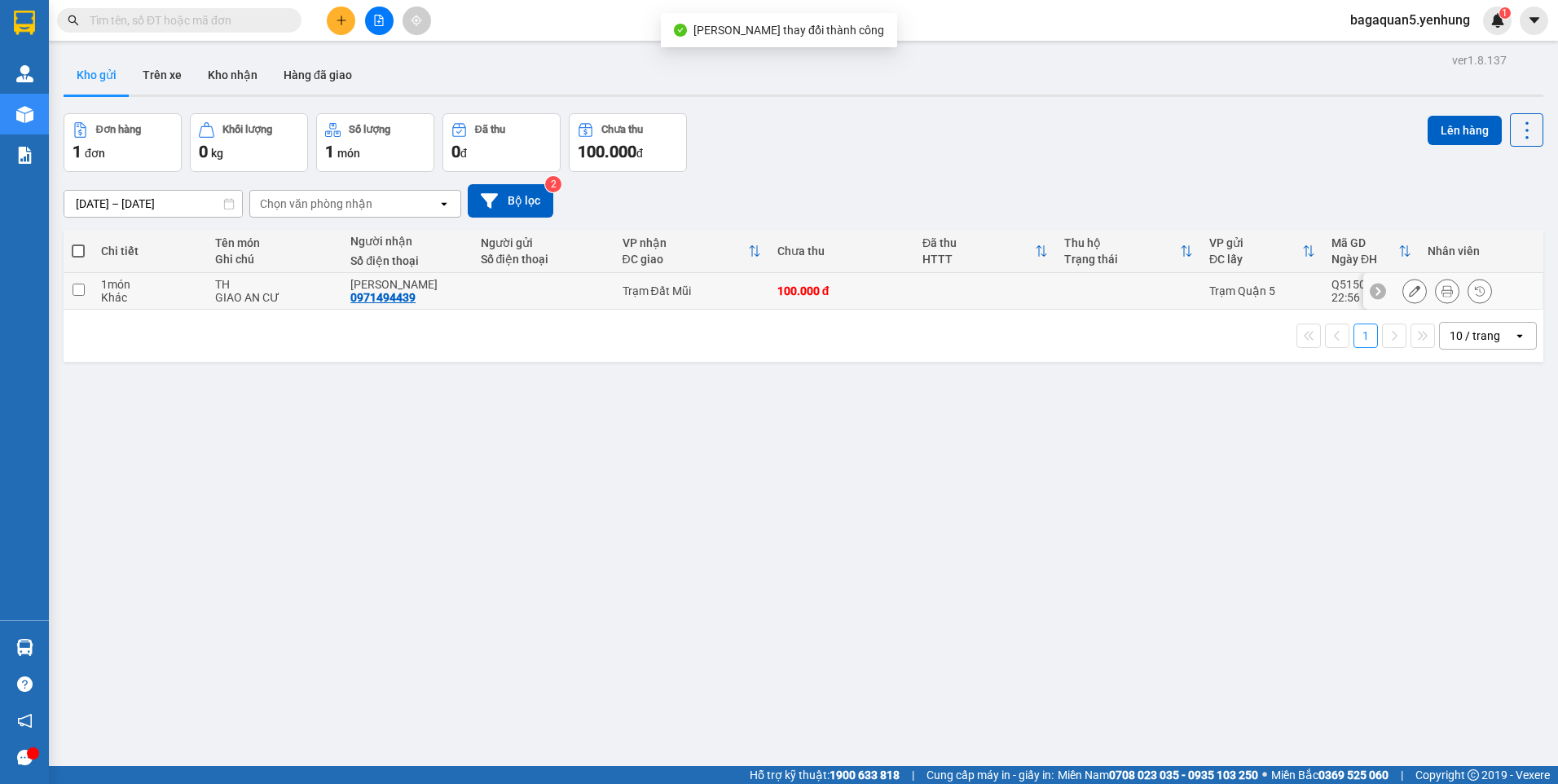
click at [69, 289] on td at bounding box center [78, 291] width 30 height 37
checkbox input "true"
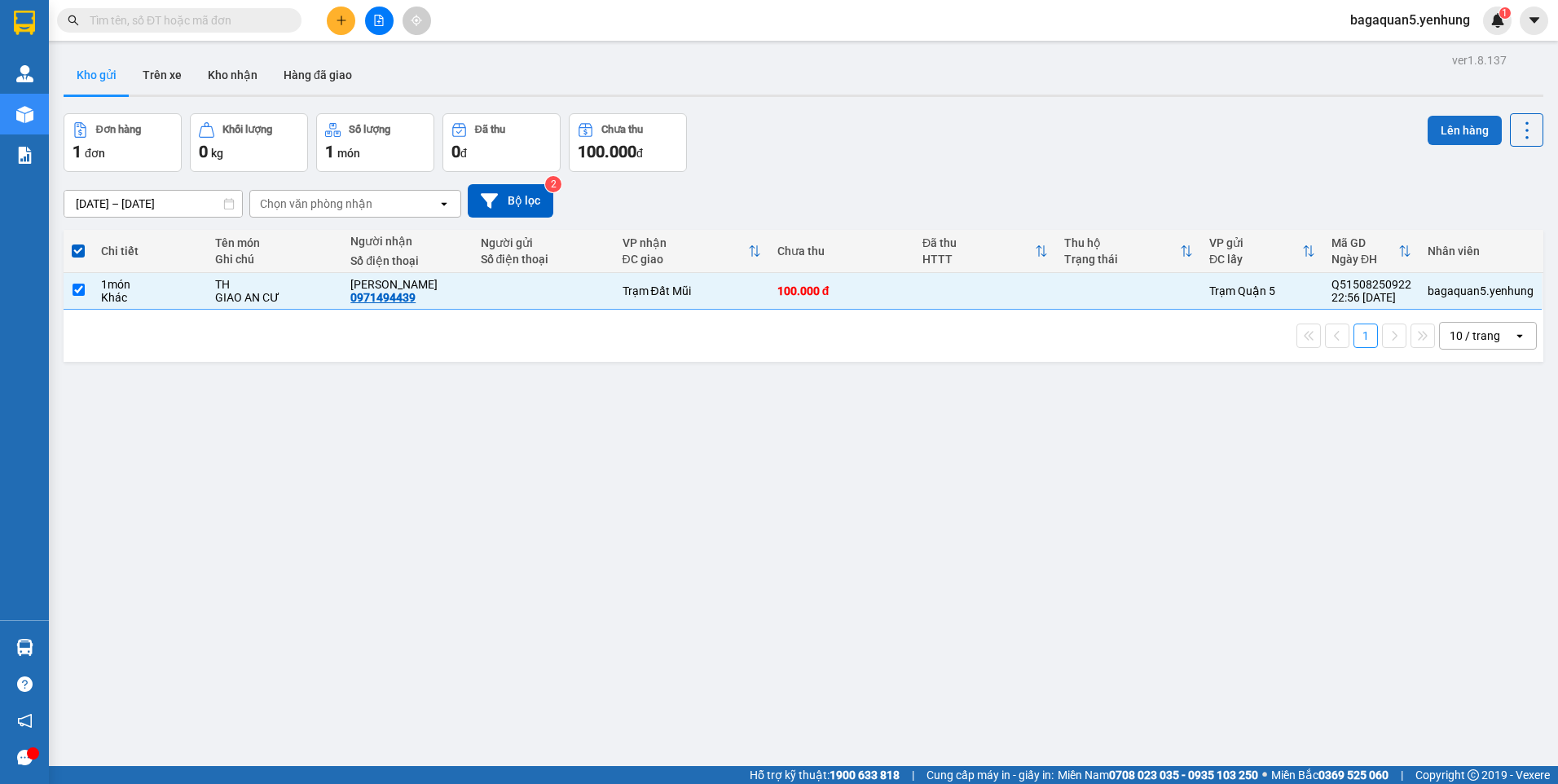
click at [1456, 134] on button "Lên hàng" at bounding box center [1465, 130] width 74 height 30
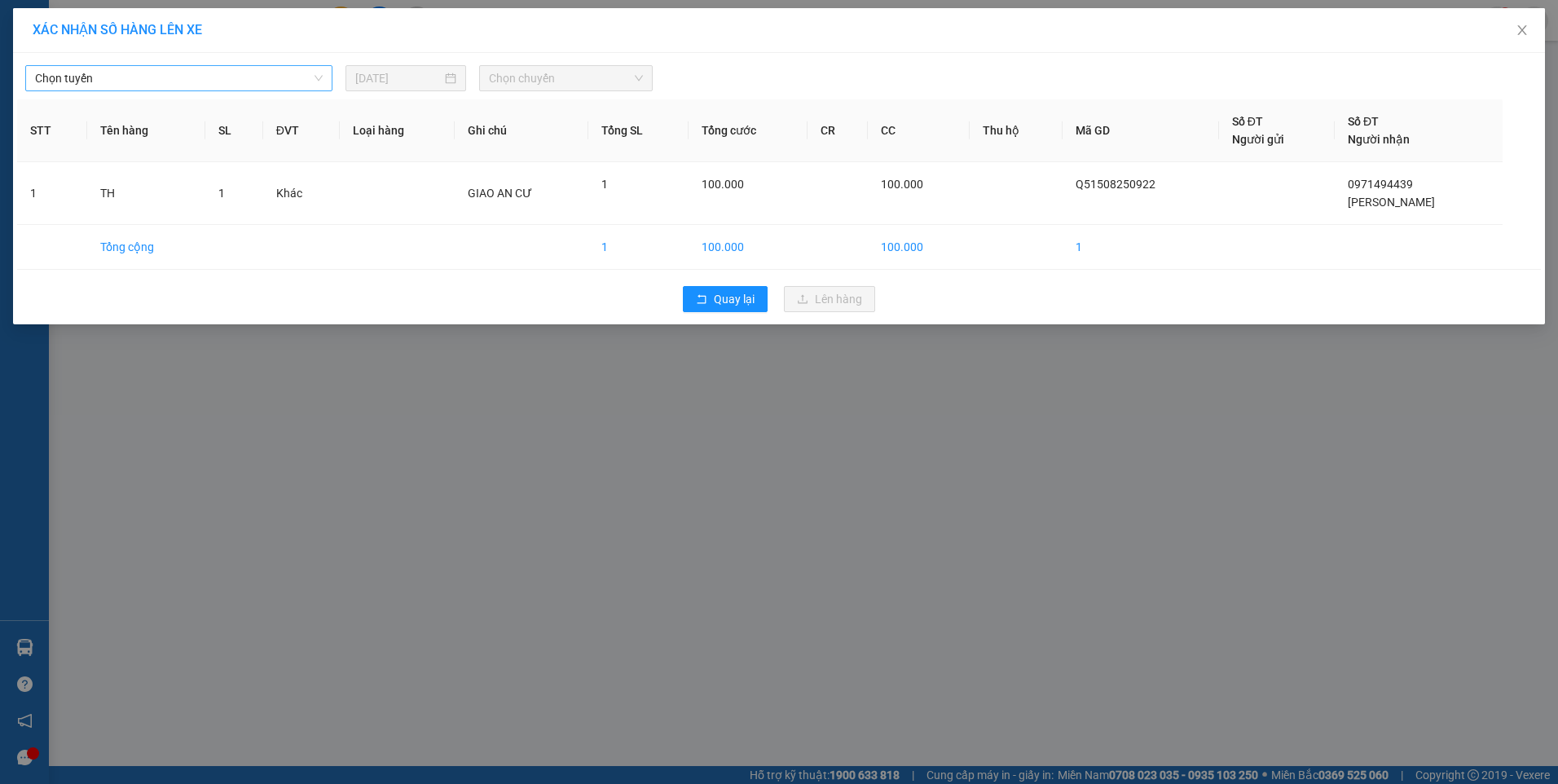
click at [212, 89] on div "Chọn tuyến [DATE] Chọn chuyến STT Tên hàng SL ĐVT Loại hàng Ghi chú Tổng SL Tổn…" at bounding box center [779, 188] width 1532 height 271
click at [211, 87] on span "Chọn tuyến" at bounding box center [179, 78] width 288 height 24
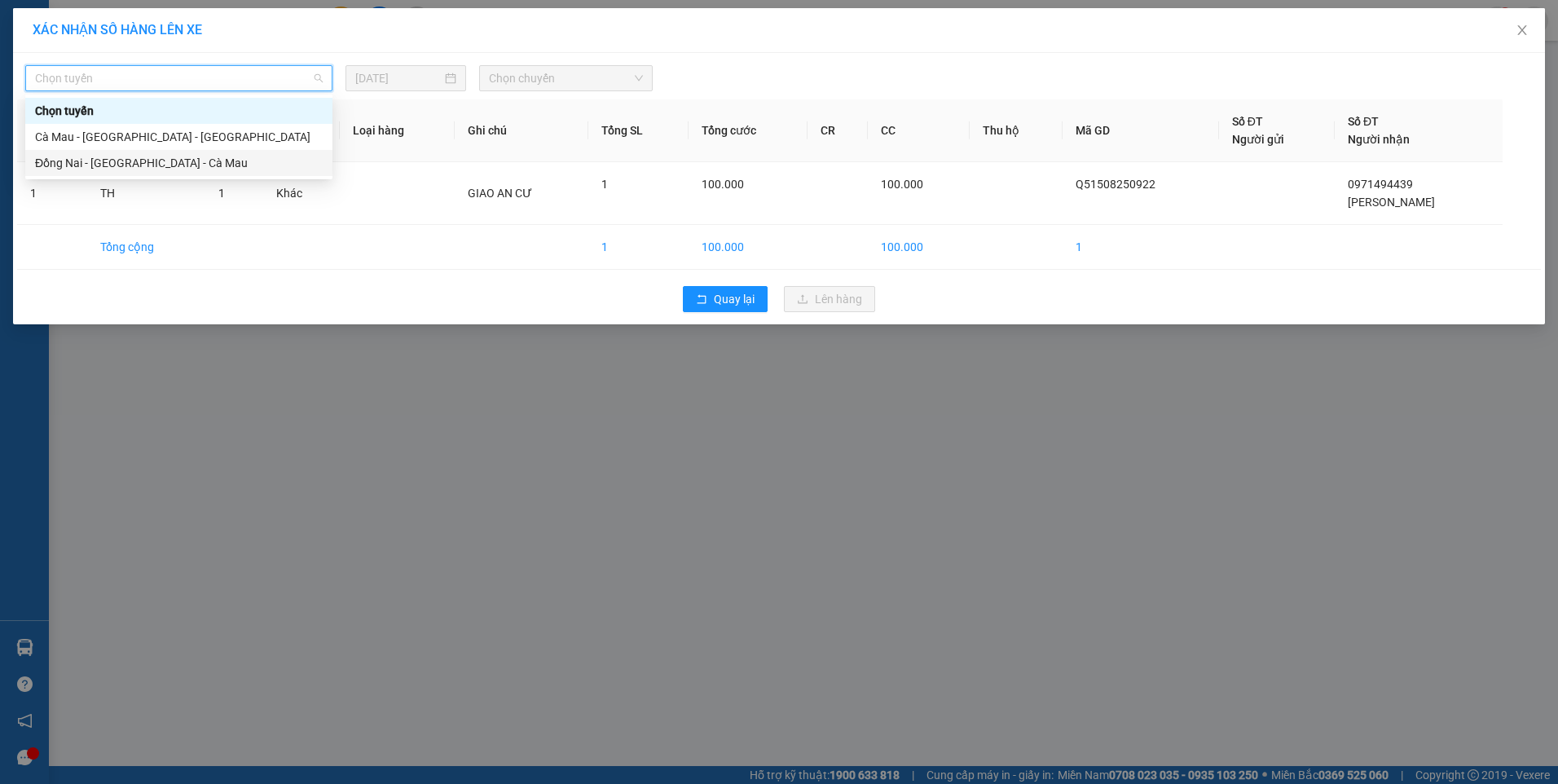
click at [99, 159] on div "Đồng Nai - [GEOGRAPHIC_DATA] - Cà Mau" at bounding box center [179, 163] width 288 height 18
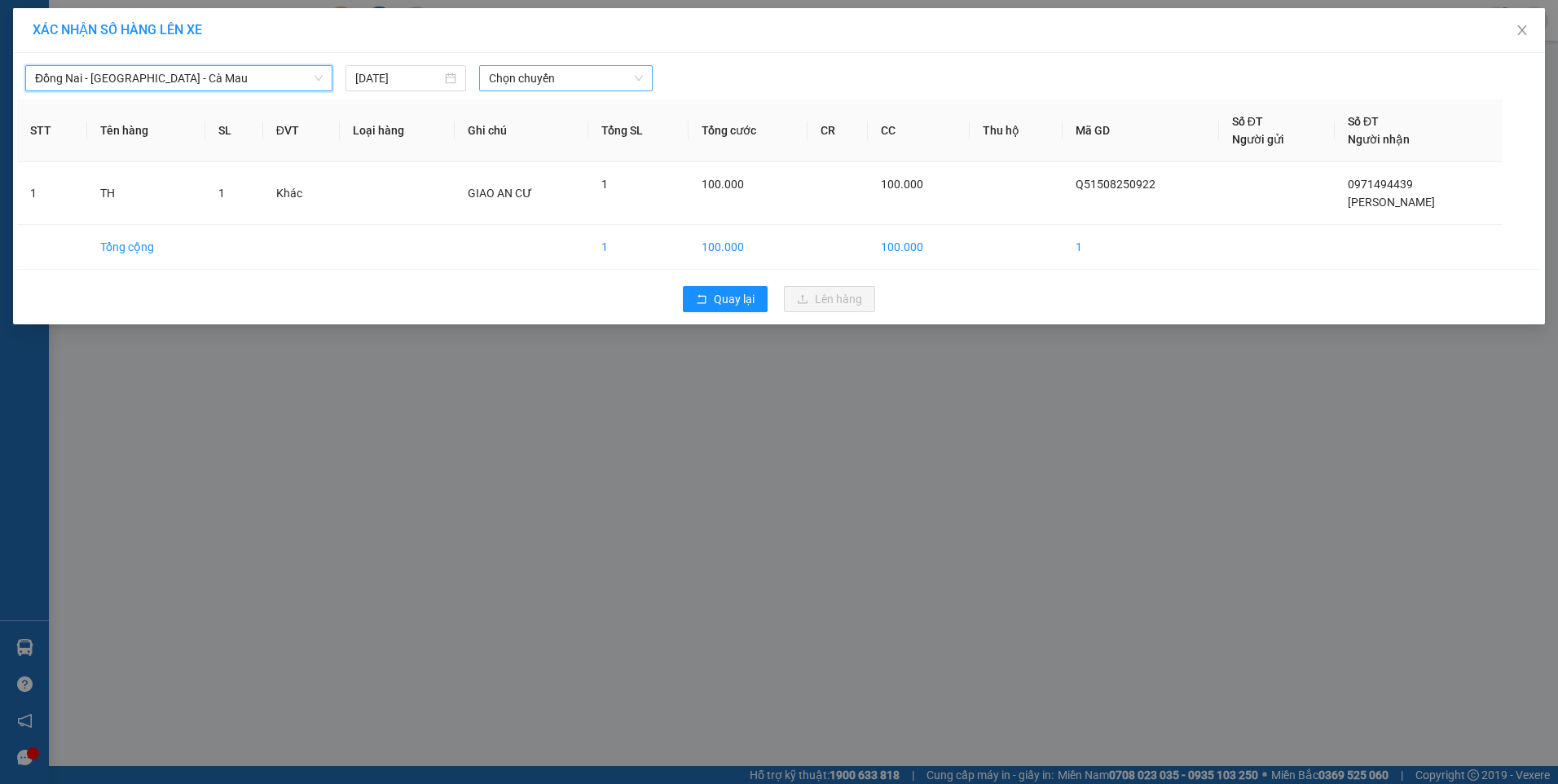
click at [557, 81] on span "Chọn chuyến" at bounding box center [566, 78] width 154 height 24
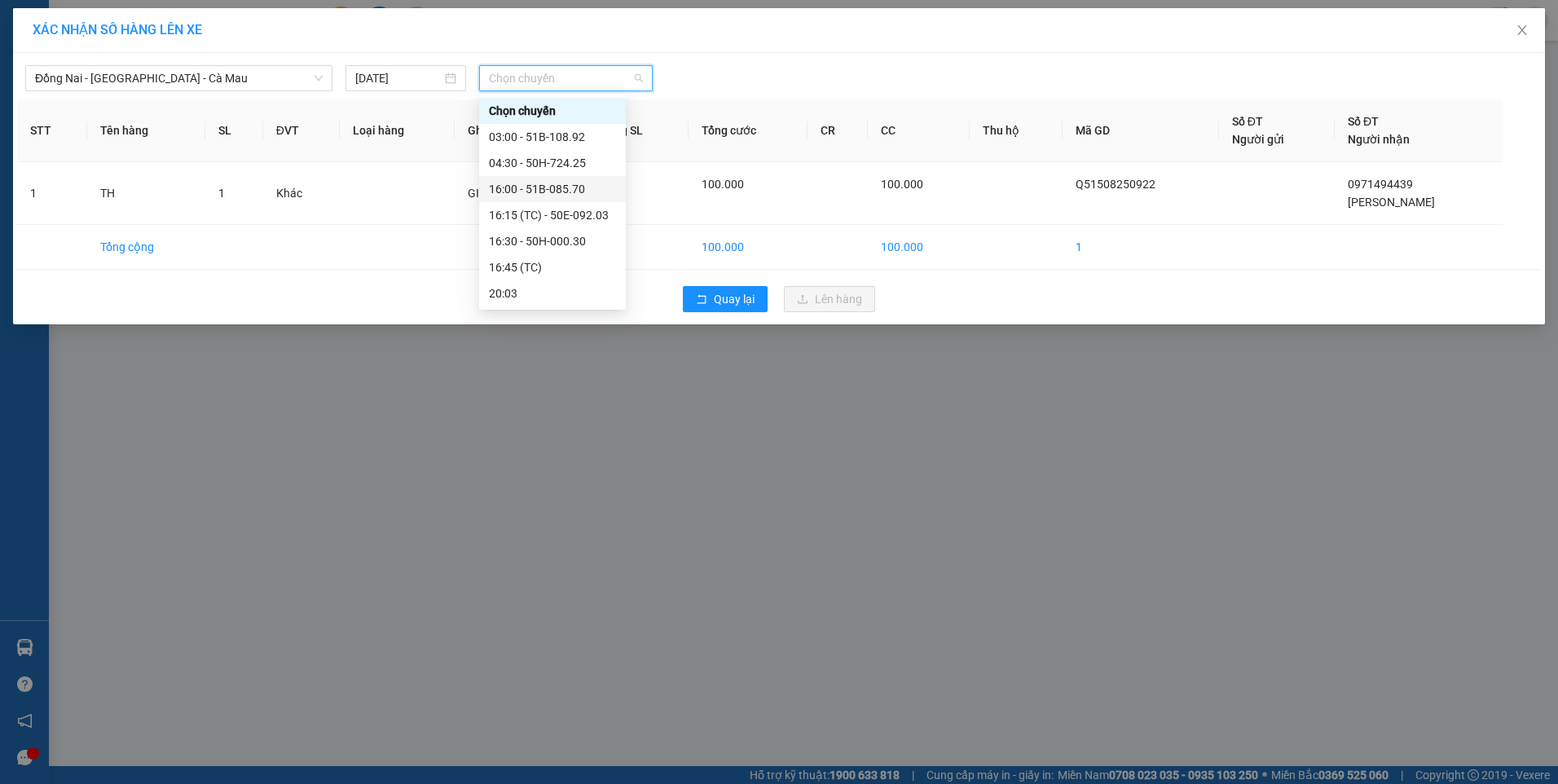
click at [512, 190] on div "16:00 - 51B-085.70" at bounding box center [553, 189] width 127 height 18
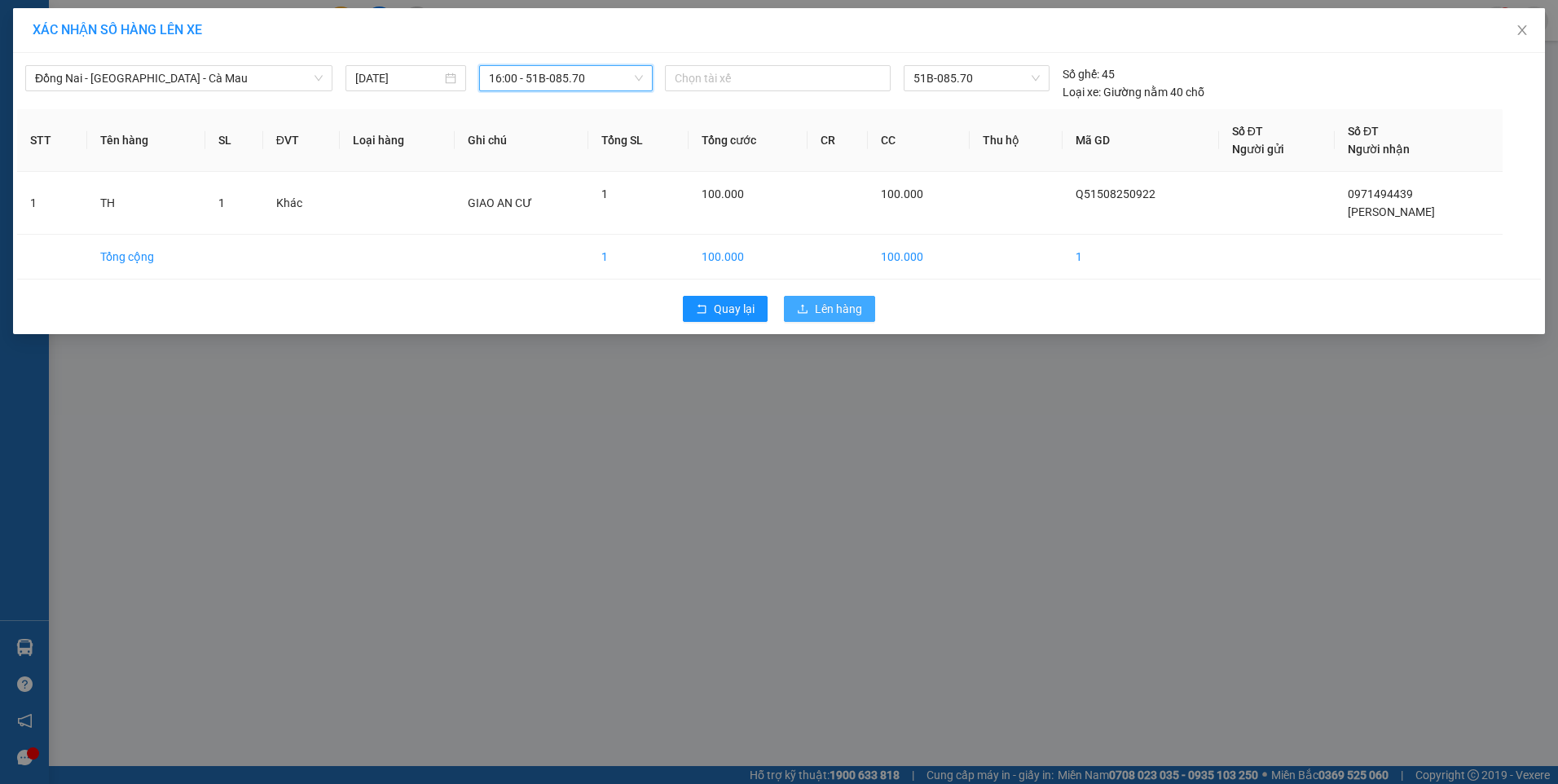
click at [813, 299] on button "Lên hàng" at bounding box center [830, 308] width 91 height 26
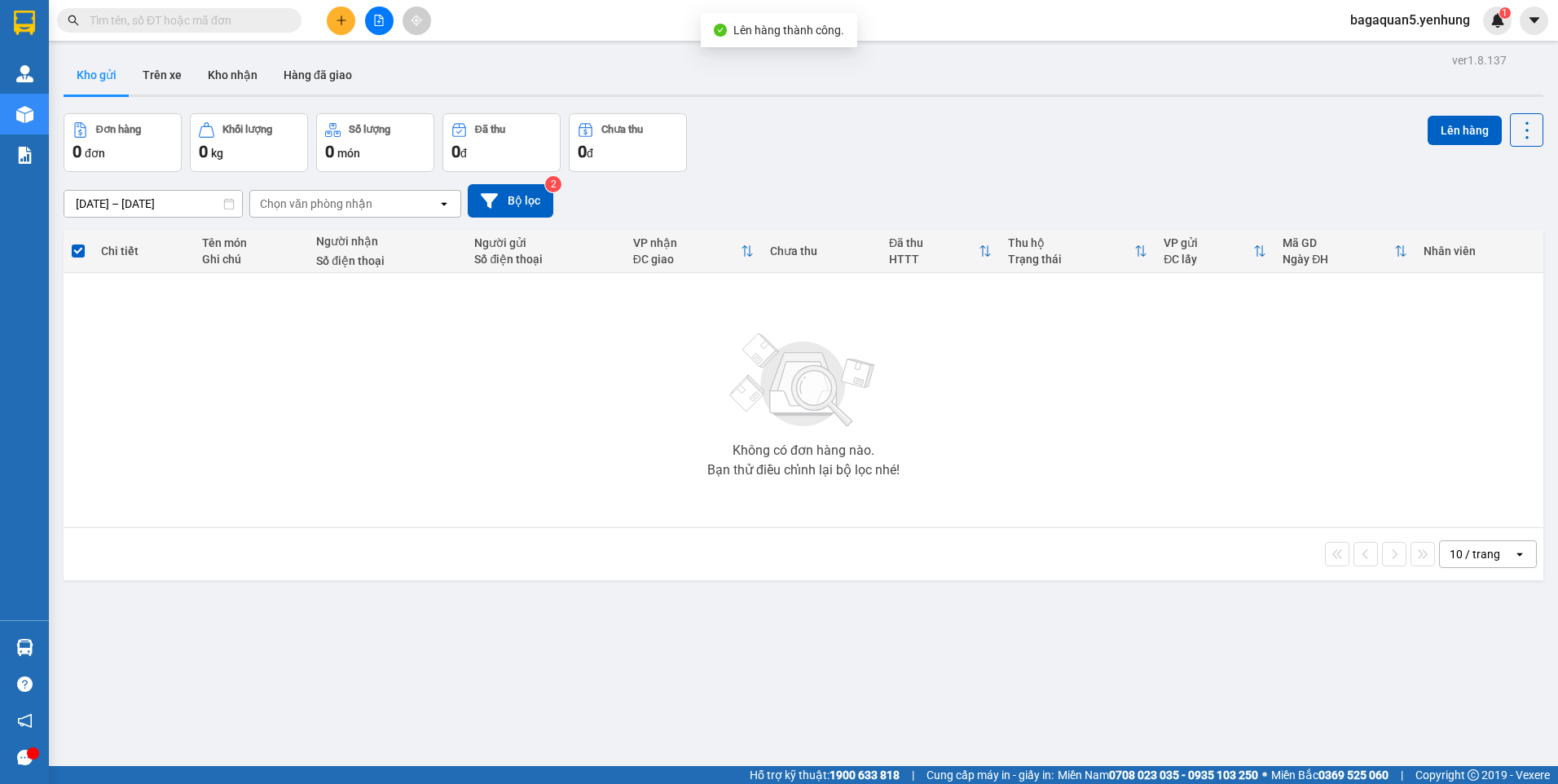
click at [372, 22] on button at bounding box center [379, 21] width 29 height 29
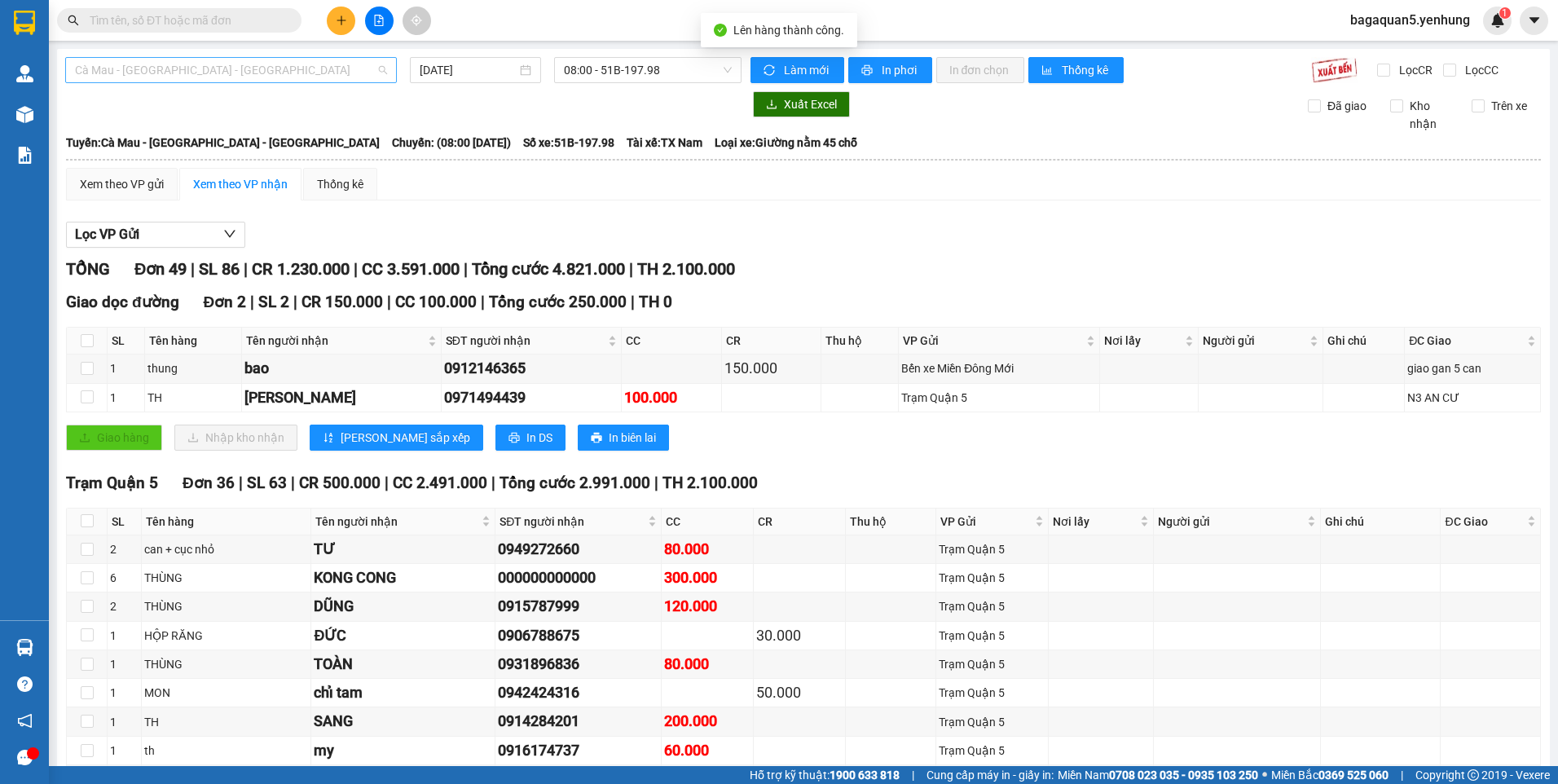
click at [191, 76] on span "Cà Mau - [GEOGRAPHIC_DATA] - [GEOGRAPHIC_DATA]" at bounding box center [231, 70] width 312 height 24
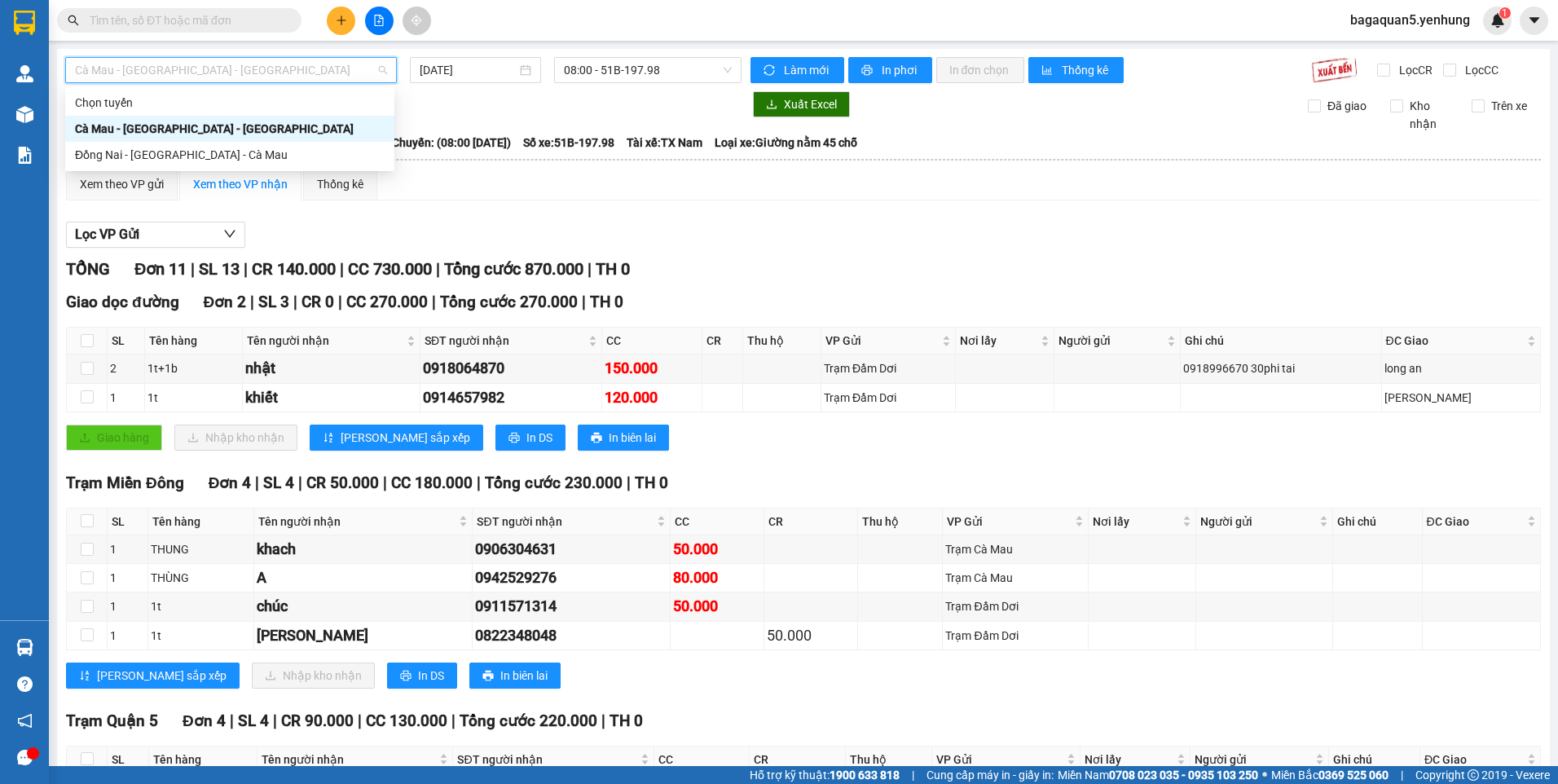
click at [133, 157] on div "Đồng Nai - [GEOGRAPHIC_DATA] - Cà Mau" at bounding box center [230, 155] width 329 height 26
type input "[DATE]"
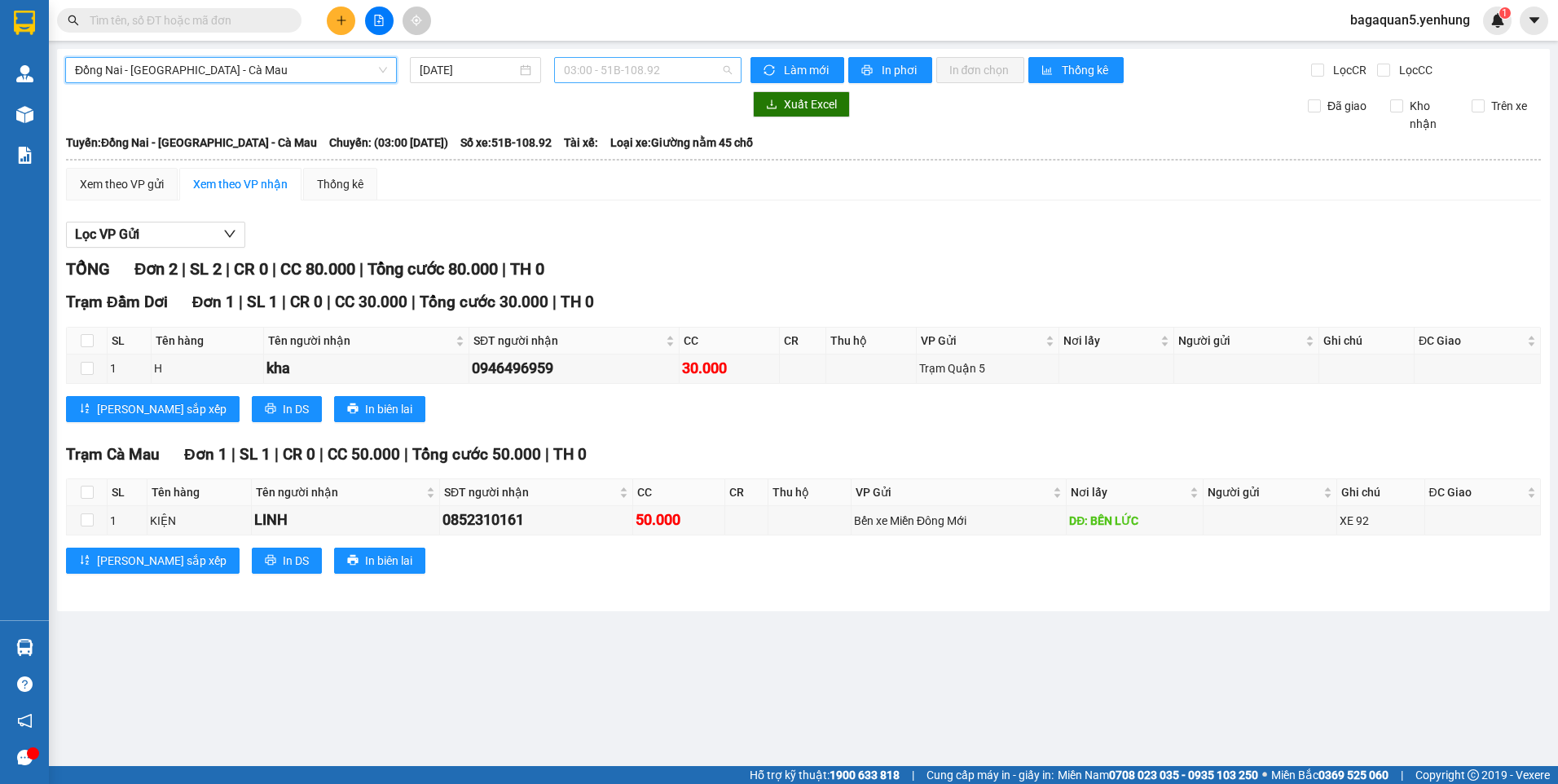
click at [601, 66] on span "03:00 - 51B-108.92" at bounding box center [648, 70] width 169 height 24
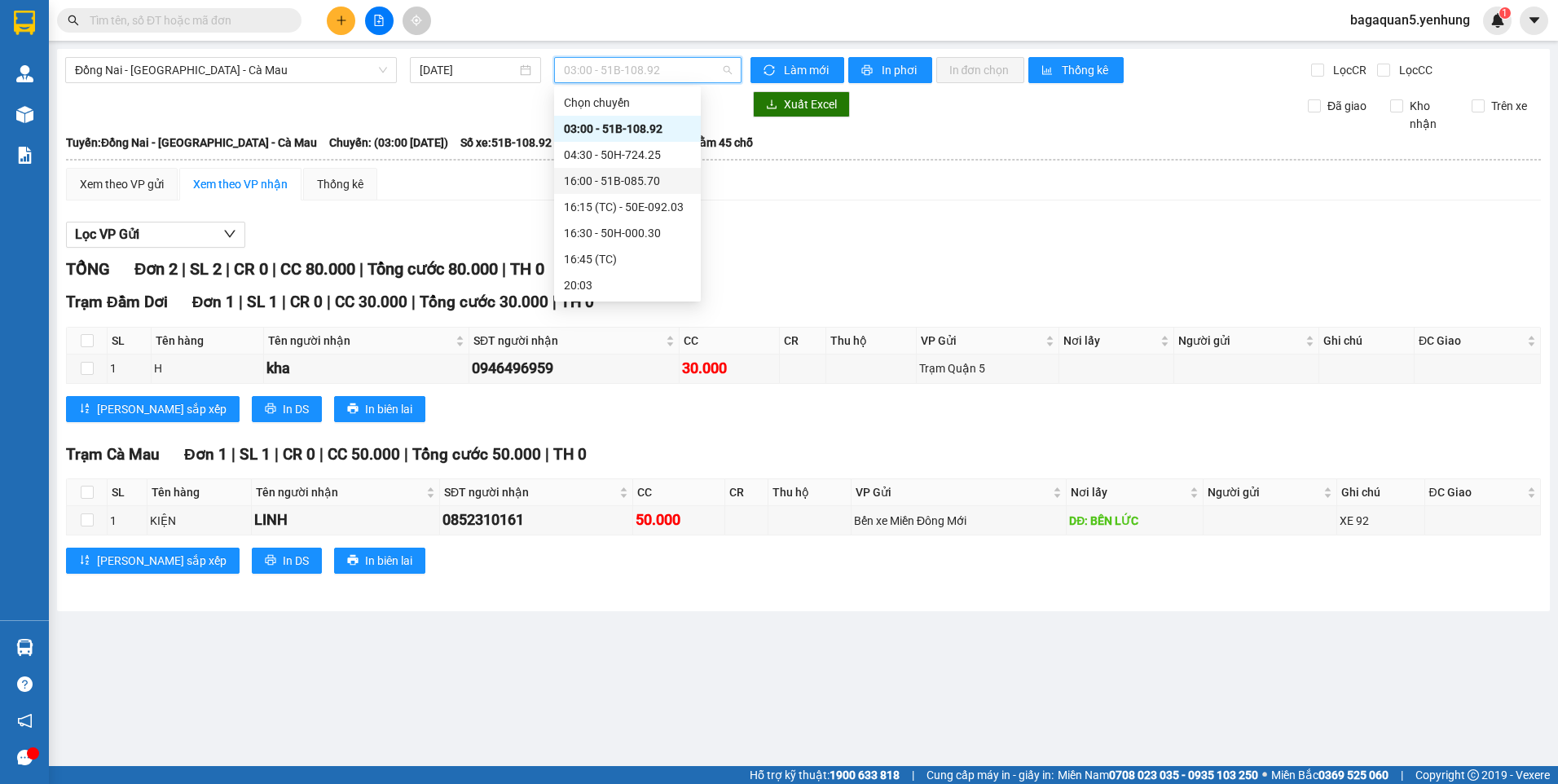
click at [601, 179] on div "16:00 - 51B-085.70" at bounding box center [628, 181] width 127 height 18
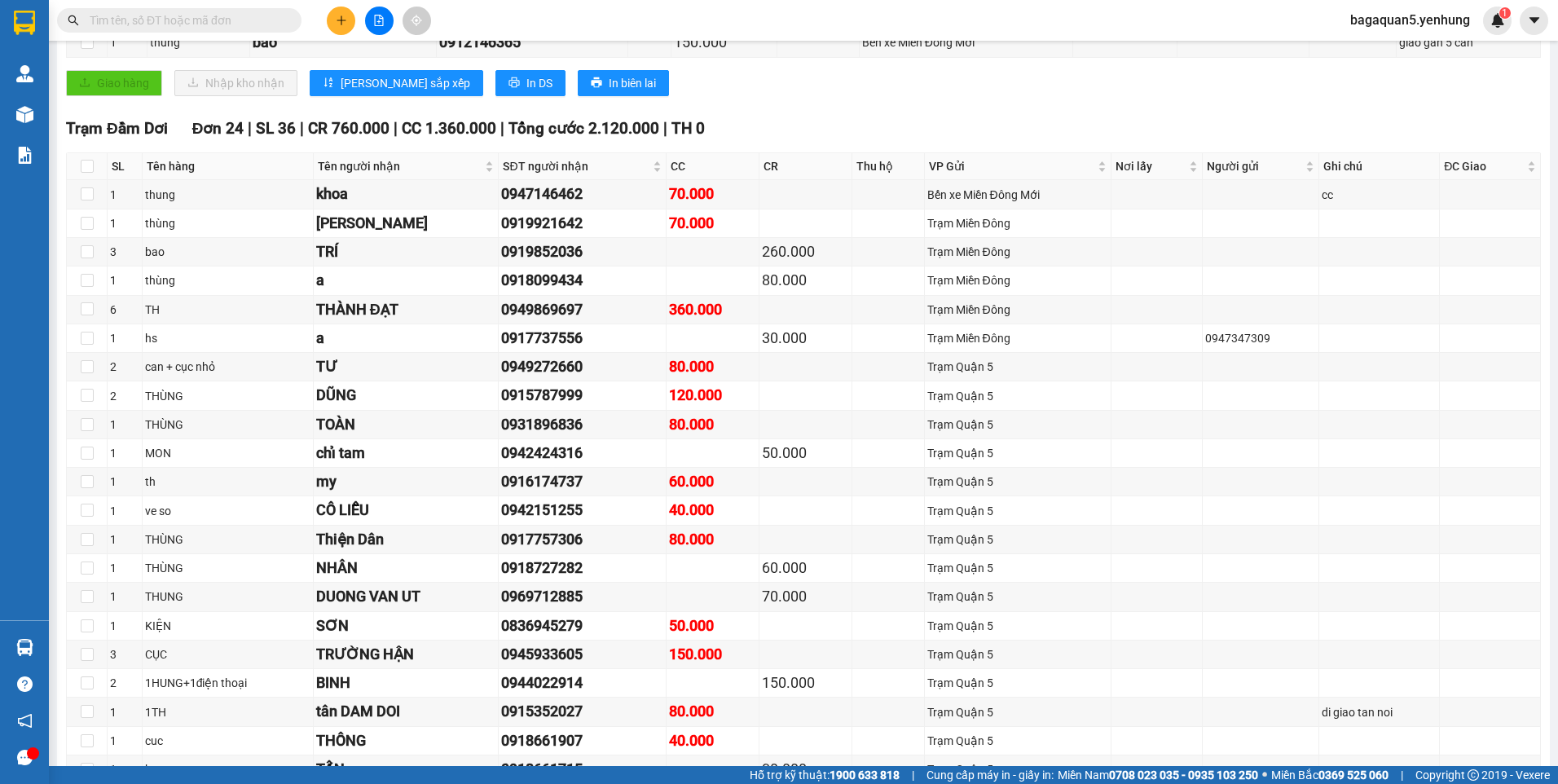
scroll to position [81, 0]
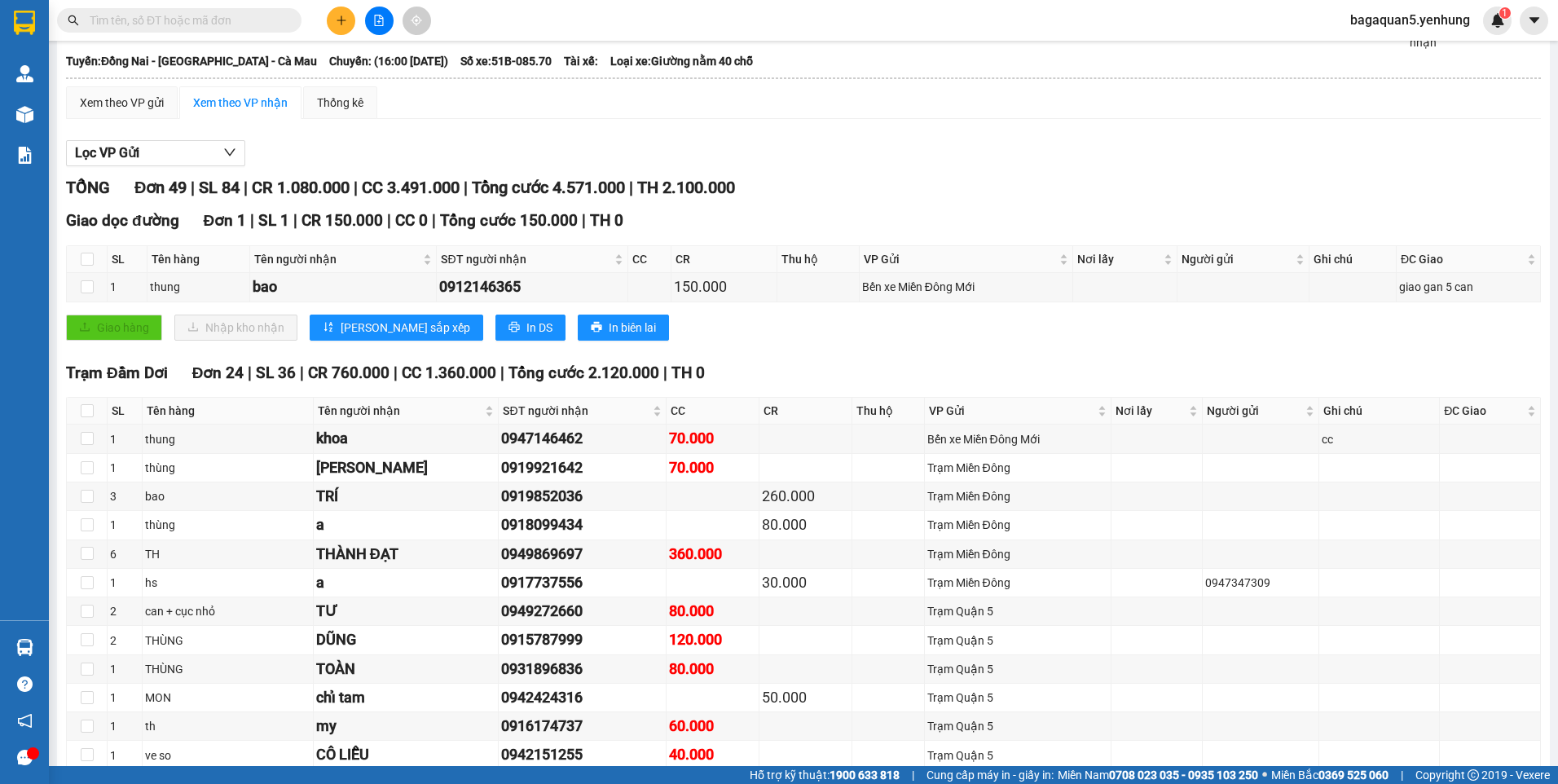
click at [1445, 13] on span "bagaquan5.yenhung" at bounding box center [1410, 20] width 146 height 21
click at [1394, 50] on span "Đăng xuất" at bounding box center [1418, 50] width 112 height 18
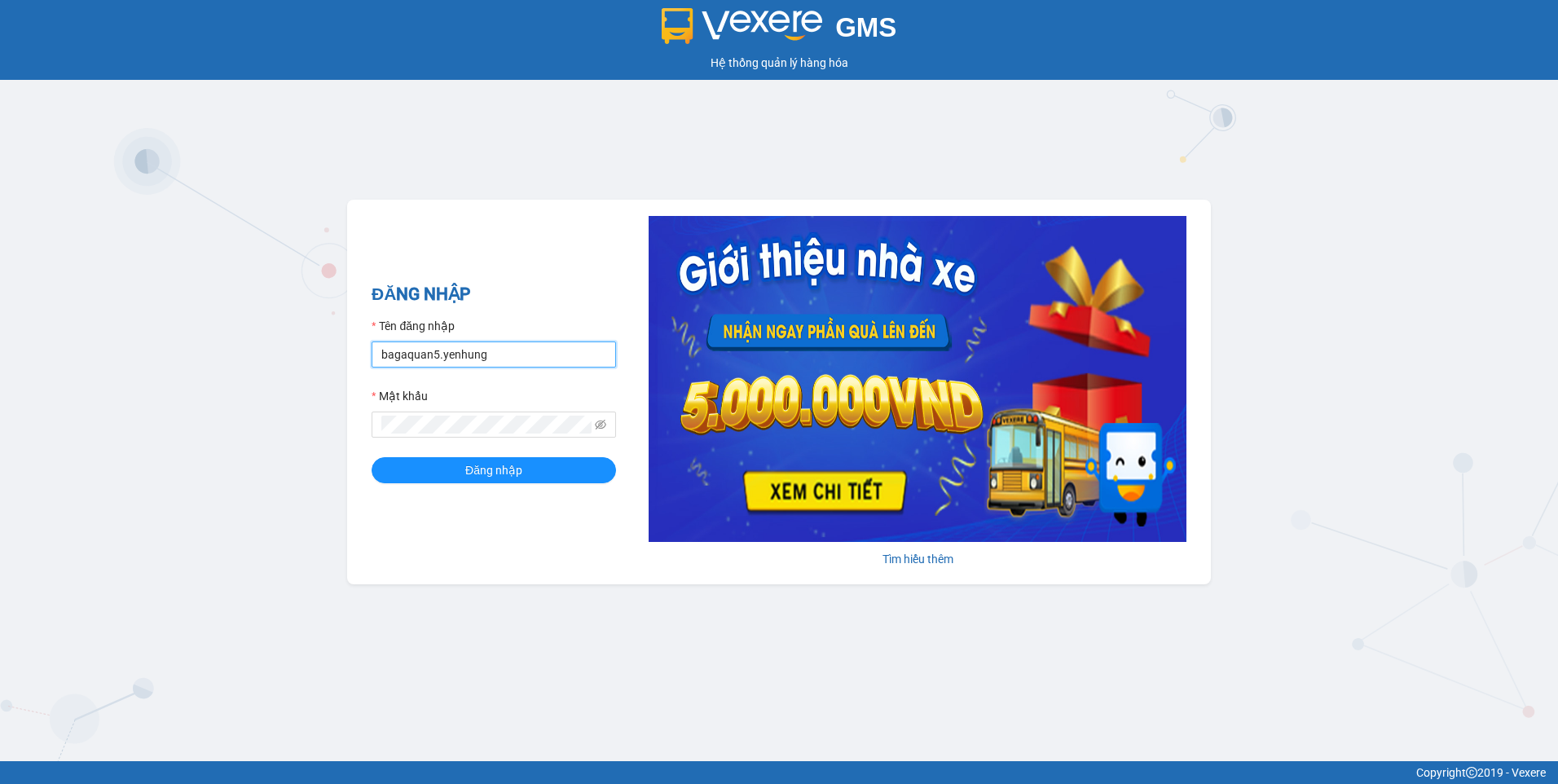
click at [544, 355] on input "bagaquan5.yenhung" at bounding box center [494, 354] width 244 height 26
type input "bagamdm.yenhung"
click at [438, 471] on button "Đăng nhập" at bounding box center [494, 469] width 244 height 26
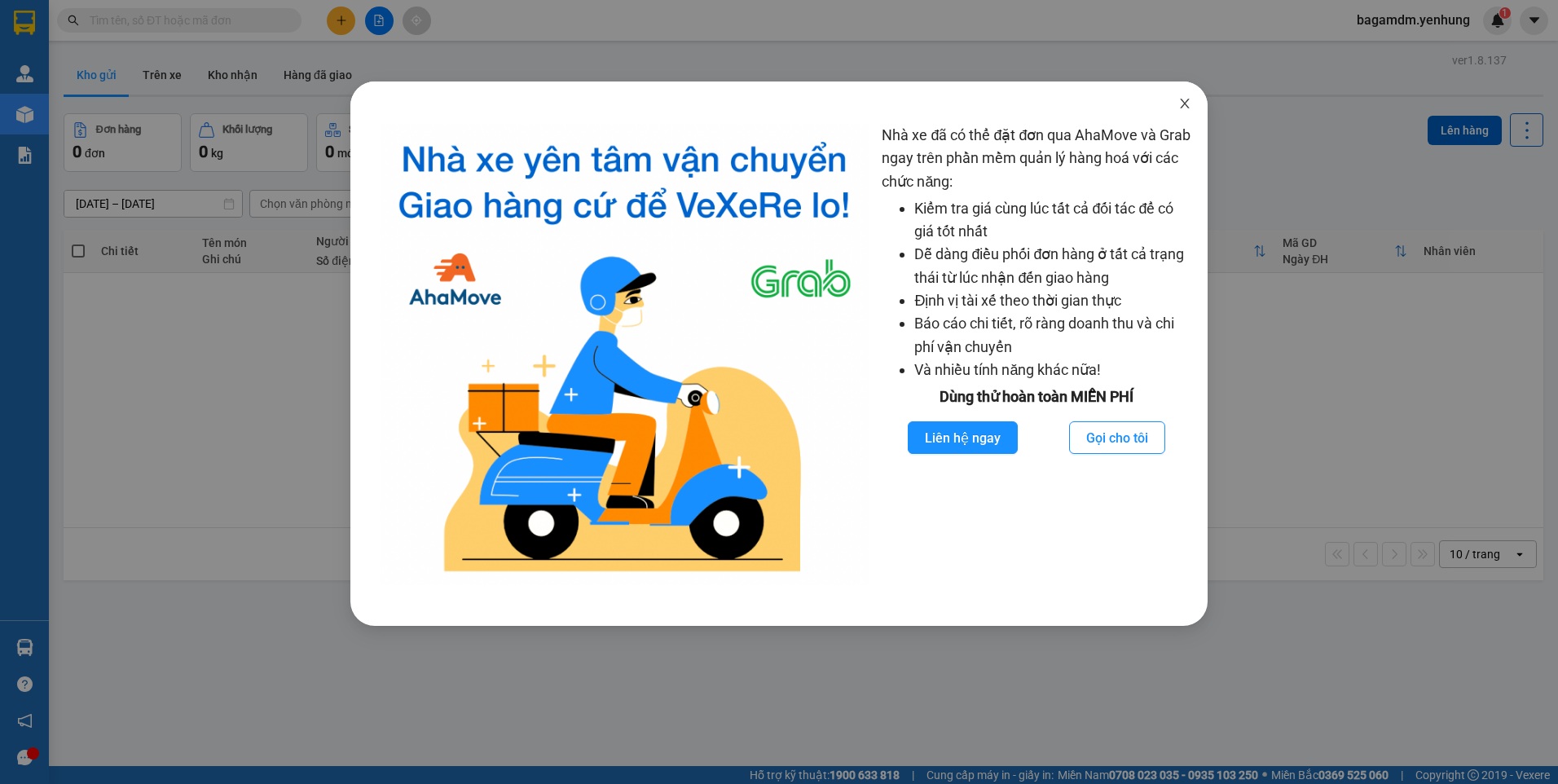
drag, startPoint x: 1187, startPoint y: 105, endPoint x: 925, endPoint y: 135, distance: 263.7
click at [1183, 105] on icon "close" at bounding box center [1185, 103] width 9 height 10
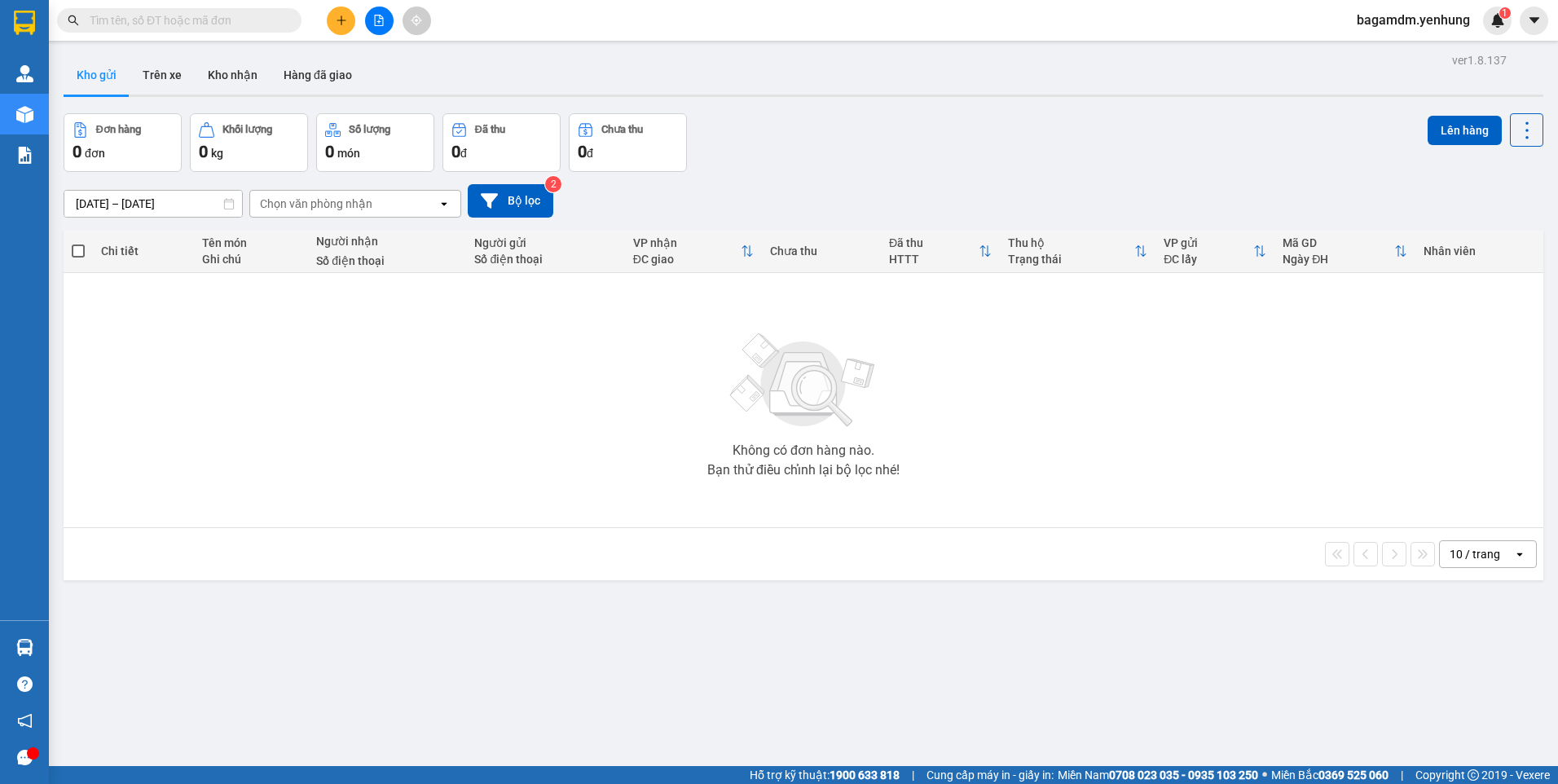
click at [366, 26] on button at bounding box center [379, 21] width 29 height 29
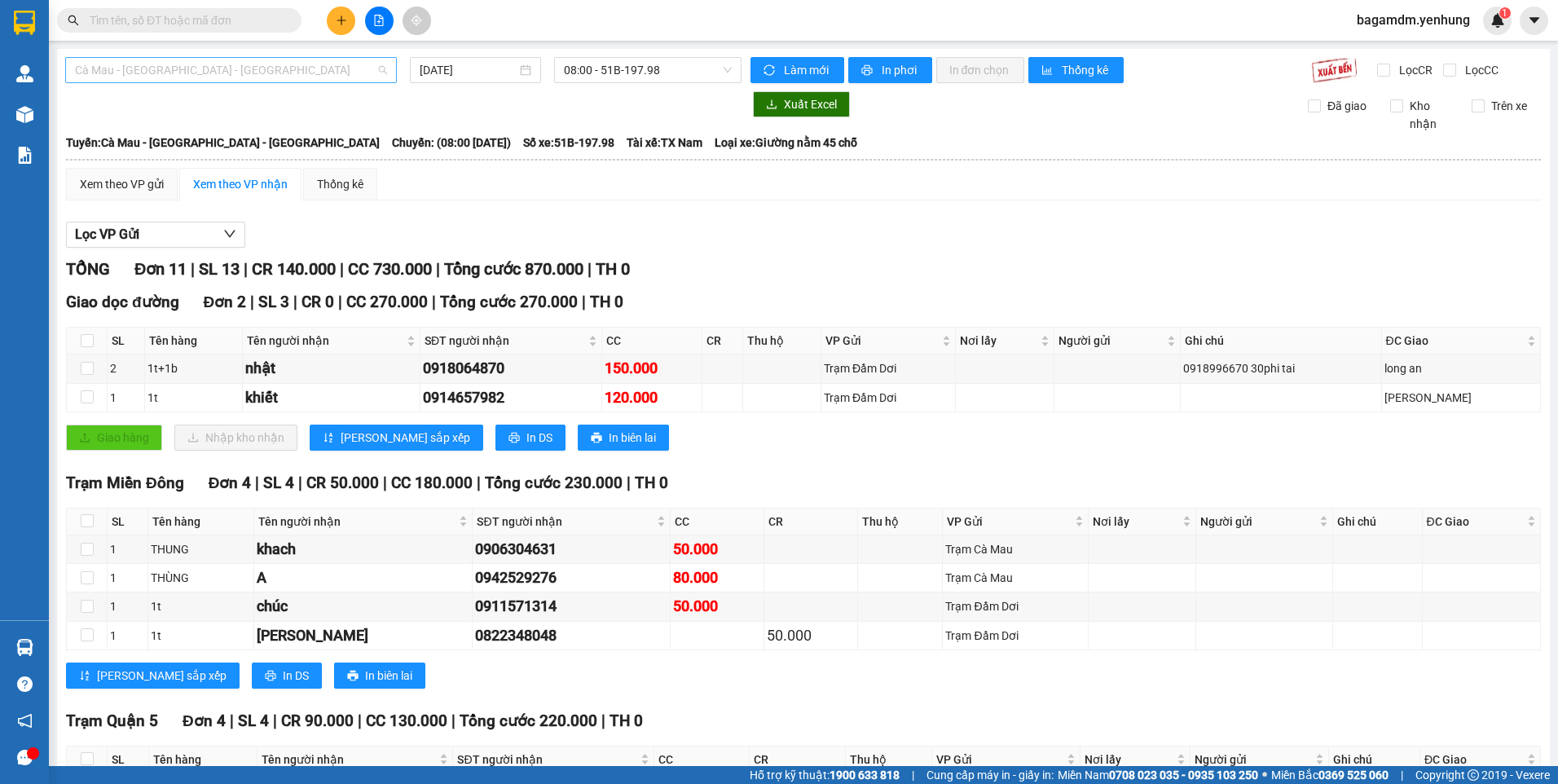
drag, startPoint x: 193, startPoint y: 78, endPoint x: 87, endPoint y: 148, distance: 127.0
click at [191, 79] on span "Cà Mau - [GEOGRAPHIC_DATA] - [GEOGRAPHIC_DATA]" at bounding box center [231, 70] width 312 height 24
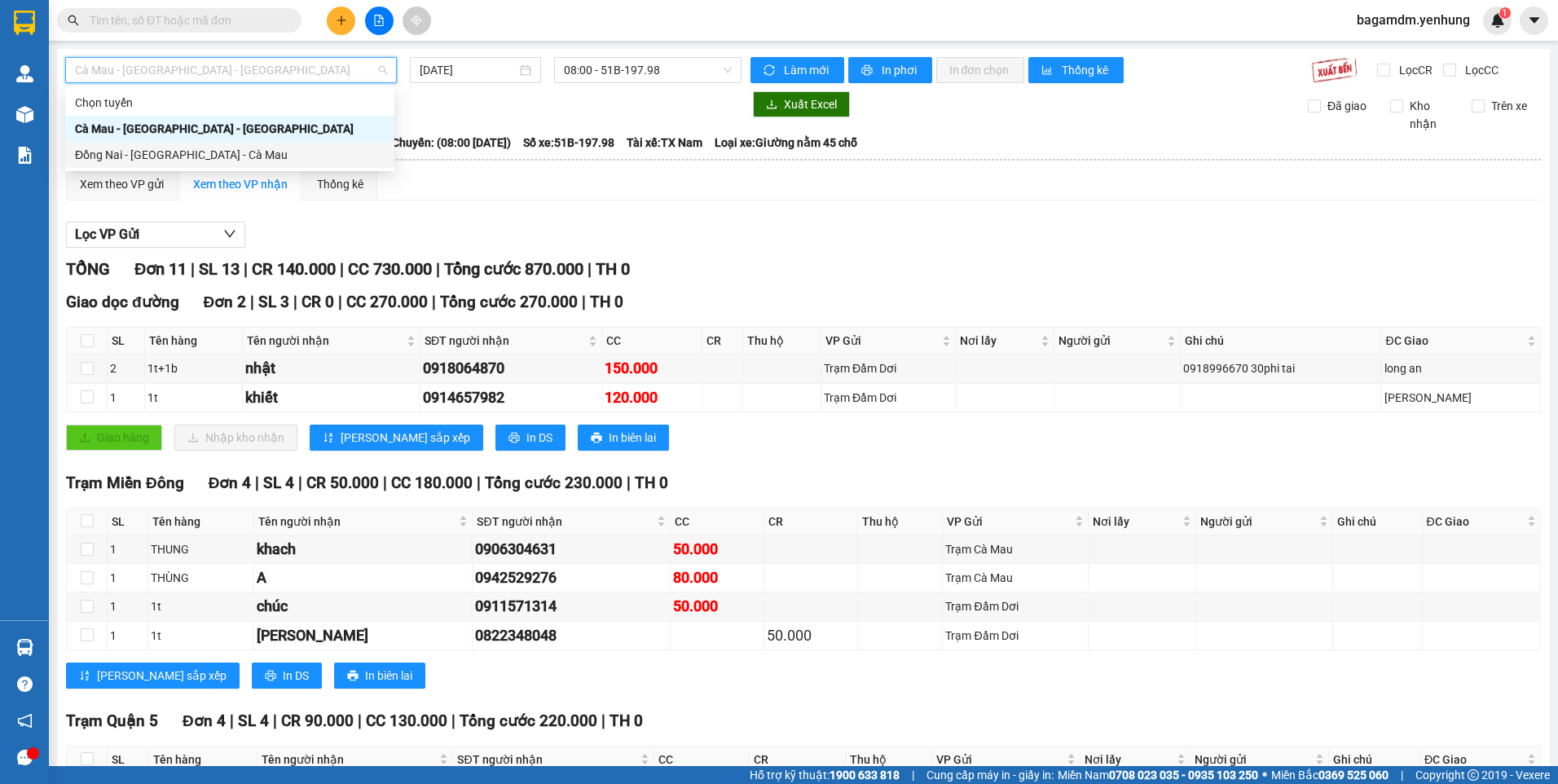
click at [99, 142] on div "Đồng Nai - [GEOGRAPHIC_DATA] - Cà Mau" at bounding box center [230, 155] width 329 height 26
type input "[DATE]"
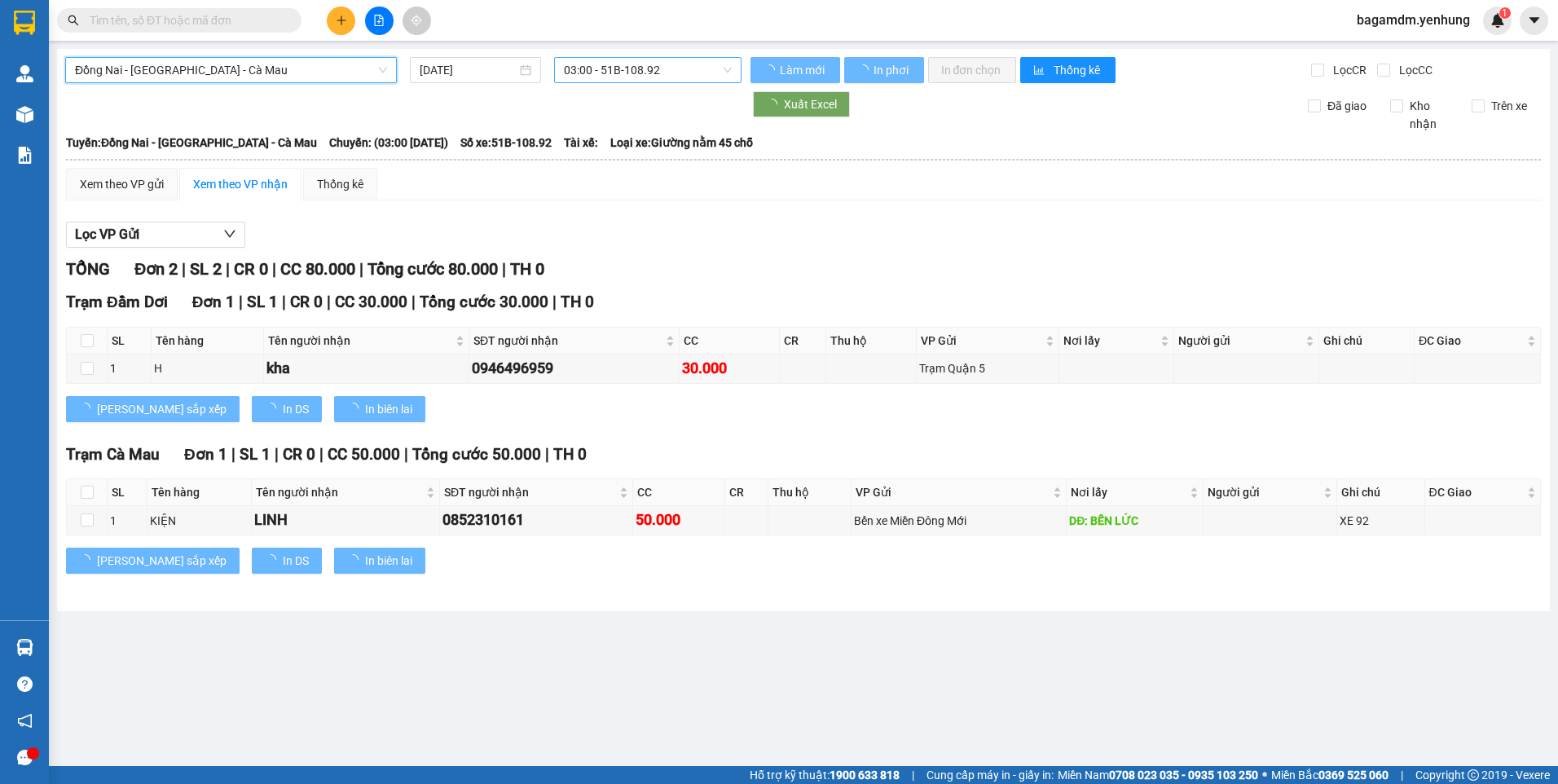
click at [610, 82] on div "Đồng Nai - [GEOGRAPHIC_DATA] - Cà Mau Đồng Nai - [GEOGRAPHIC_DATA] - [GEOGRAPHI…" at bounding box center [803, 330] width 1493 height 562
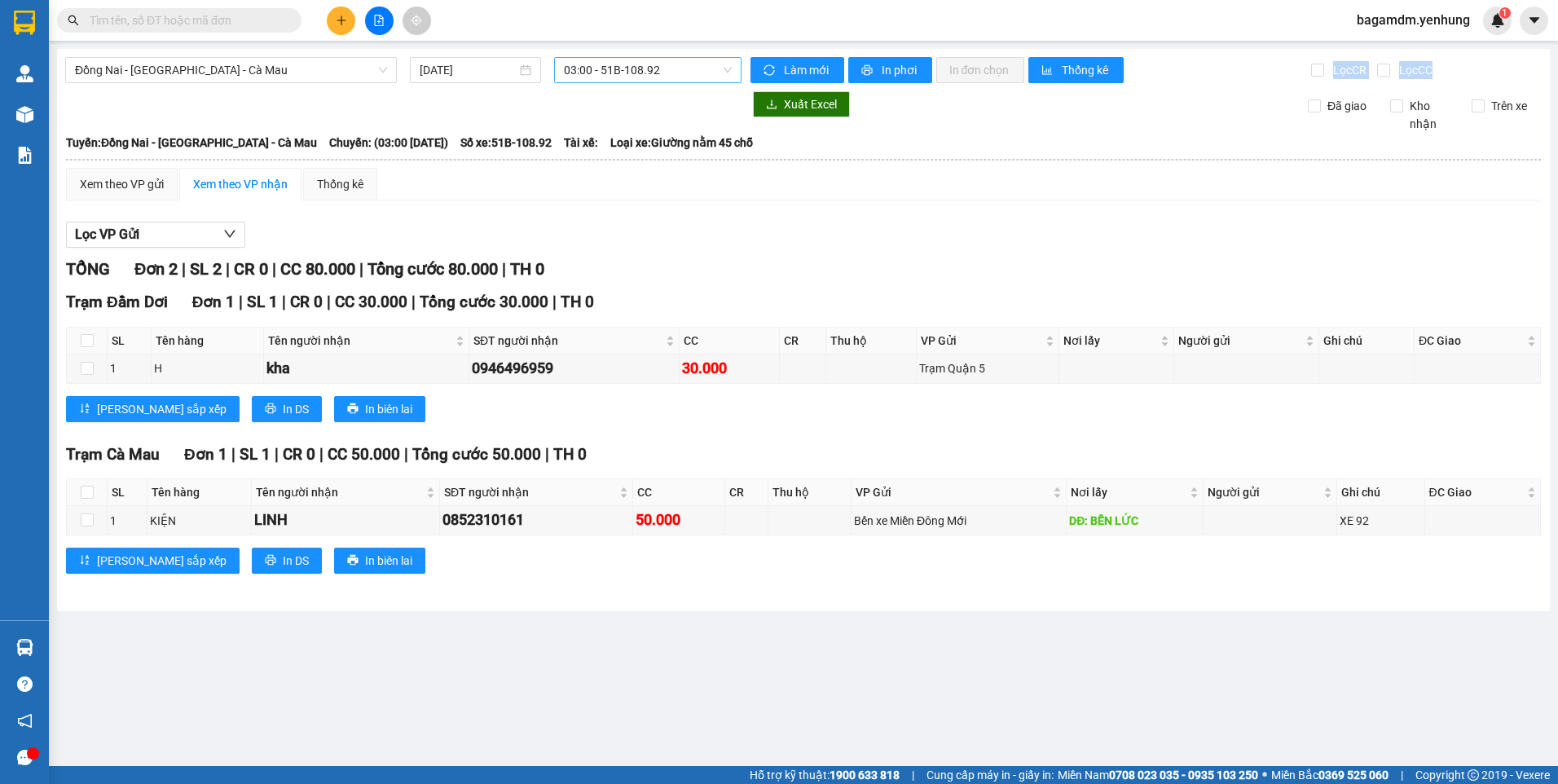
drag, startPoint x: 611, startPoint y: 79, endPoint x: 613, endPoint y: 68, distance: 11.2
click at [613, 68] on span "03:00 - 51B-108.92" at bounding box center [648, 70] width 169 height 24
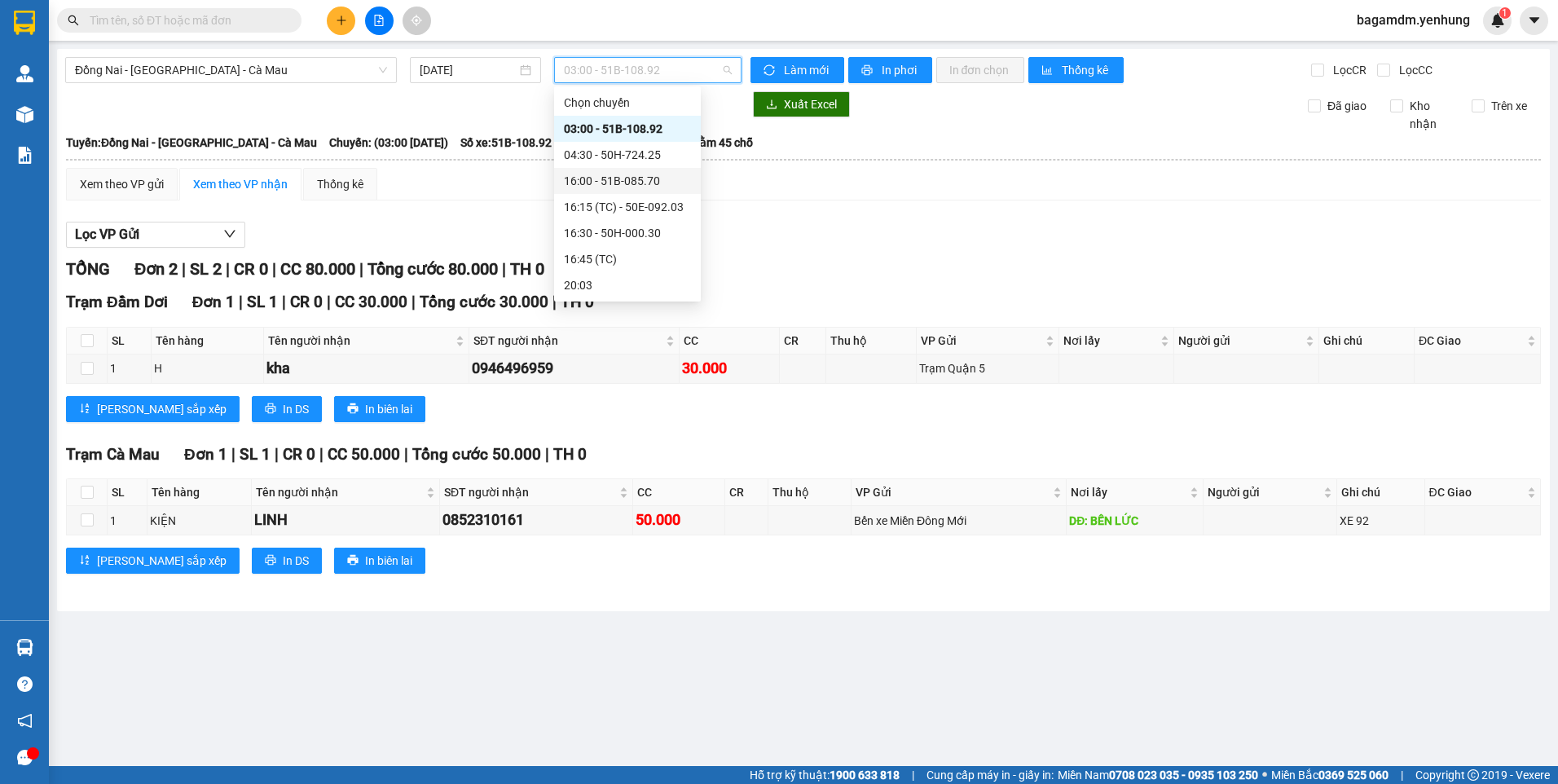
click at [575, 177] on div "16:00 - 51B-085.70" at bounding box center [628, 181] width 127 height 18
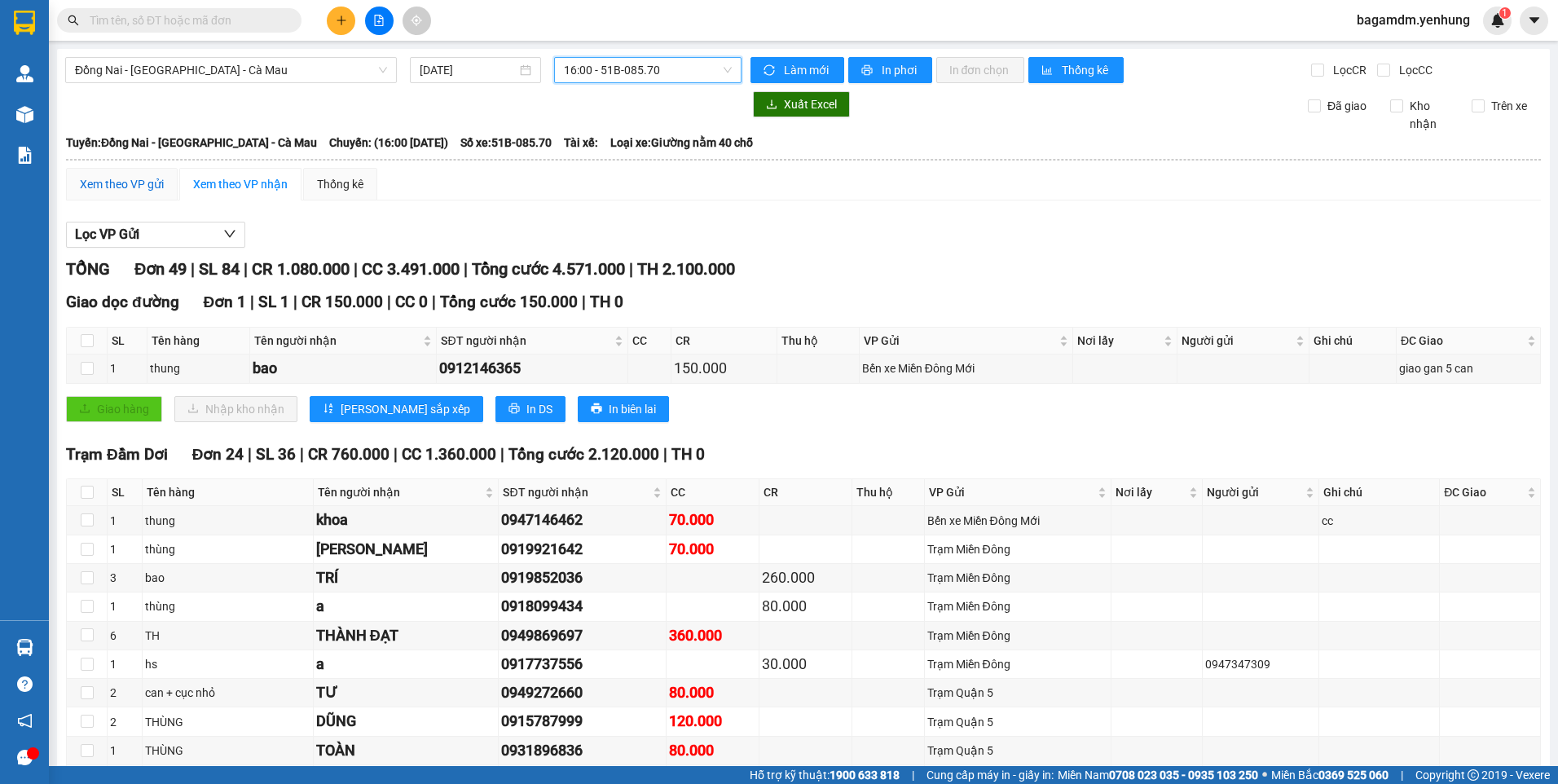
click at [151, 179] on div "Xem theo VP gửi" at bounding box center [122, 184] width 84 height 18
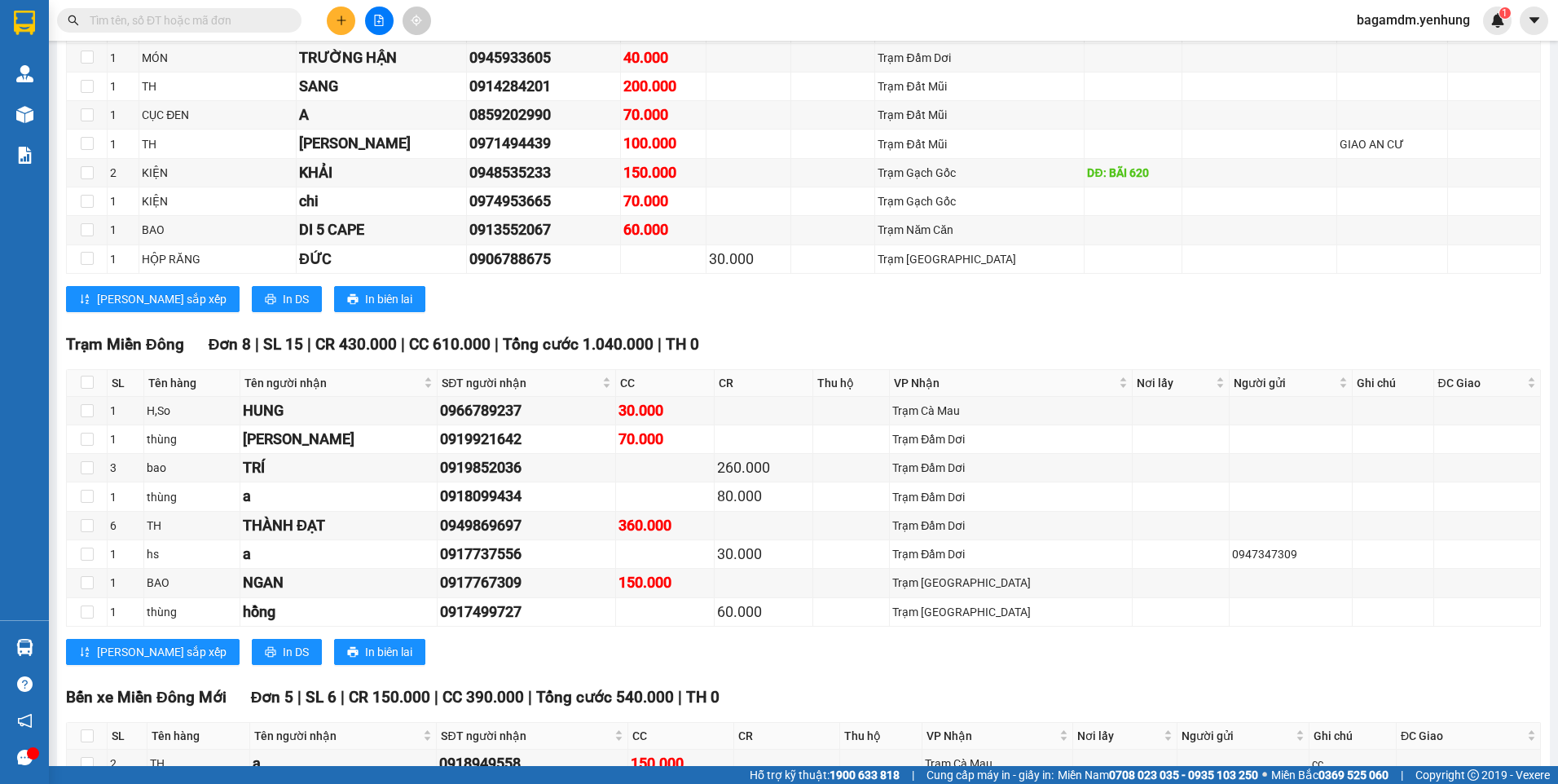
scroll to position [1514, 0]
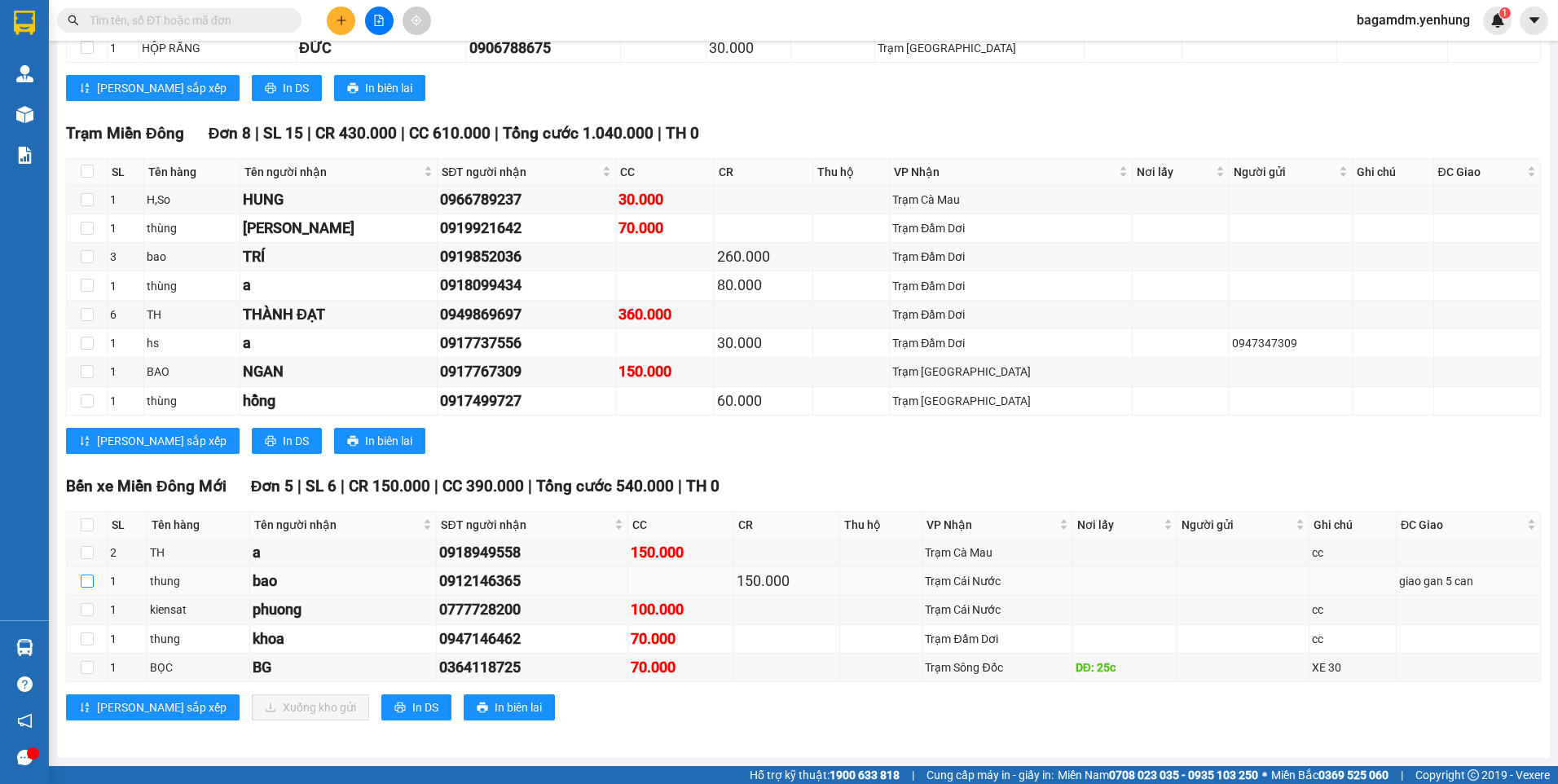
click at [88, 582] on input "checkbox" at bounding box center [87, 580] width 13 height 13
checkbox input "true"
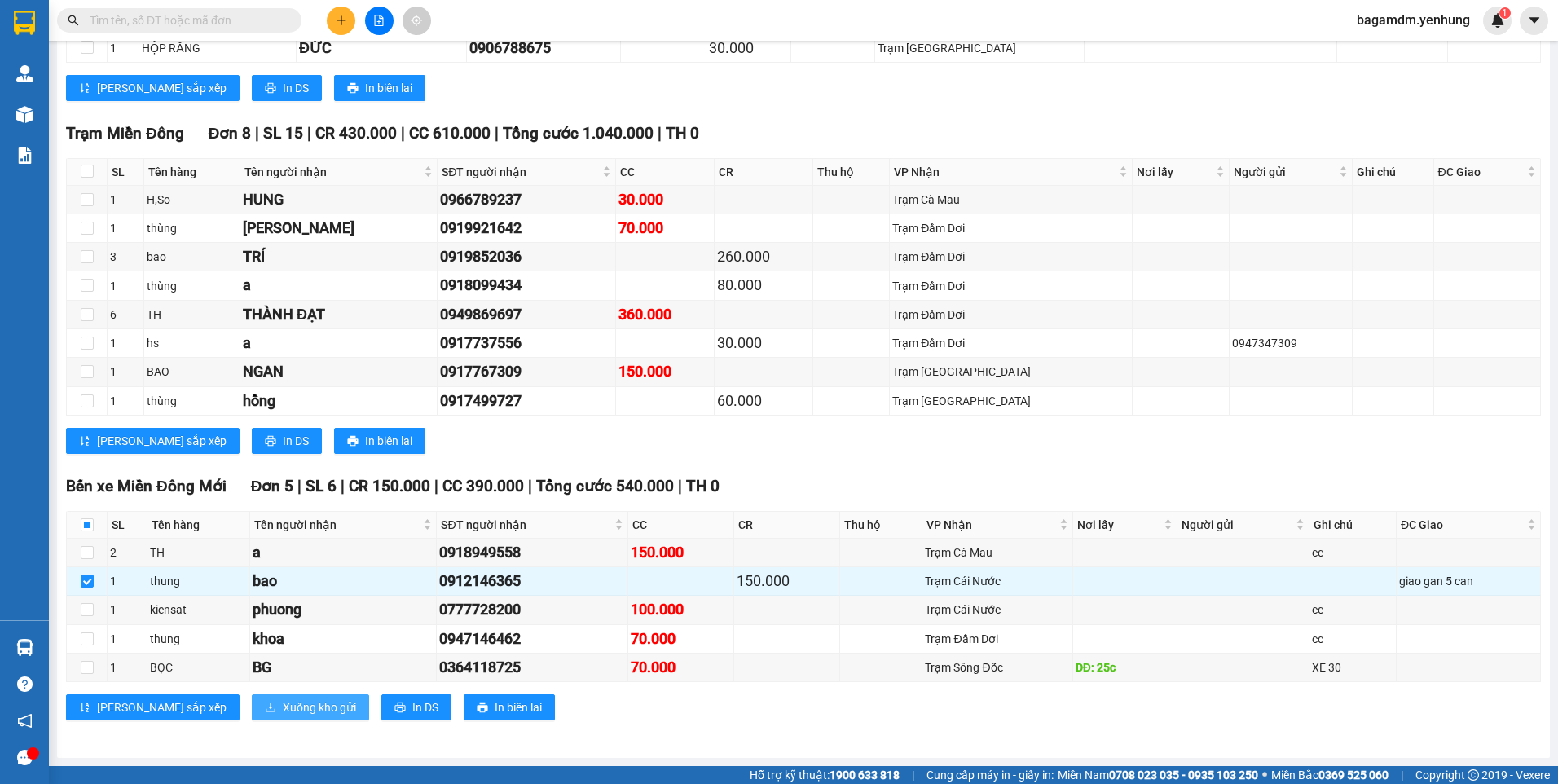
drag, startPoint x: 253, startPoint y: 714, endPoint x: 263, endPoint y: 714, distance: 10.0
click at [283, 714] on span "Xuống kho gửi" at bounding box center [319, 707] width 73 height 18
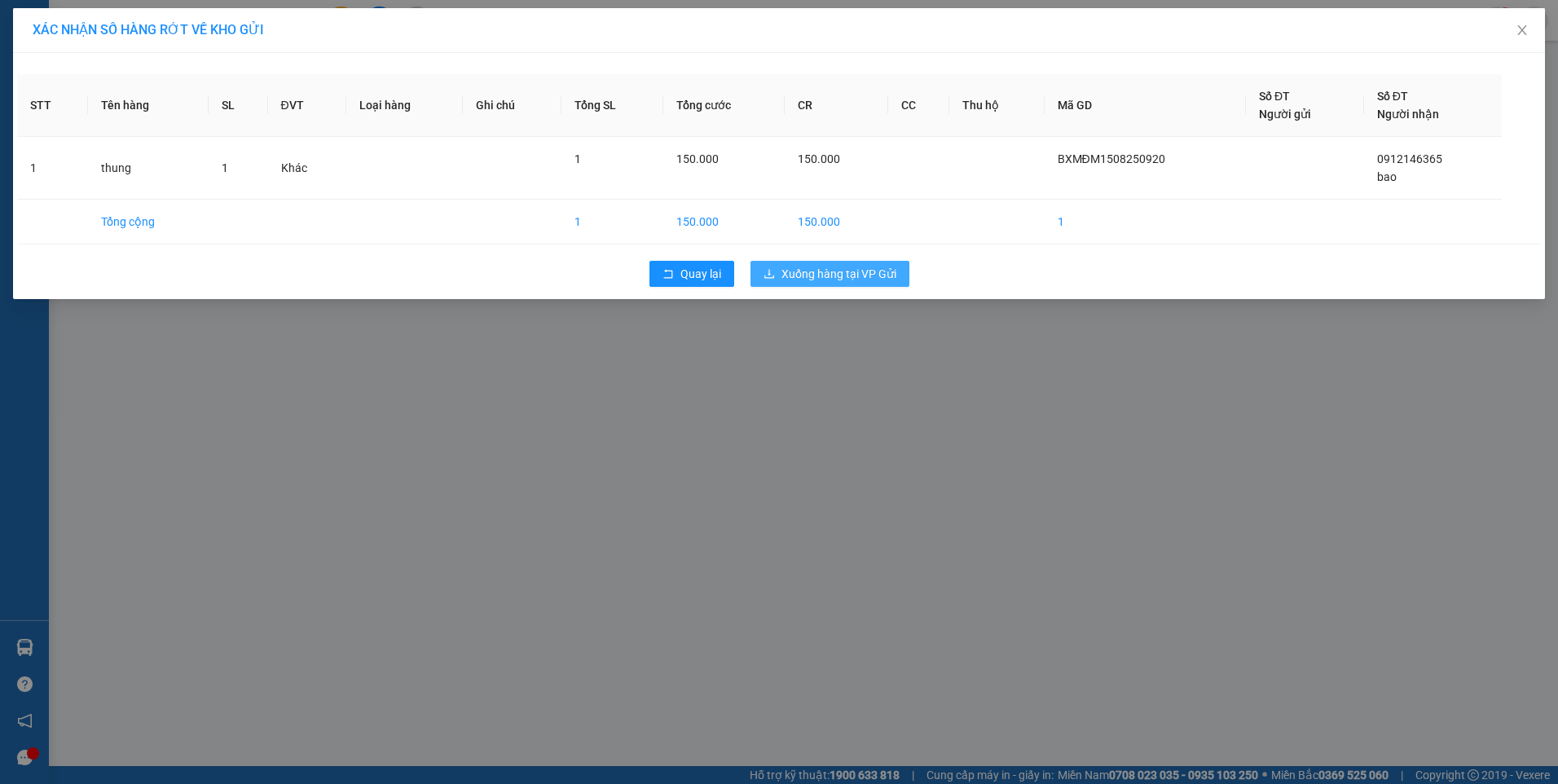
click at [841, 276] on span "Xuống hàng tại VP Gửi" at bounding box center [839, 274] width 114 height 18
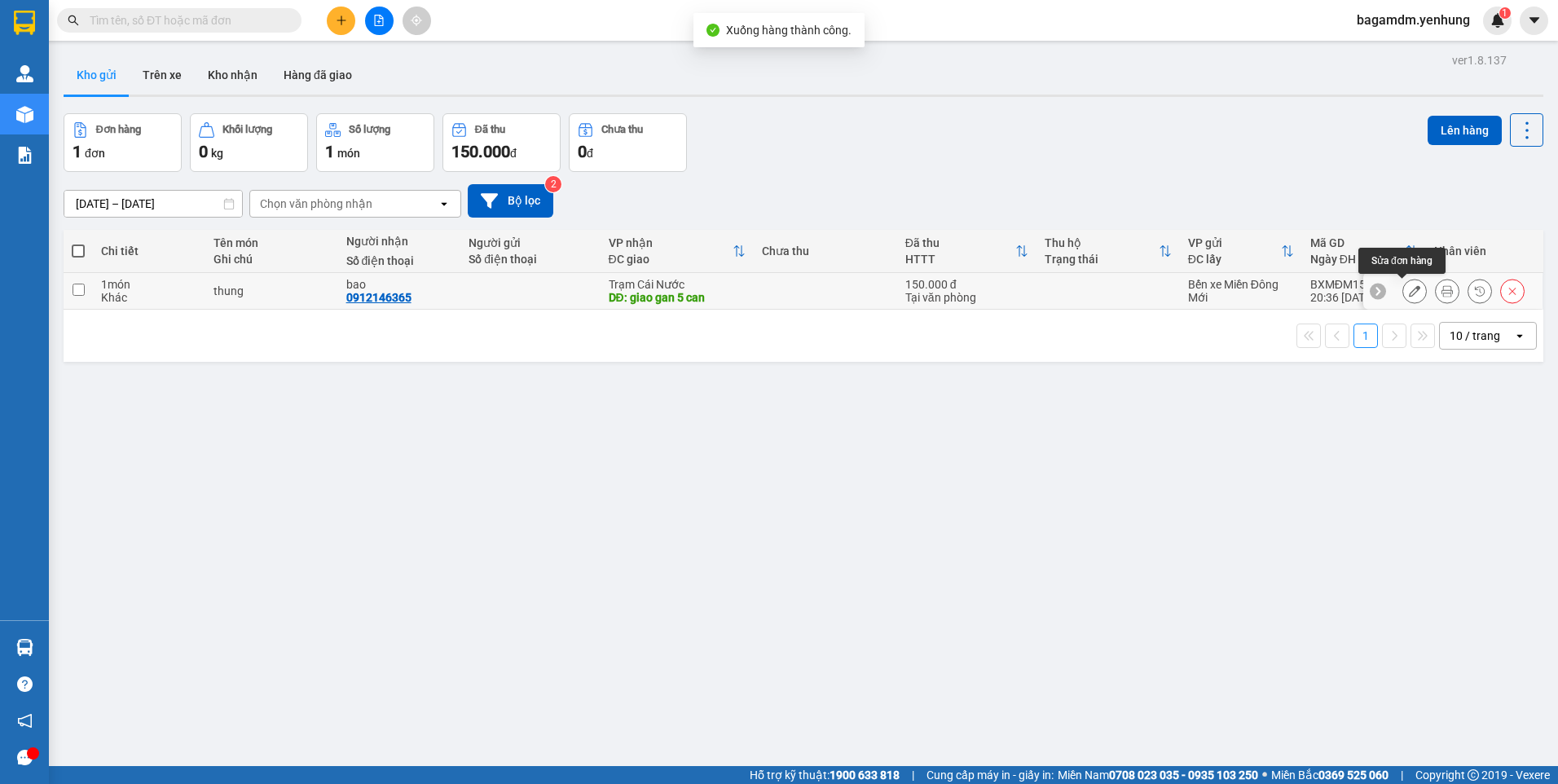
drag, startPoint x: 1409, startPoint y: 294, endPoint x: 1400, endPoint y: 292, distance: 9.2
click at [1408, 294] on button at bounding box center [1415, 291] width 23 height 29
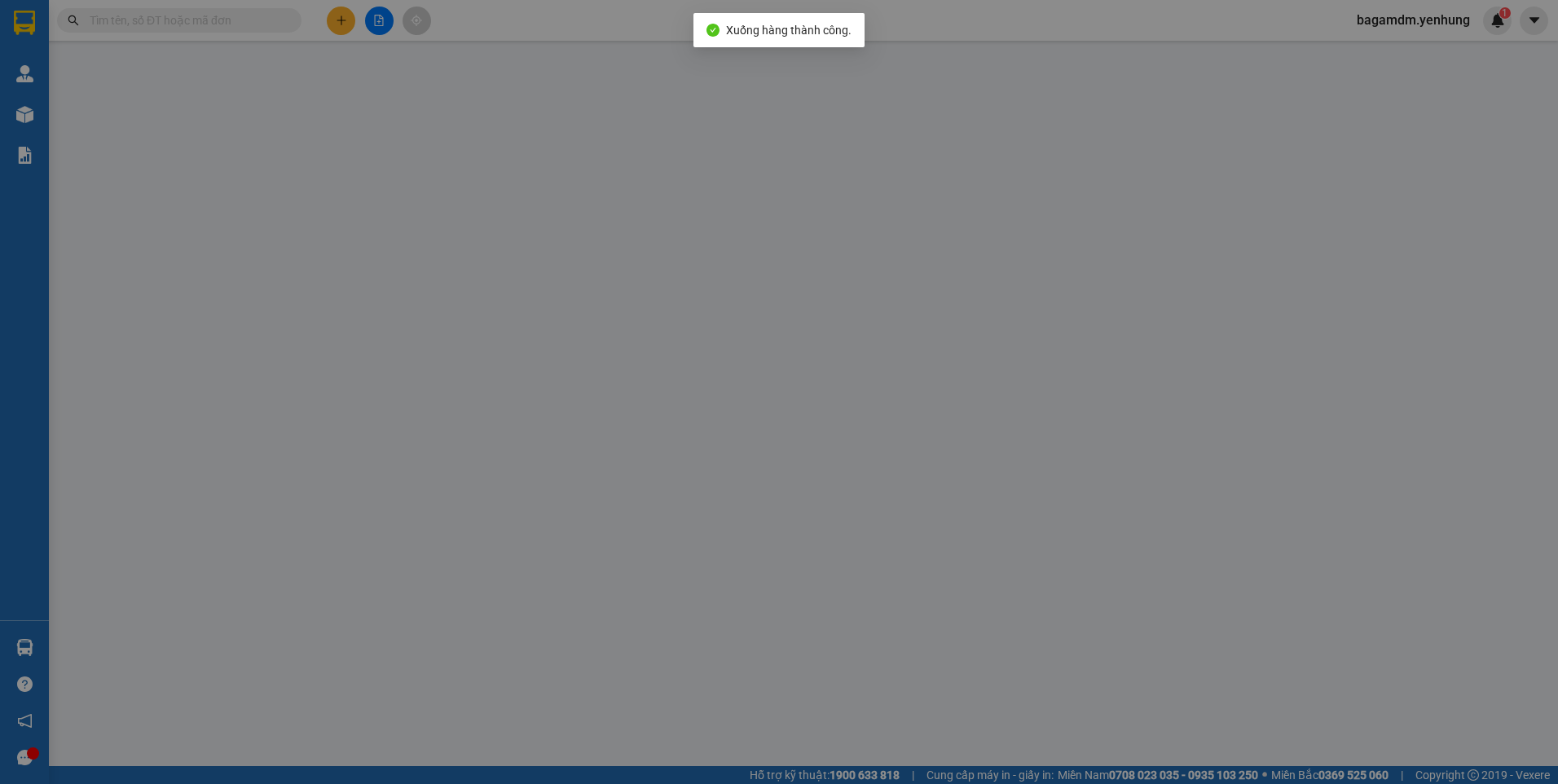
type input "0912146365"
type input "bao"
type input "giao gan 5 can"
type input "150.000"
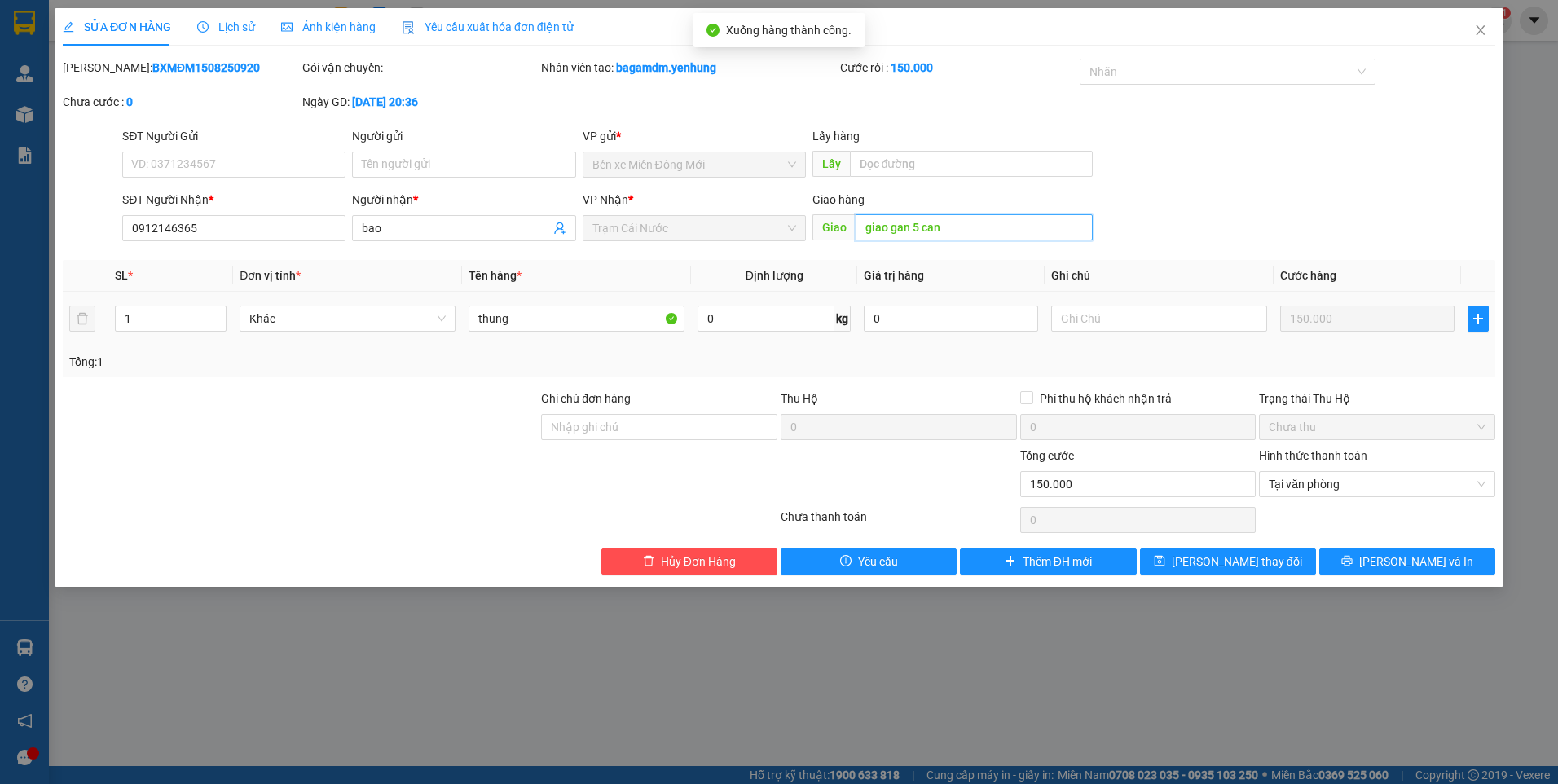
click at [997, 230] on input "giao gan 5 can" at bounding box center [975, 227] width 238 height 26
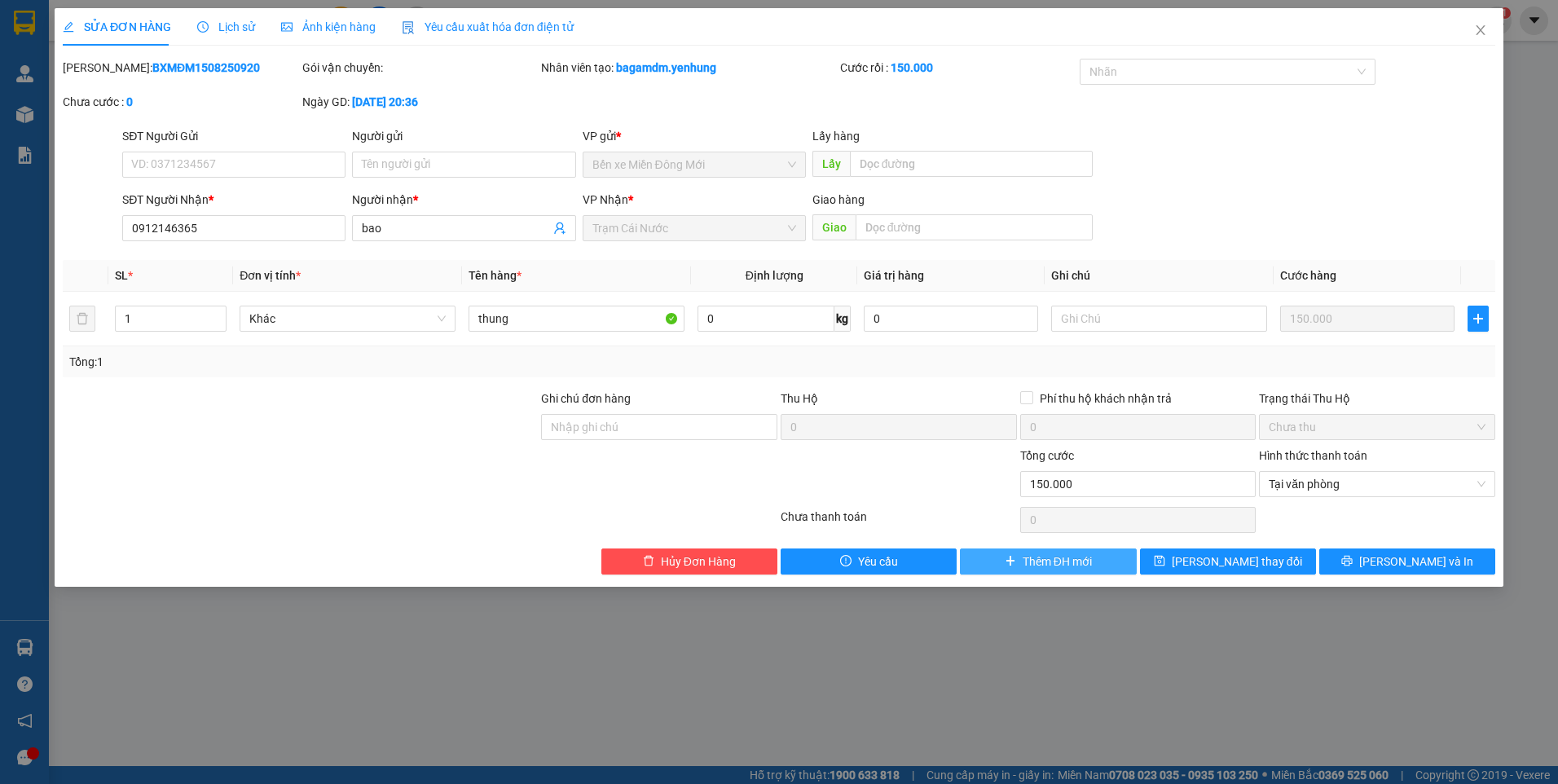
click at [1054, 561] on span "Thêm ĐH mới" at bounding box center [1057, 561] width 69 height 18
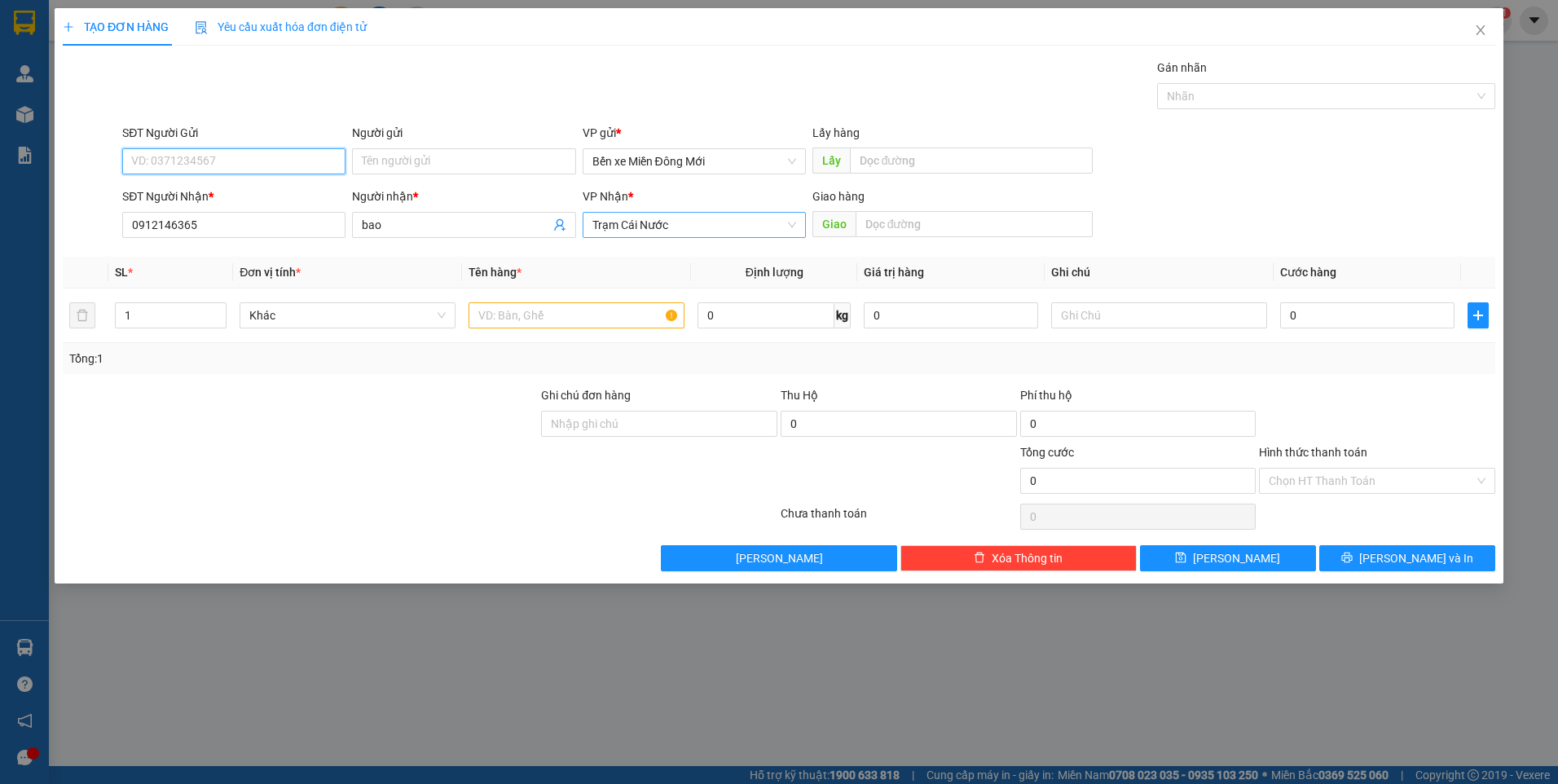
click at [702, 231] on span "Trạm Cái Nước" at bounding box center [694, 224] width 204 height 24
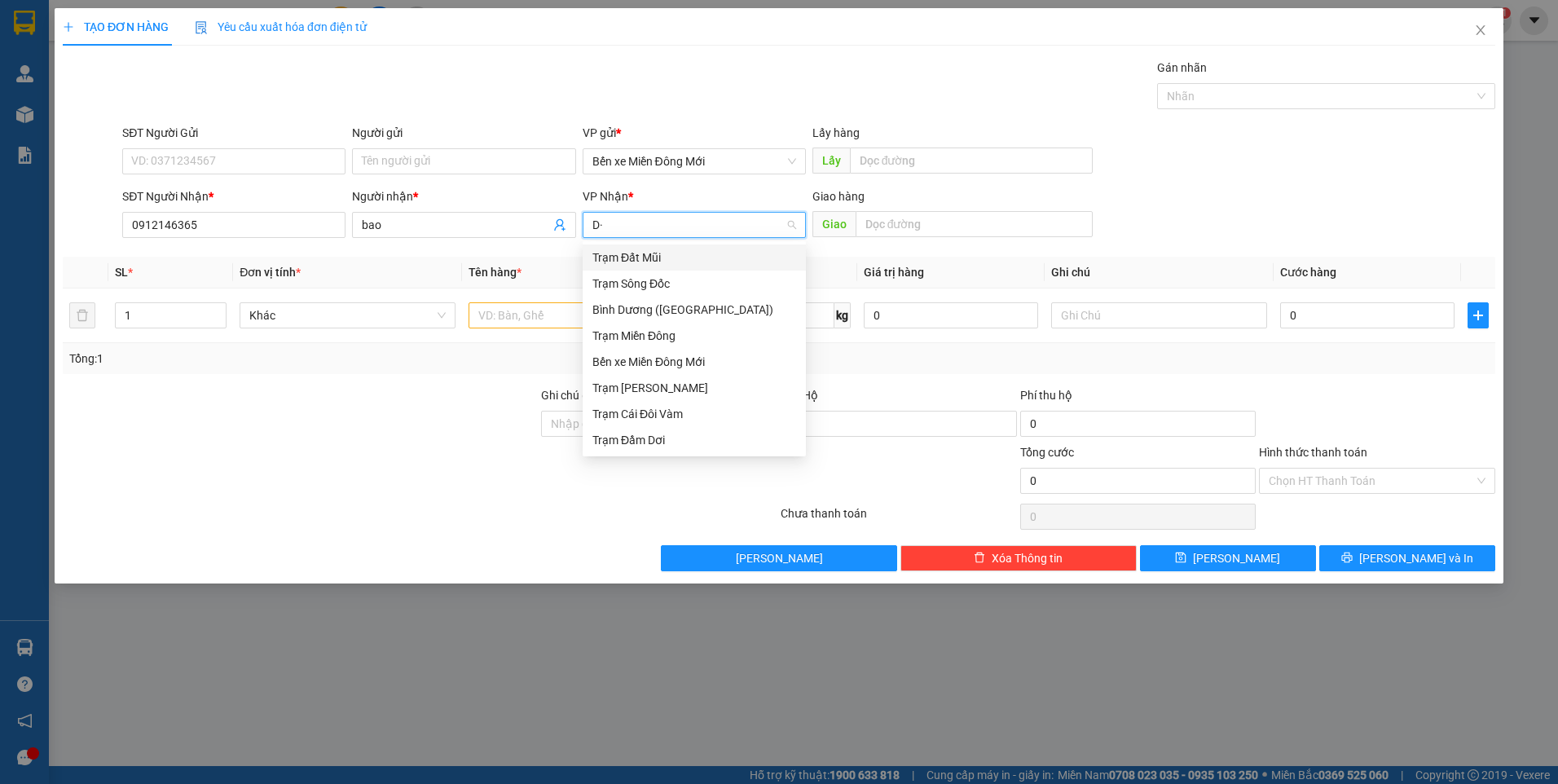
type input "D"
type input "Đ"
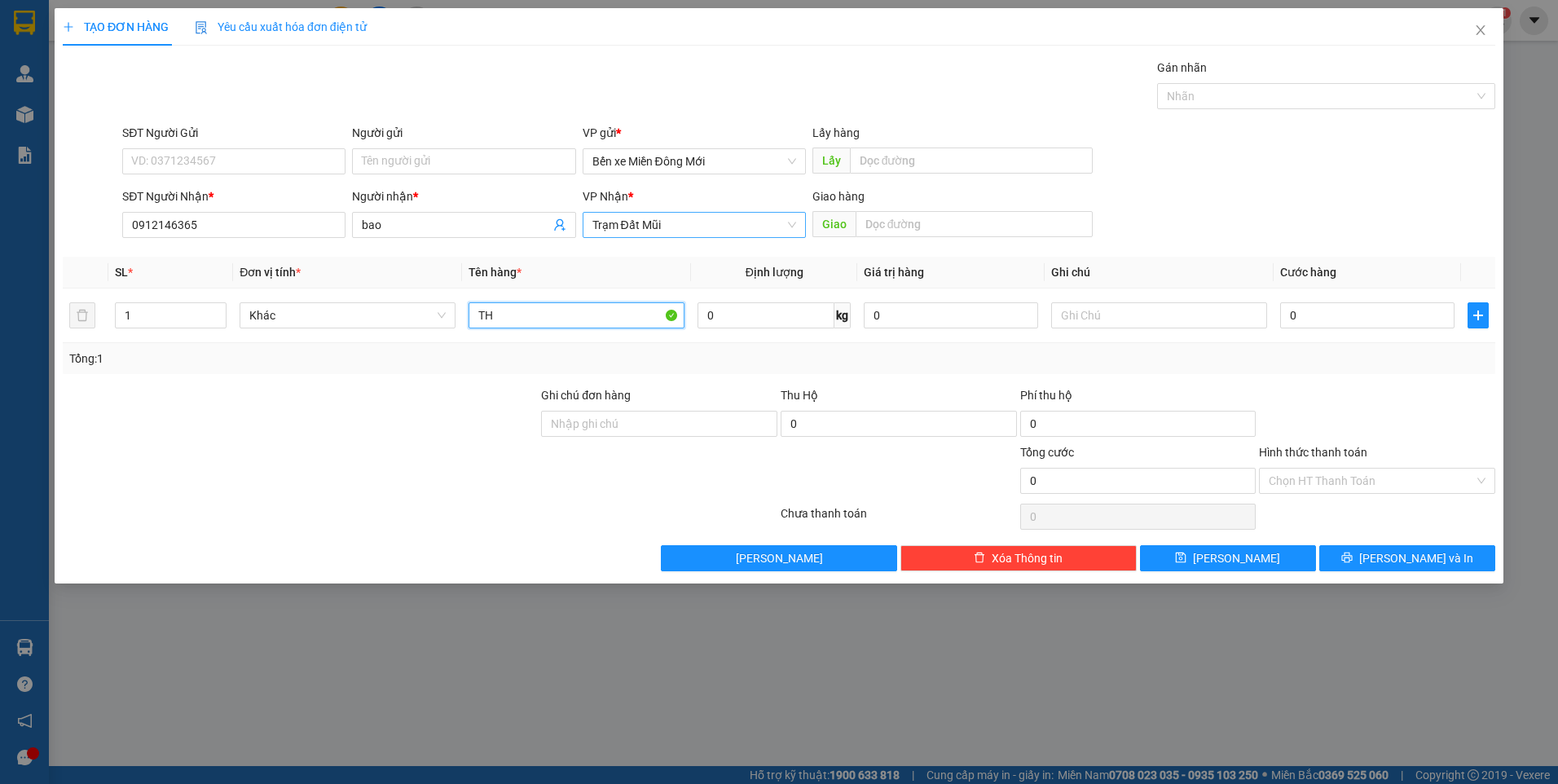
type input "TH"
click at [1336, 304] on input "0" at bounding box center [1367, 315] width 174 height 26
type input "1"
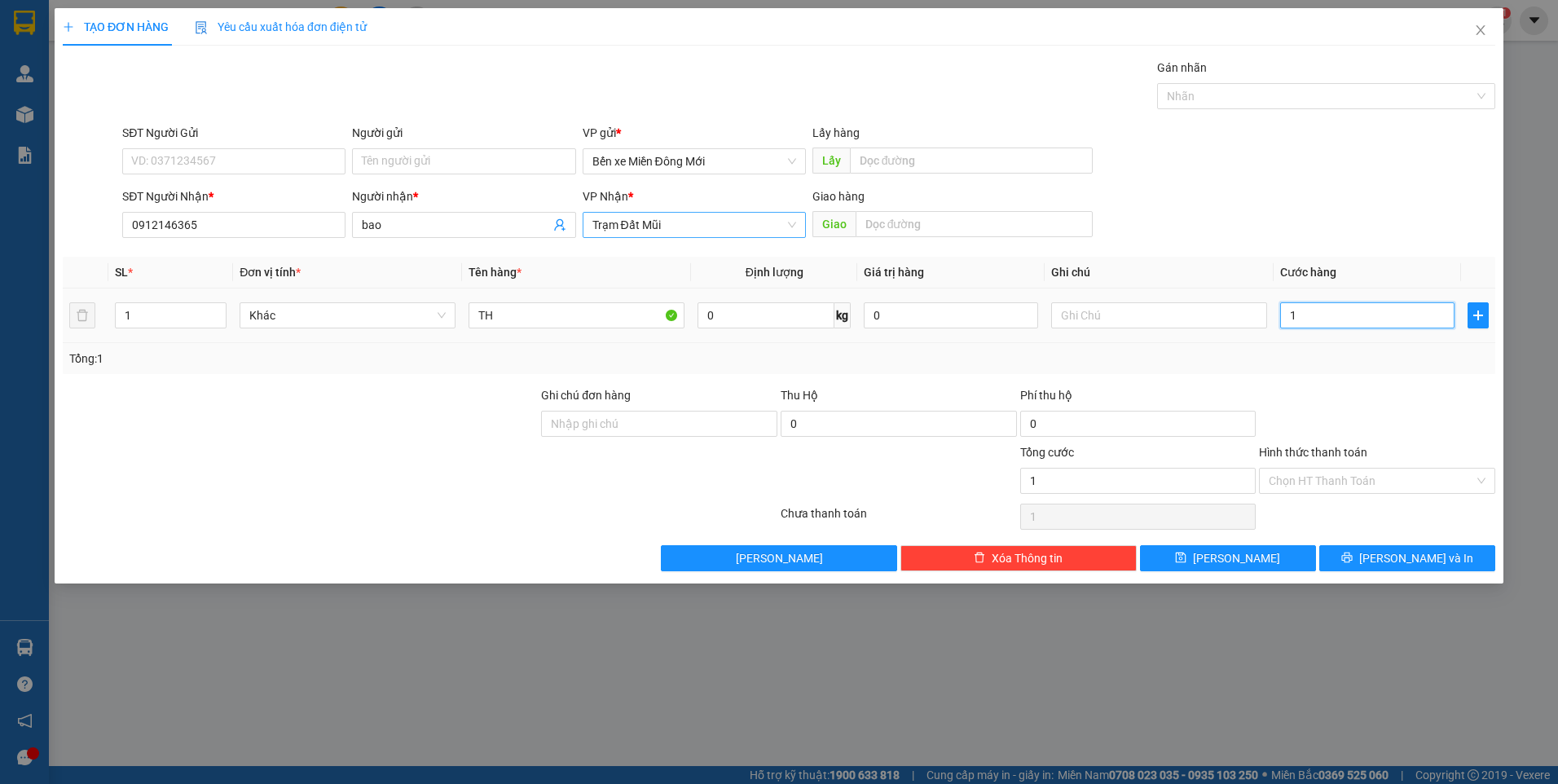
type input "10"
type input "100"
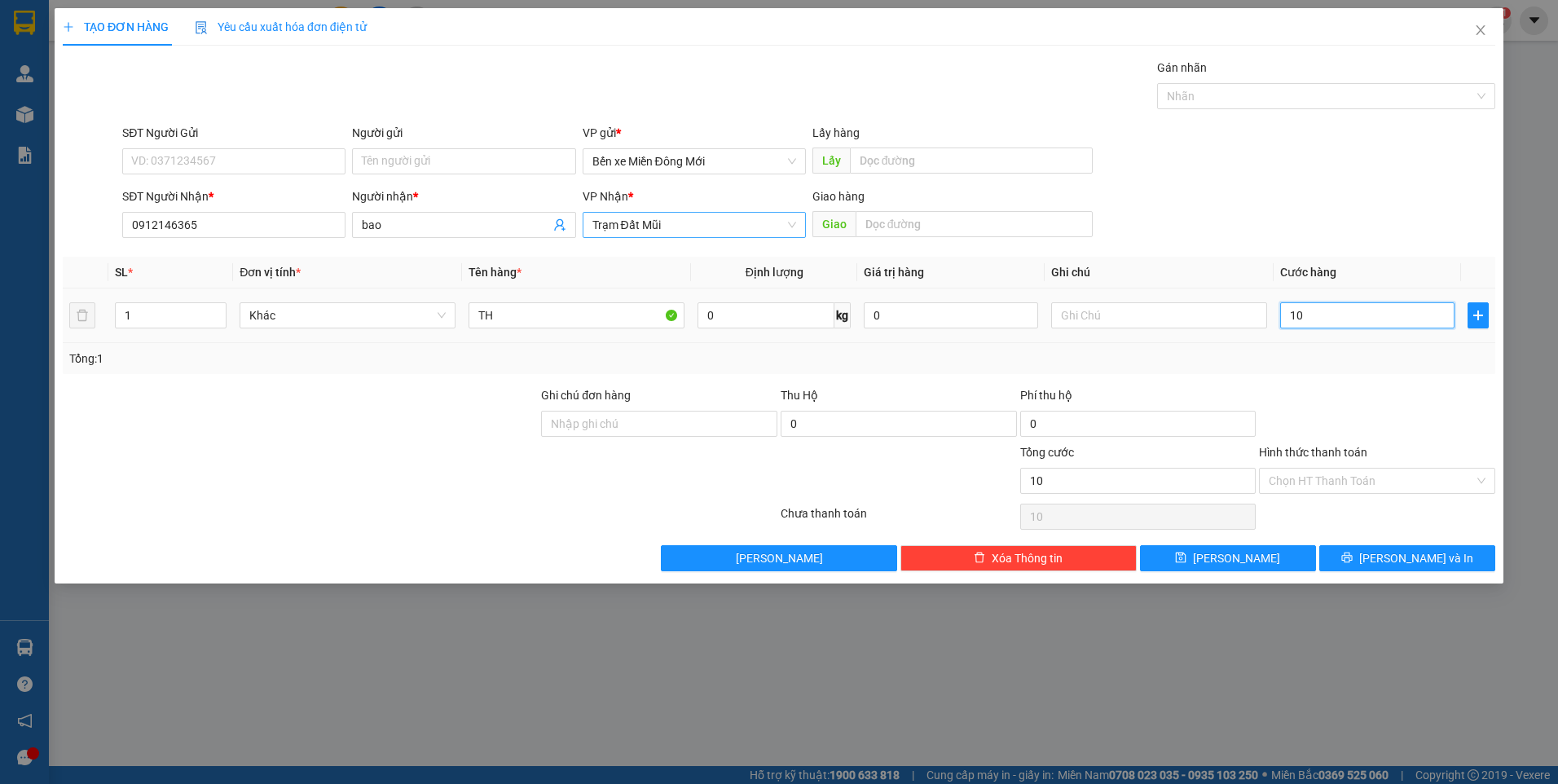
type input "100"
type input "100.000"
click at [1109, 316] on input "text" at bounding box center [1159, 315] width 216 height 26
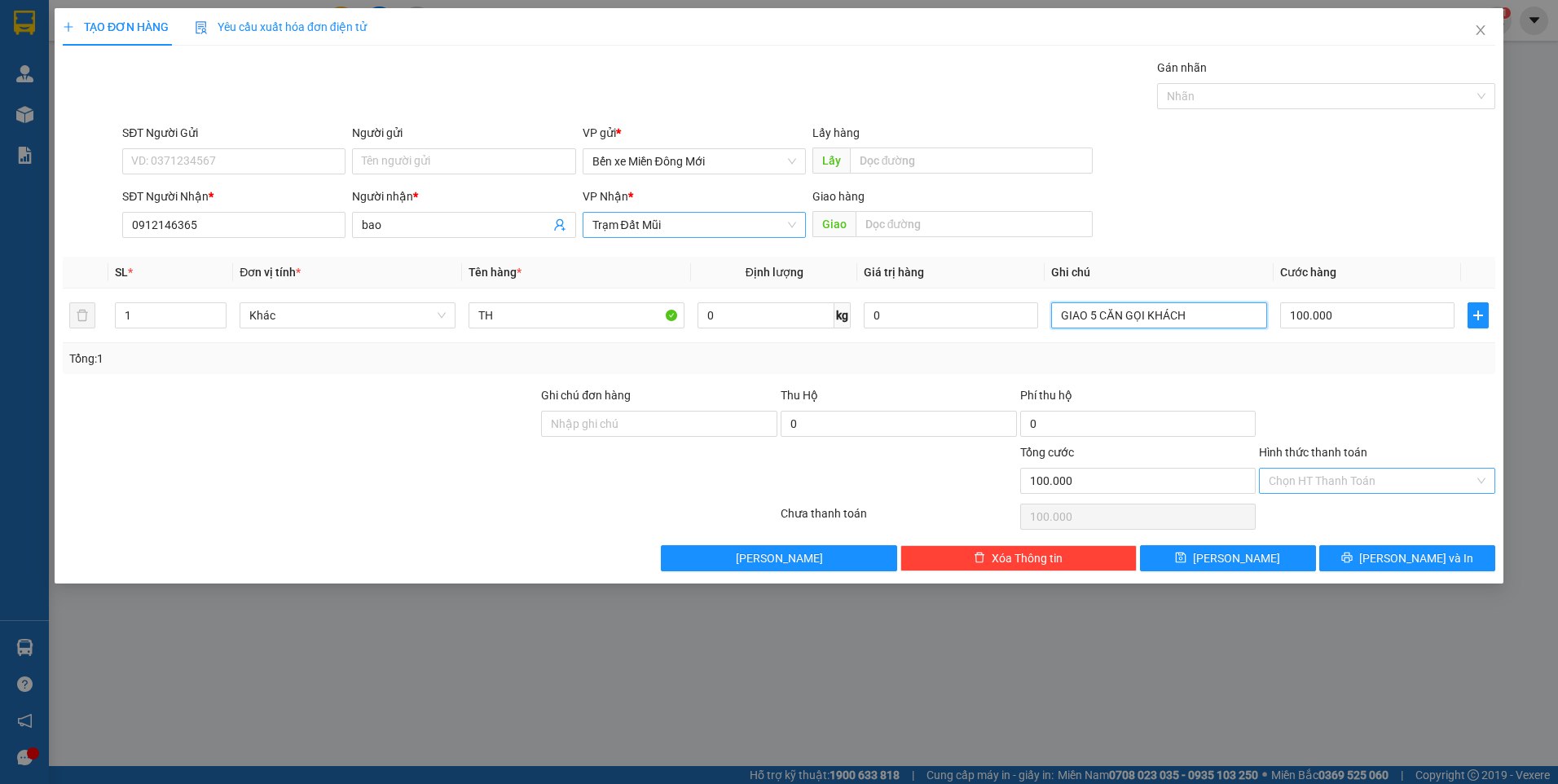
type input "GIAO 5 CĂN GỌI KHÁCH"
click at [1292, 489] on input "Hình thức thanh toán" at bounding box center [1372, 480] width 206 height 24
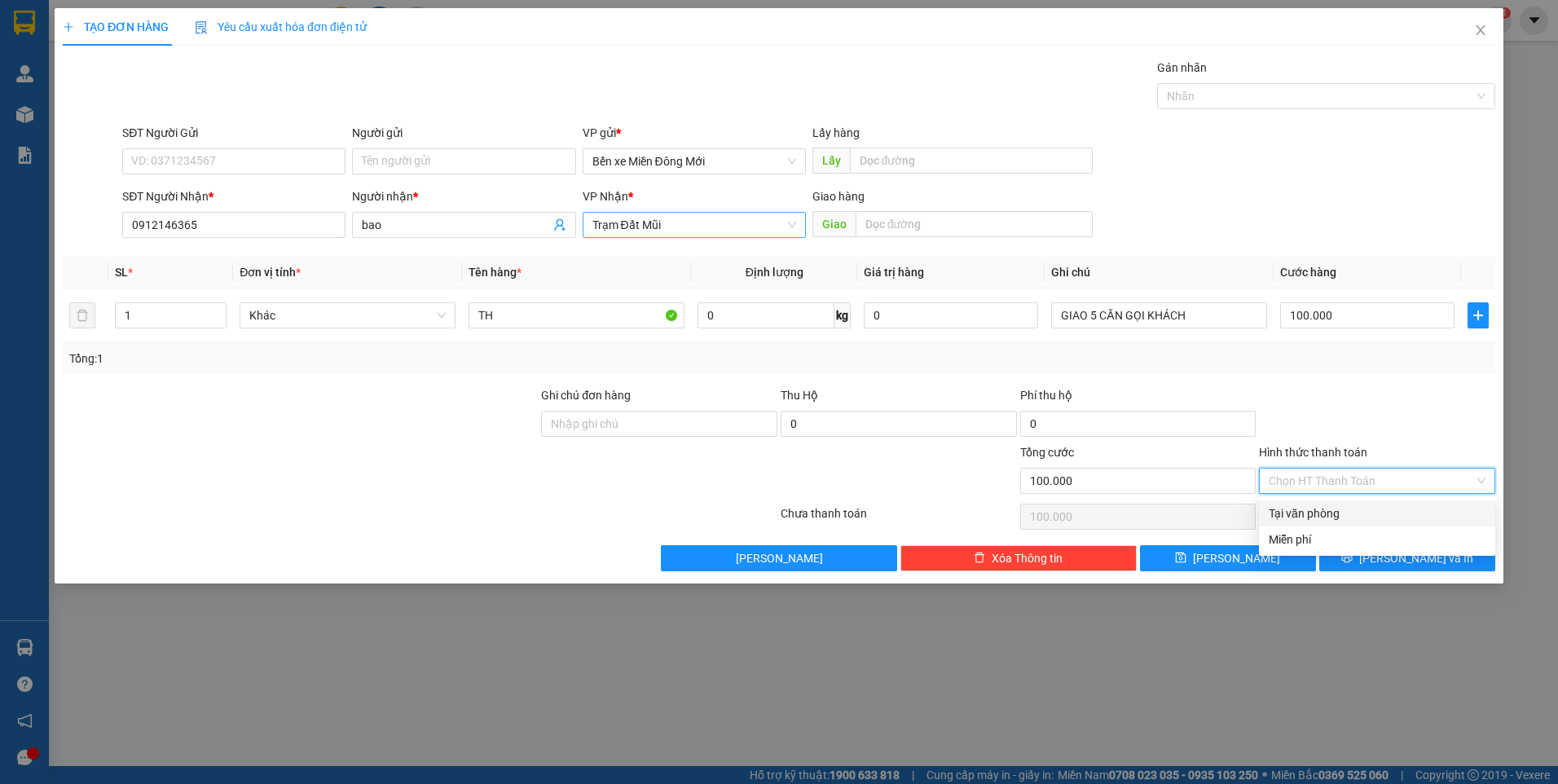
click at [1297, 505] on div "Tại văn phòng" at bounding box center [1377, 513] width 216 height 18
type input "0"
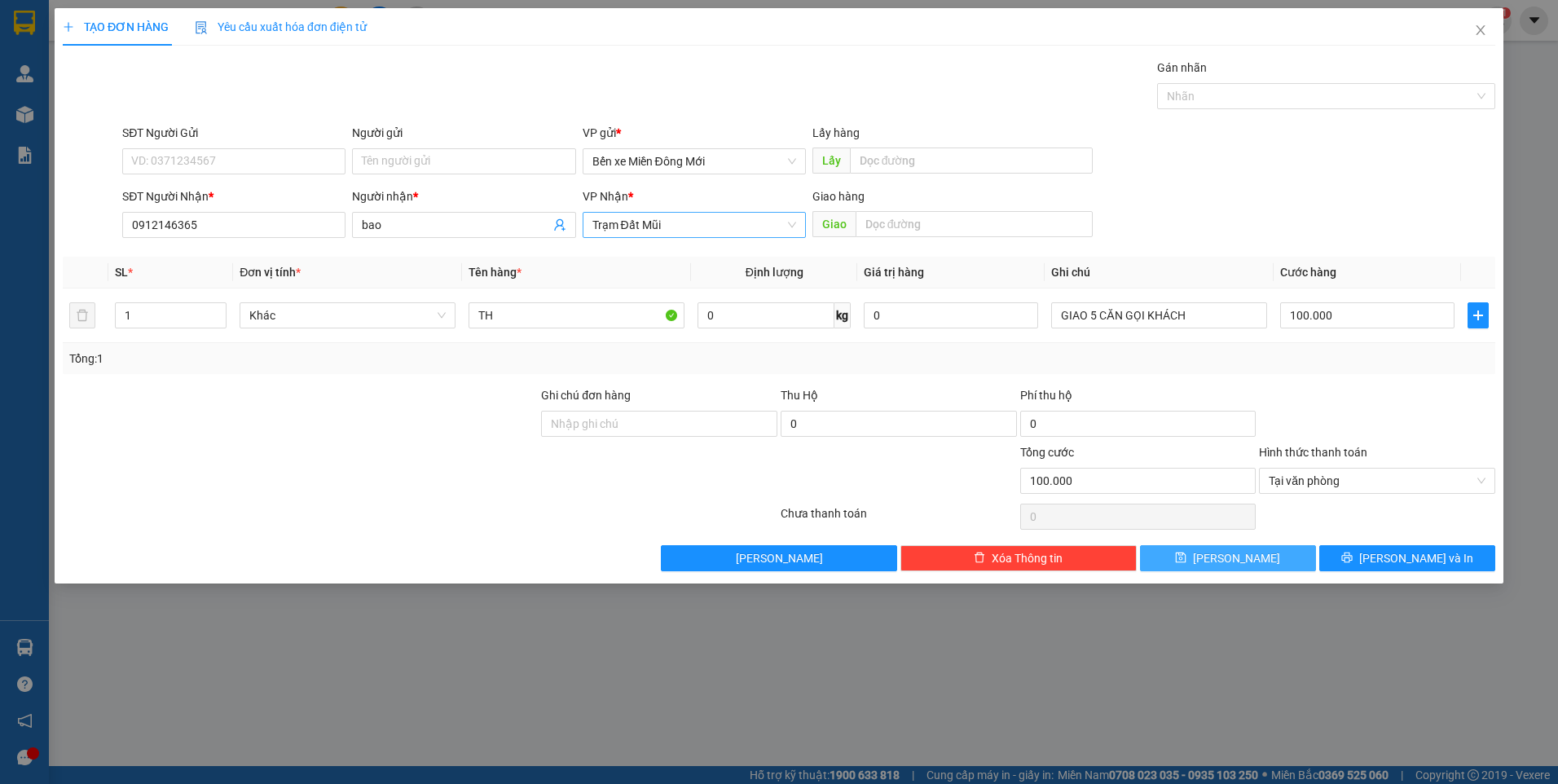
click at [1260, 555] on button "[PERSON_NAME]" at bounding box center [1228, 558] width 176 height 26
type input "0"
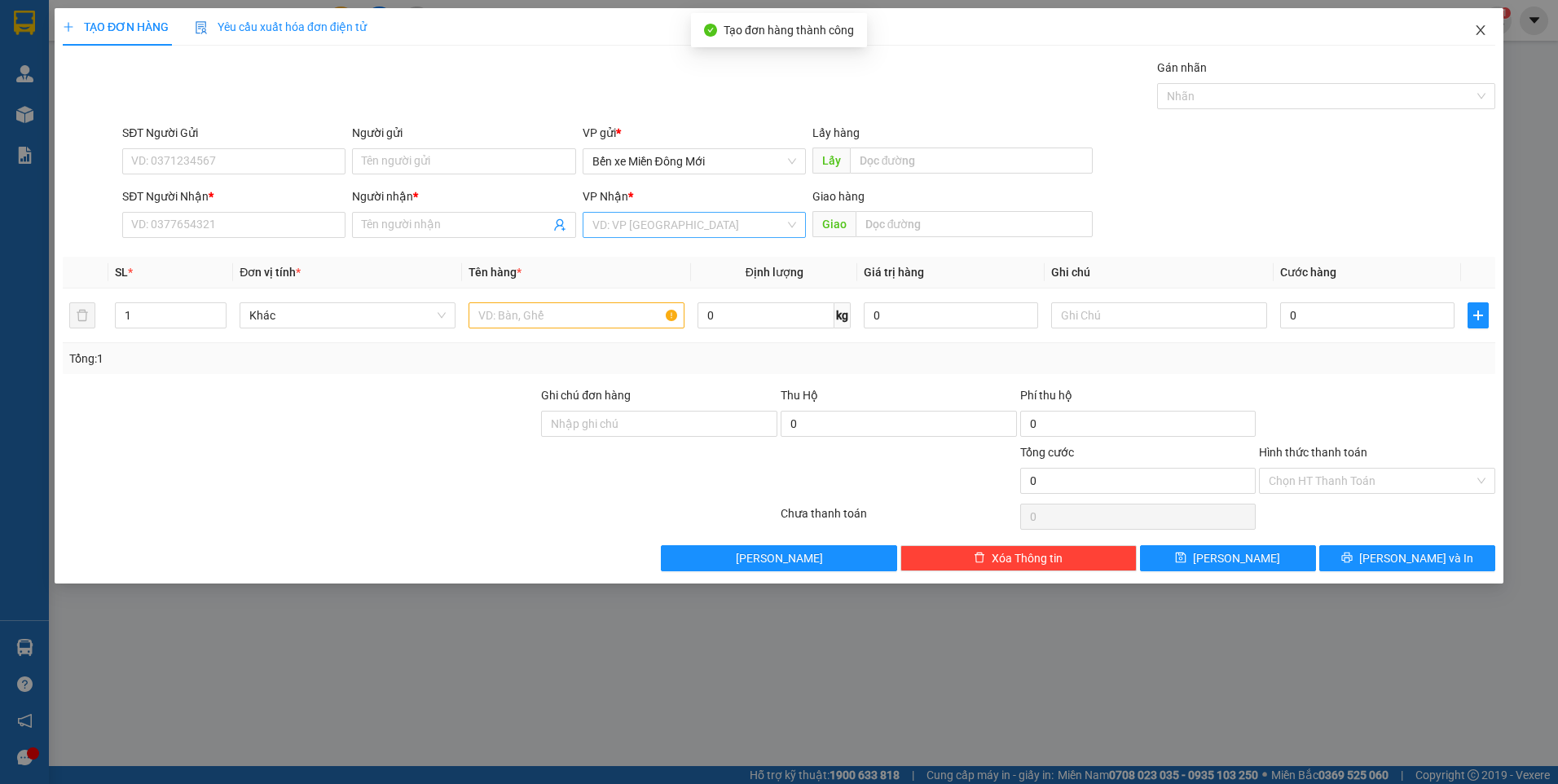
click at [1474, 40] on span "Close" at bounding box center [1480, 30] width 46 height 46
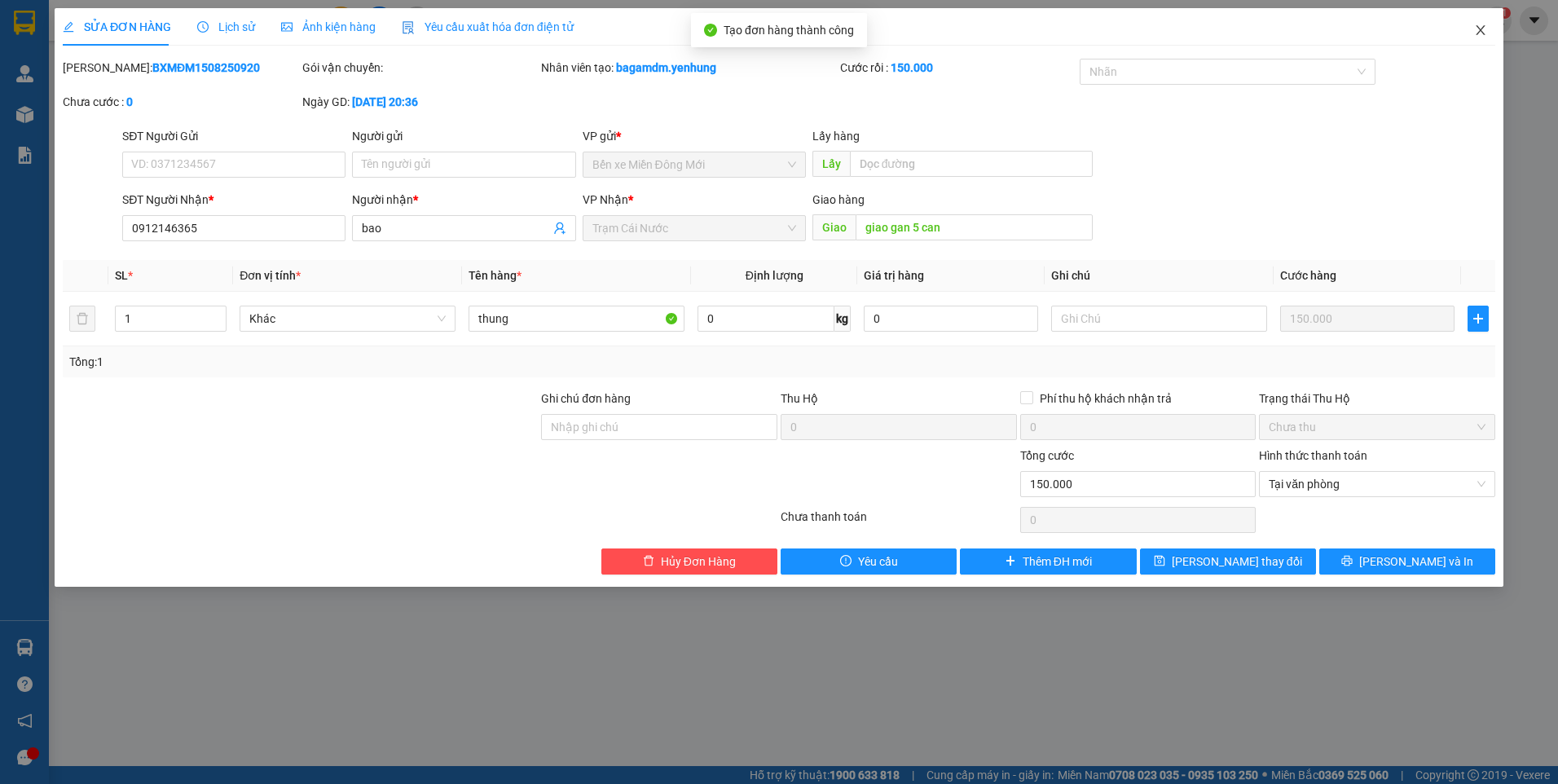
click at [1479, 32] on icon "close" at bounding box center [1480, 30] width 9 height 10
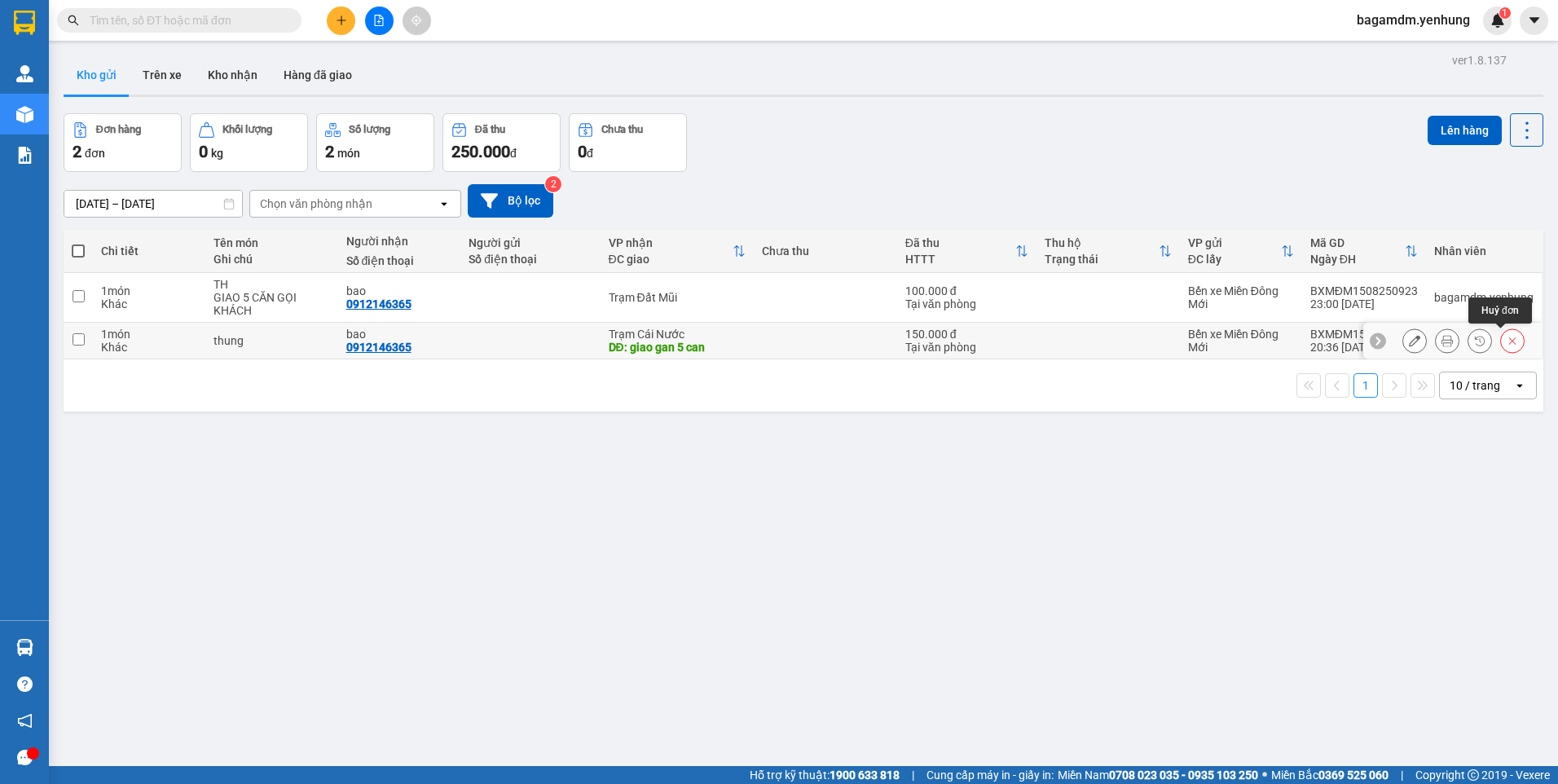
click at [1507, 335] on icon at bounding box center [1512, 341] width 12 height 12
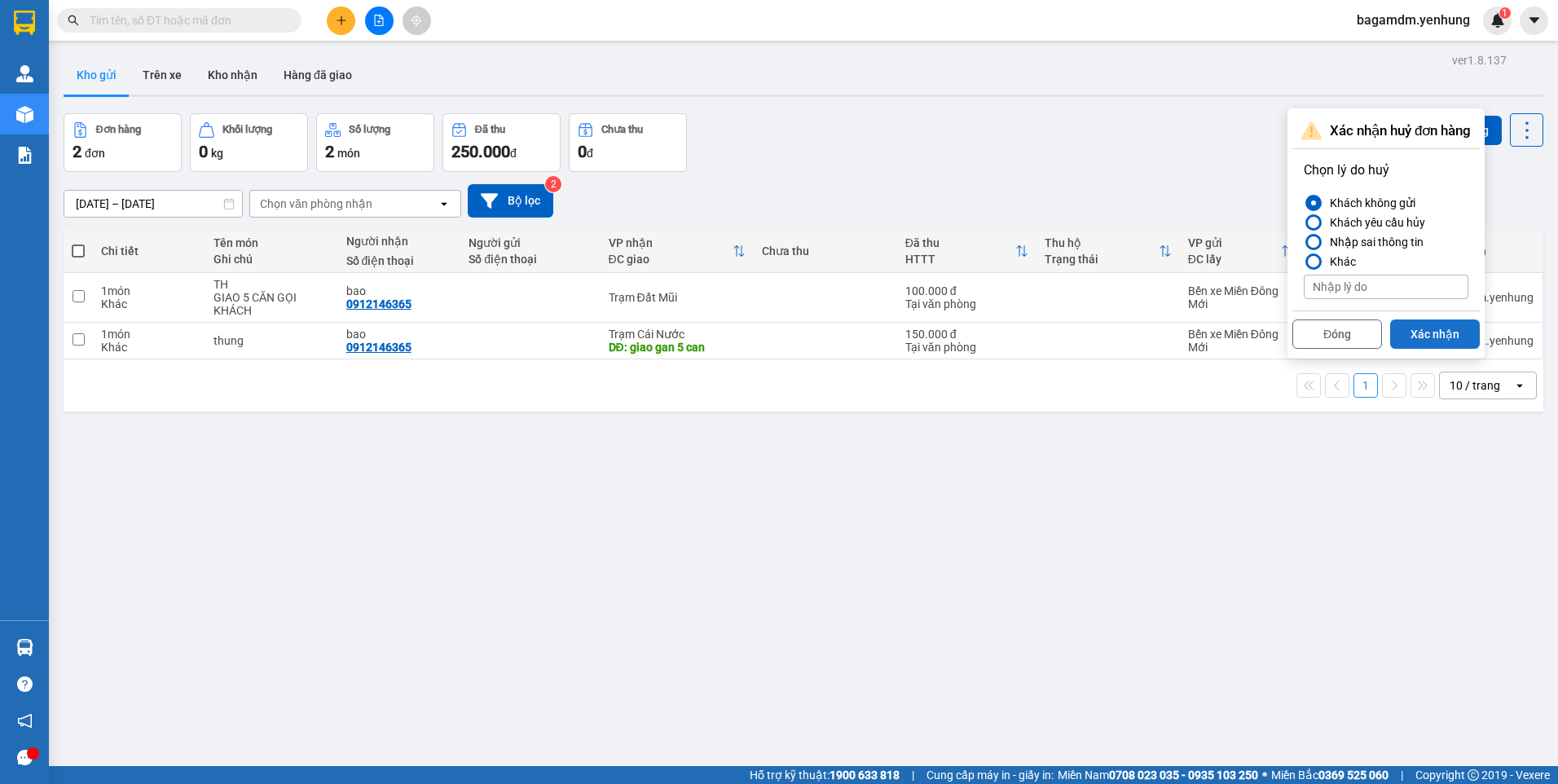
click at [1431, 335] on button "Xác nhận" at bounding box center [1435, 333] width 89 height 30
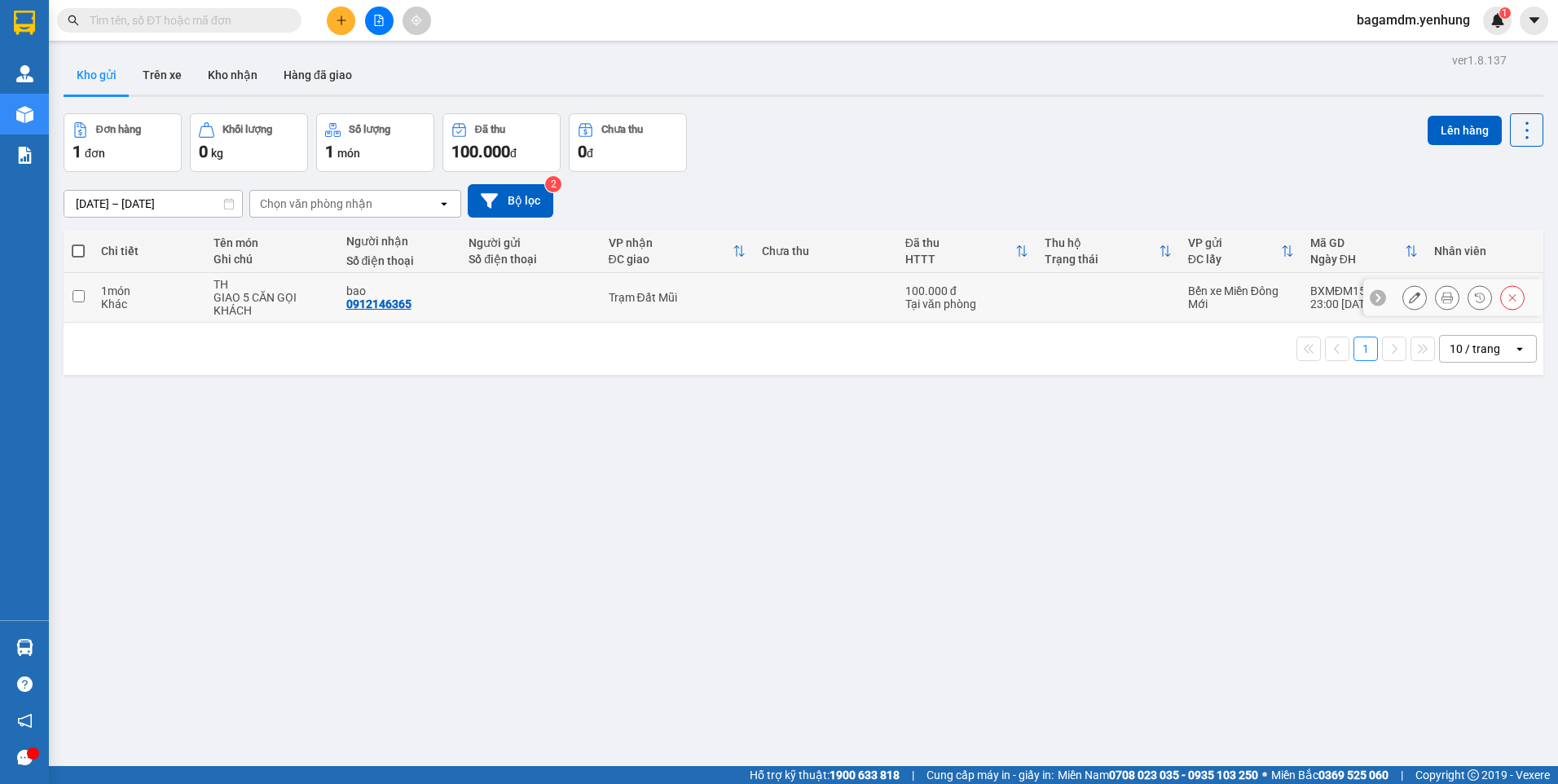
click at [79, 298] on input "checkbox" at bounding box center [79, 296] width 13 height 13
checkbox input "true"
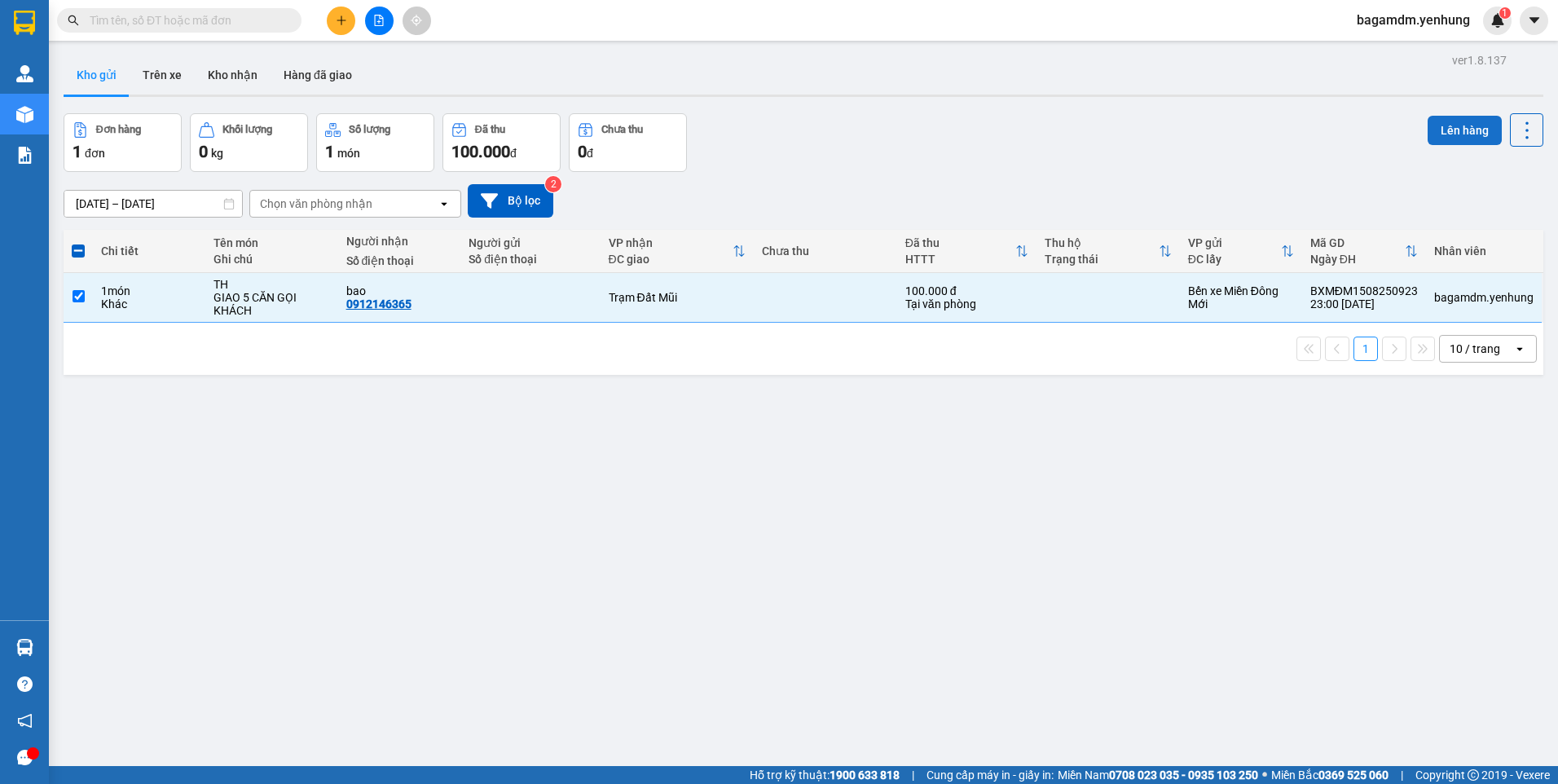
click at [1428, 119] on button "Lên hàng" at bounding box center [1465, 130] width 74 height 30
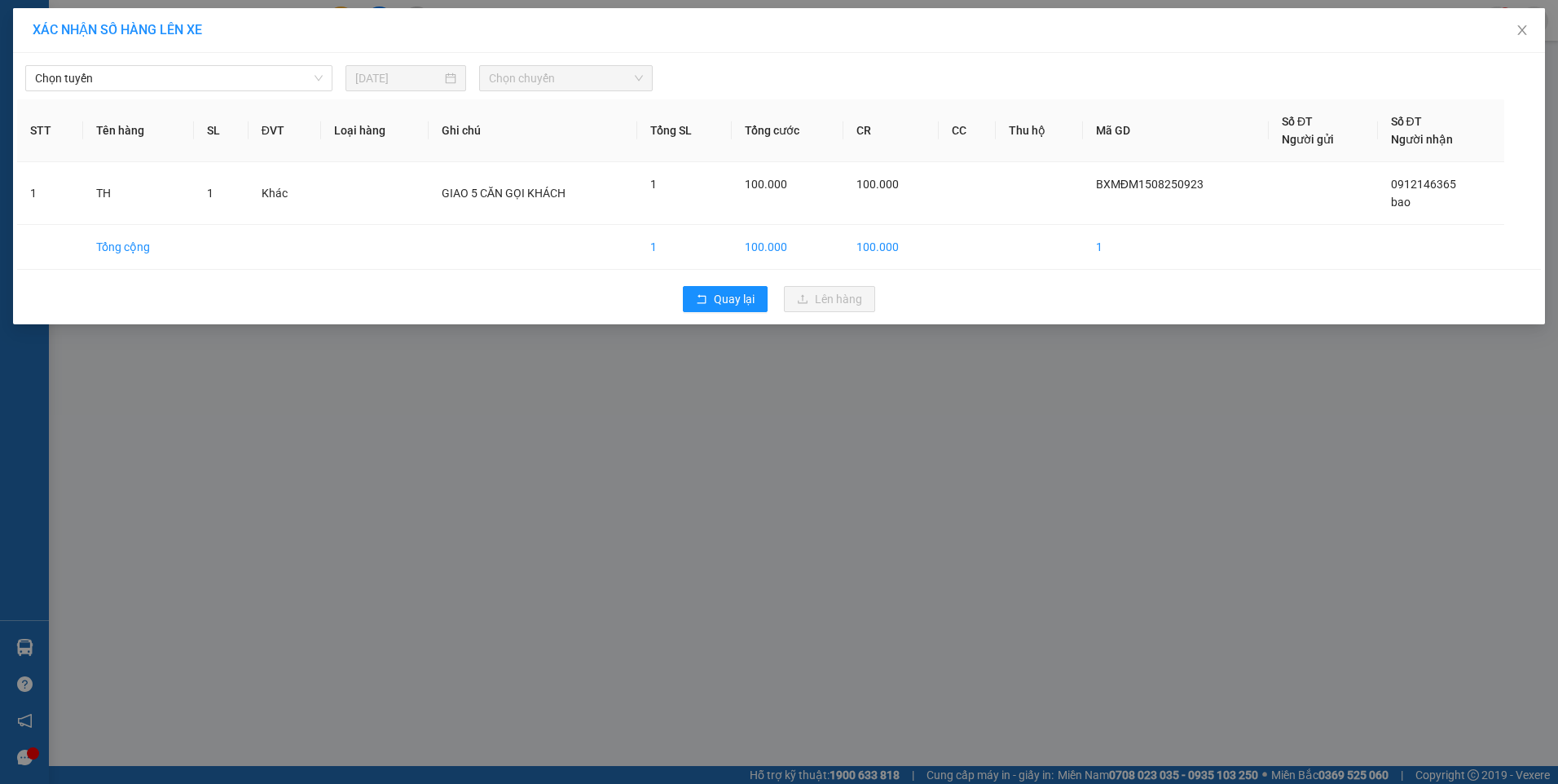
click at [275, 90] on div "Chọn tuyến" at bounding box center [179, 78] width 308 height 26
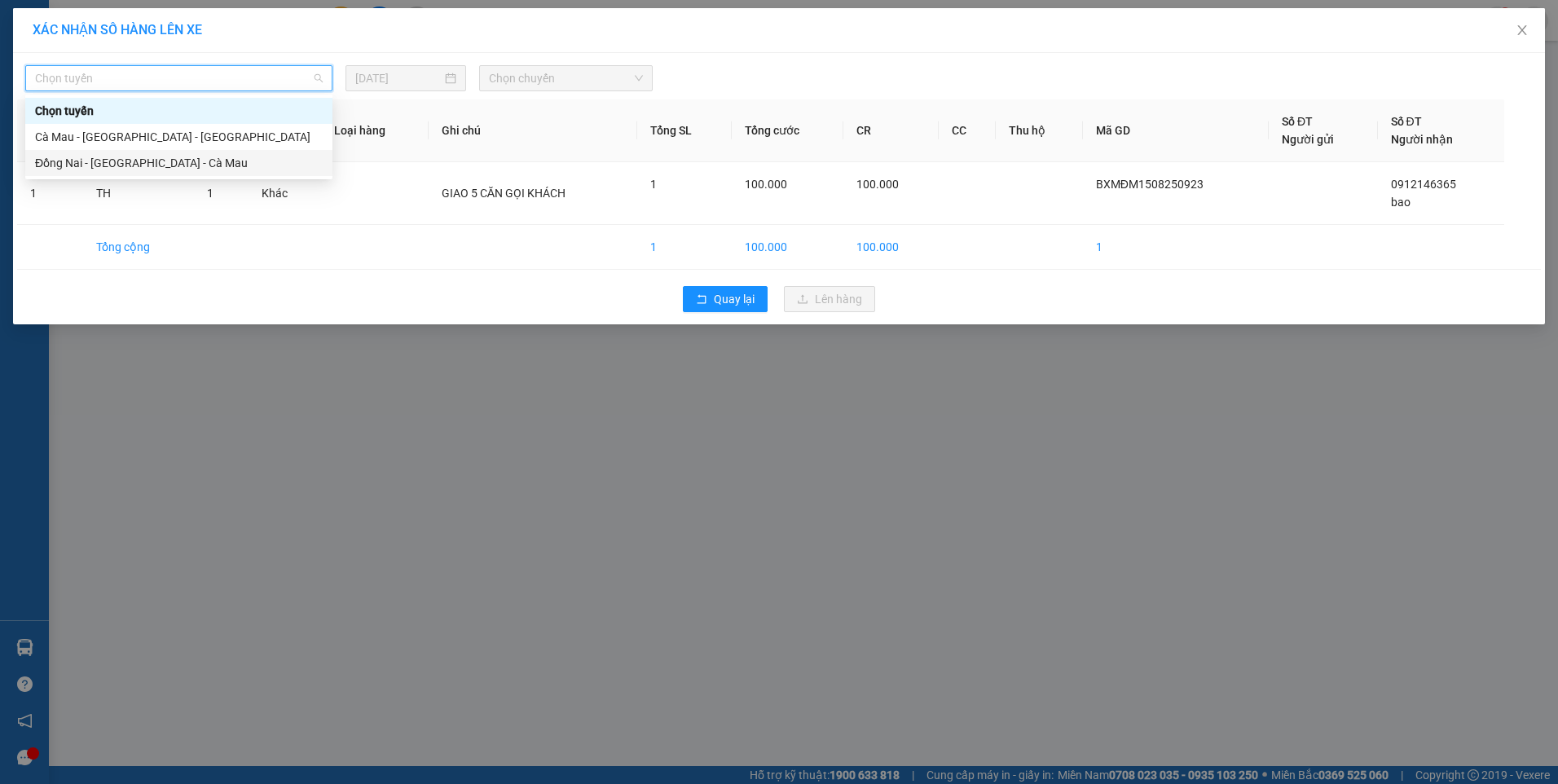
click at [198, 161] on div "Đồng Nai - [GEOGRAPHIC_DATA] - Cà Mau" at bounding box center [179, 163] width 288 height 18
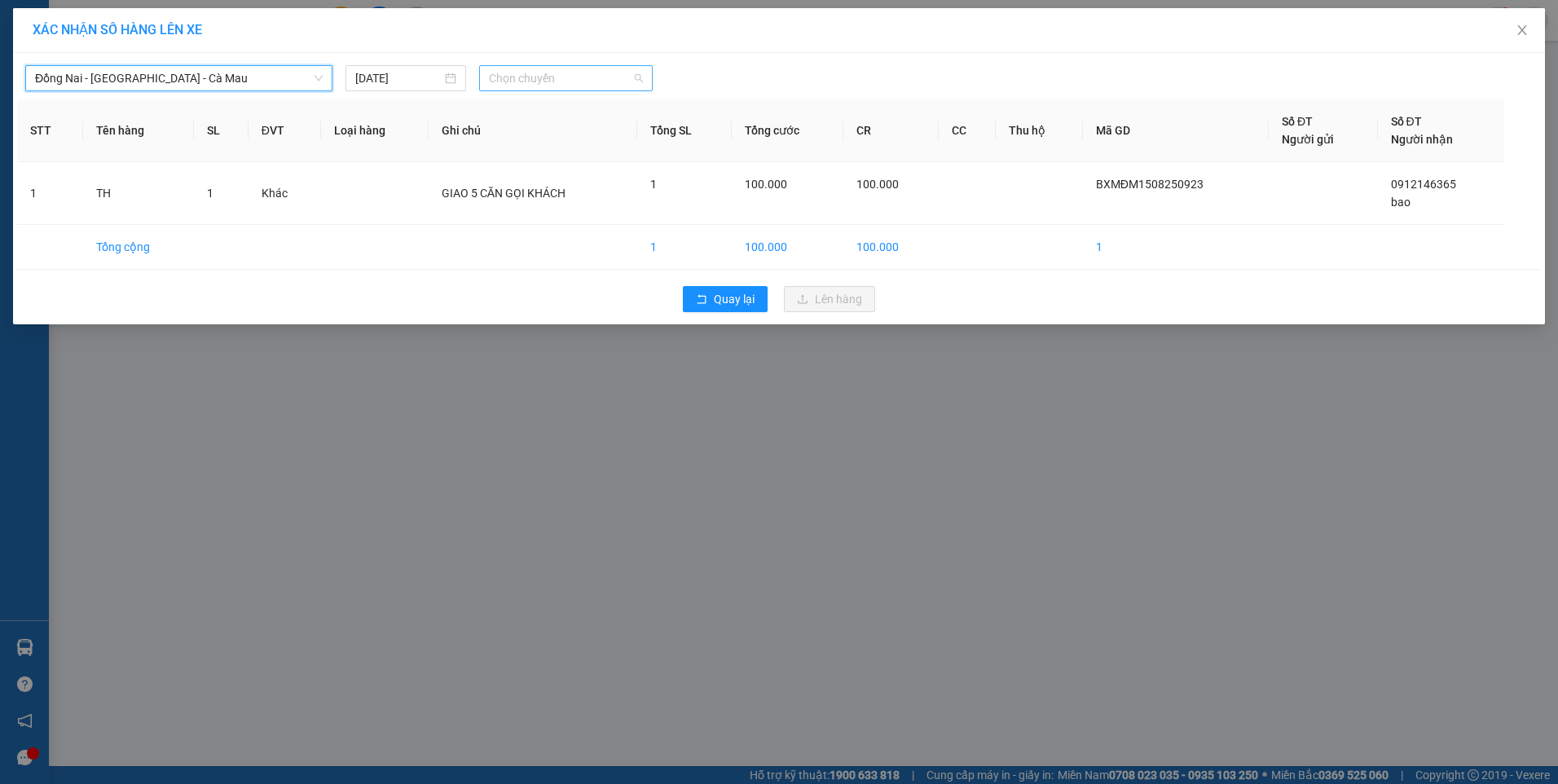
click at [550, 86] on span "Chọn chuyến" at bounding box center [566, 78] width 154 height 24
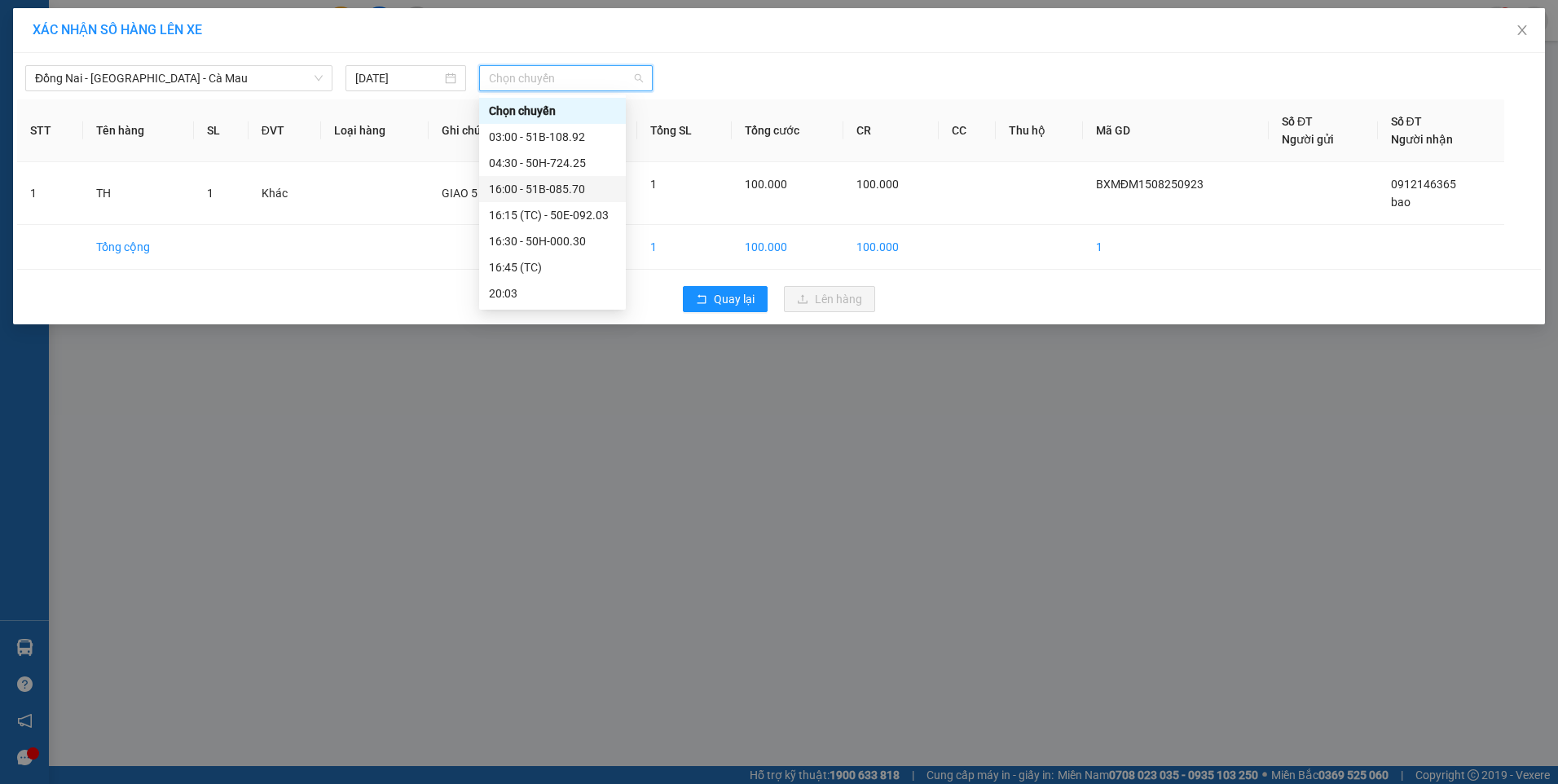
click at [525, 186] on div "16:00 - 51B-085.70" at bounding box center [553, 189] width 127 height 18
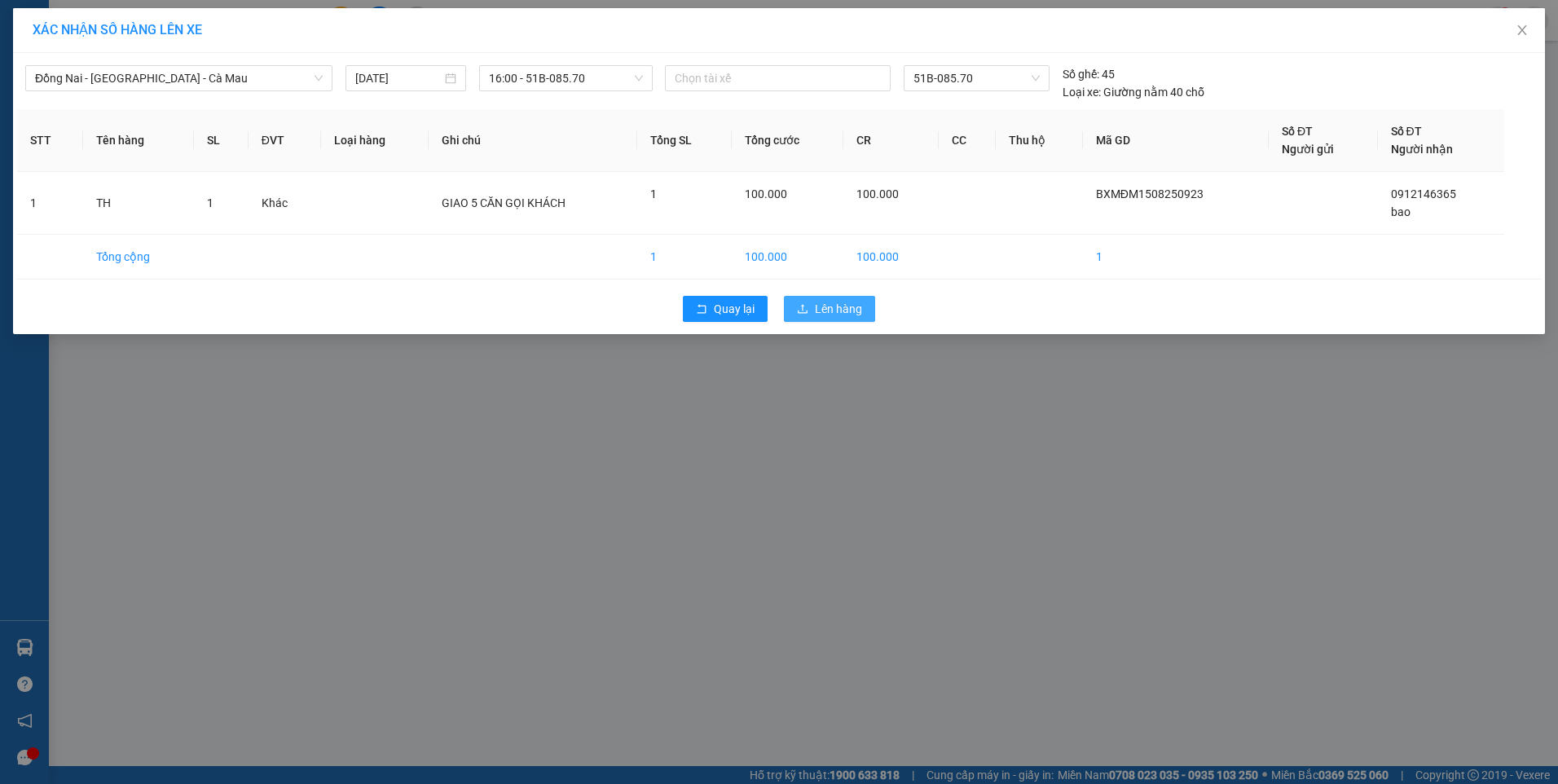
click at [823, 296] on button "Lên hàng" at bounding box center [830, 308] width 91 height 26
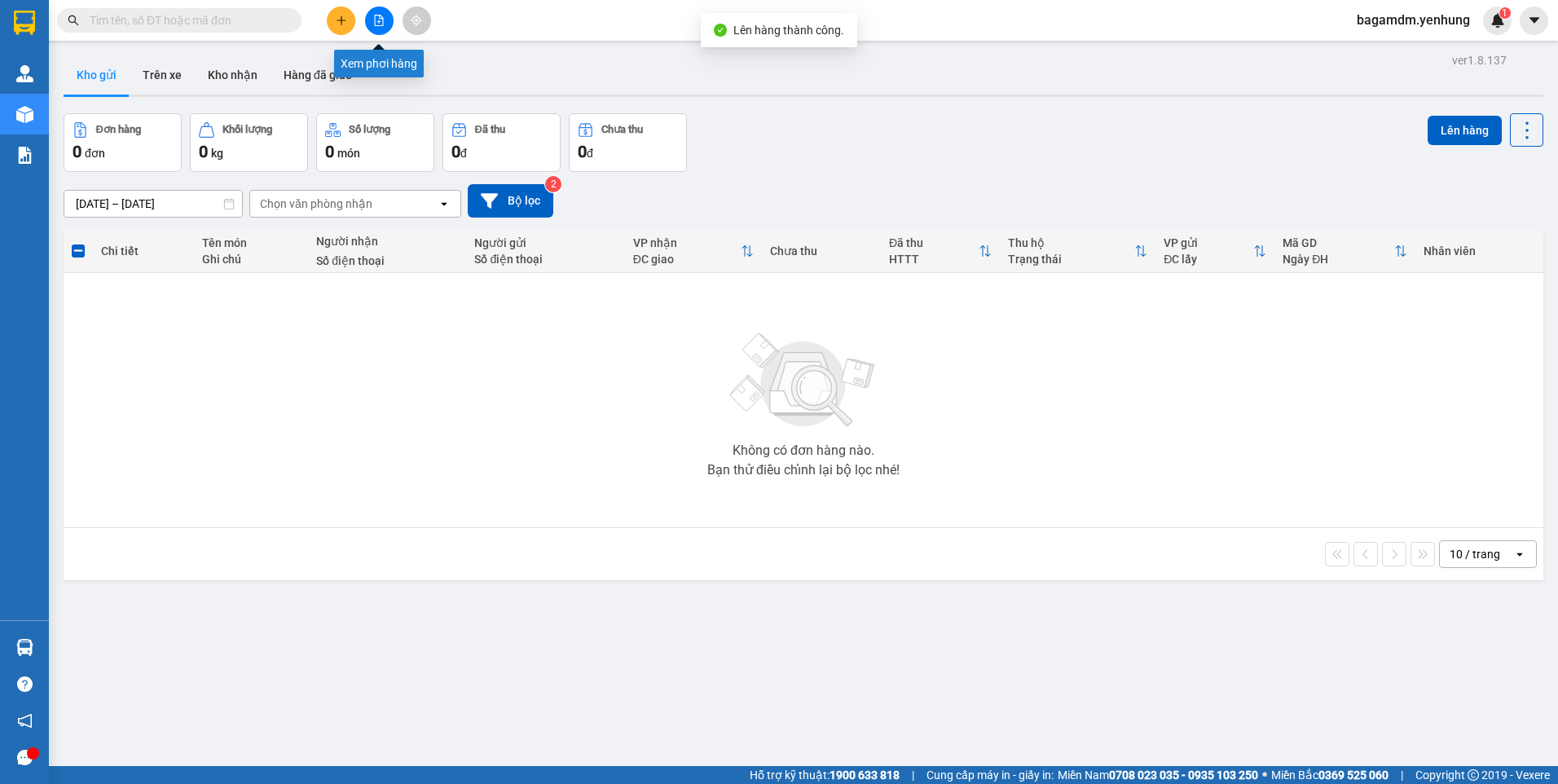
click at [382, 25] on icon "file-add" at bounding box center [379, 20] width 9 height 12
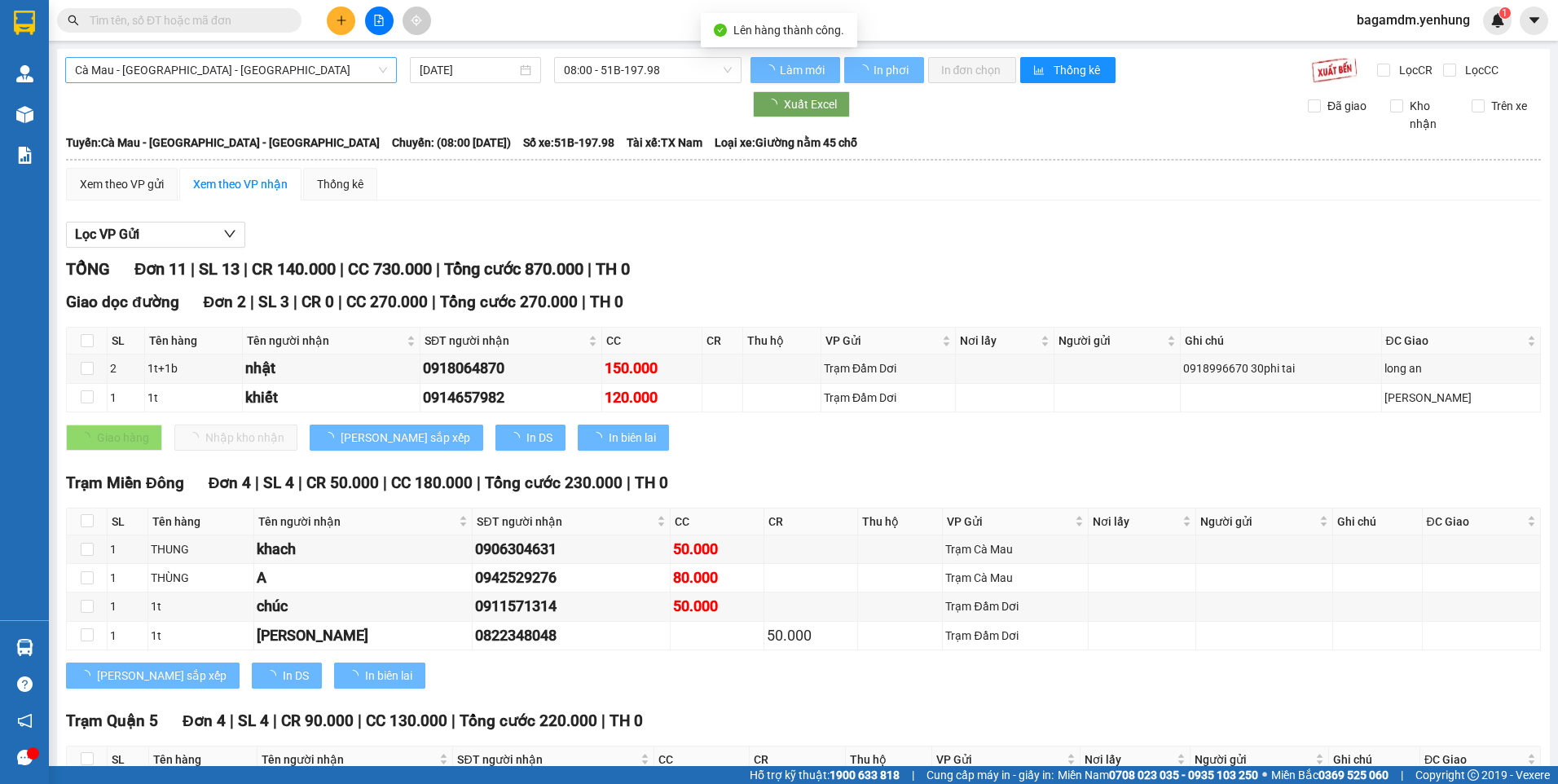
click at [219, 77] on span "Cà Mau - [GEOGRAPHIC_DATA] - [GEOGRAPHIC_DATA]" at bounding box center [231, 70] width 312 height 24
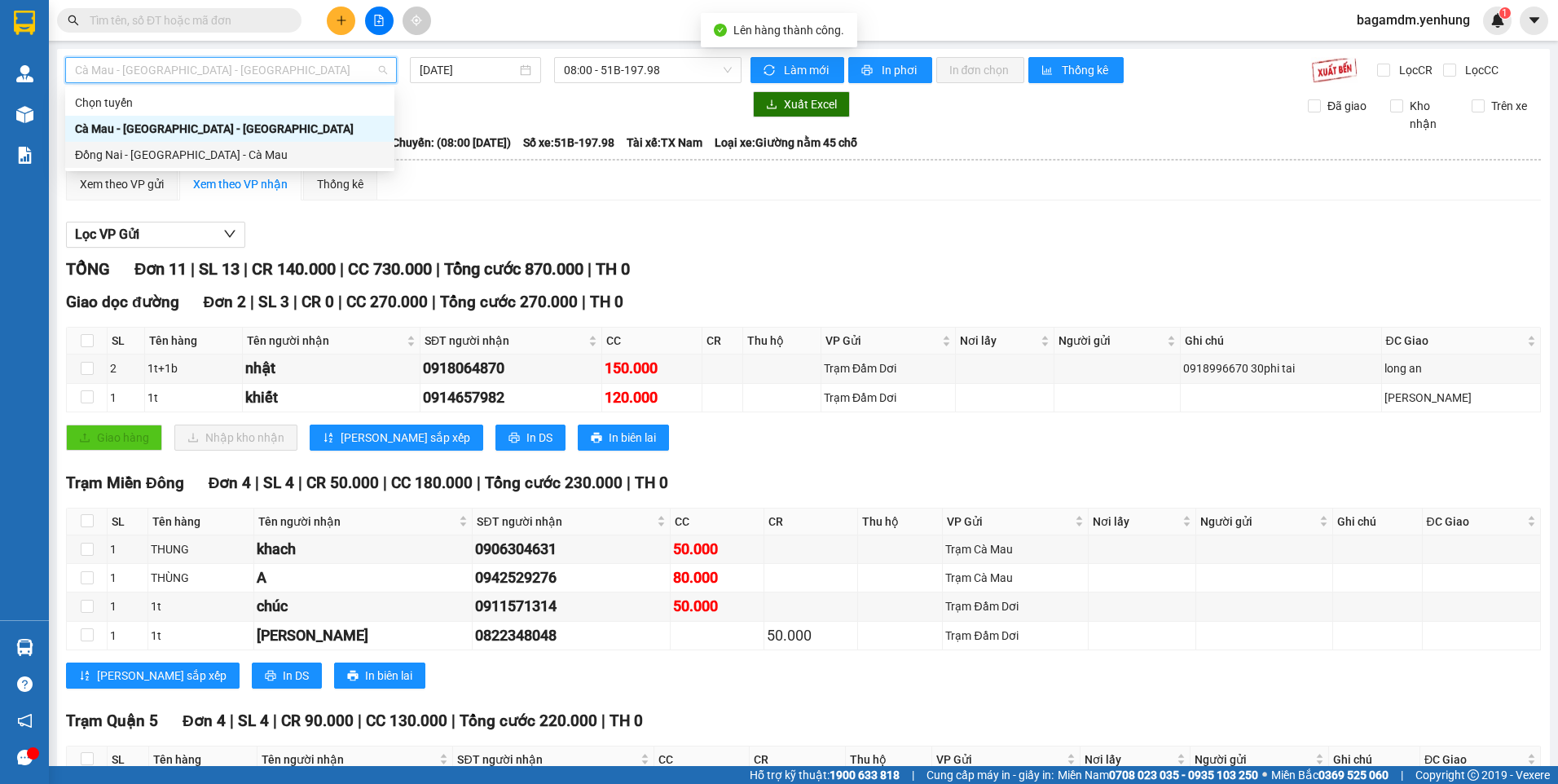
click at [159, 160] on div "Đồng Nai - [GEOGRAPHIC_DATA] - Cà Mau" at bounding box center [230, 155] width 309 height 18
type input "[DATE]"
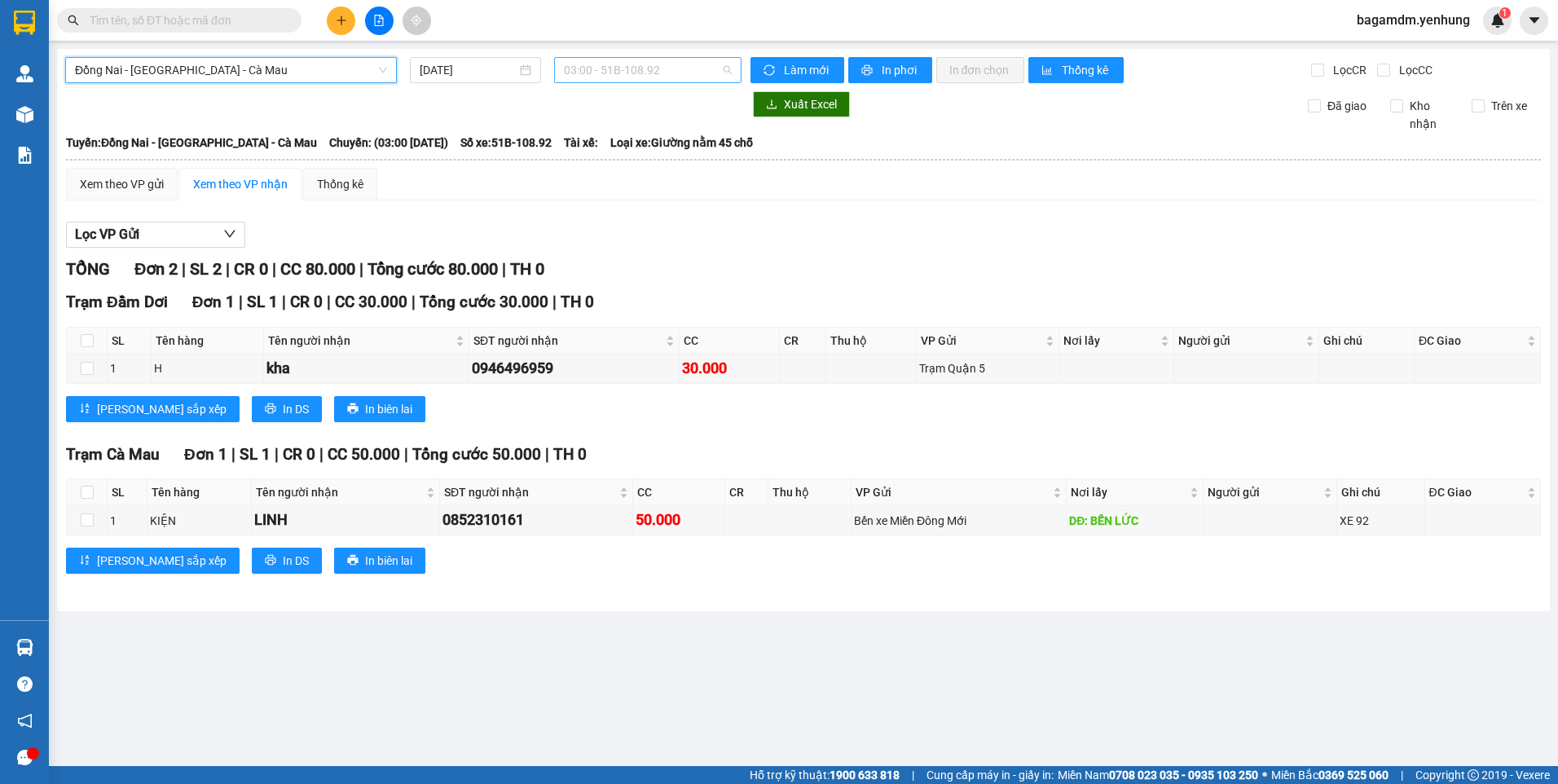
click at [620, 65] on span "03:00 - 51B-108.92" at bounding box center [648, 70] width 169 height 24
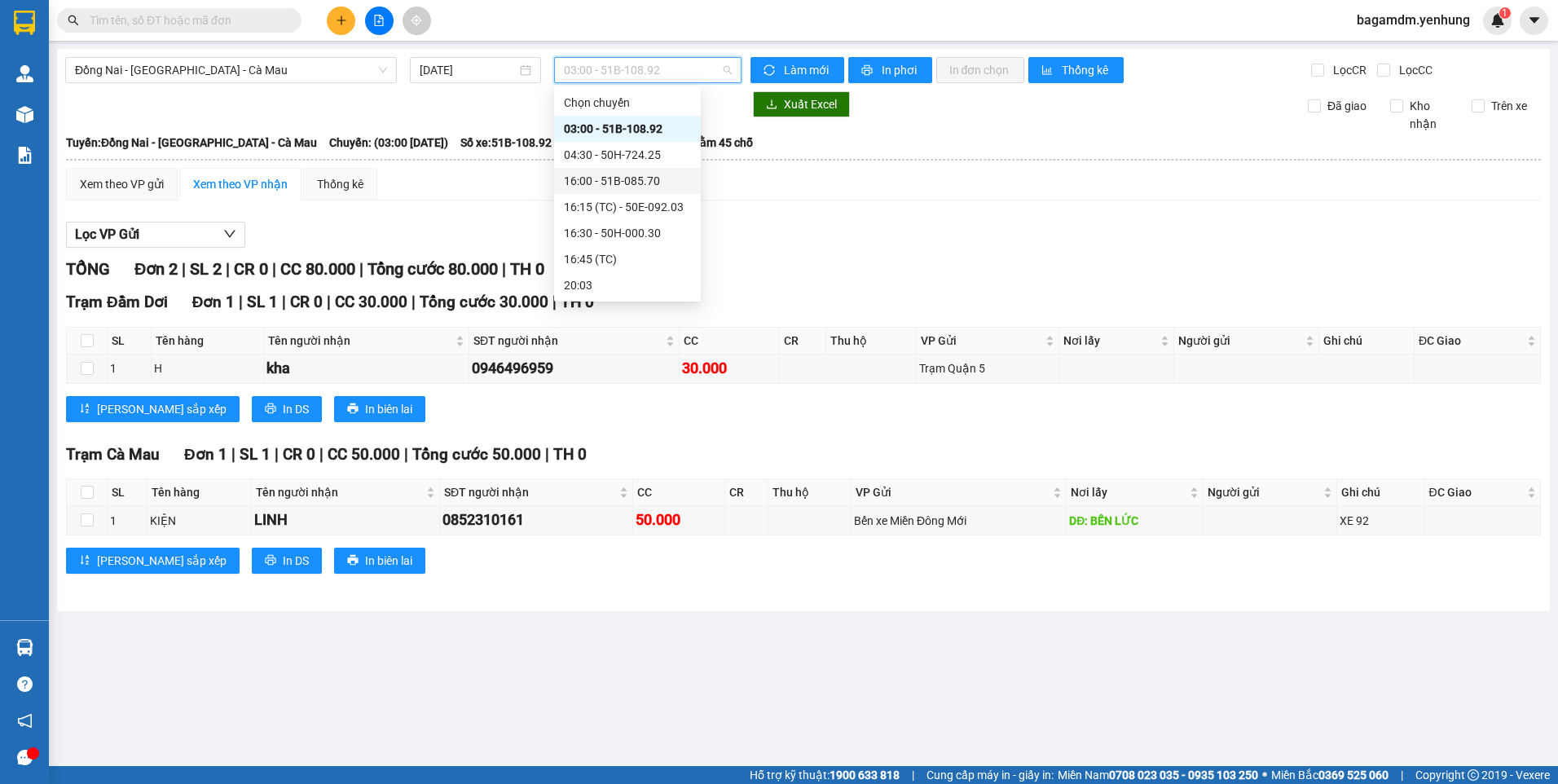
click at [598, 182] on div "16:00 - 51B-085.70" at bounding box center [628, 181] width 127 height 18
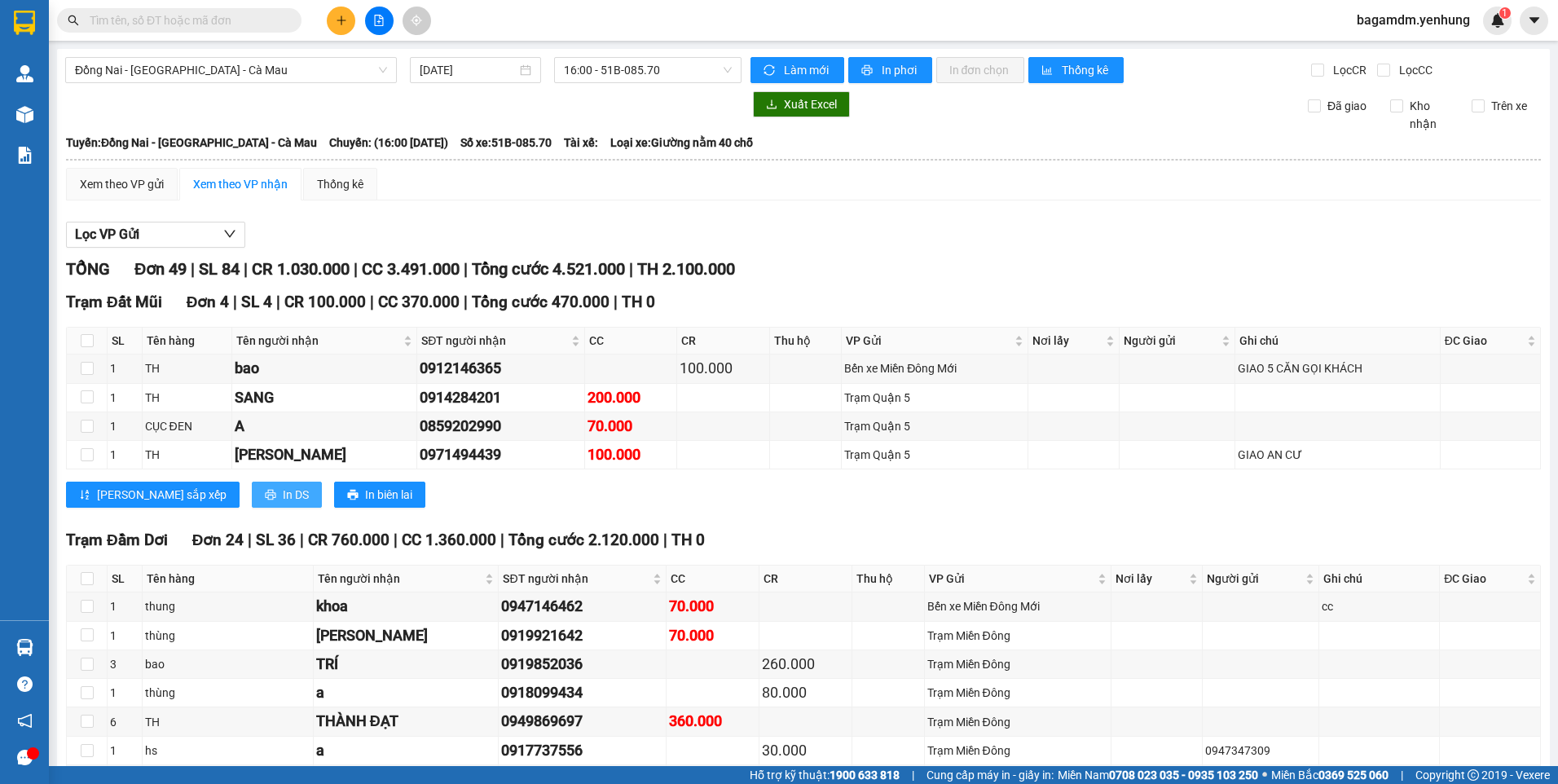
click at [283, 498] on span "In DS" at bounding box center [295, 494] width 26 height 18
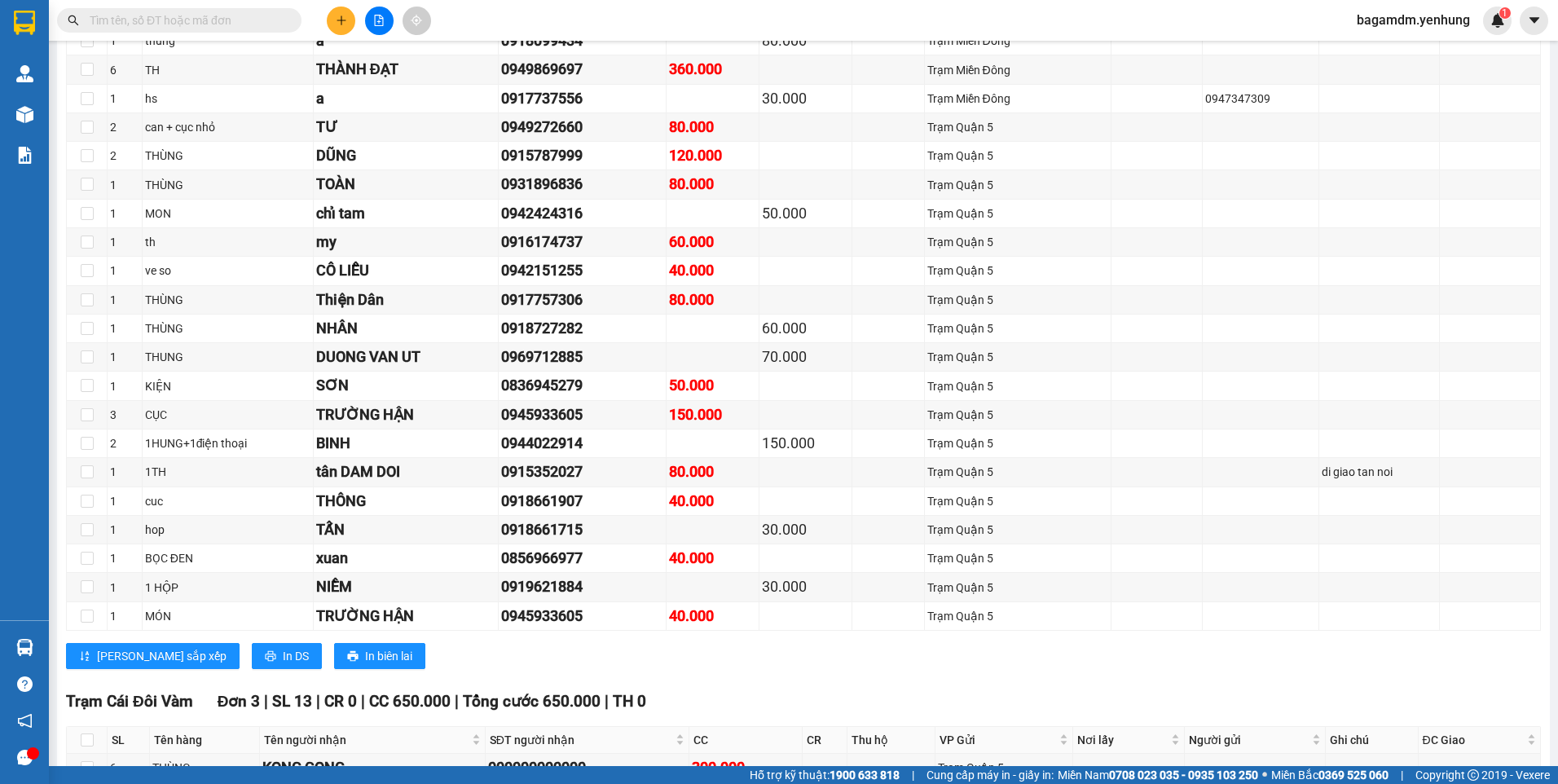
scroll to position [1141, 0]
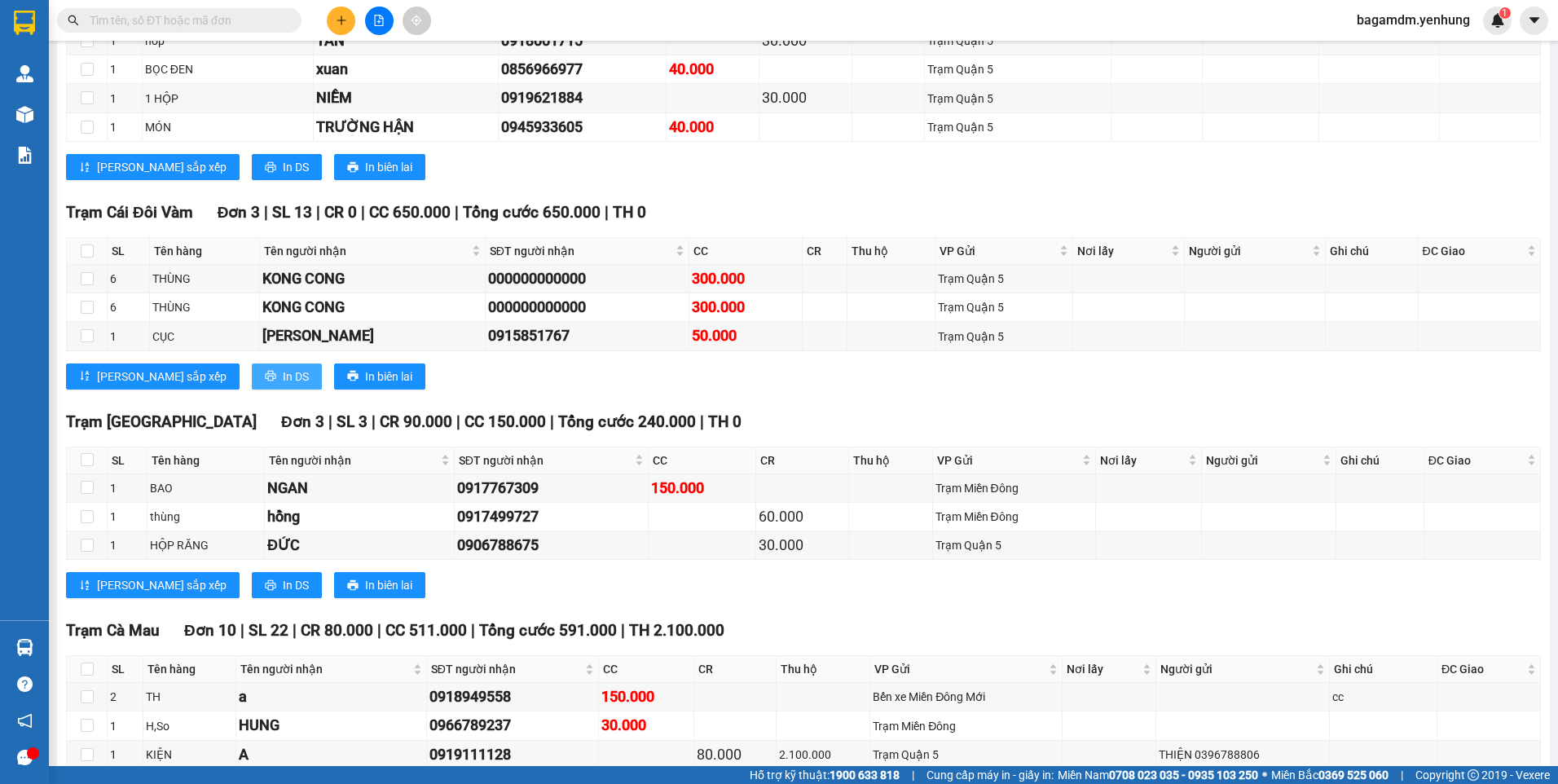
click at [283, 372] on span "In DS" at bounding box center [295, 376] width 26 height 18
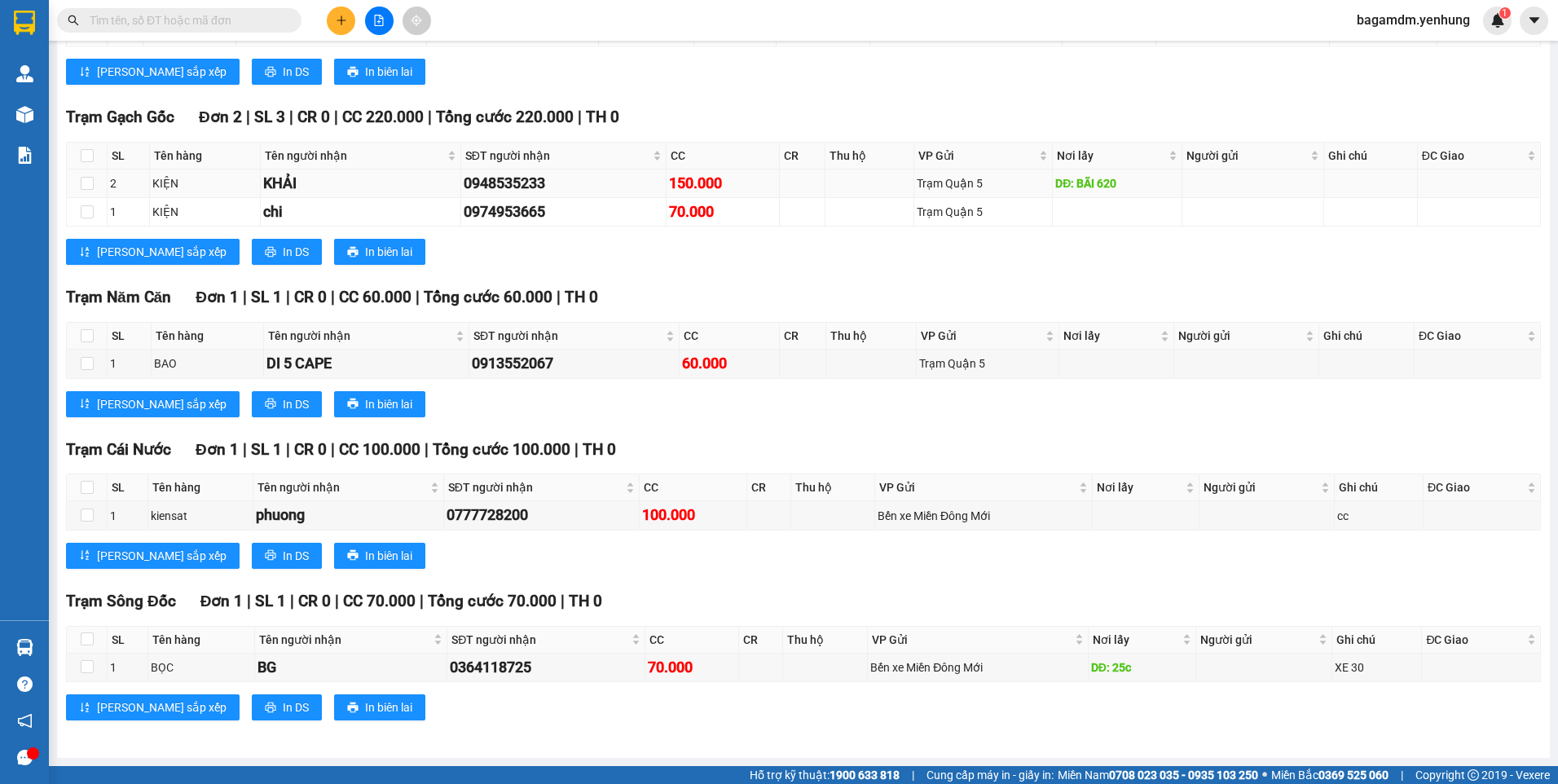
scroll to position [1983, 0]
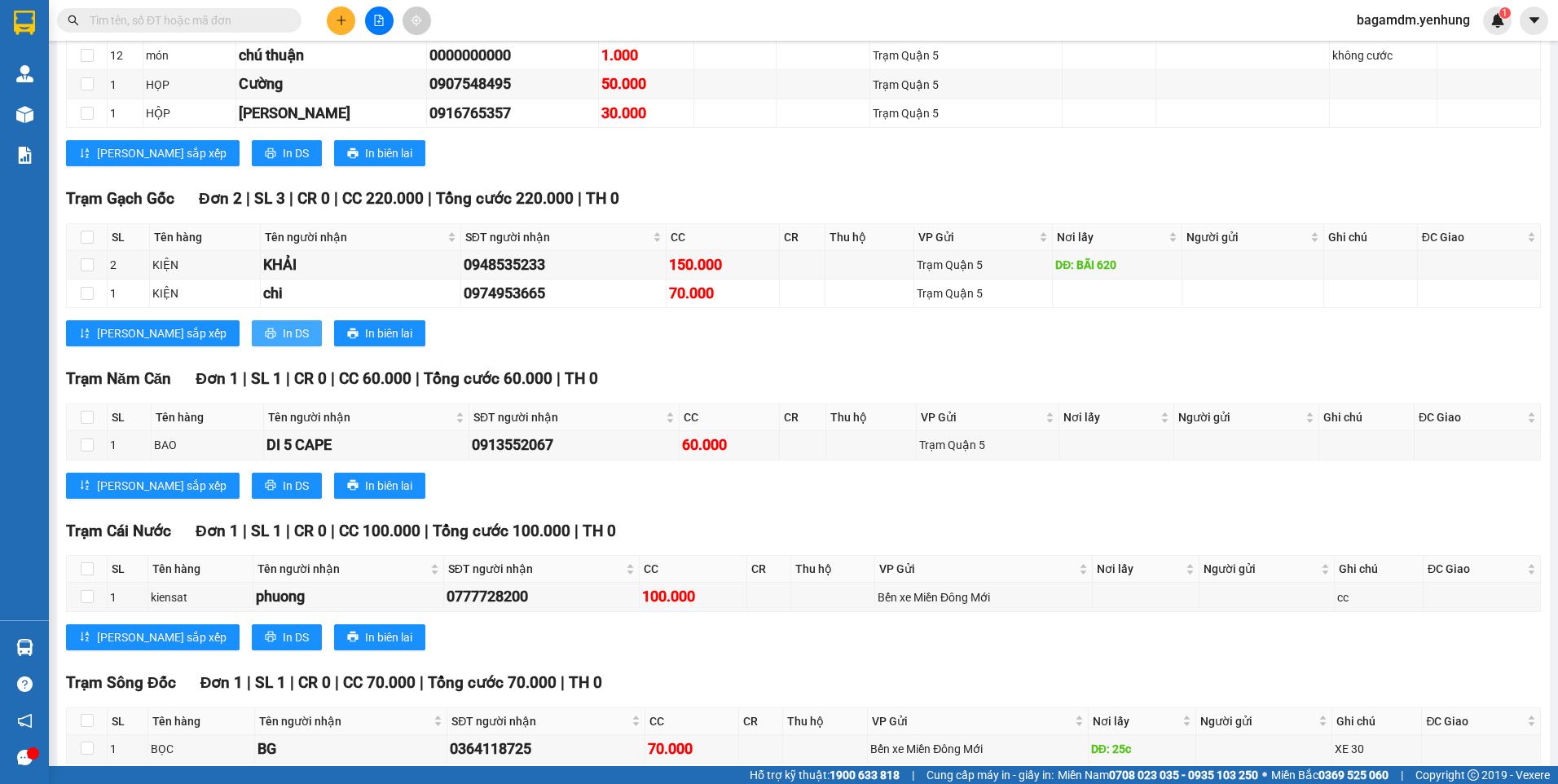
click at [283, 329] on span "In DS" at bounding box center [295, 333] width 26 height 18
click at [283, 489] on span "In DS" at bounding box center [295, 485] width 26 height 18
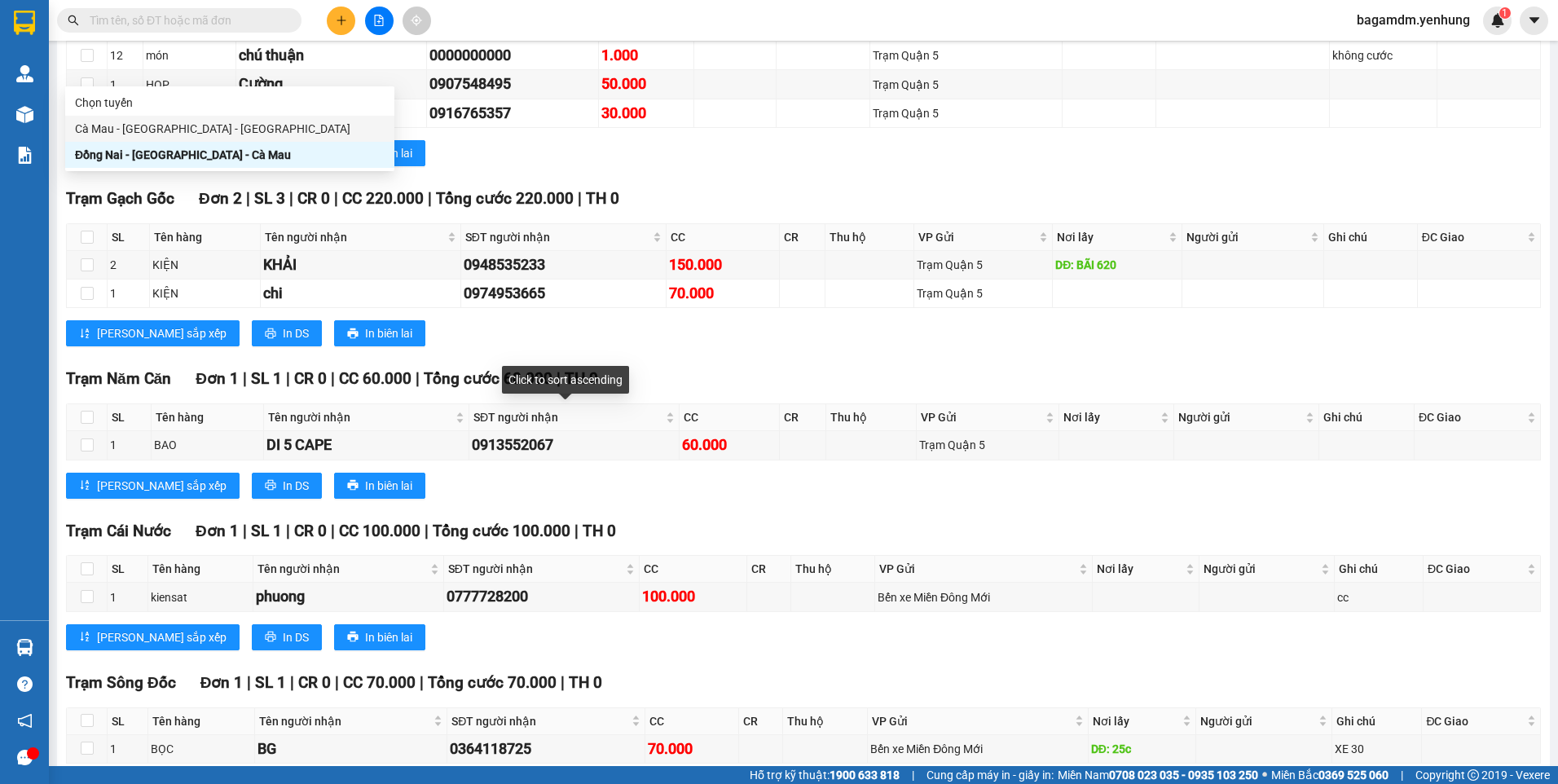
drag, startPoint x: 166, startPoint y: 128, endPoint x: 274, endPoint y: 106, distance: 110.2
click at [170, 127] on div "Cà Mau - [GEOGRAPHIC_DATA] - [GEOGRAPHIC_DATA]" at bounding box center [230, 129] width 309 height 18
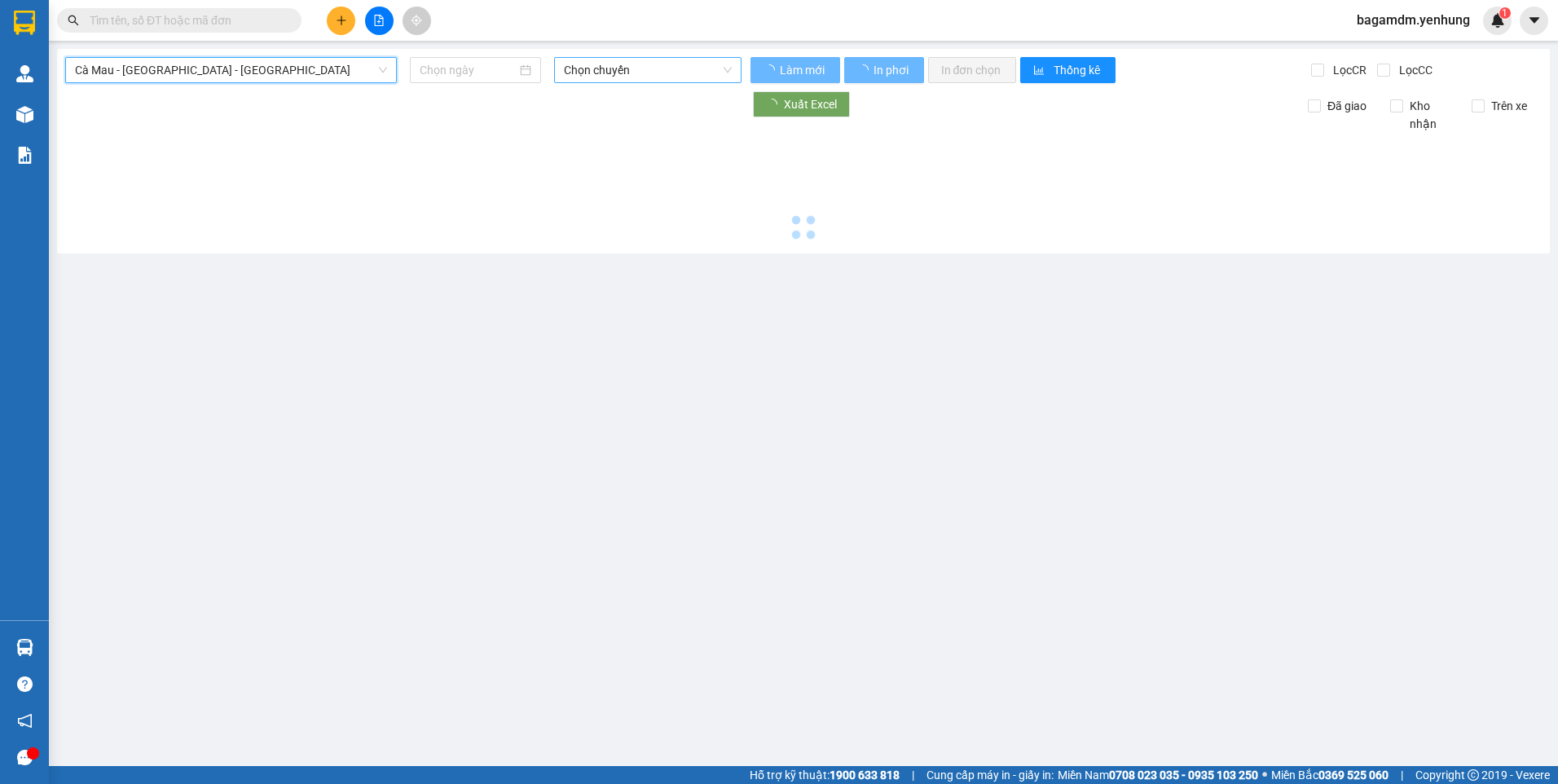
type input "[DATE]"
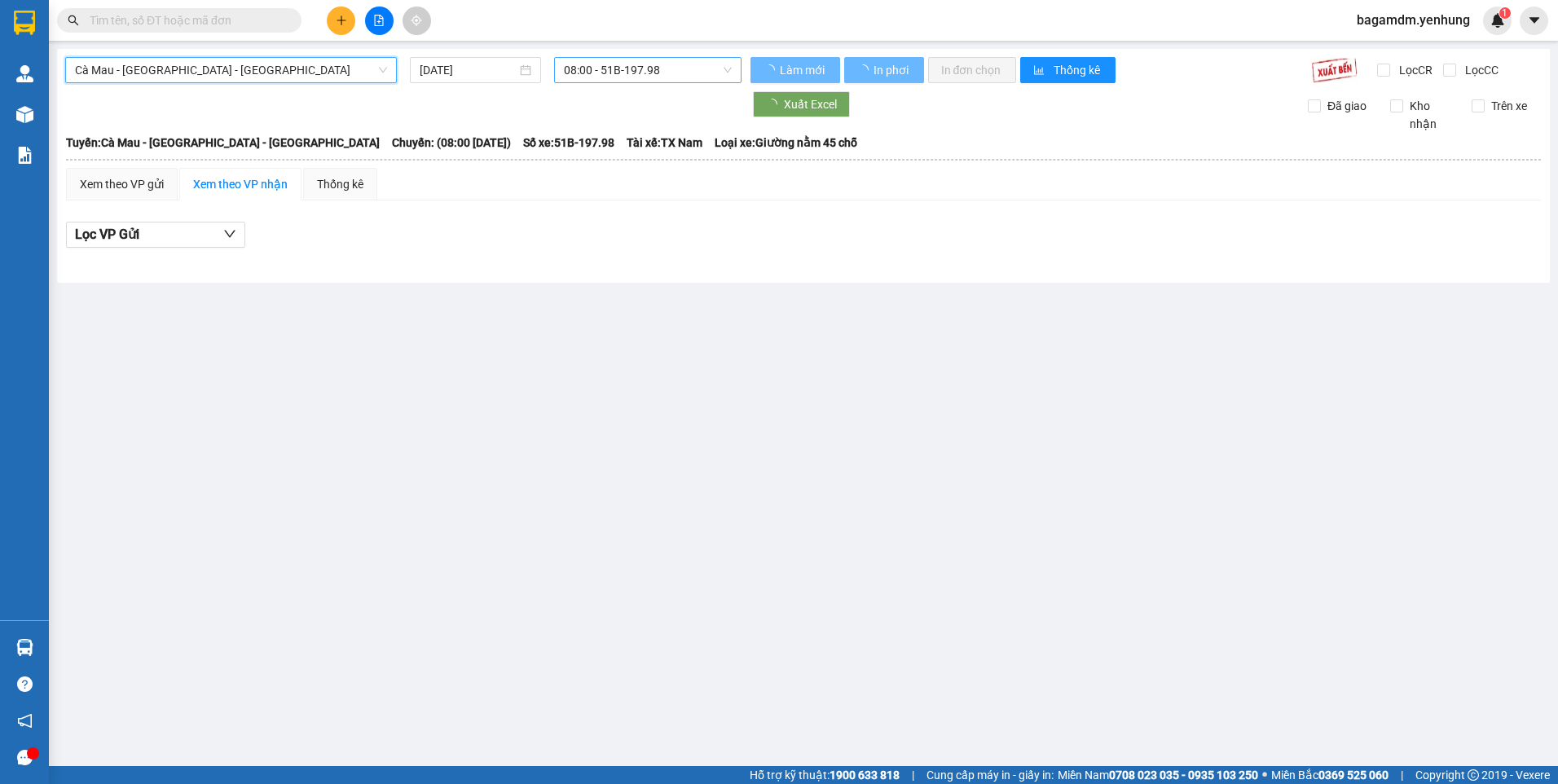
click at [657, 64] on span "08:00 - 51B-197.98" at bounding box center [648, 70] width 169 height 24
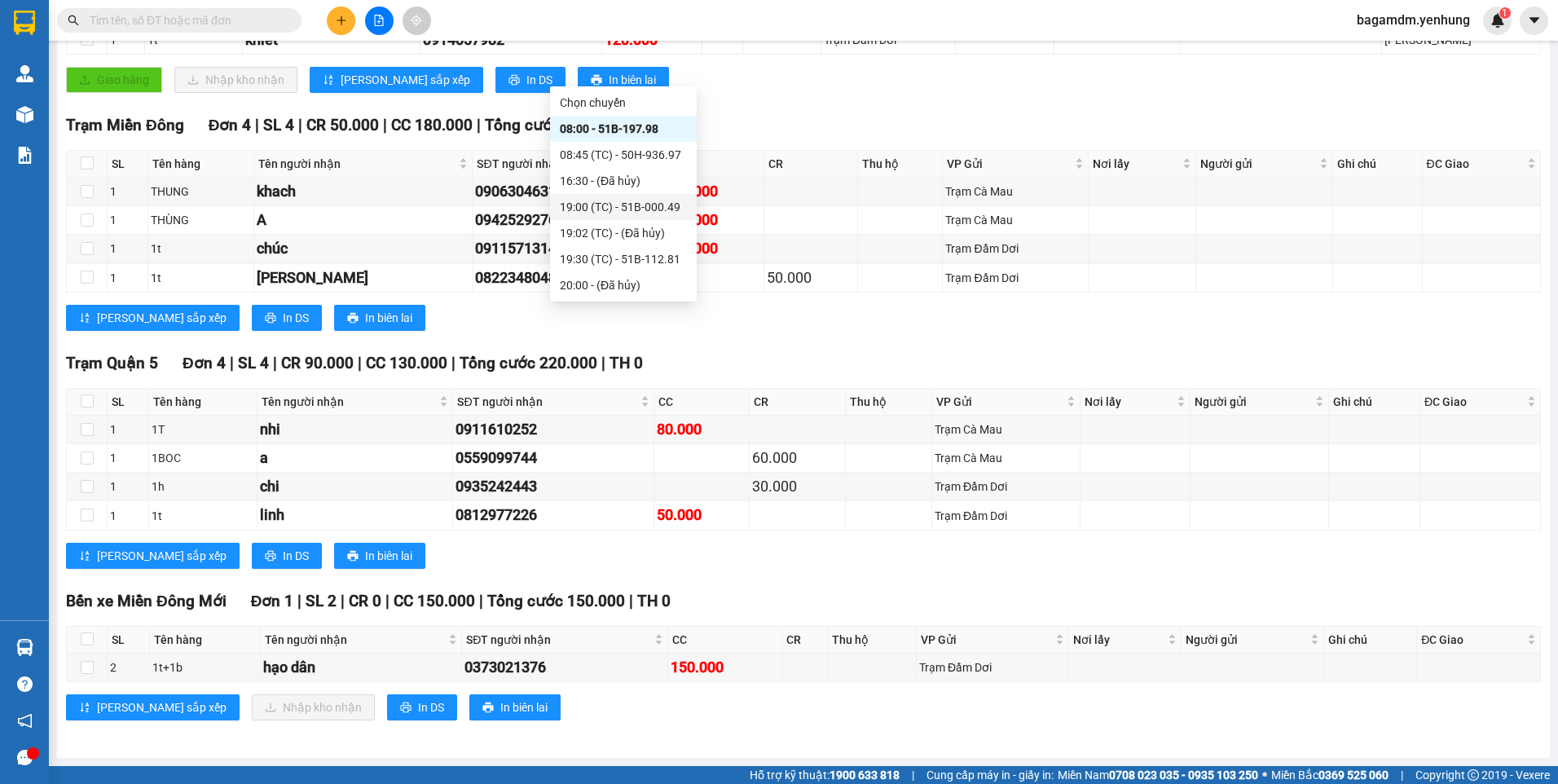
click at [605, 205] on div "19:00 (TC) - 51B-000.49" at bounding box center [623, 207] width 127 height 18
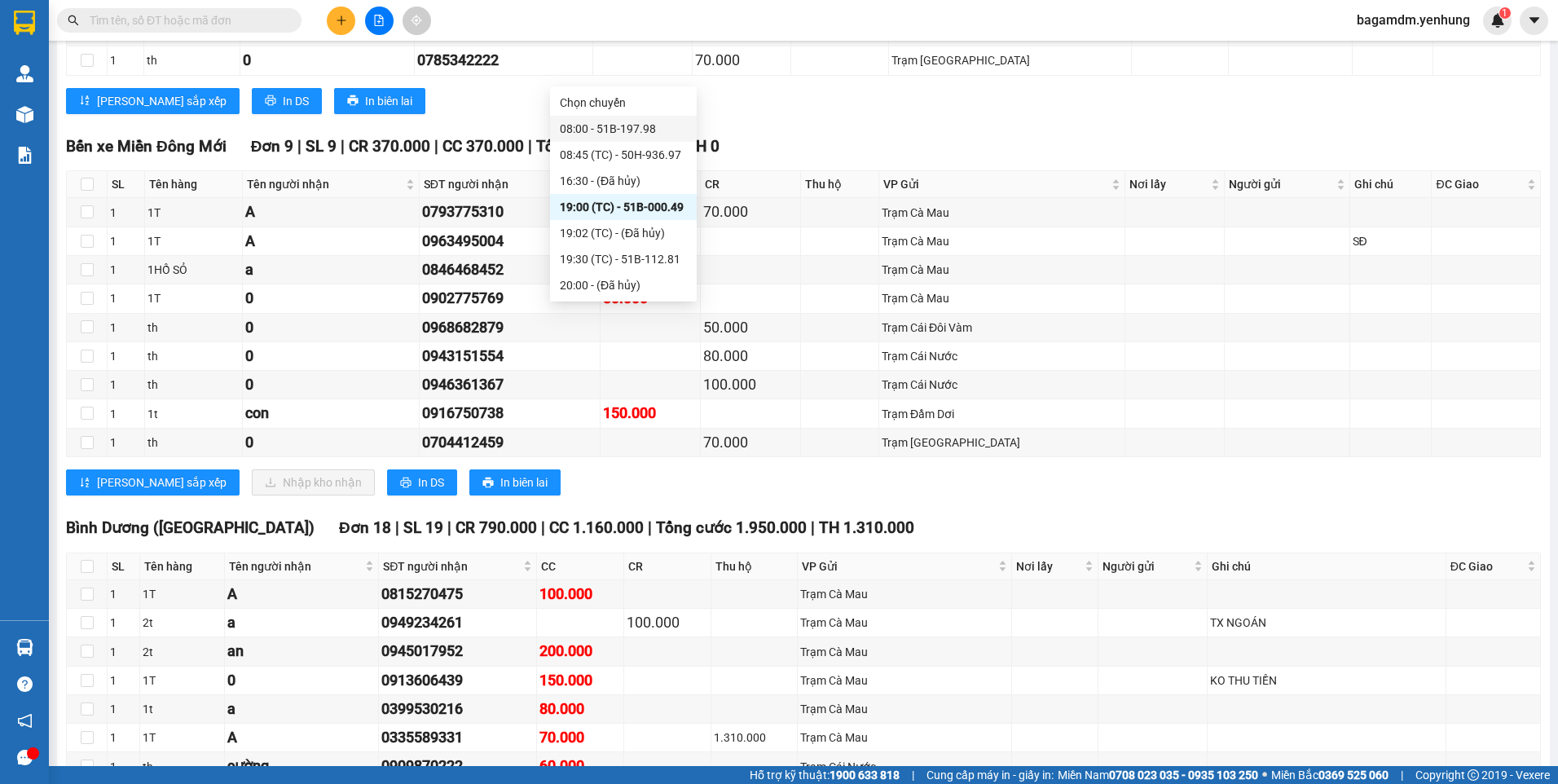
click at [620, 122] on div "08:00 - 51B-197.98" at bounding box center [623, 129] width 127 height 18
